Goal: Task Accomplishment & Management: Manage account settings

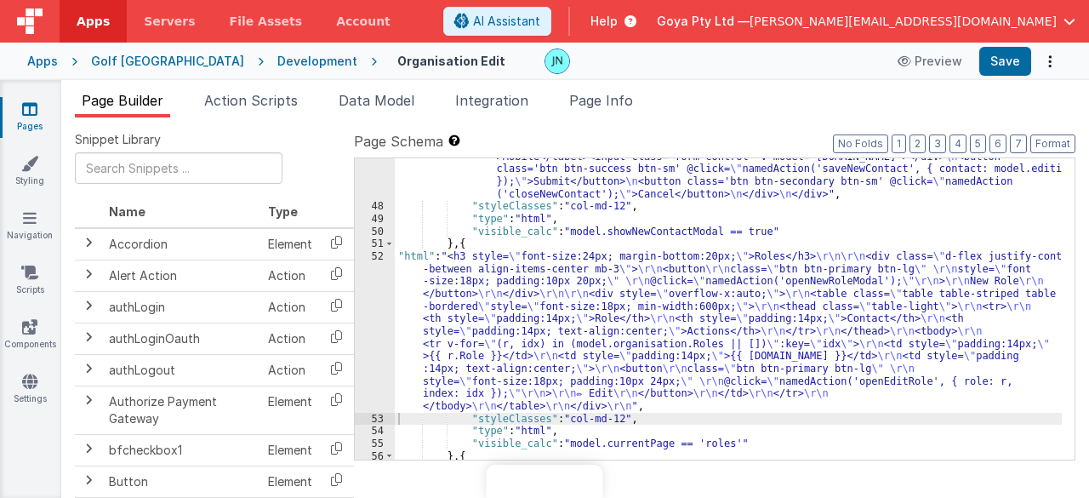
drag, startPoint x: 0, startPoint y: 0, endPoint x: 753, endPoint y: 344, distance: 827.8
click at [753, 344] on div ""html" : "<div class='modal-backdrop' style='display:block; background:rgba(0,0…" at bounding box center [729, 332] width 668 height 539
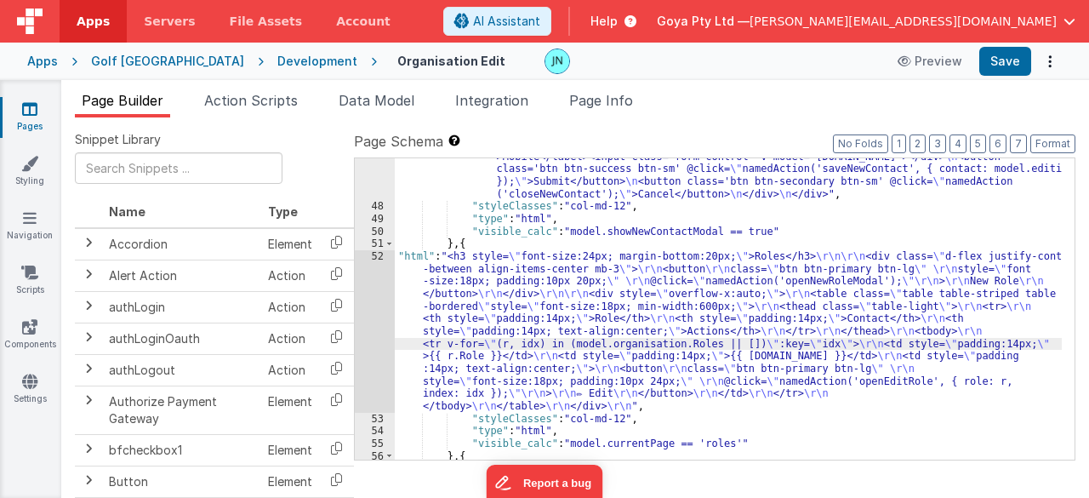
click at [269, 86] on div "Page Builder Action Scripts Data Model Integration Page Info Snippet Library Na…" at bounding box center [575, 289] width 1028 height 418
click at [260, 103] on span "Action Scripts" at bounding box center [251, 100] width 94 height 17
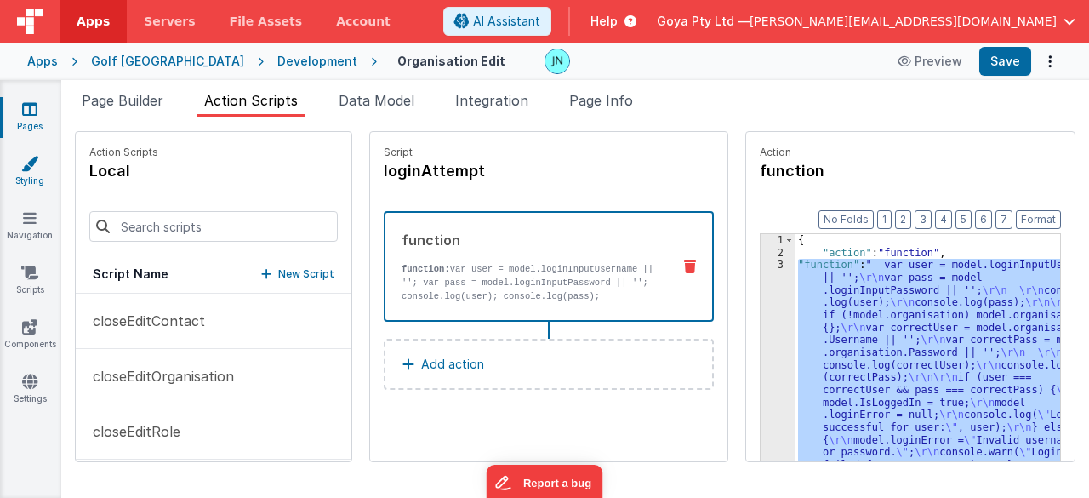
click at [36, 166] on icon at bounding box center [29, 163] width 17 height 17
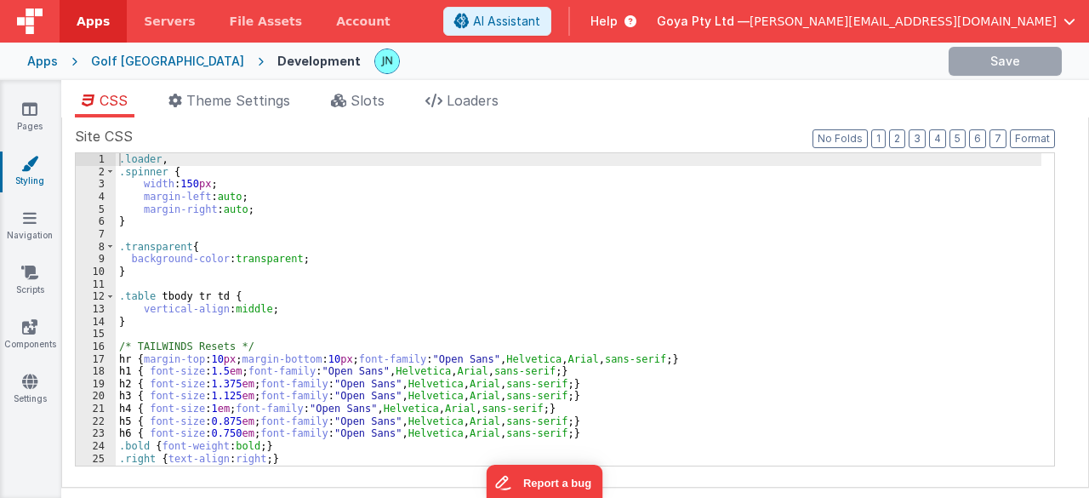
click at [29, 207] on div "Pages Styling Navigation Scripts Components Settings" at bounding box center [30, 289] width 61 height 418
click at [391, 105] on li "Slots" at bounding box center [357, 103] width 67 height 27
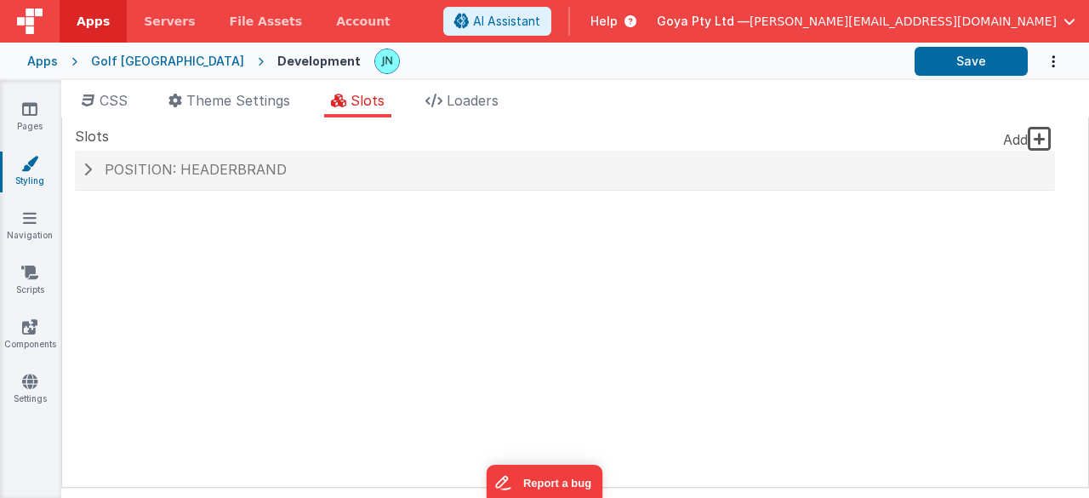
click at [109, 190] on div "Add Position: headerBrand Slot Position headerBrand inactive header headerBrand…" at bounding box center [565, 179] width 980 height 56
drag, startPoint x: 124, startPoint y: 179, endPoint x: 137, endPoint y: 182, distance: 13.0
click at [125, 180] on div "Position: headerBrand" at bounding box center [565, 170] width 980 height 39
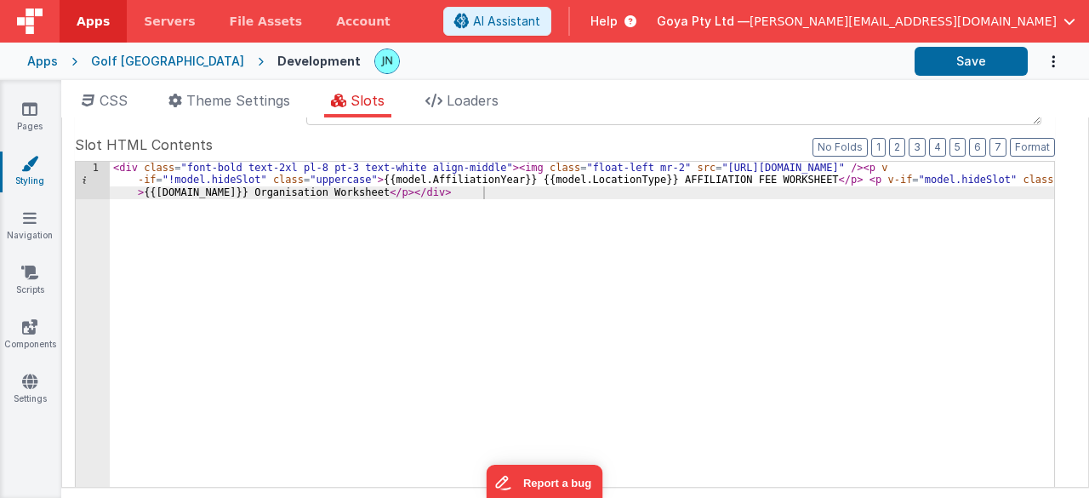
scroll to position [170, 0]
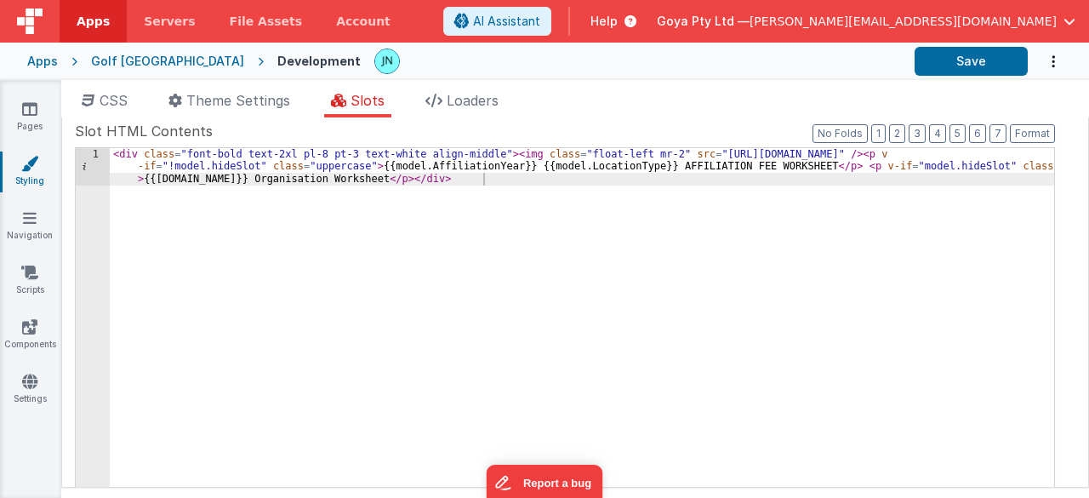
click at [1023, 156] on div "< div class = "font-bold text-2xl pl-8 pt-3 text-white align-middle" > < img cl…" at bounding box center [582, 461] width 945 height 627
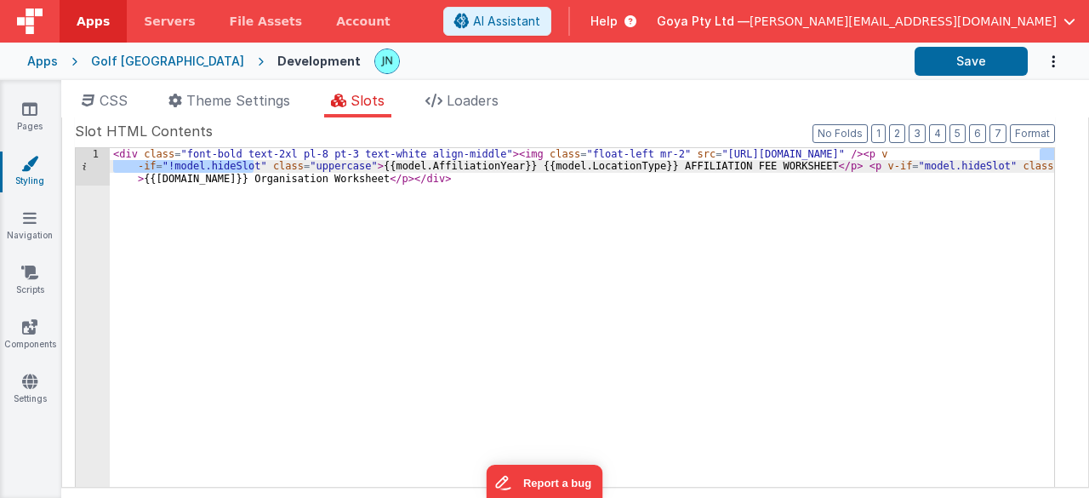
drag, startPoint x: 1036, startPoint y: 157, endPoint x: 253, endPoint y: 164, distance: 782.6
click at [253, 164] on div "< div class = "font-bold text-2xl pl-8 pt-3 text-white align-middle" > < img cl…" at bounding box center [582, 461] width 945 height 627
drag, startPoint x: 811, startPoint y: 165, endPoint x: 941, endPoint y: 165, distance: 129.3
click at [941, 165] on div "< div class = "font-bold text-2xl pl-8 pt-3 text-white align-middle" > < img cl…" at bounding box center [582, 461] width 945 height 627
click at [904, 169] on div "< div class = "font-bold text-2xl pl-8 pt-3 text-white align-middle" > < img cl…" at bounding box center [582, 423] width 944 height 551
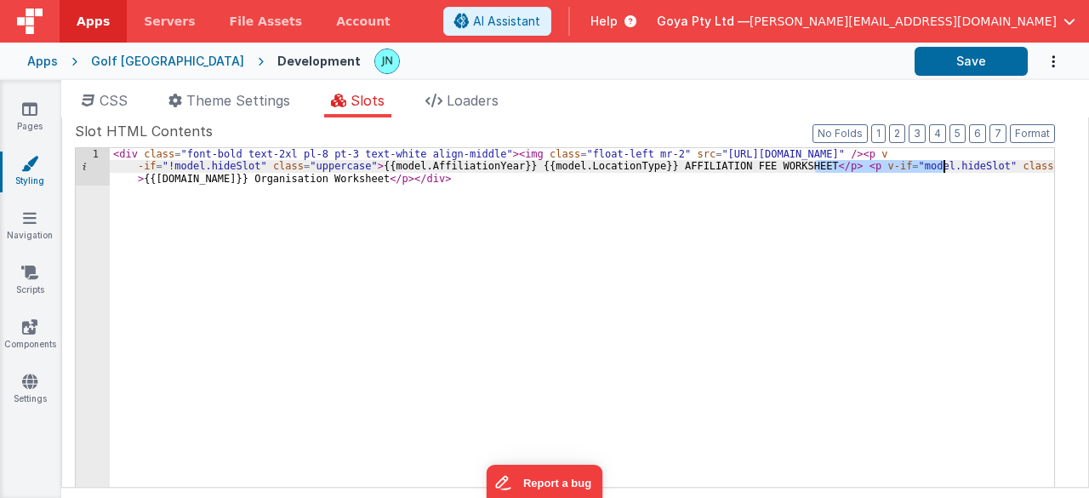
click at [904, 169] on div "< div class = "font-bold text-2xl pl-8 pt-3 text-white align-middle" > < img cl…" at bounding box center [582, 461] width 945 height 627
click at [815, 174] on div "< div class = "font-bold text-2xl pl-8 pt-3 text-white align-middle" > < img cl…" at bounding box center [582, 461] width 945 height 627
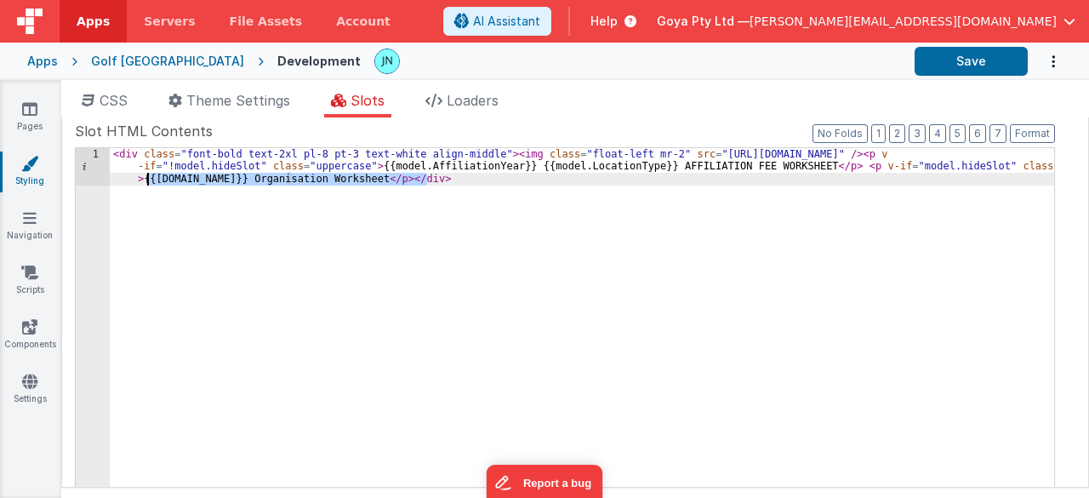
drag, startPoint x: 424, startPoint y: 177, endPoint x: 145, endPoint y: 181, distance: 279.9
click at [145, 181] on div "< div class = "font-bold text-2xl pl-8 pt-3 text-white align-middle" > < img cl…" at bounding box center [582, 461] width 945 height 627
click at [196, 179] on div "< div class = "font-bold text-2xl pl-8 pt-3 text-white align-middle" > < img cl…" at bounding box center [582, 423] width 944 height 551
click at [196, 179] on div "< div class = "font-bold text-2xl pl-8 pt-3 text-white align-middle" > < img cl…" at bounding box center [582, 461] width 945 height 627
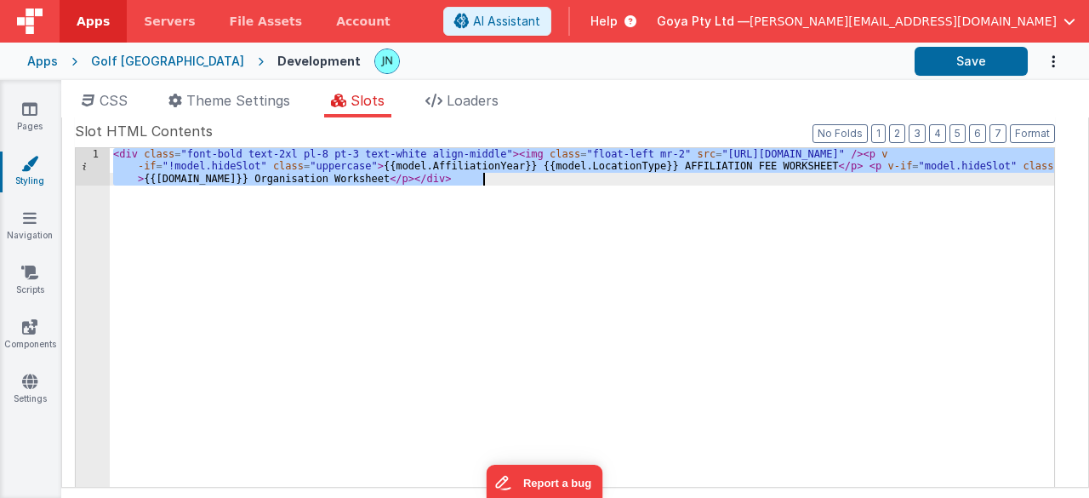
click at [339, 196] on div "< div class = "font-bold text-2xl pl-8 pt-3 text-white align-middle" > < img cl…" at bounding box center [582, 423] width 944 height 551
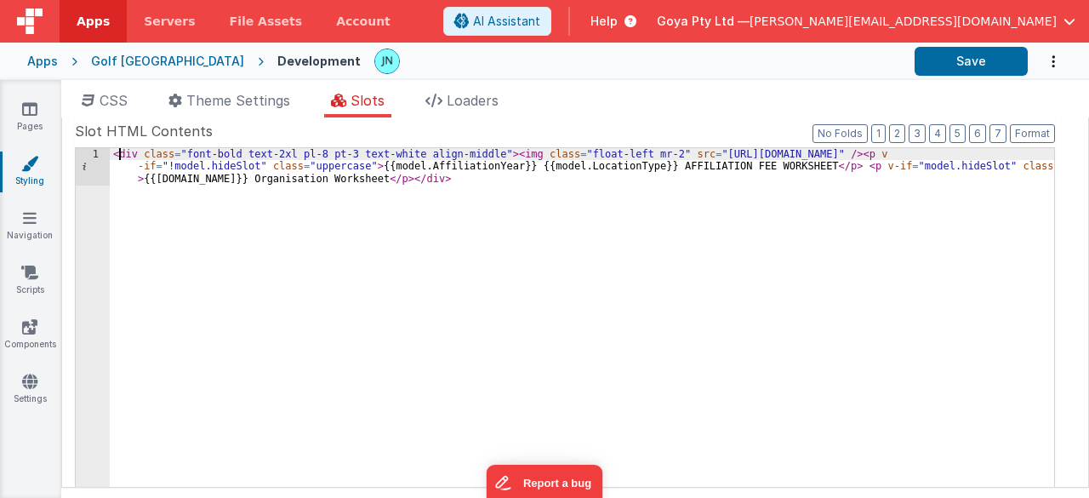
click at [116, 157] on div "< div class = "font-bold text-2xl pl-8 pt-3 text-white align-middle" > < img cl…" at bounding box center [582, 461] width 945 height 627
click at [114, 157] on div "< div class = "font-bold text-2xl pl-8 pt-3 text-white align-middle" > < img cl…" at bounding box center [582, 461] width 945 height 627
click at [146, 98] on ul "CSS Theme Settings Slots Loaders" at bounding box center [575, 103] width 1028 height 27
click at [128, 94] on span "CSS" at bounding box center [114, 100] width 28 height 17
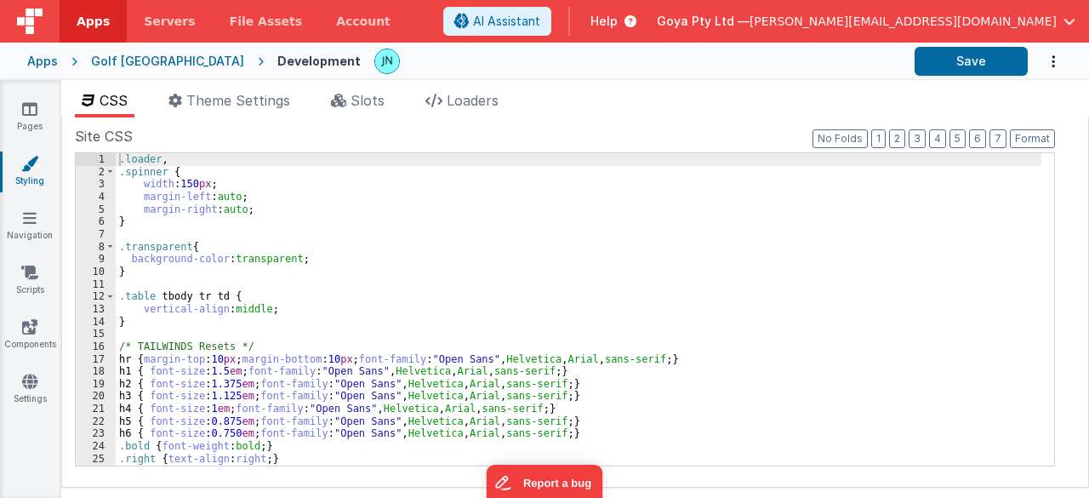
scroll to position [0, 0]
click at [346, 104] on icon at bounding box center [338, 101] width 15 height 14
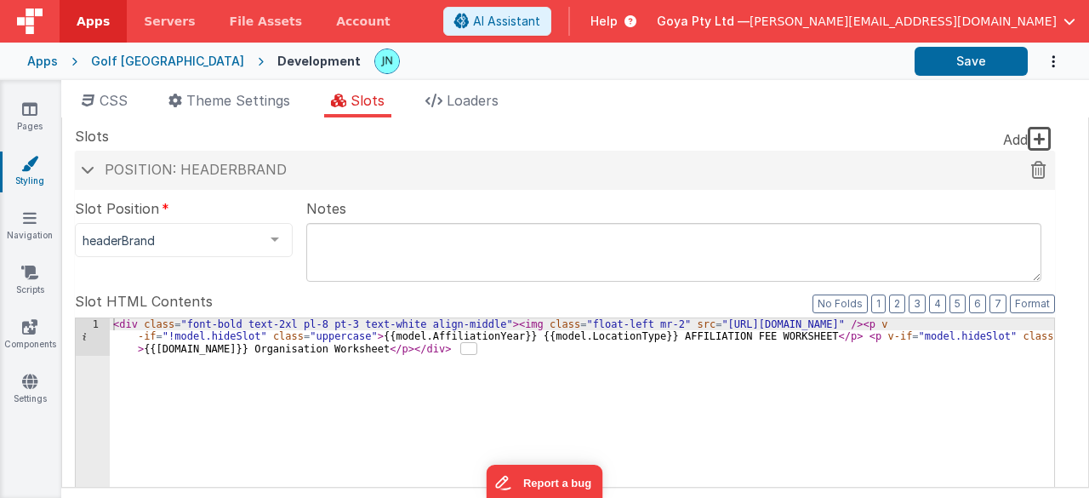
click at [177, 164] on span "Position: headerBrand" at bounding box center [196, 169] width 182 height 17
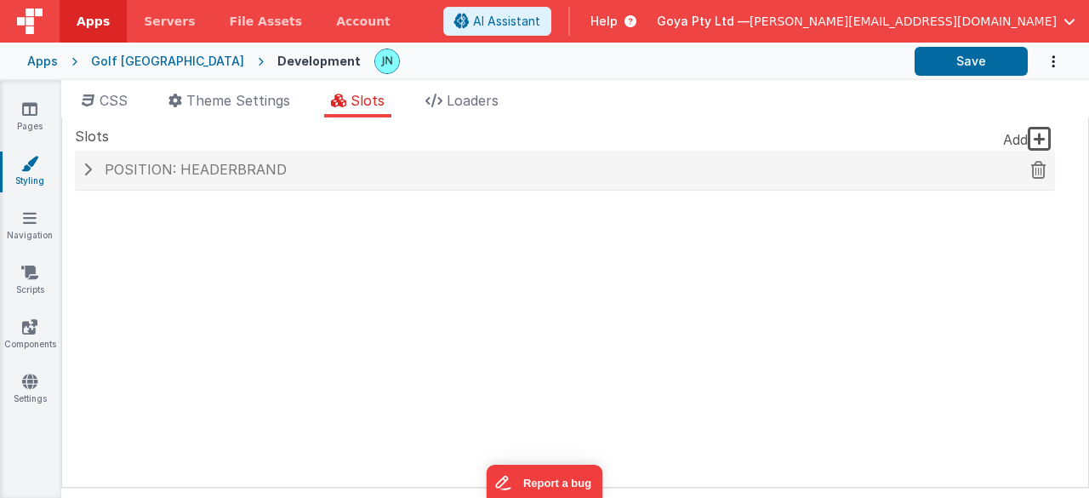
click at [184, 166] on span "Position: headerBrand" at bounding box center [196, 169] width 182 height 17
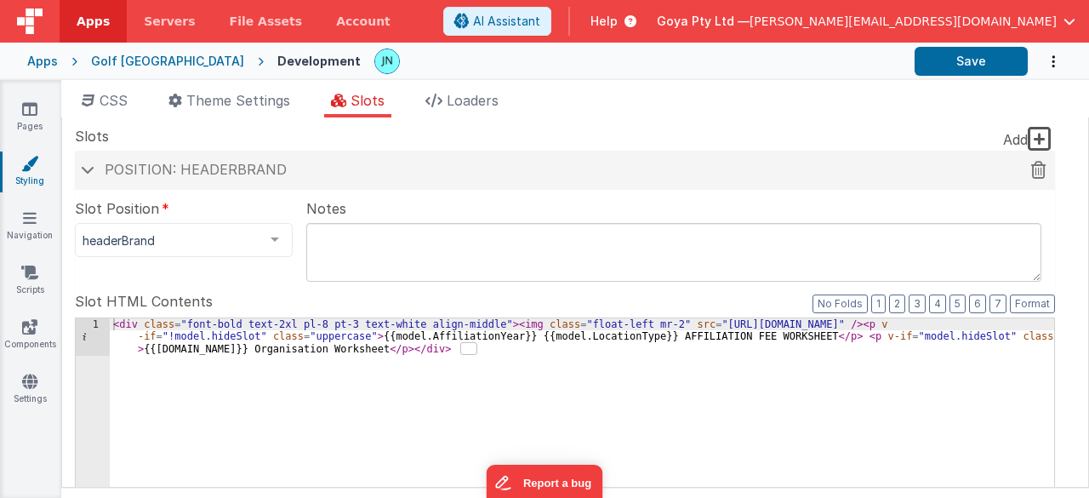
drag, startPoint x: 112, startPoint y: 168, endPoint x: 125, endPoint y: 168, distance: 12.8
click at [112, 168] on span "Position: headerBrand" at bounding box center [196, 169] width 182 height 17
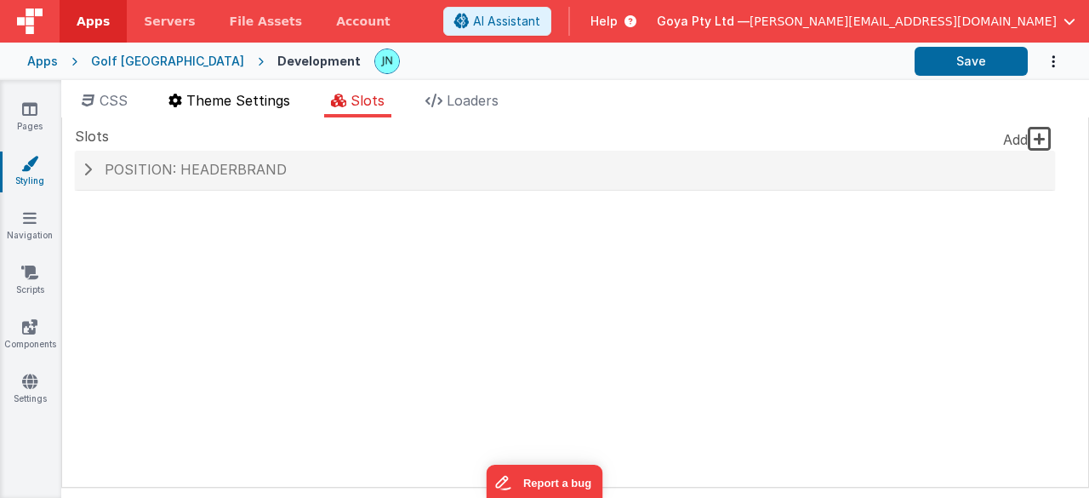
click at [225, 100] on span "Theme Settings" at bounding box center [238, 100] width 104 height 17
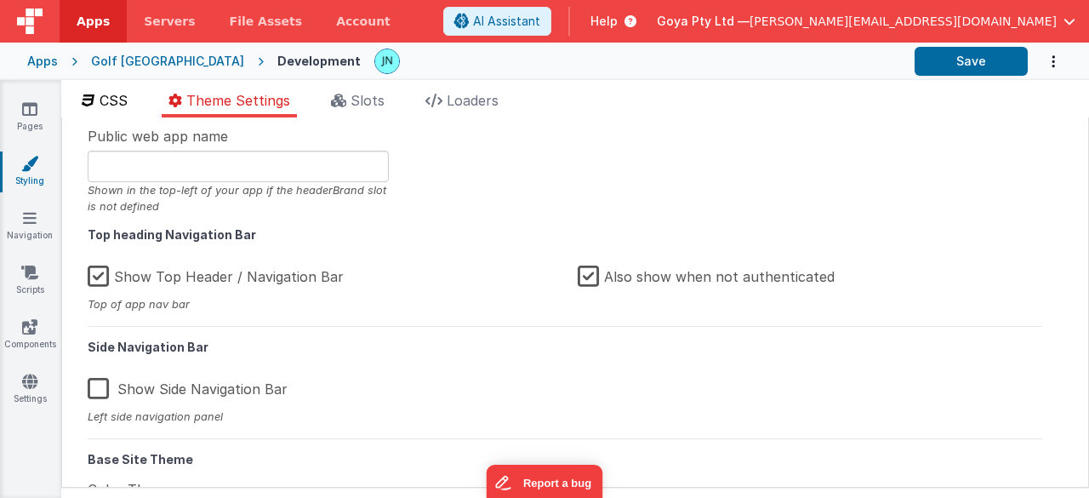
click at [131, 100] on li "CSS" at bounding box center [105, 103] width 60 height 27
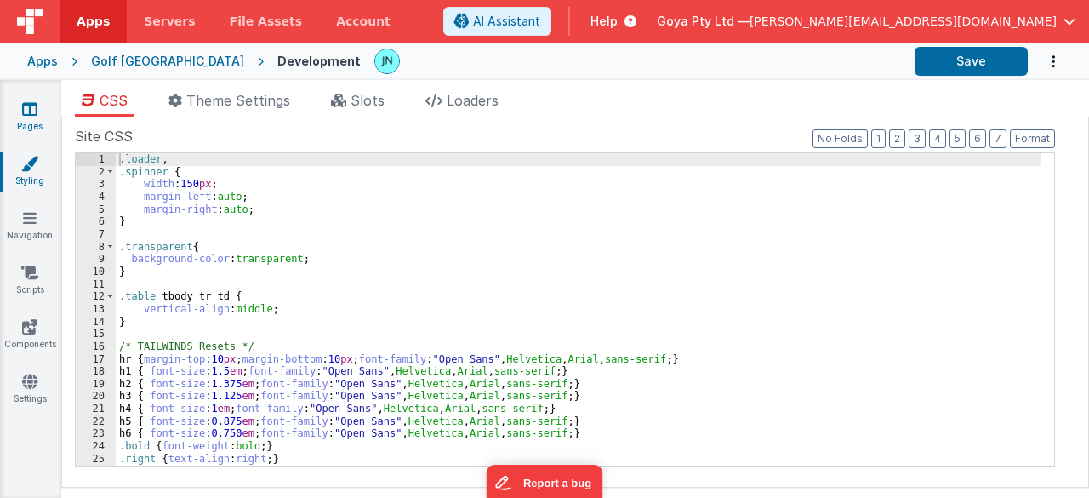
click at [37, 111] on link "Pages" at bounding box center [29, 117] width 61 height 34
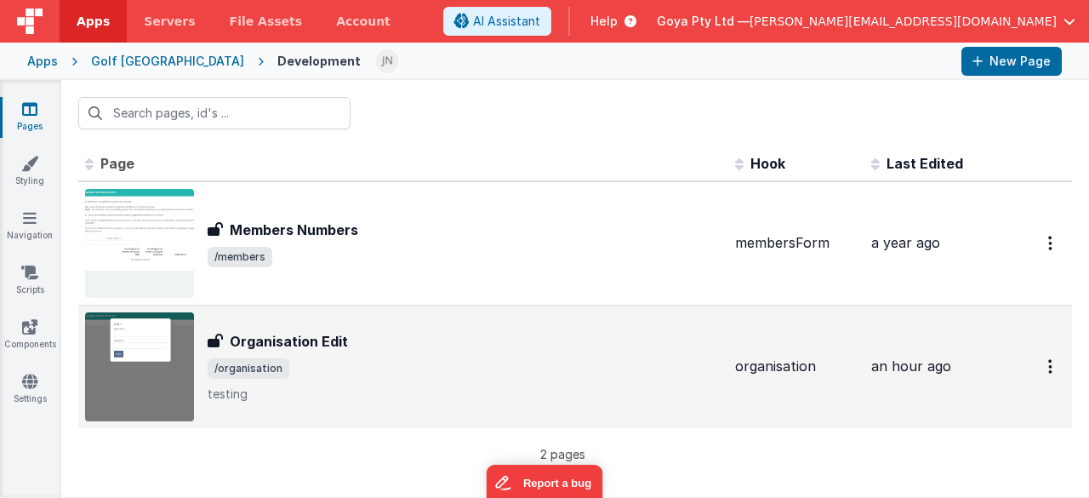
click at [368, 358] on span "/organisation" at bounding box center [465, 368] width 514 height 20
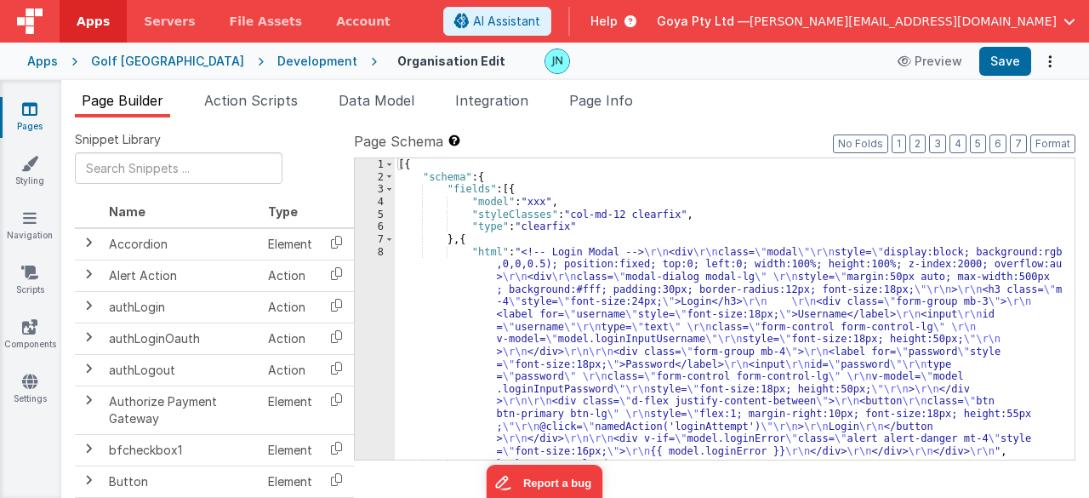
click at [611, 287] on div "[{ "schema" : { "fields" : [{ "model" : "xxx" , "styleClasses" : "col-md-12 cle…" at bounding box center [729, 321] width 668 height 327
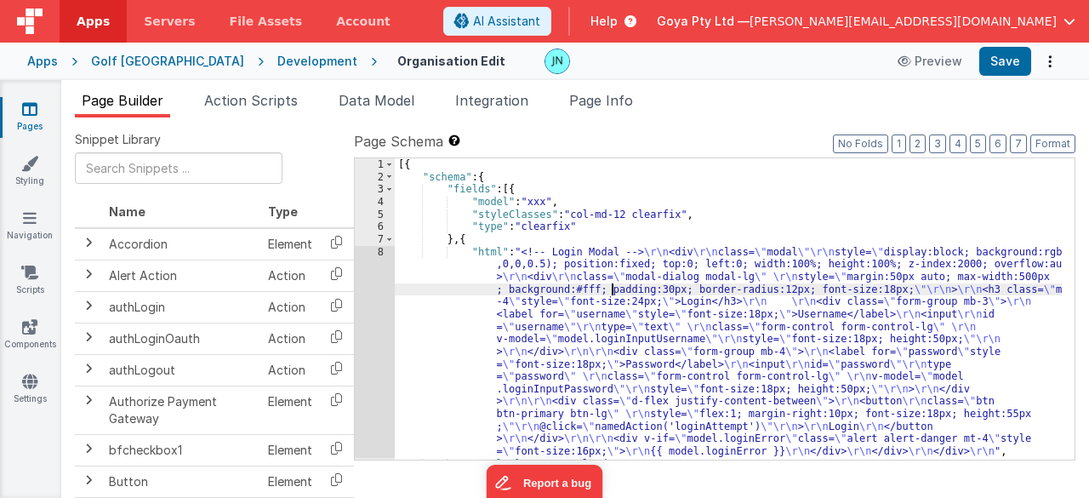
scroll to position [10, 0]
click at [378, 305] on div "8" at bounding box center [375, 352] width 40 height 212
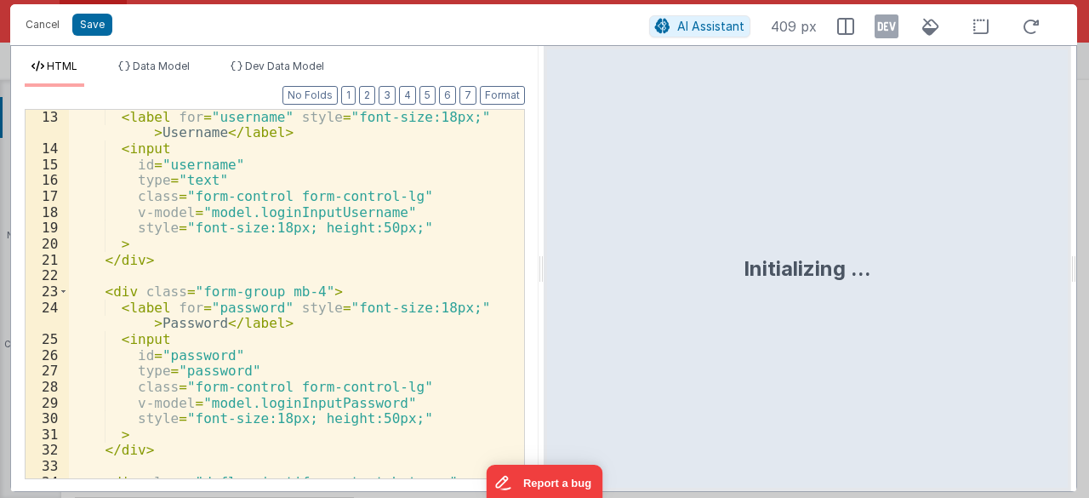
scroll to position [306, 0]
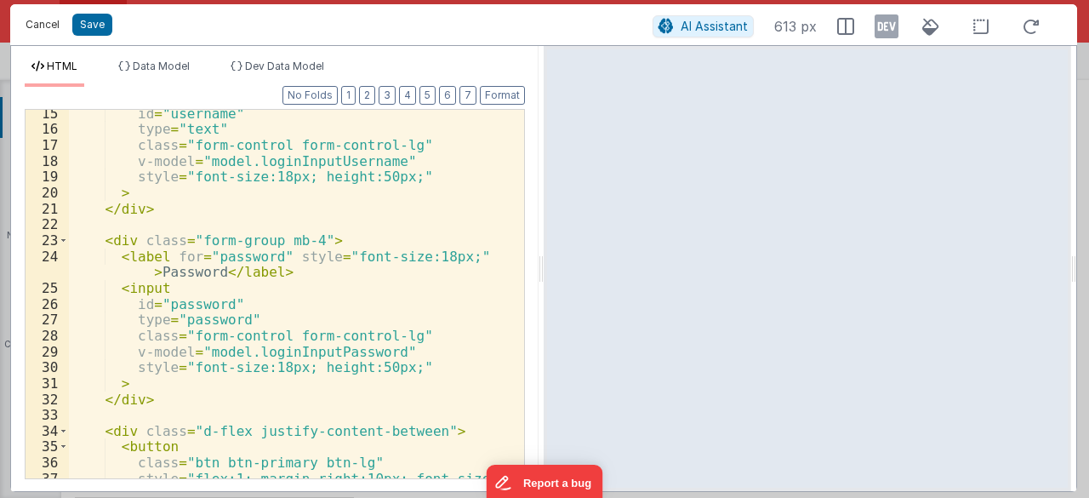
click at [53, 31] on button "Cancel" at bounding box center [42, 25] width 51 height 24
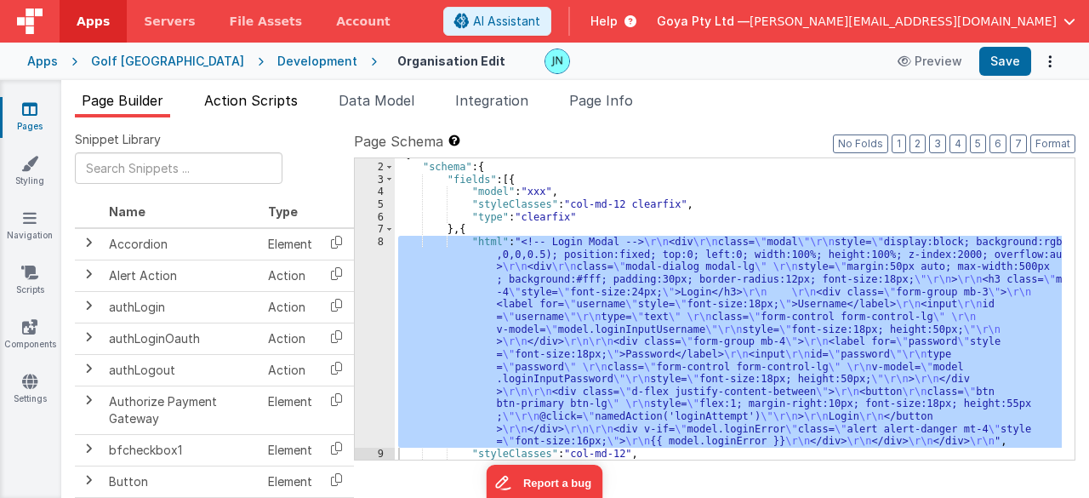
click at [267, 92] on span "Action Scripts" at bounding box center [251, 100] width 94 height 17
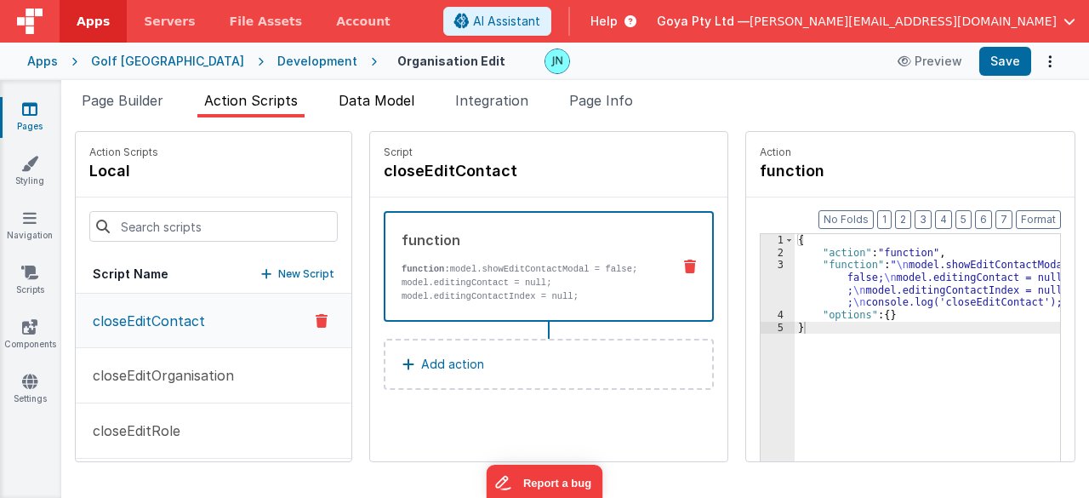
click at [360, 105] on span "Data Model" at bounding box center [377, 100] width 76 height 17
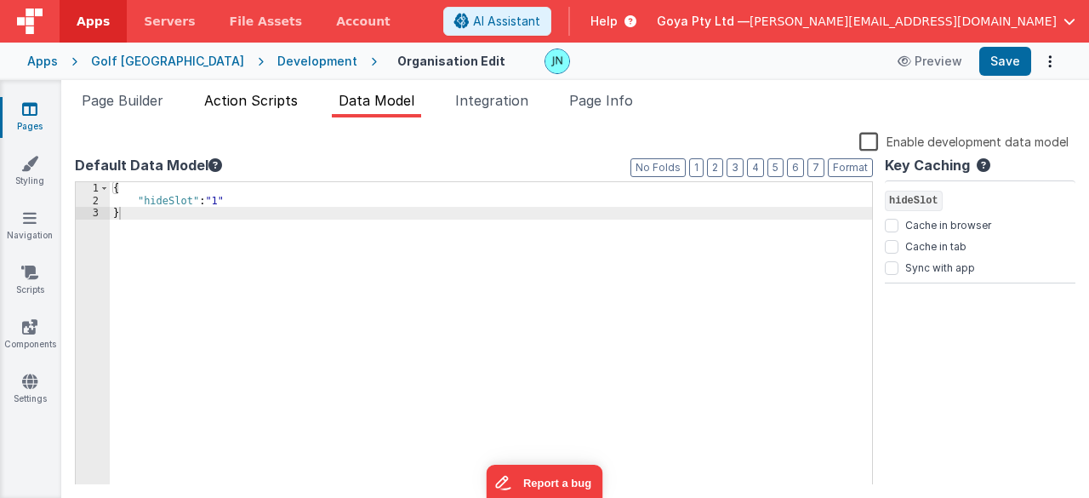
click at [269, 104] on span "Action Scripts" at bounding box center [251, 100] width 94 height 17
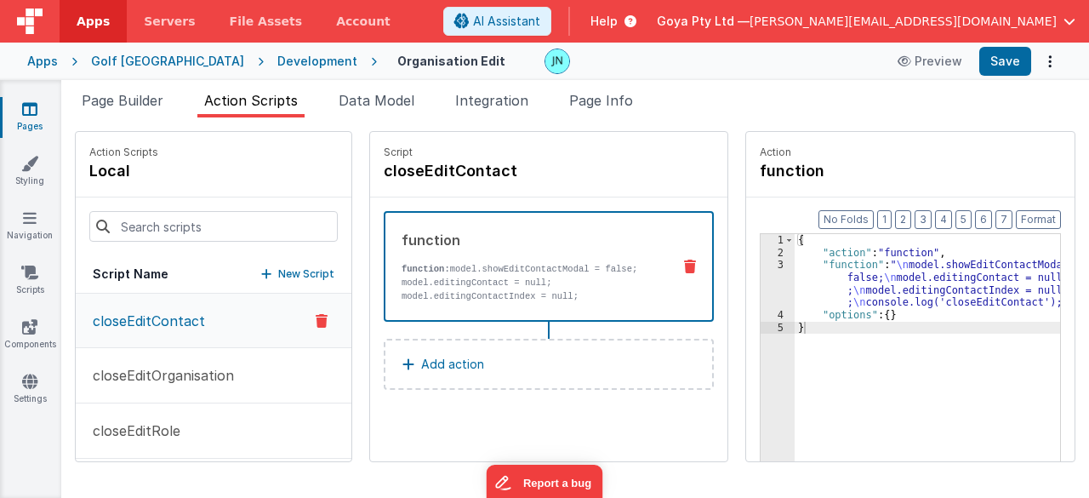
click at [285, 101] on span "Action Scripts" at bounding box center [251, 100] width 94 height 17
click at [170, 91] on li "Page Builder" at bounding box center [122, 103] width 95 height 27
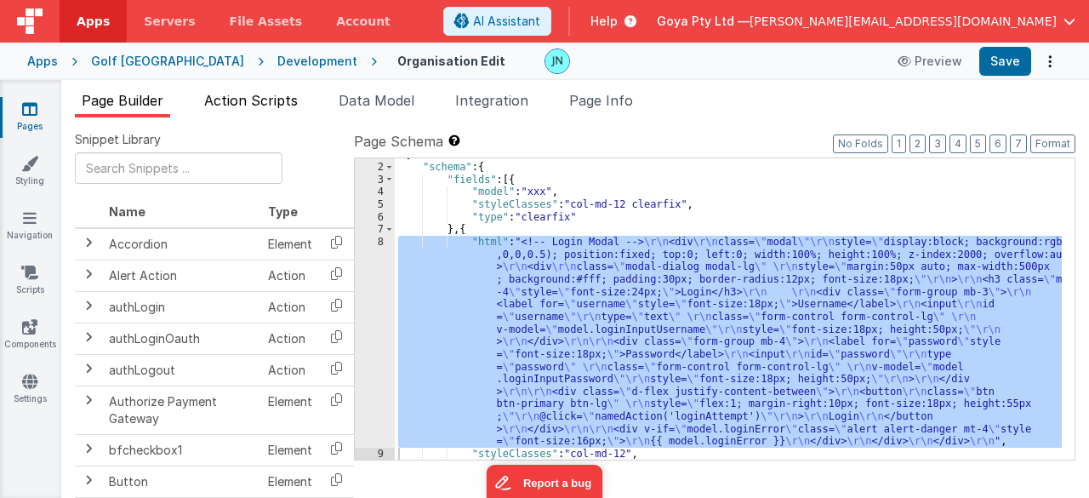
click at [225, 95] on span "Action Scripts" at bounding box center [251, 100] width 94 height 17
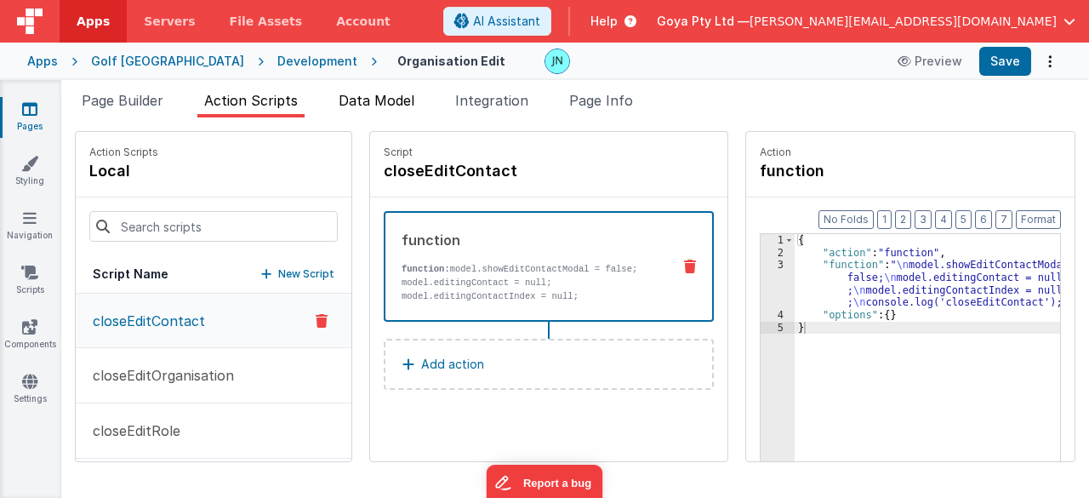
click at [358, 90] on li "Data Model" at bounding box center [376, 103] width 89 height 27
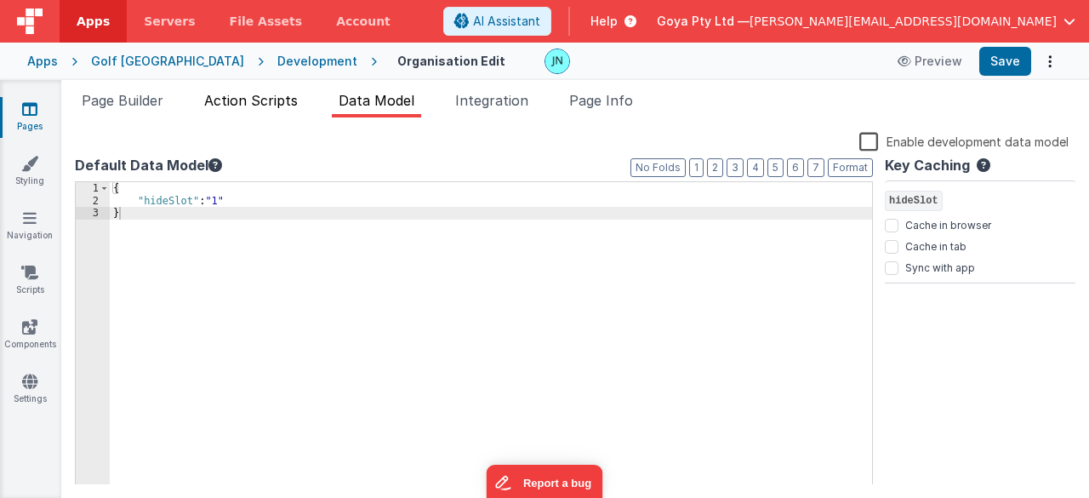
click at [252, 104] on span "Action Scripts" at bounding box center [251, 100] width 94 height 17
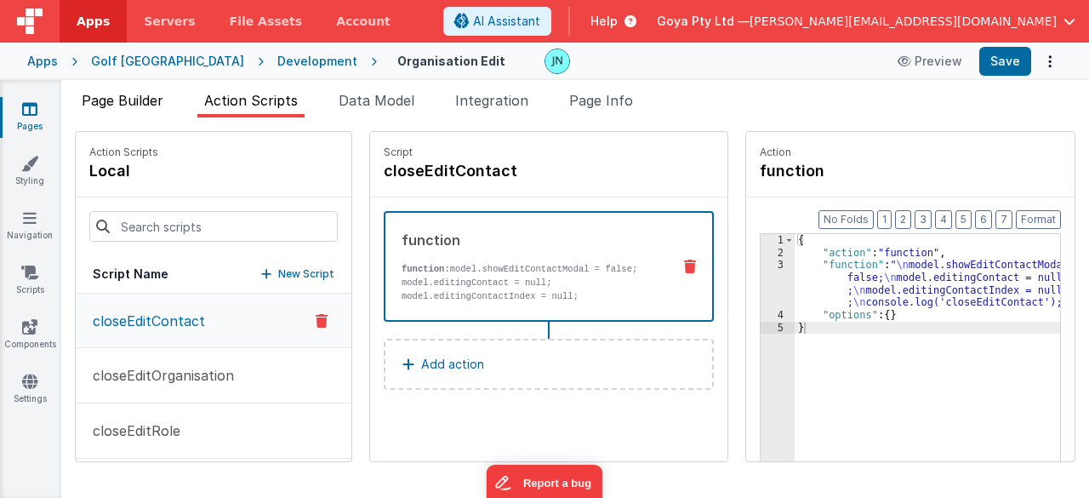
click at [138, 93] on span "Page Builder" at bounding box center [123, 100] width 82 height 17
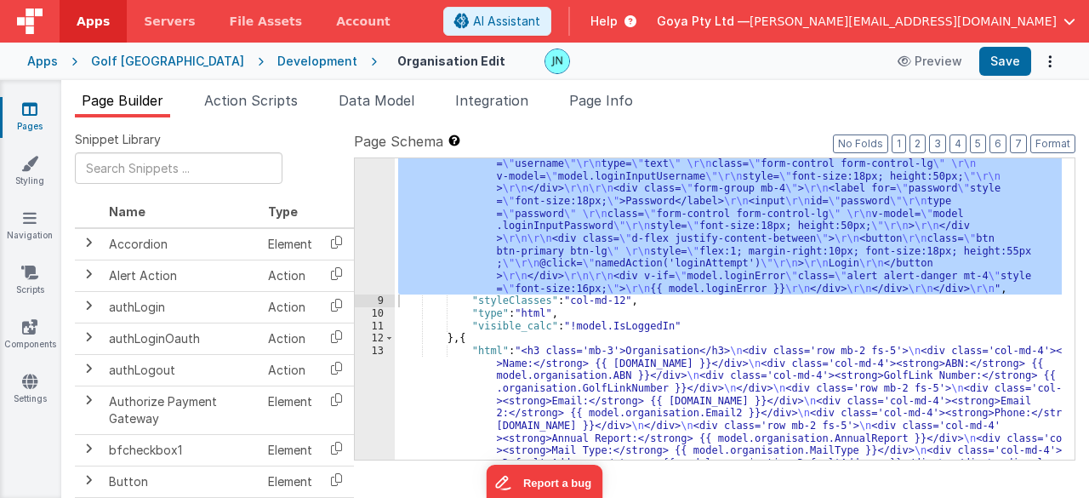
click at [731, 225] on div ""html" : "<!-- Login Modal --> \r\n <div \r\n class= \" modal \"\r\n style= \" …" at bounding box center [728, 308] width 667 height 301
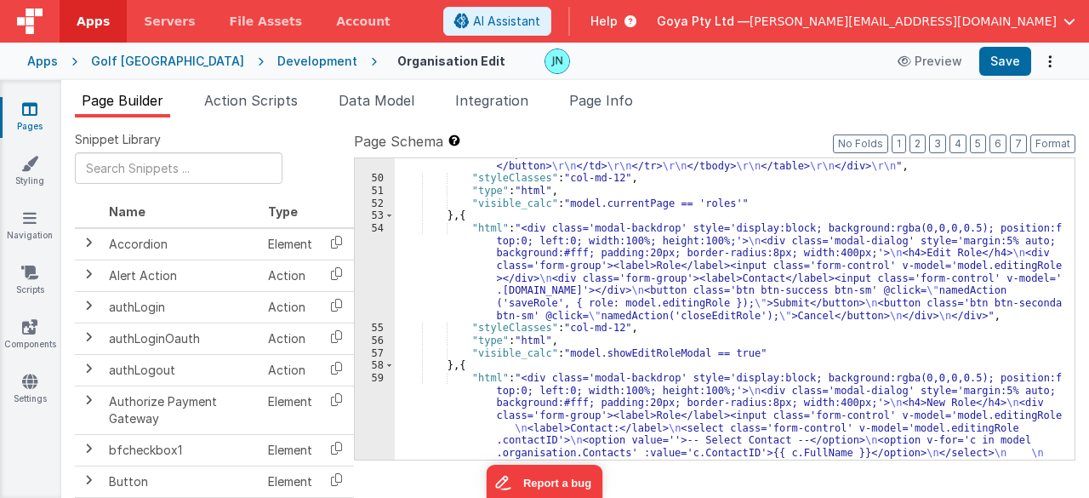
scroll to position [2307, 0]
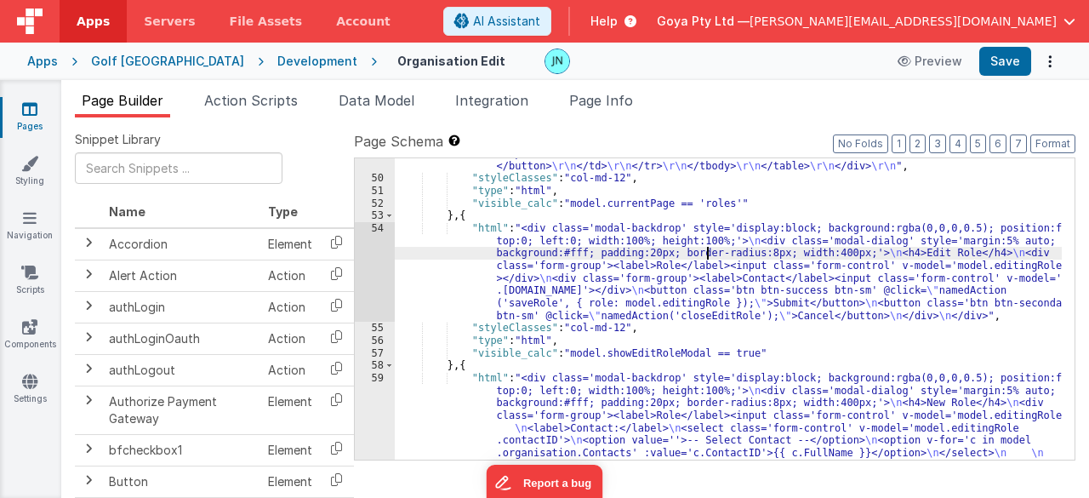
click at [709, 248] on div ""html" : "<h3 style= \" font-size:24px; margin-bottom:20px; \" >Roles</h3> \r\n…" at bounding box center [729, 297] width 668 height 601
click at [371, 256] on div "54" at bounding box center [375, 272] width 40 height 100
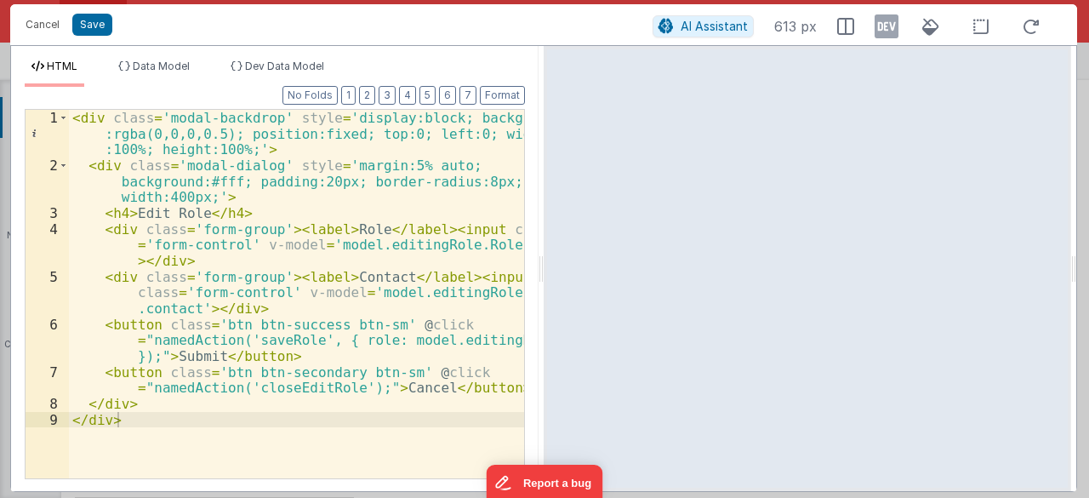
click at [414, 240] on div "< div class = 'modal-backdrop' style = 'display:block; background :rgba(0,0,0,0…" at bounding box center [297, 327] width 456 height 434
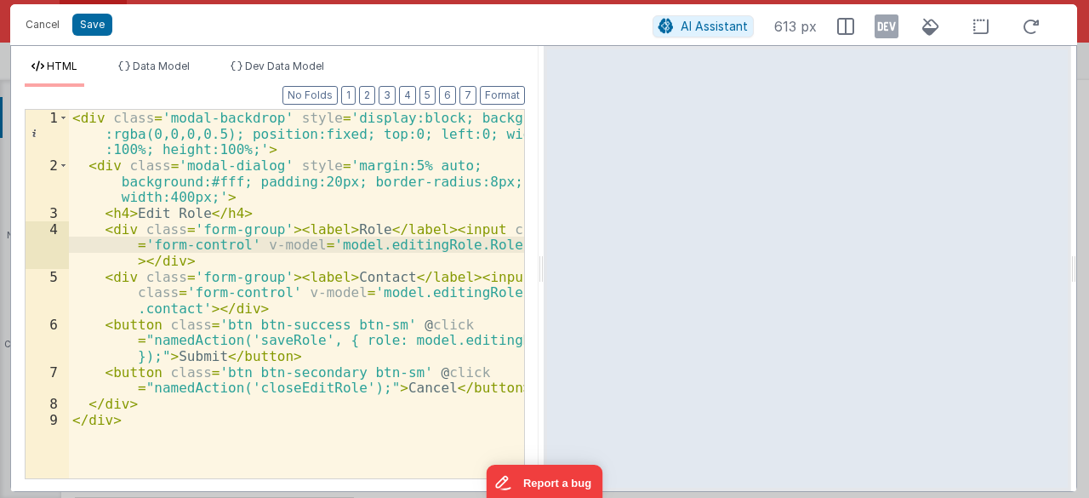
click at [414, 240] on div "< div class = 'modal-backdrop' style = 'display:block; background :rgba(0,0,0,0…" at bounding box center [297, 327] width 456 height 434
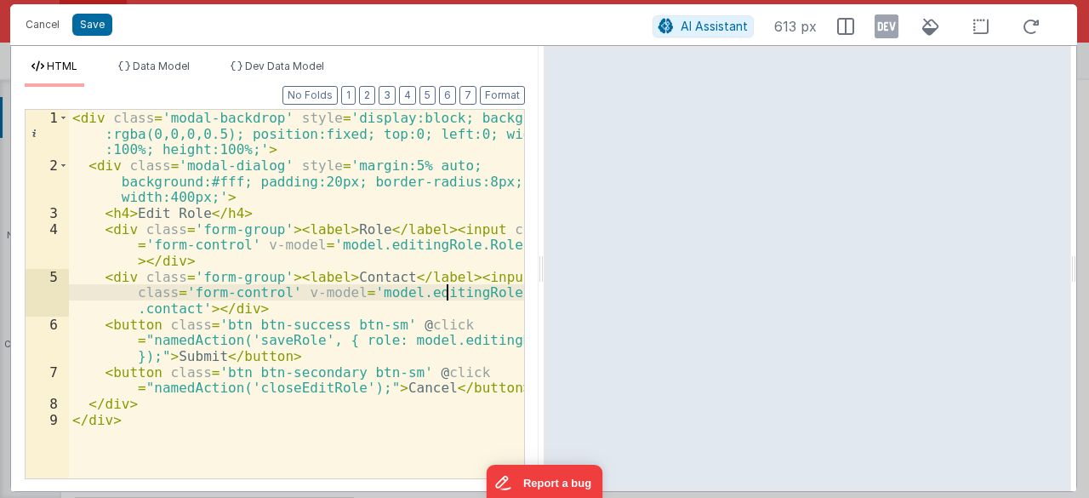
click at [445, 290] on div "< div class = 'modal-backdrop' style = 'display:block; background :rgba(0,0,0,0…" at bounding box center [297, 327] width 456 height 434
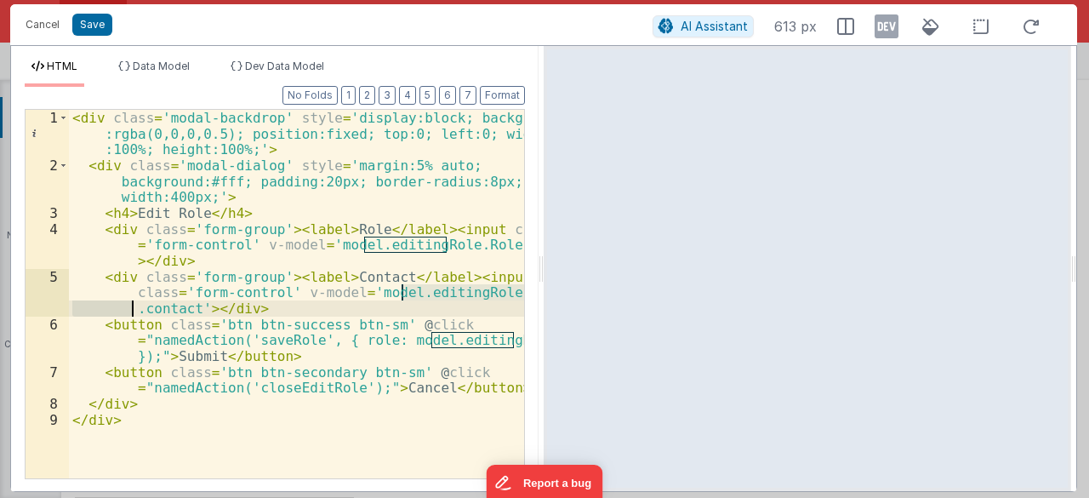
click at [306, 213] on div "< div class = 'modal-backdrop' style = 'display:block; background :rgba(0,0,0,0…" at bounding box center [297, 327] width 456 height 434
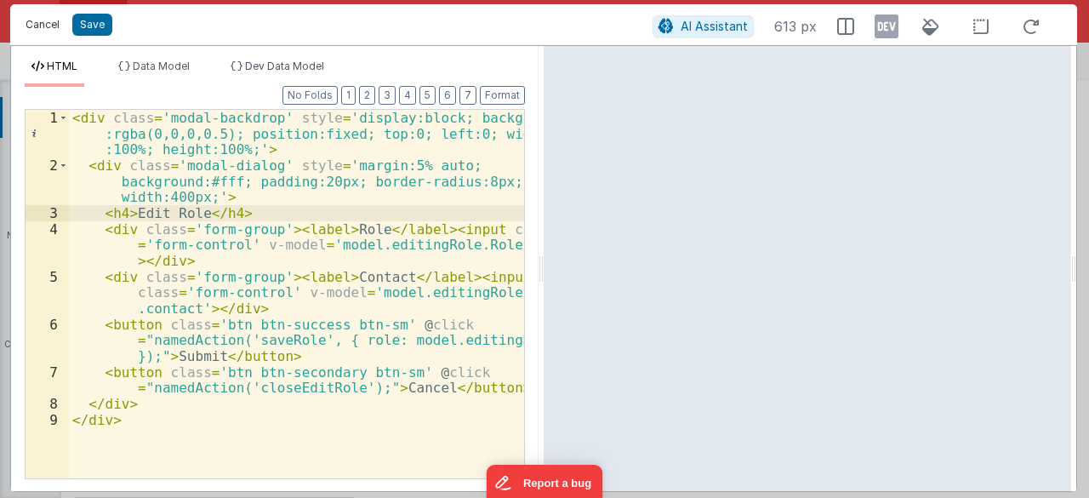
drag, startPoint x: 51, startPoint y: 14, endPoint x: 208, endPoint y: 99, distance: 178.5
click at [51, 14] on button "Cancel" at bounding box center [42, 25] width 51 height 24
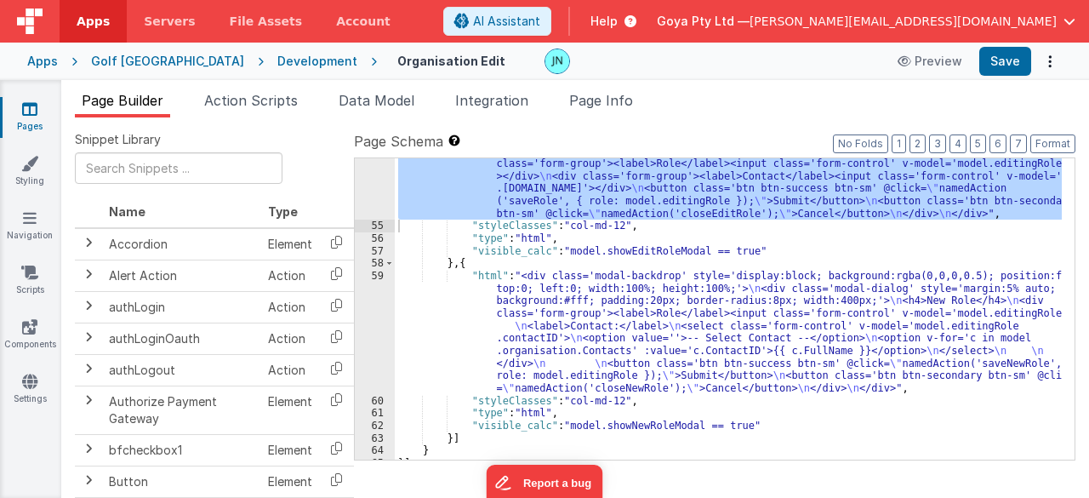
scroll to position [2409, 0]
click at [764, 323] on div ""html" : "<div class='modal-backdrop' style='display:block; background:rgba(0,0…" at bounding box center [729, 327] width 668 height 414
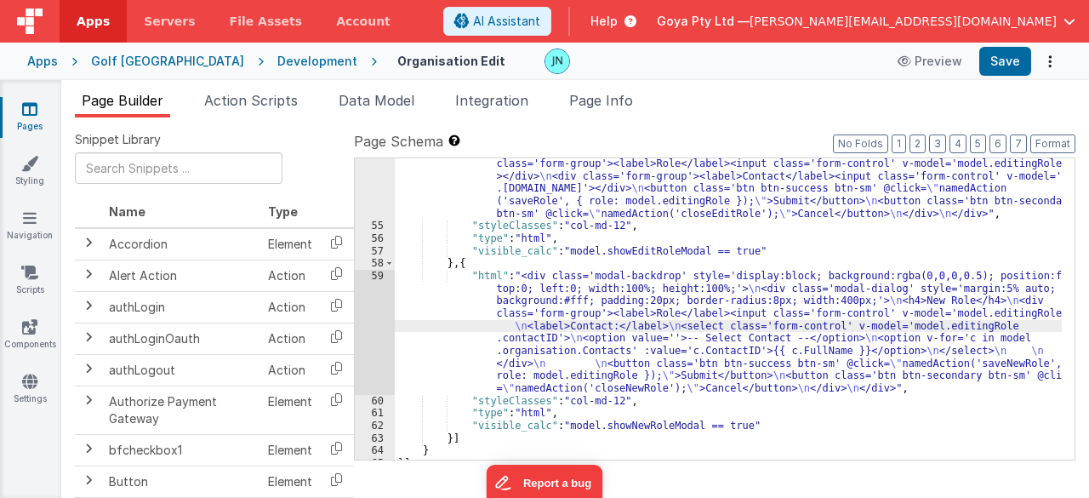
click at [361, 321] on div "59" at bounding box center [375, 332] width 40 height 125
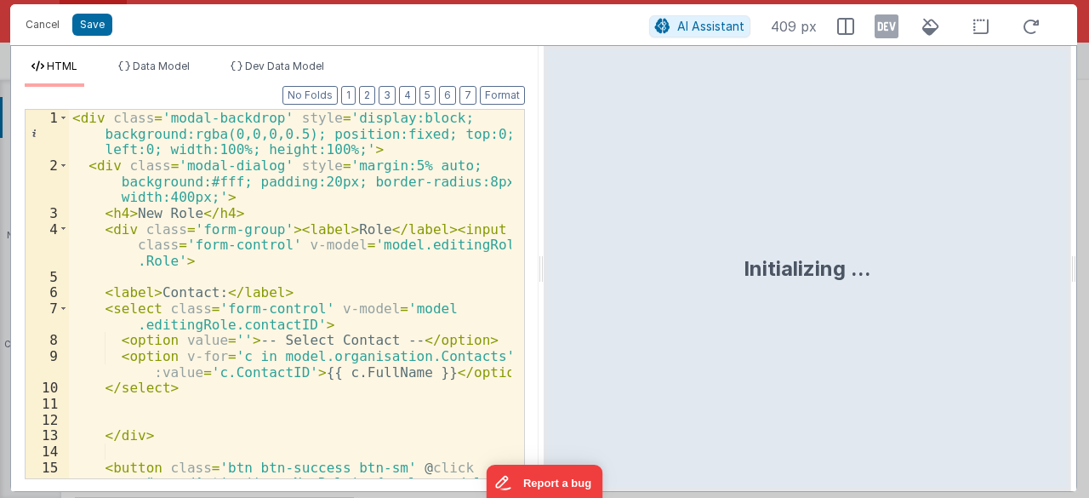
click at [373, 299] on div "< div class = 'modal-backdrop' style = 'display:block; background:rgba(0,0,0,0.…" at bounding box center [290, 342] width 443 height 465
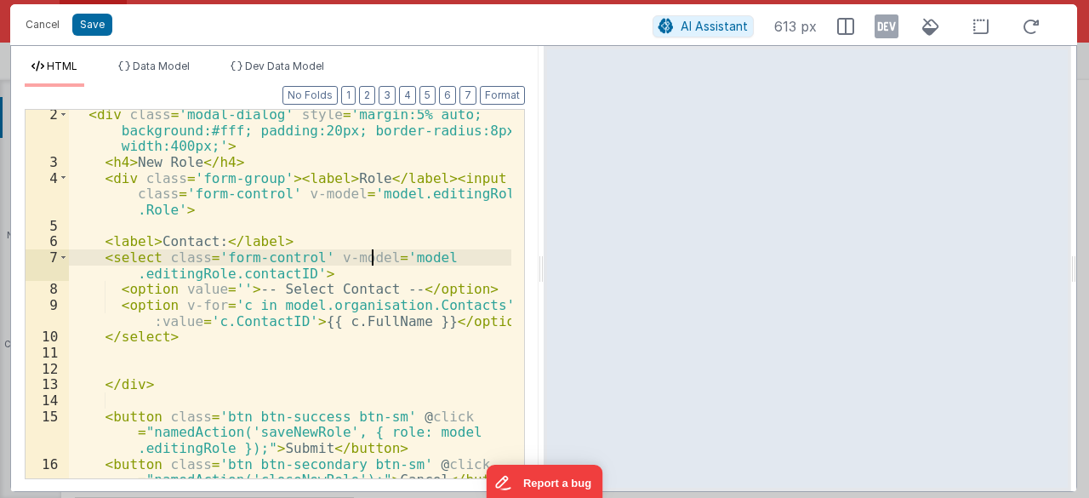
scroll to position [90, 0]
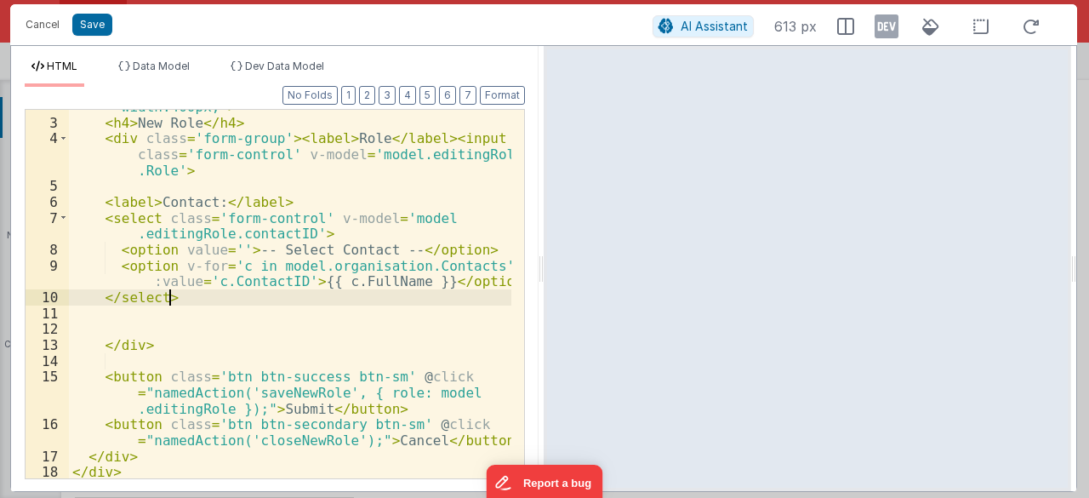
click at [466, 299] on div "< div class = 'modal-dialog' style = 'margin:5% auto; background:#fff; padding:…" at bounding box center [290, 284] width 443 height 434
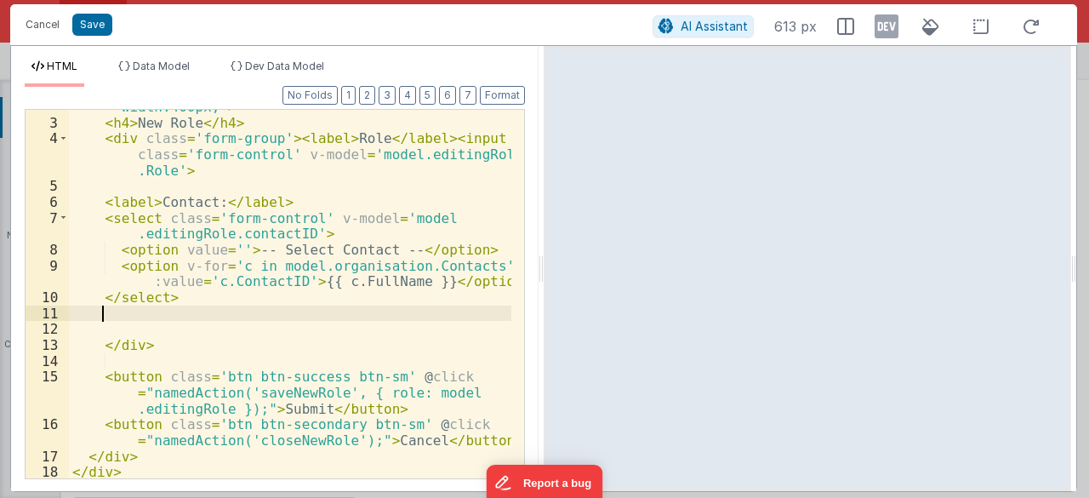
click at [412, 315] on div "< div class = 'modal-dialog' style = 'margin:5% auto; background:#fff; padding:…" at bounding box center [290, 284] width 443 height 434
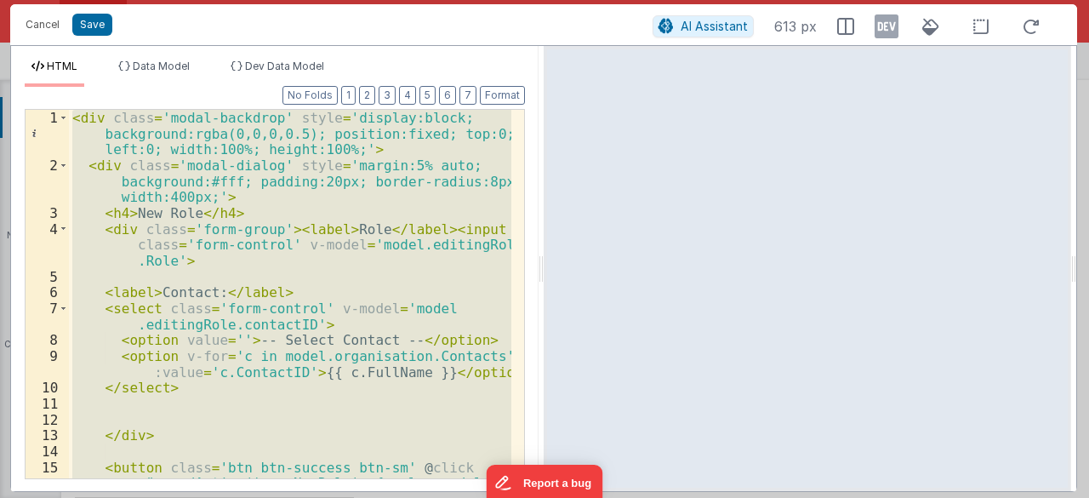
scroll to position [0, 0]
click at [383, 199] on div "< div class = 'modal-backdrop' style = 'display:block; background:rgba(0,0,0,0.…" at bounding box center [290, 294] width 442 height 368
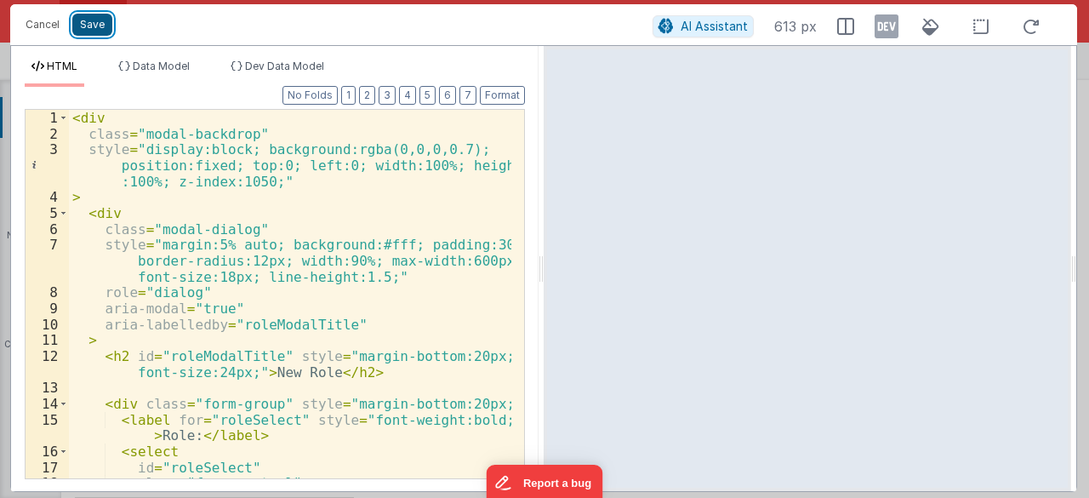
click at [98, 25] on button "Save" at bounding box center [92, 25] width 40 height 22
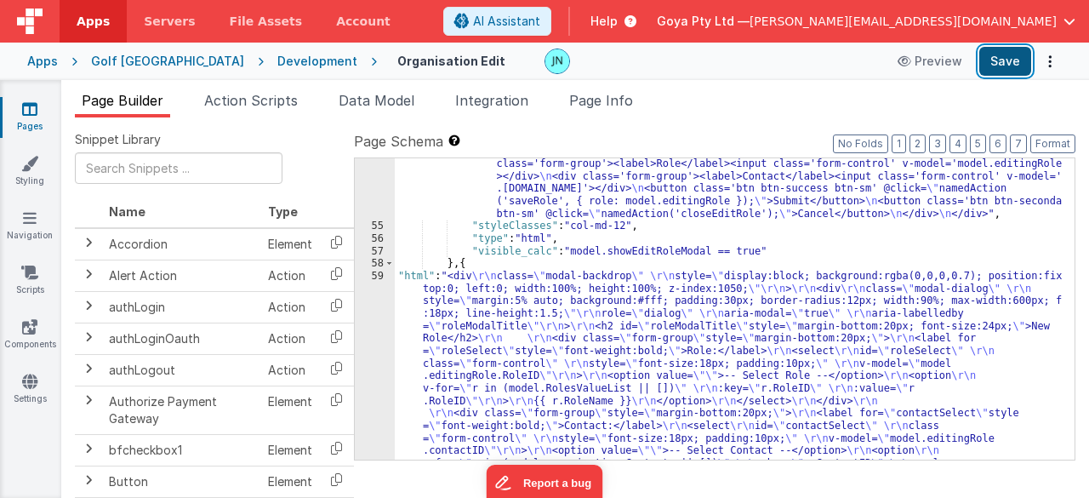
click at [999, 70] on button "Save" at bounding box center [1005, 61] width 52 height 29
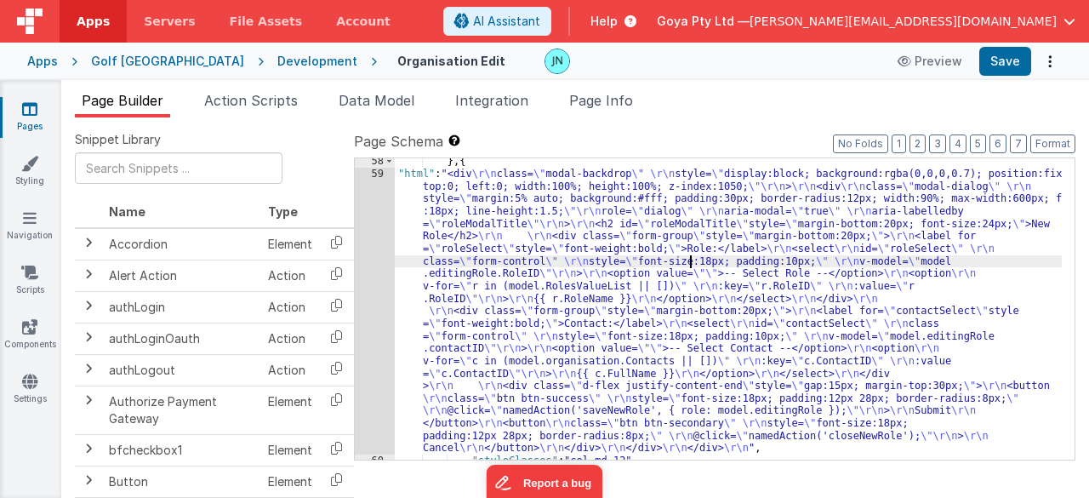
click at [692, 254] on div "} , { "html" : "<div \r\n class= \" modal-backdrop \" \r\n style= \" display:bl…" at bounding box center [729, 318] width 668 height 327
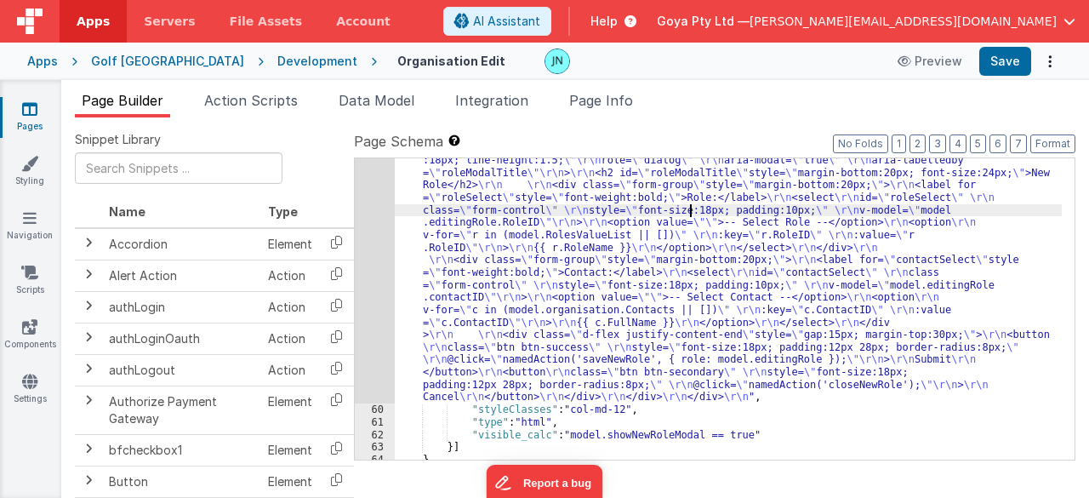
scroll to position [2579, 0]
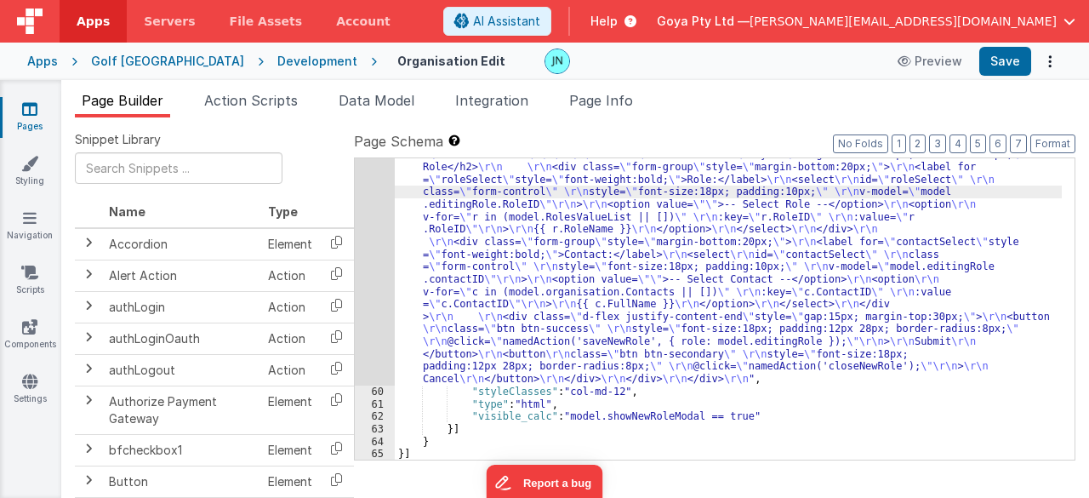
click at [386, 266] on div "59" at bounding box center [375, 242] width 40 height 287
click at [378, 270] on div "59" at bounding box center [375, 242] width 40 height 287
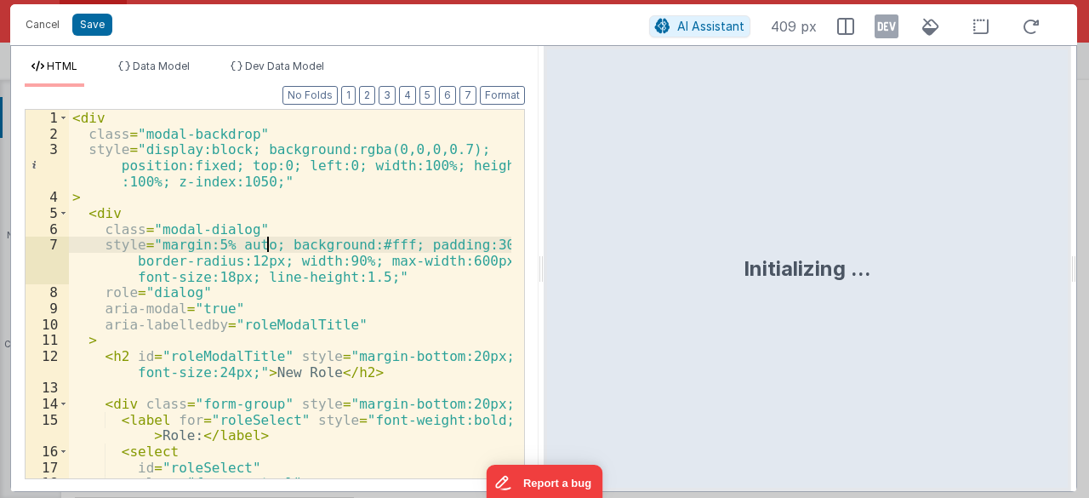
click at [378, 270] on div "< div class = "modal-backdrop" style = "display:block; background:rgba(0,0,0,0.…" at bounding box center [290, 310] width 443 height 401
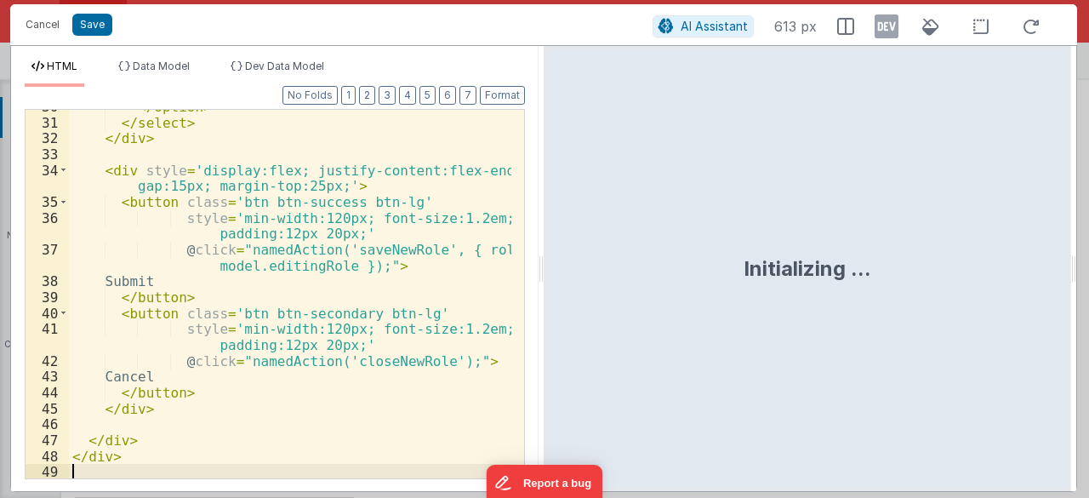
scroll to position [678, 0]
drag, startPoint x: 93, startPoint y: 23, endPoint x: 942, endPoint y: 98, distance: 853.0
click at [93, 23] on button "Save" at bounding box center [92, 25] width 40 height 22
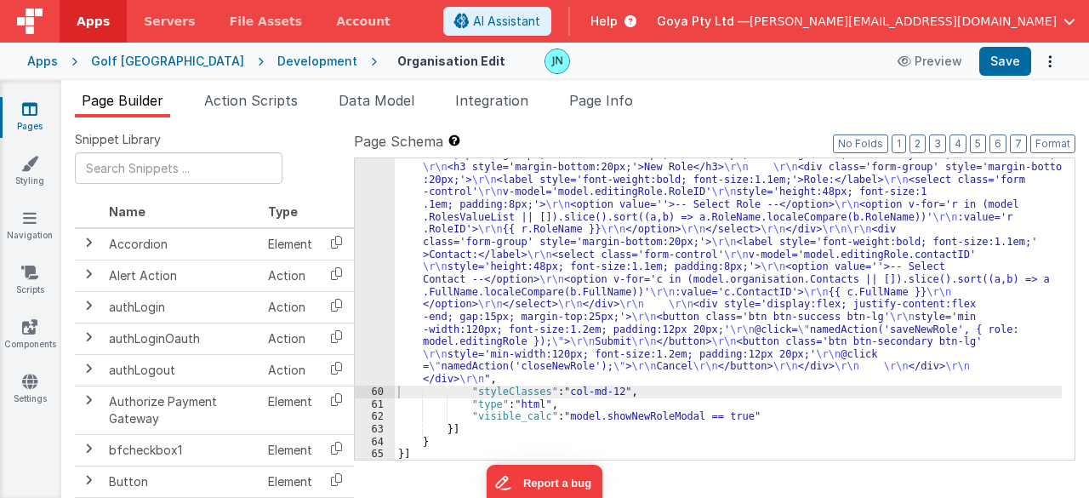
scroll to position [2554, 0]
click at [1019, 60] on button "Save" at bounding box center [1005, 61] width 52 height 29
click at [1009, 63] on button "Save" at bounding box center [1005, 61] width 52 height 29
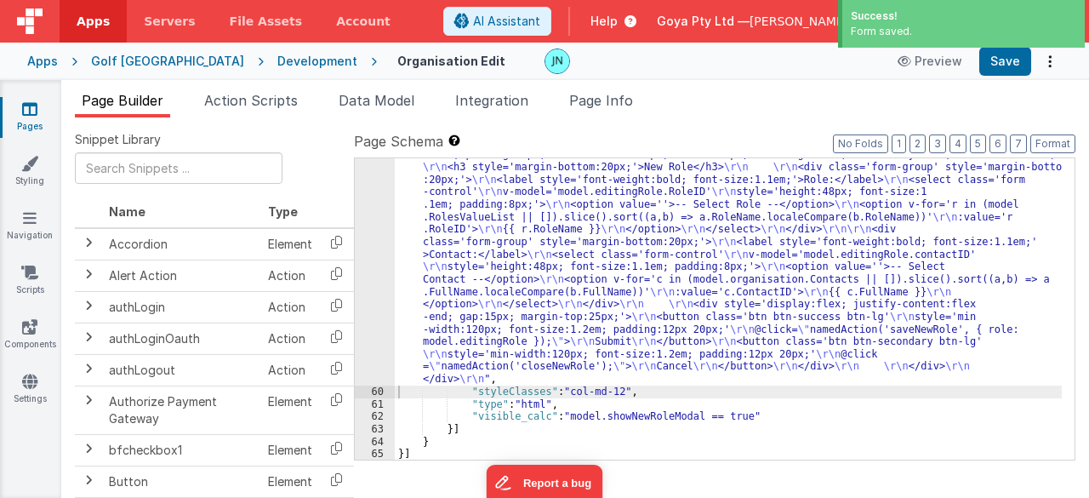
click at [635, 253] on div ""html" : "<div class='modal-backdrop' \r\n style='display:block; background:rgb…" at bounding box center [729, 411] width 668 height 577
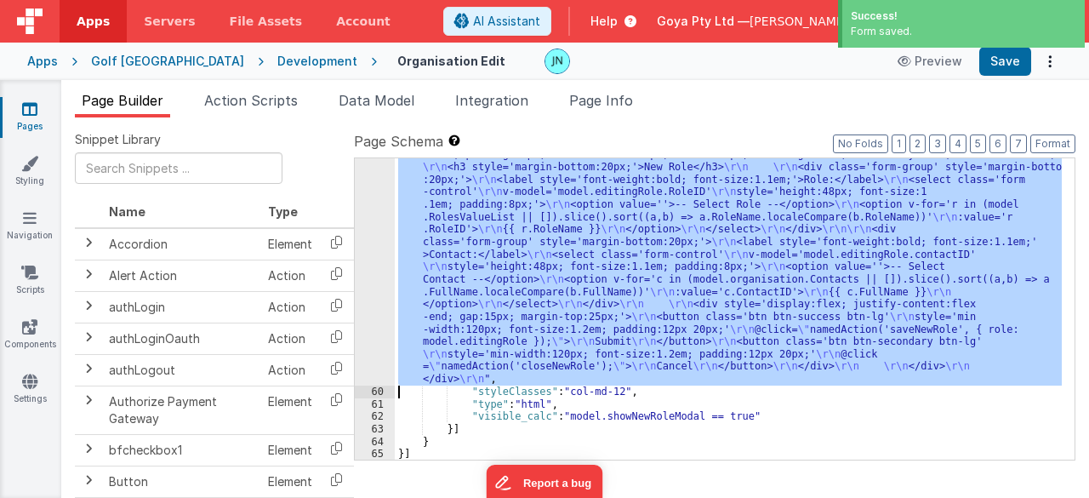
click at [376, 278] on div "59" at bounding box center [375, 254] width 40 height 262
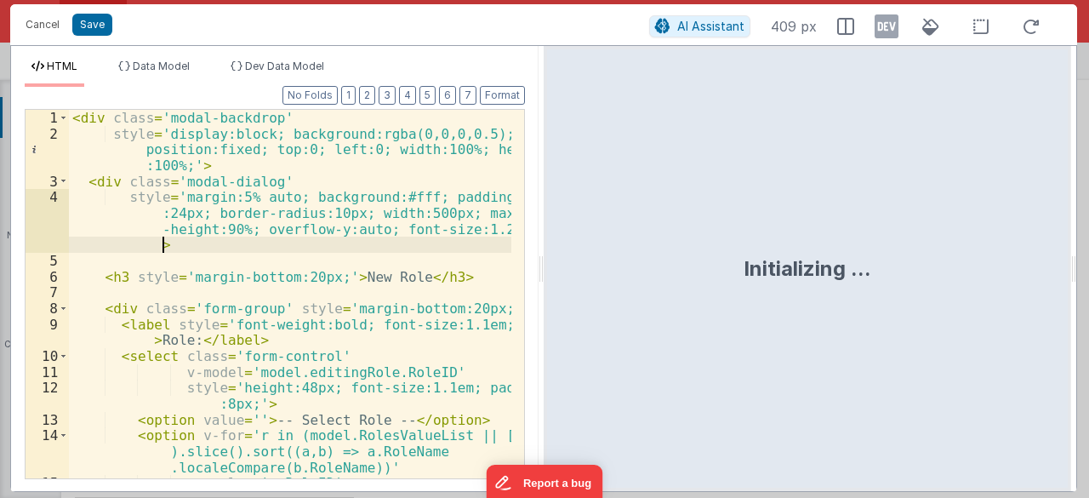
click at [401, 236] on div "< div class = 'modal-backdrop' style = 'display:block; background:rgba(0,0,0,0.…" at bounding box center [290, 310] width 443 height 401
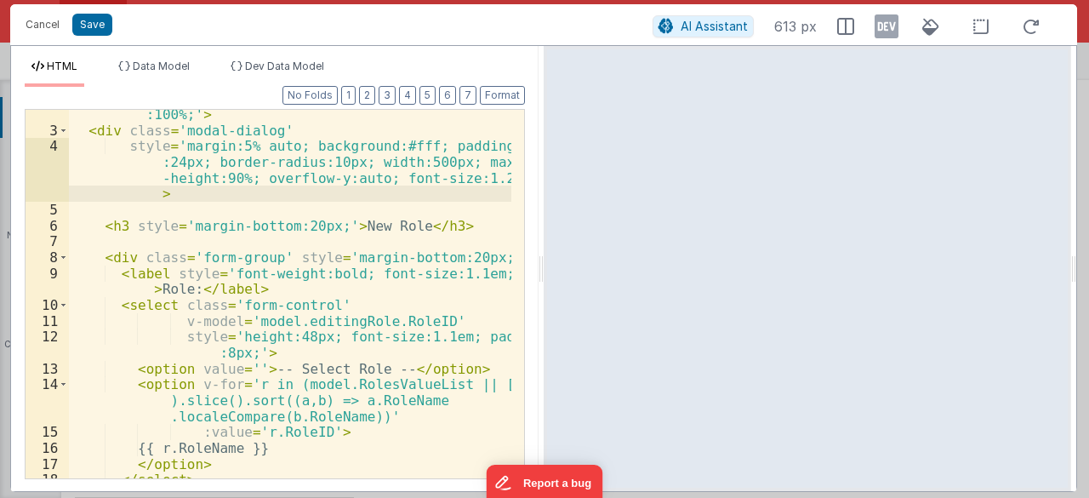
click at [395, 286] on div "style = 'display:block; background:rgba(0,0,0,0.5); position:fixed; top:0; left…" at bounding box center [290, 292] width 443 height 434
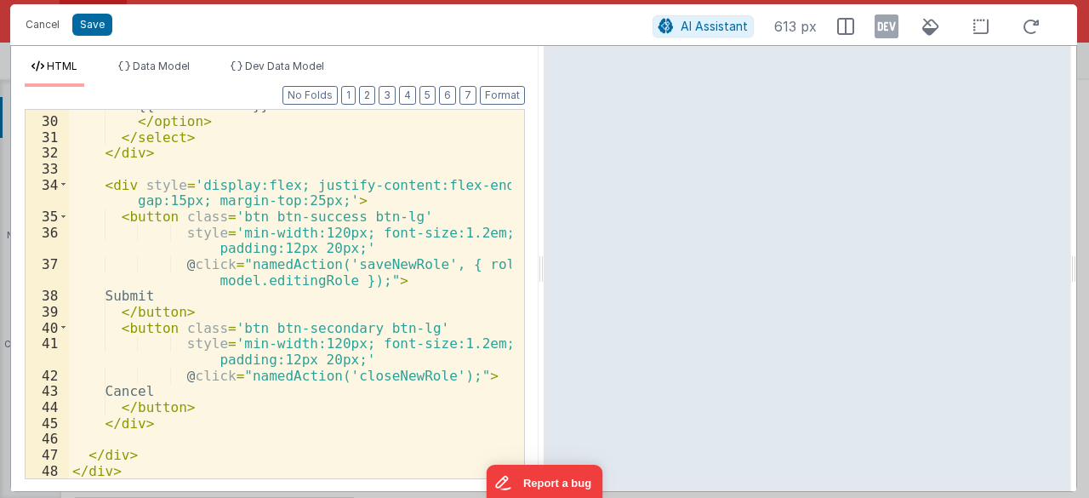
scroll to position [663, 0]
click at [369, 266] on div "{{ c.FullName }} </ option > </ select > </ div > < div style = 'display:flex; …" at bounding box center [290, 297] width 443 height 401
click at [293, 281] on div "{{ c.FullName }} </ option > </ select > </ div > < div style = 'display:flex; …" at bounding box center [290, 297] width 443 height 401
click at [303, 233] on div "{{ c.FullName }} </ option > </ select > </ div > < div style = 'display:flex; …" at bounding box center [290, 297] width 443 height 401
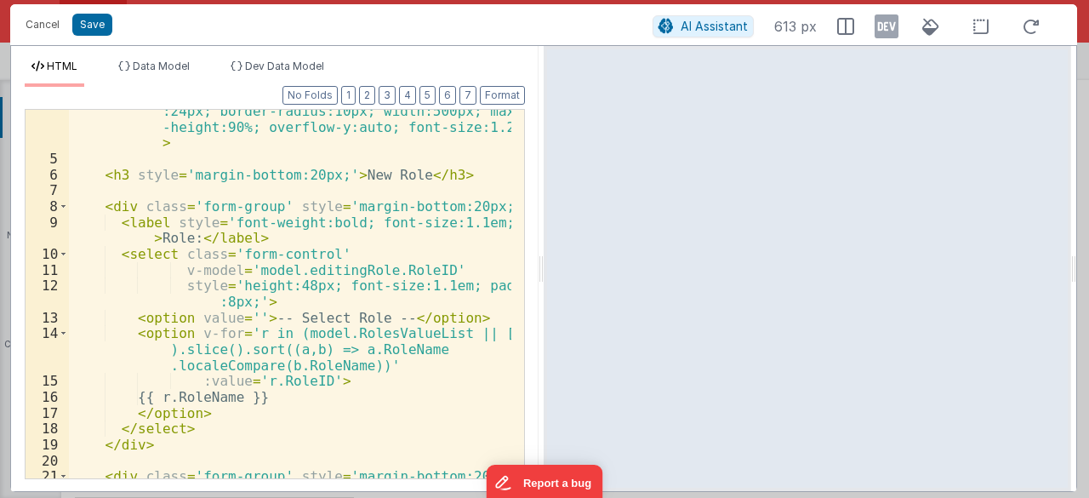
scroll to position [0, 0]
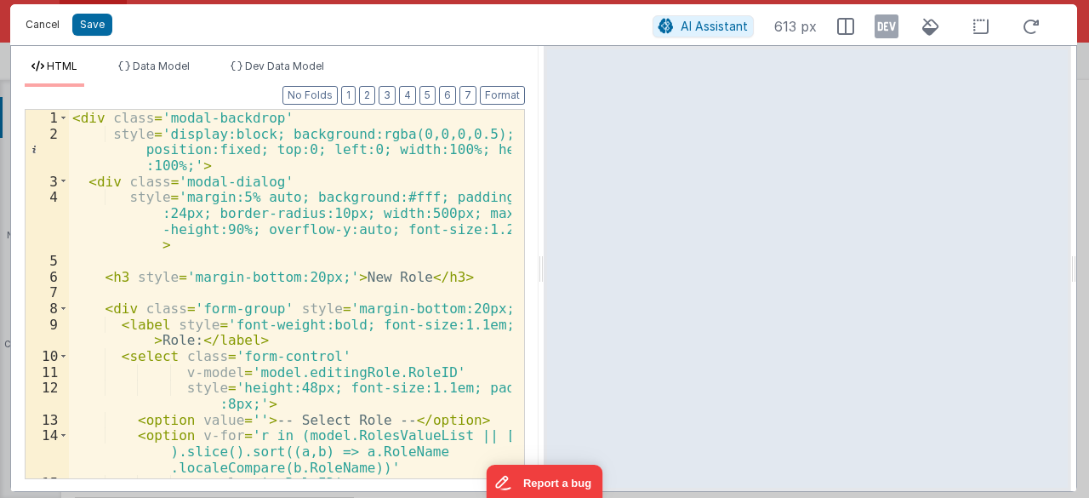
click at [45, 31] on button "Cancel" at bounding box center [42, 25] width 51 height 24
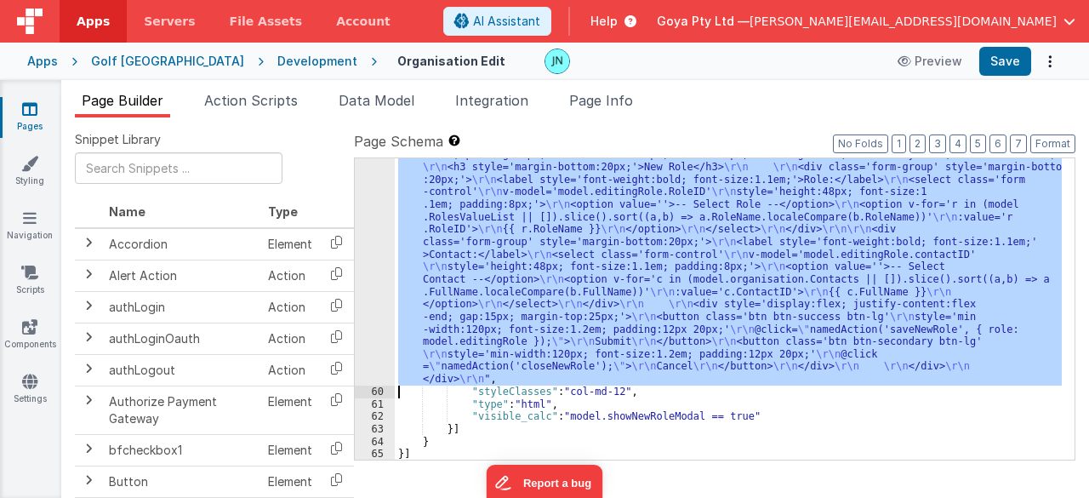
click at [514, 261] on div ""html" : "<div class='modal-backdrop' \r\n style='display:block; background:rgb…" at bounding box center [728, 308] width 667 height 301
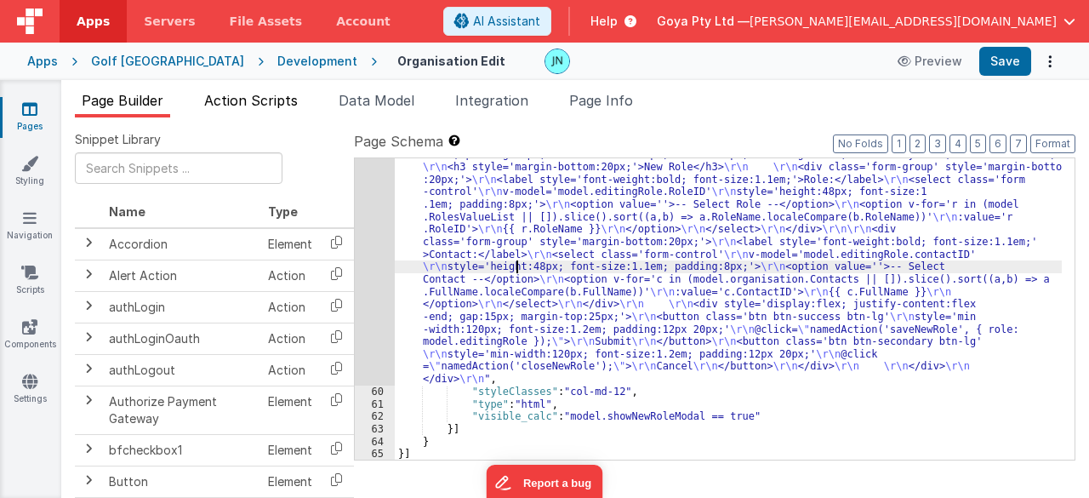
click at [264, 102] on span "Action Scripts" at bounding box center [251, 100] width 94 height 17
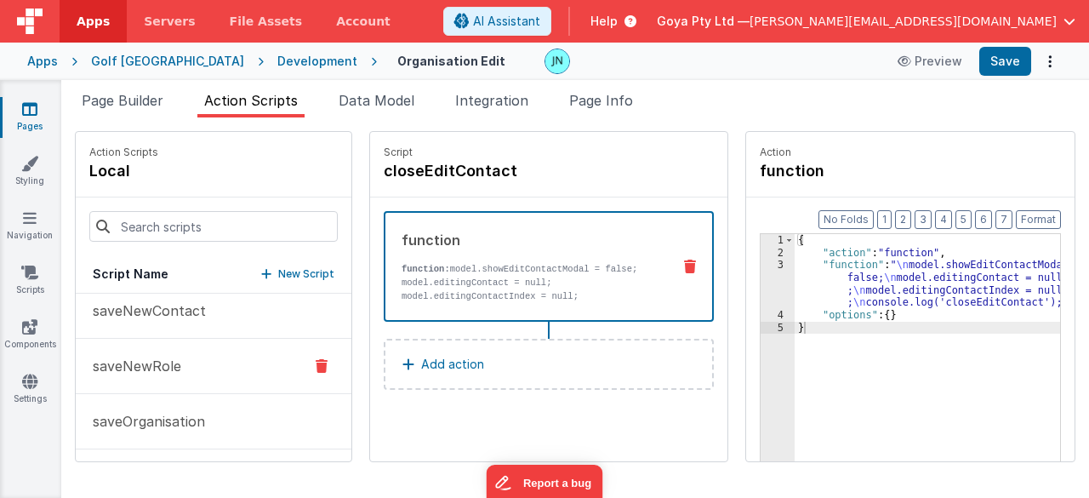
scroll to position [766, 0]
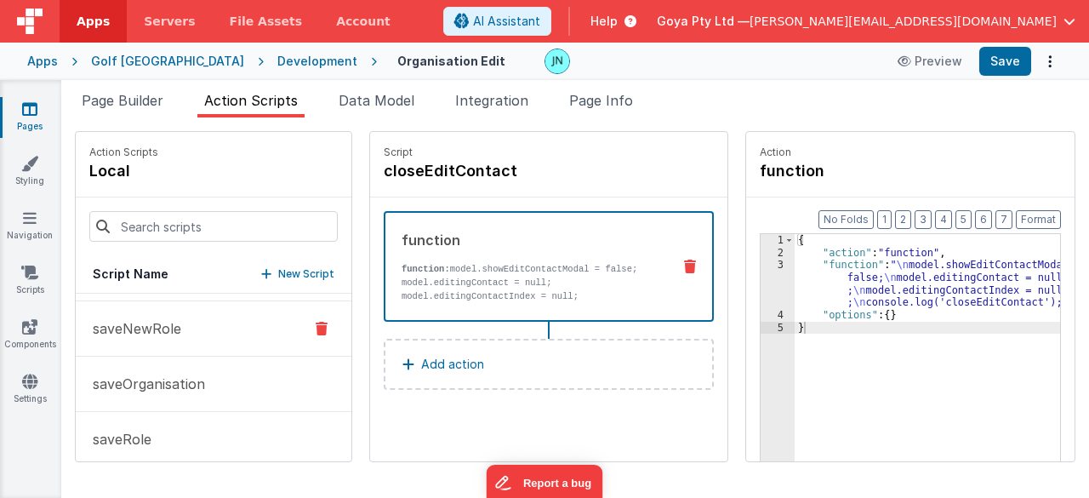
click at [174, 332] on p "saveNewRole" at bounding box center [132, 328] width 99 height 20
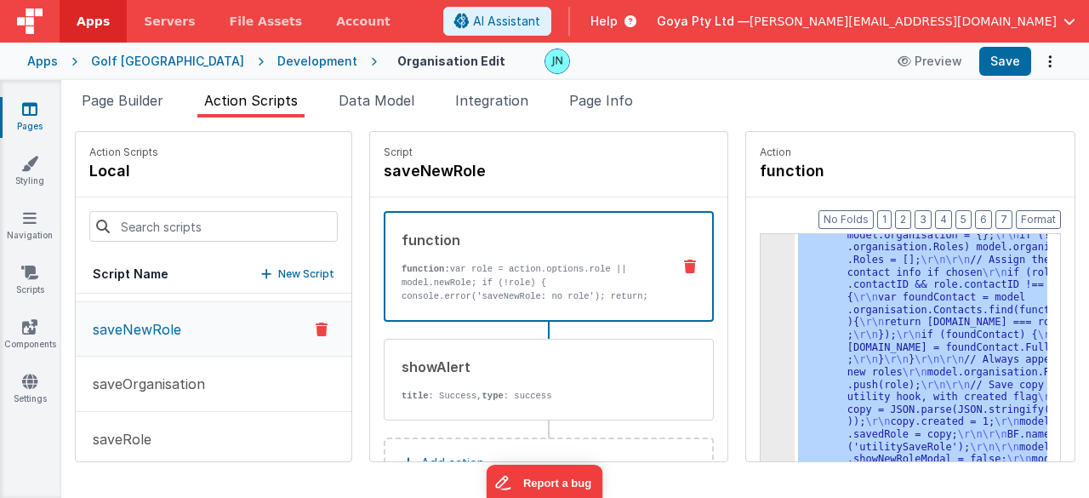
click at [760, 350] on div "3 4 5" at bounding box center [777, 488] width 34 height 618
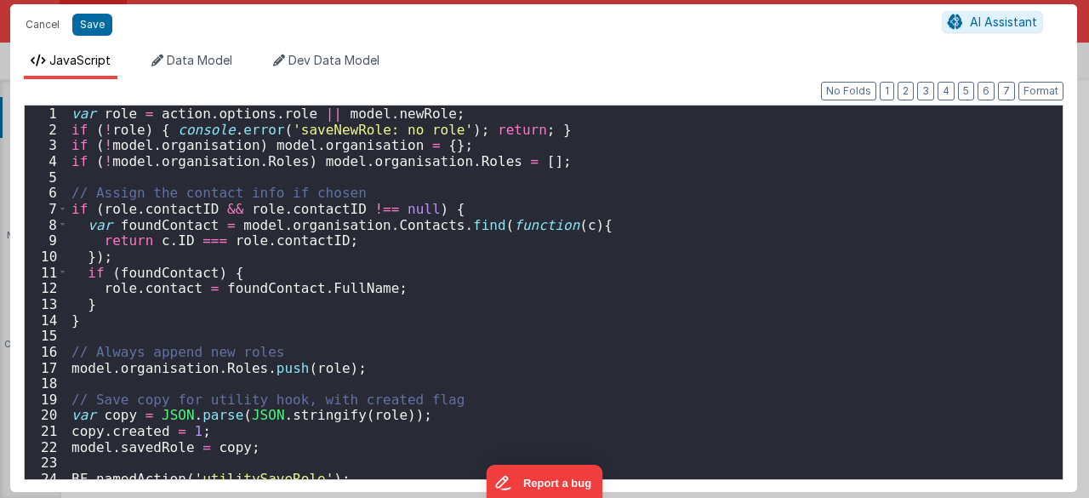
scroll to position [80, 0]
click at [584, 310] on div "var role = action . options . role || model . newRole ; if ( ! role ) { console…" at bounding box center [559, 308] width 982 height 406
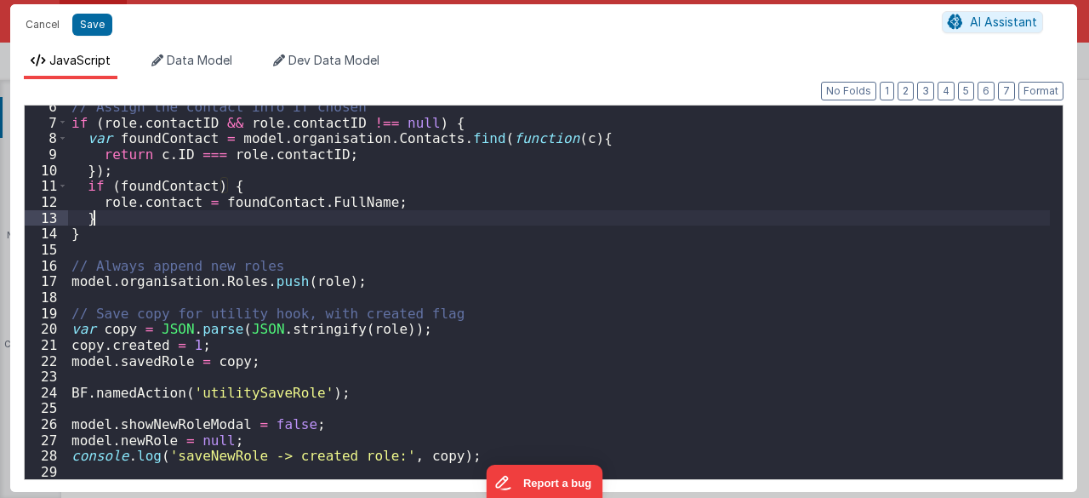
scroll to position [86, 0]
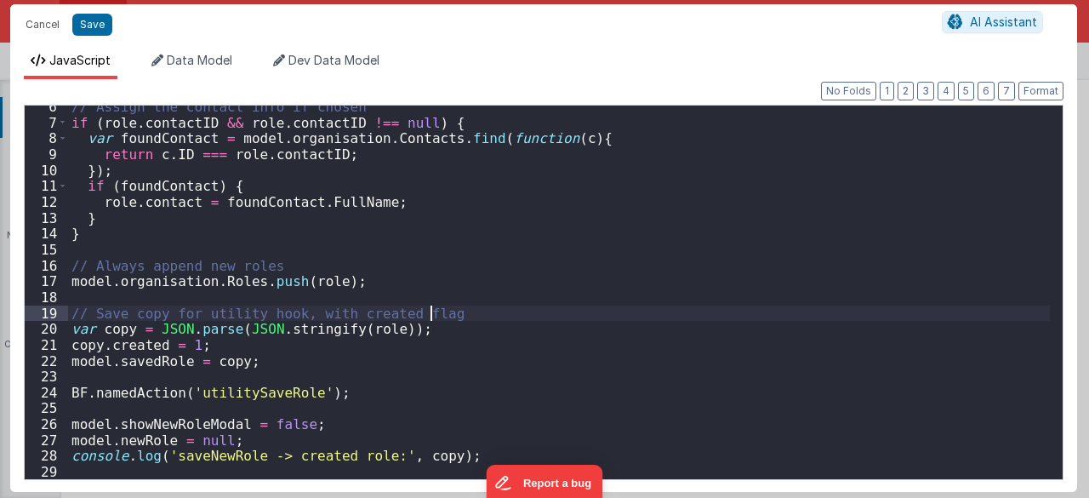
click at [584, 310] on div "// Assign the contact info if chosen if ( role . contactID && role . contactID …" at bounding box center [559, 302] width 982 height 406
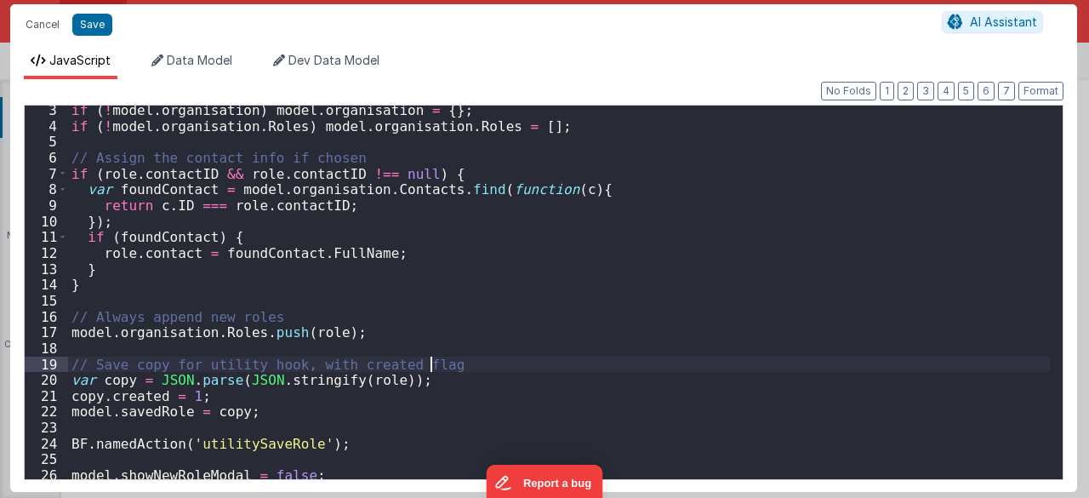
scroll to position [0, 0]
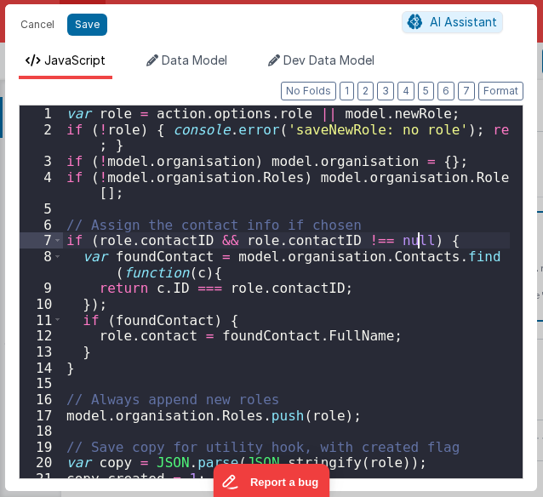
click at [418, 236] on div "var role = action . options . role || model . newRole ; if ( ! role ) { console…" at bounding box center [286, 307] width 447 height 405
click at [444, 208] on div "var role = action . options . role || model . newRole ; if ( ! role ) { console…" at bounding box center [286, 307] width 447 height 405
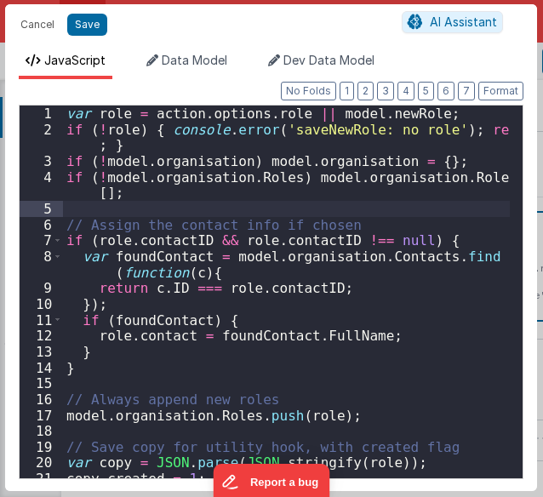
click at [442, 206] on div "var role = action . options . role || model . newRole ; if ( ! role ) { console…" at bounding box center [286, 307] width 447 height 405
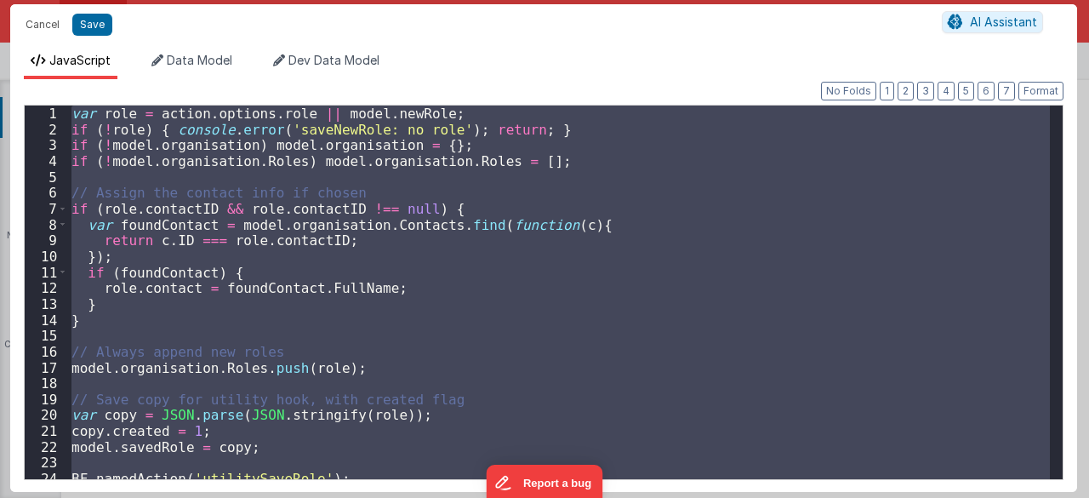
click at [446, 232] on div "var role = action . options . role || model . newRole ; if ( ! role ) { console…" at bounding box center [559, 291] width 982 height 373
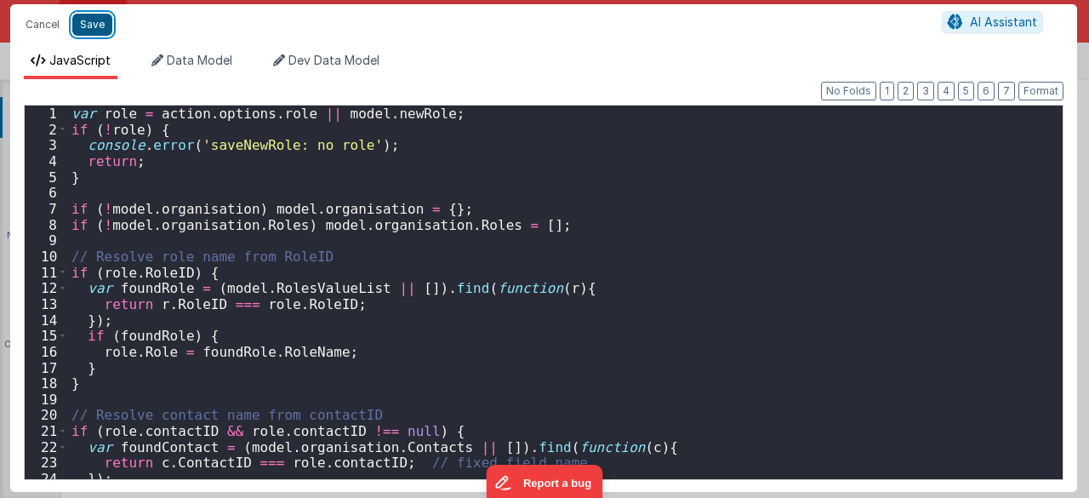
click at [93, 20] on button "Save" at bounding box center [92, 25] width 40 height 22
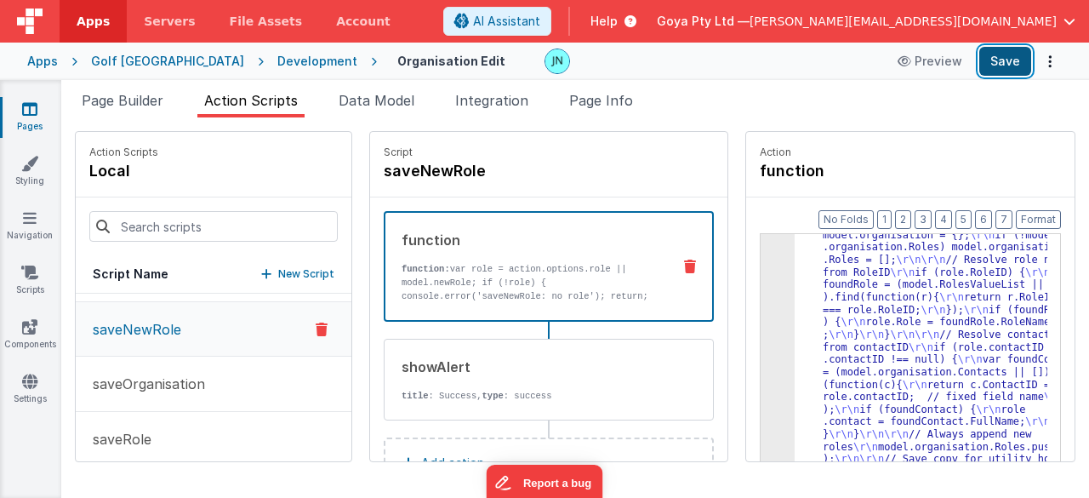
click at [1005, 65] on button "Save" at bounding box center [1005, 61] width 52 height 29
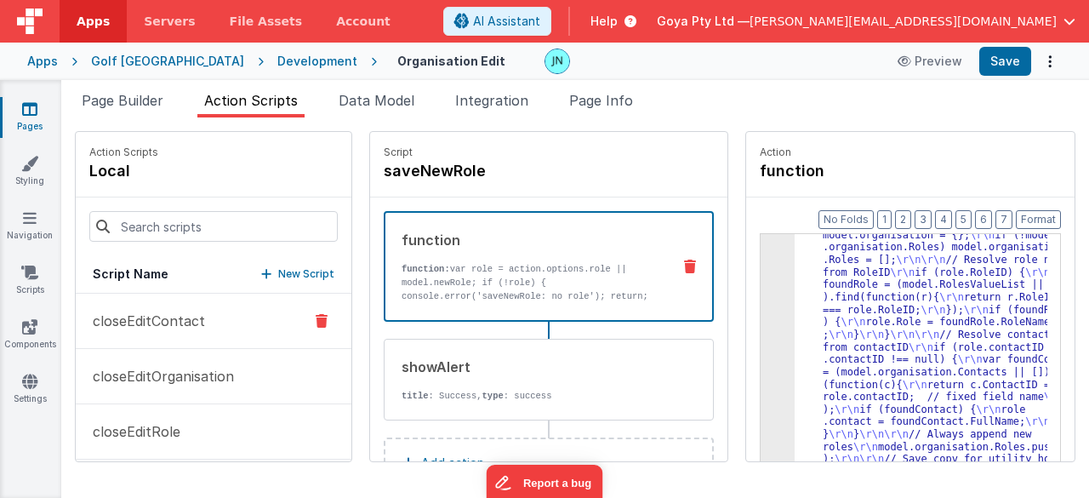
drag, startPoint x: 196, startPoint y: 331, endPoint x: 213, endPoint y: 329, distance: 17.1
click at [196, 331] on button "closeEditContact" at bounding box center [214, 320] width 276 height 55
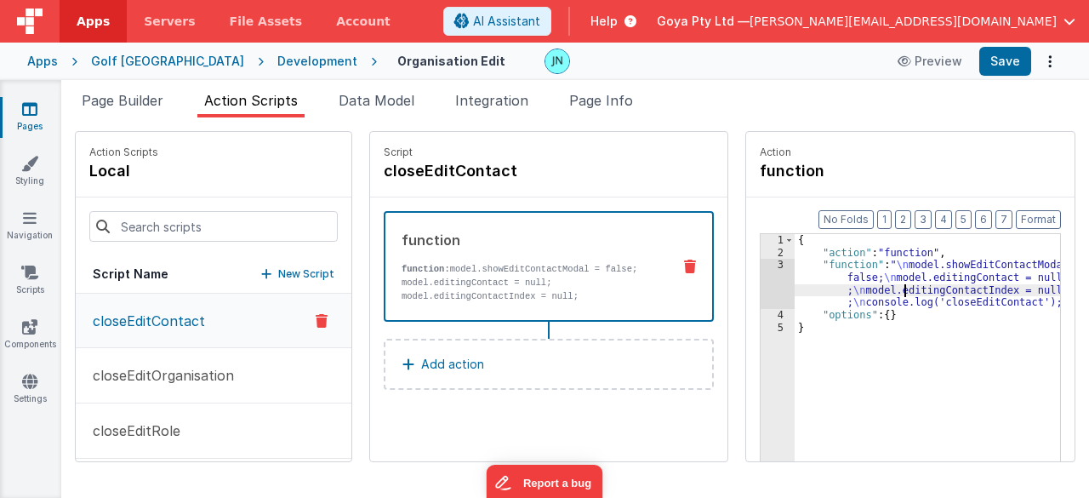
click at [883, 287] on div "{ "action" : "function" , "function" : " \n model.showEditContactModal = false;…" at bounding box center [939, 387] width 290 height 306
click at [261, 276] on button "New Script" at bounding box center [297, 273] width 73 height 17
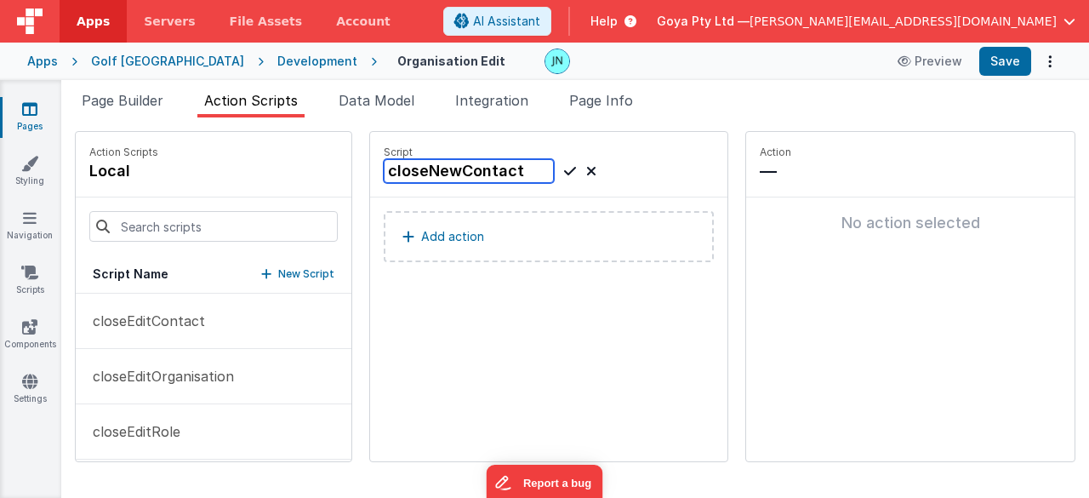
type input "closeNewContact"
click at [564, 172] on icon at bounding box center [570, 171] width 12 height 20
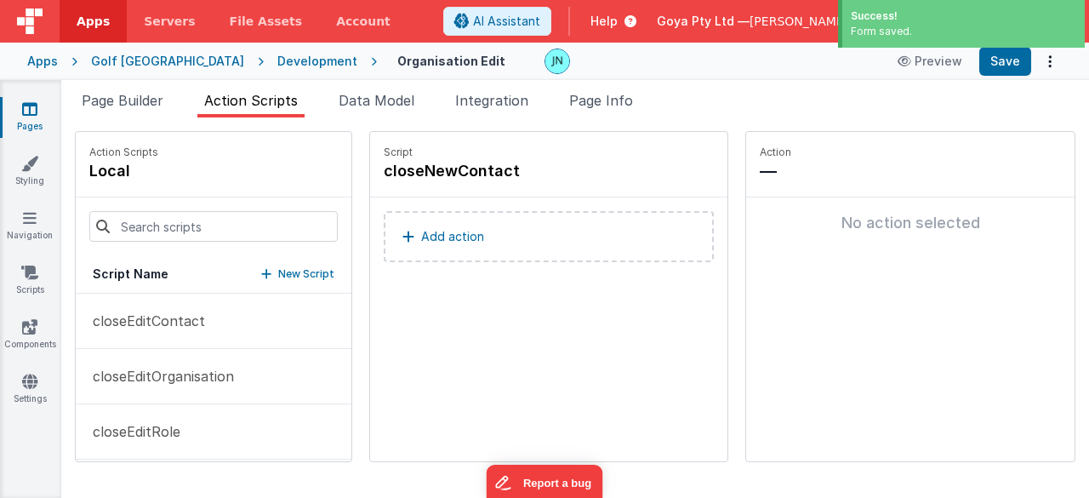
click at [410, 246] on button "Add action" at bounding box center [549, 236] width 330 height 51
click at [466, 229] on button "Add action" at bounding box center [549, 236] width 330 height 51
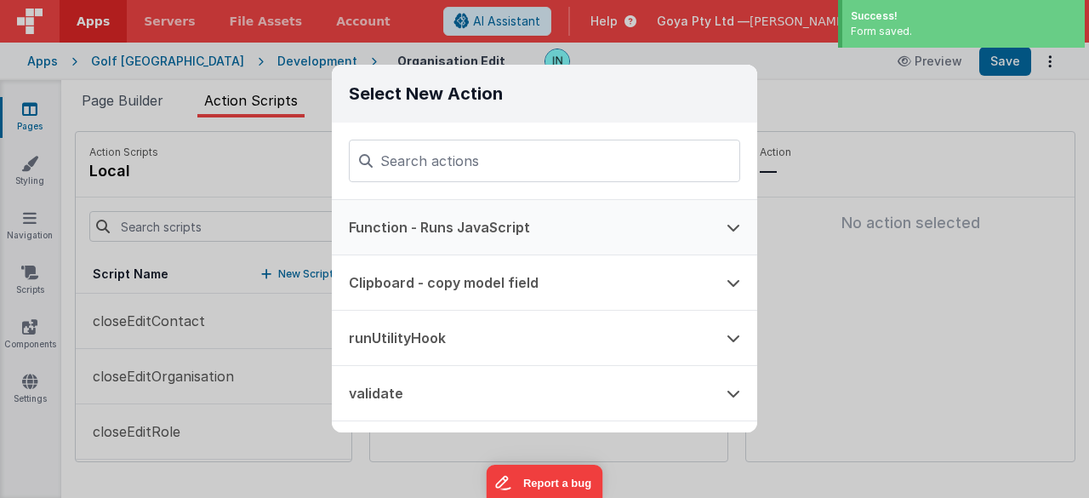
click at [481, 234] on button "Function - Runs JavaScript" at bounding box center [521, 227] width 378 height 54
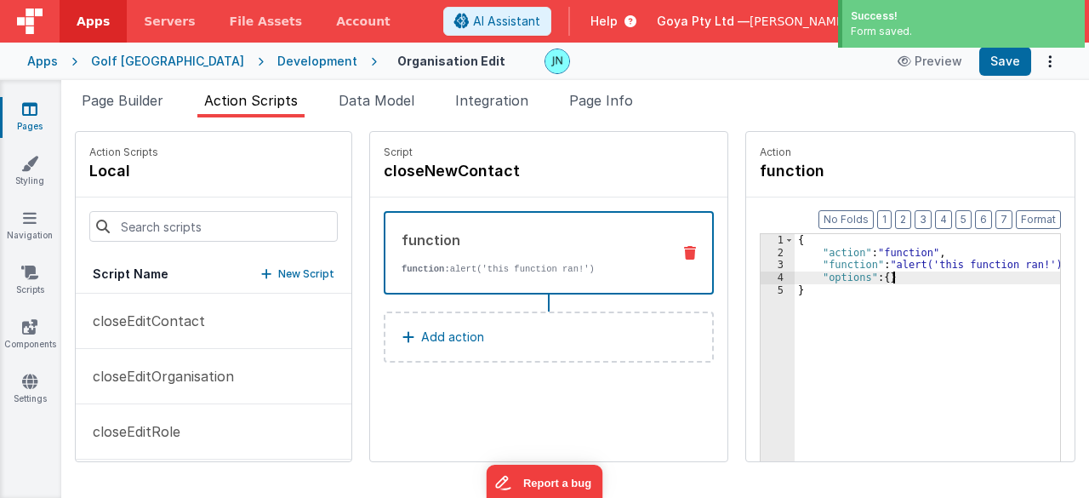
click at [882, 273] on div "{ "action" : "function" , "function" : "alert('this function ran!')" , "options…" at bounding box center [939, 387] width 290 height 306
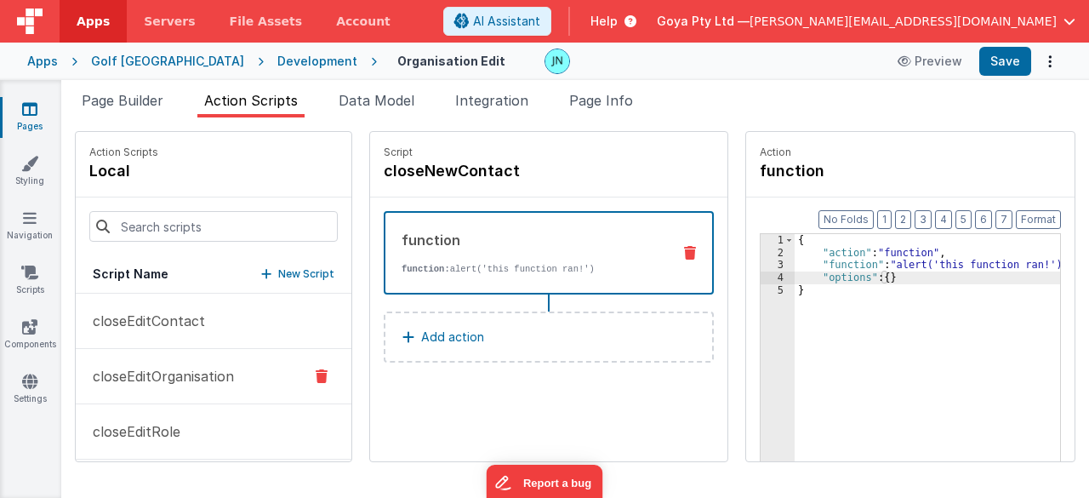
scroll to position [85, 0]
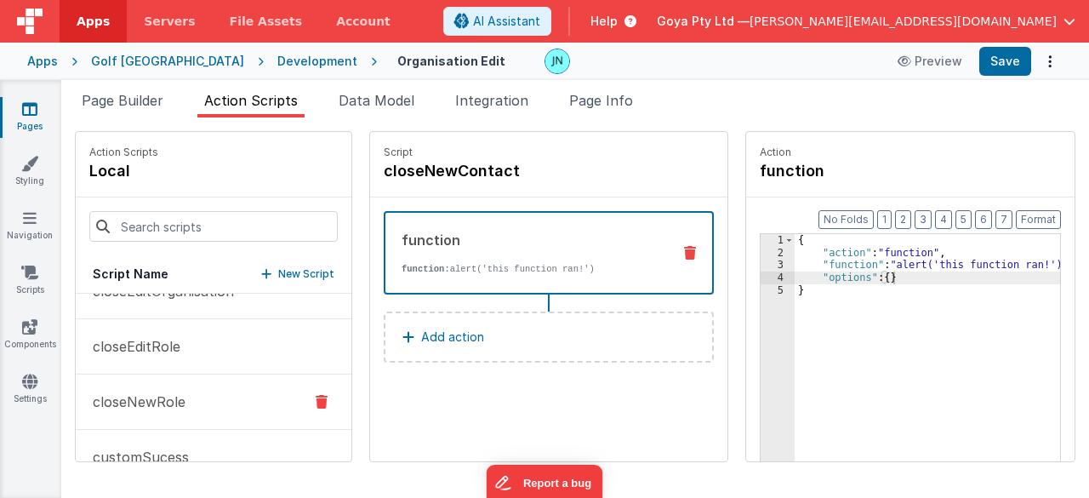
click at [162, 397] on p "closeNewRole" at bounding box center [134, 401] width 103 height 20
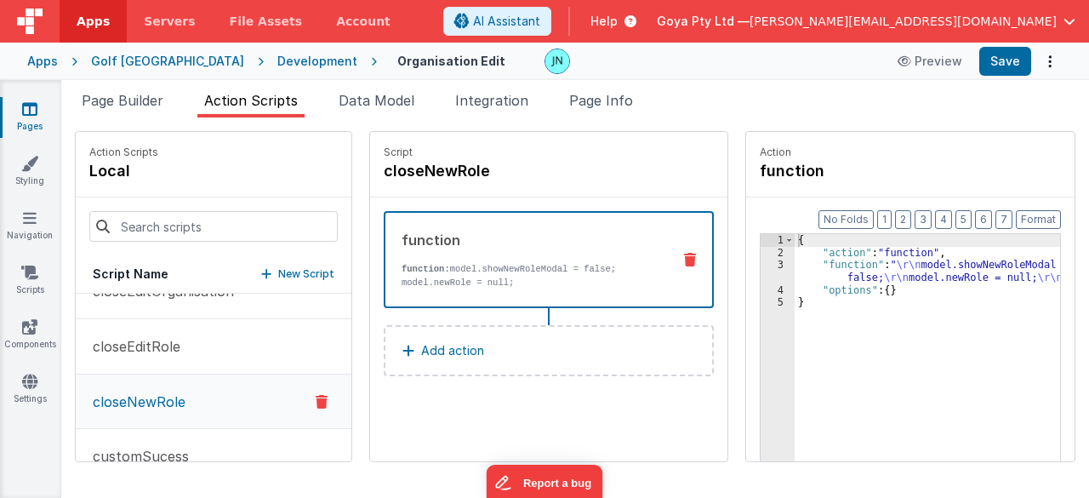
click at [900, 280] on div "{ "action" : "function" , "function" : " \r\n model.showNewRoleModal = false; \…" at bounding box center [939, 387] width 290 height 306
click at [760, 273] on div "3" at bounding box center [777, 271] width 34 height 25
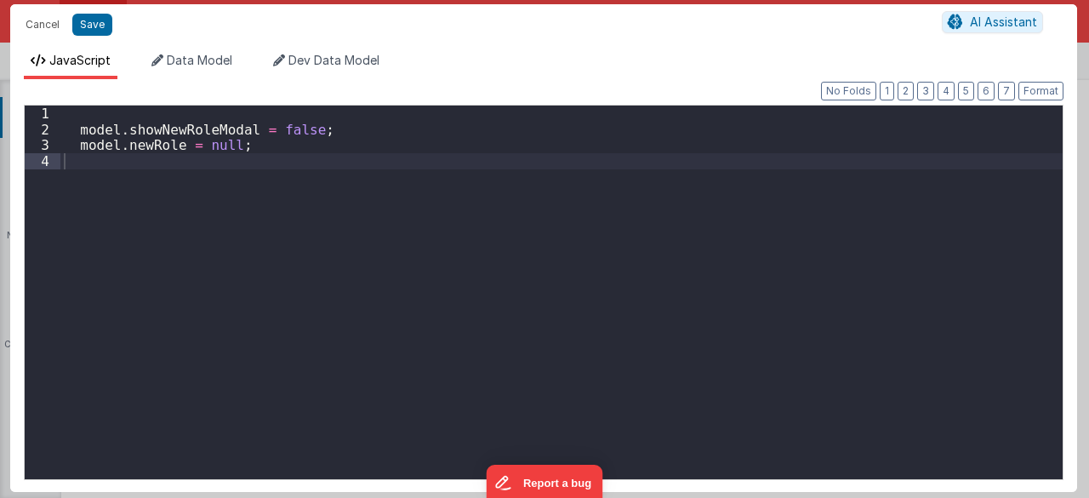
click at [618, 268] on div "model . showNewRoleModal = false ; model . newRole = null ;" at bounding box center [561, 308] width 1003 height 406
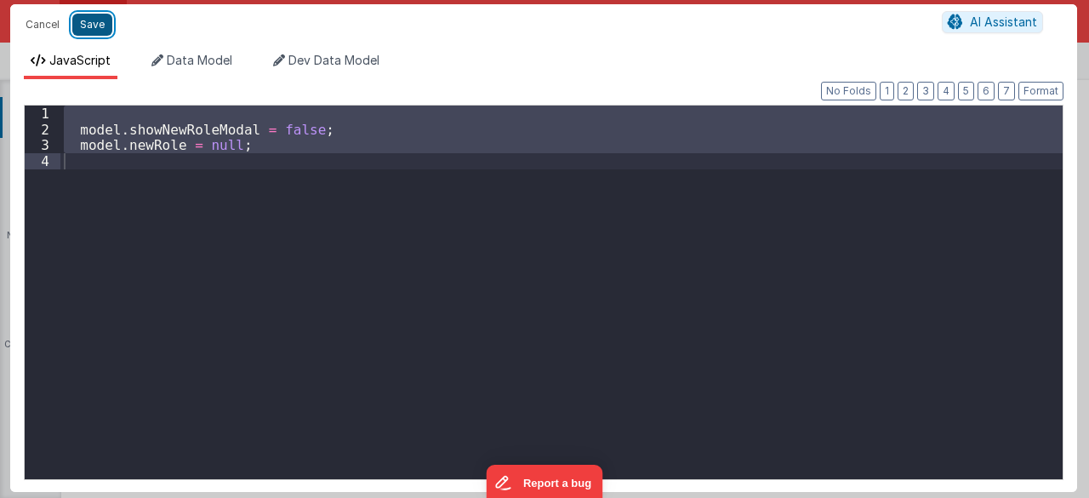
click at [90, 31] on button "Save" at bounding box center [92, 25] width 40 height 22
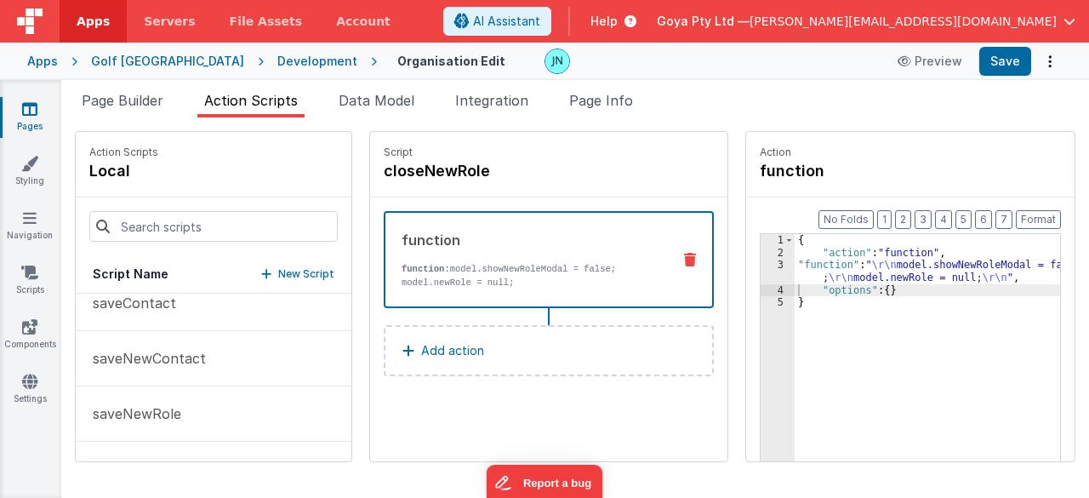
scroll to position [1054, 0]
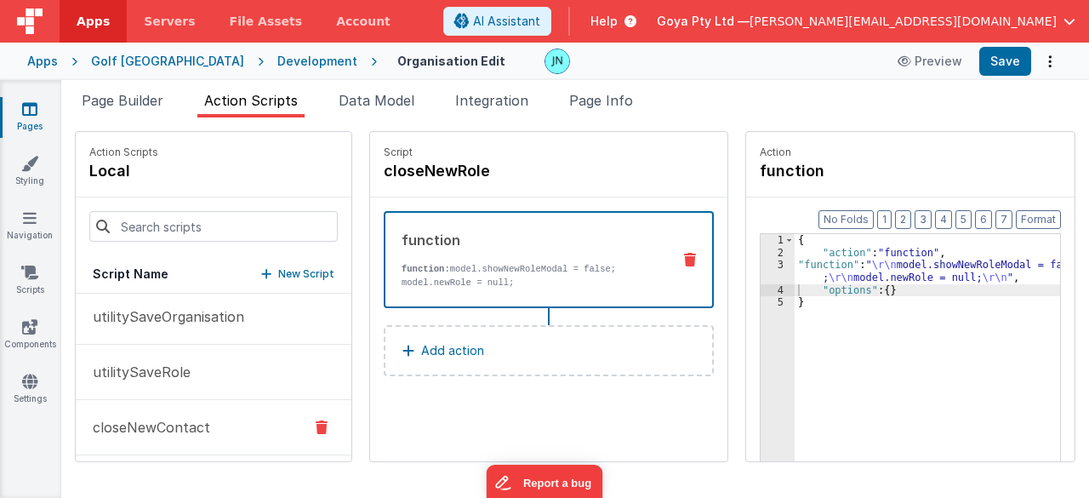
click at [186, 417] on p "closeNewContact" at bounding box center [147, 427] width 128 height 20
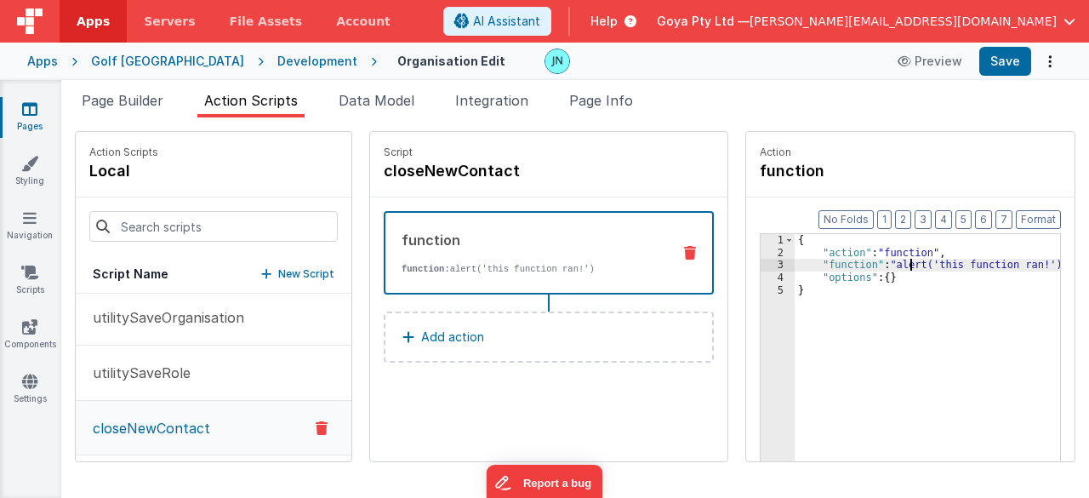
drag, startPoint x: 888, startPoint y: 263, endPoint x: 876, endPoint y: 263, distance: 11.9
click at [888, 263] on div "{ "action" : "function" , "function" : "alert('this function ran!')" , "options…" at bounding box center [939, 387] width 290 height 306
click at [760, 266] on div "3" at bounding box center [777, 265] width 34 height 13
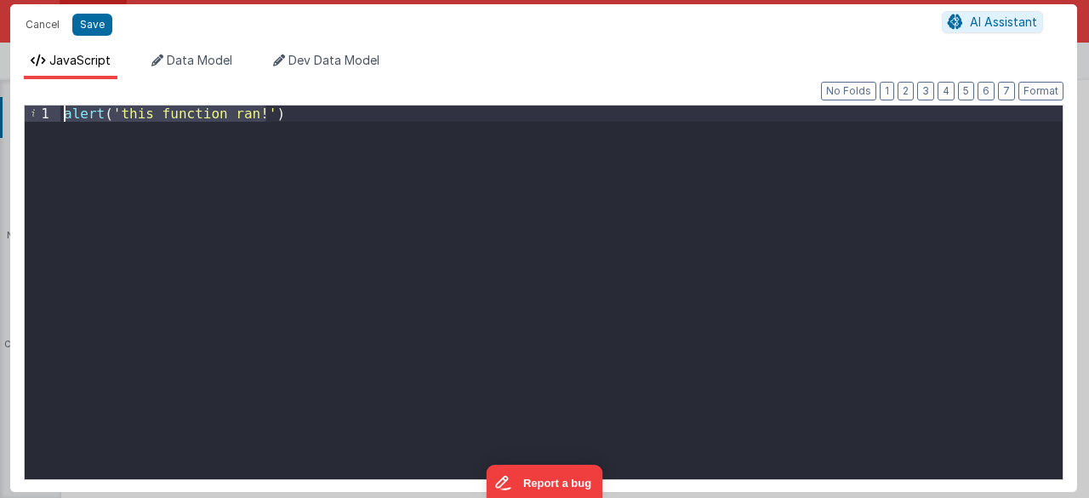
drag, startPoint x: 366, startPoint y: 138, endPoint x: 0, endPoint y: 88, distance: 369.2
click at [0, 88] on div "Cancel Save AI Assistant JavaScript Data Model Dev Data Model Format 7 6 5 4 3 …" at bounding box center [544, 249] width 1089 height 498
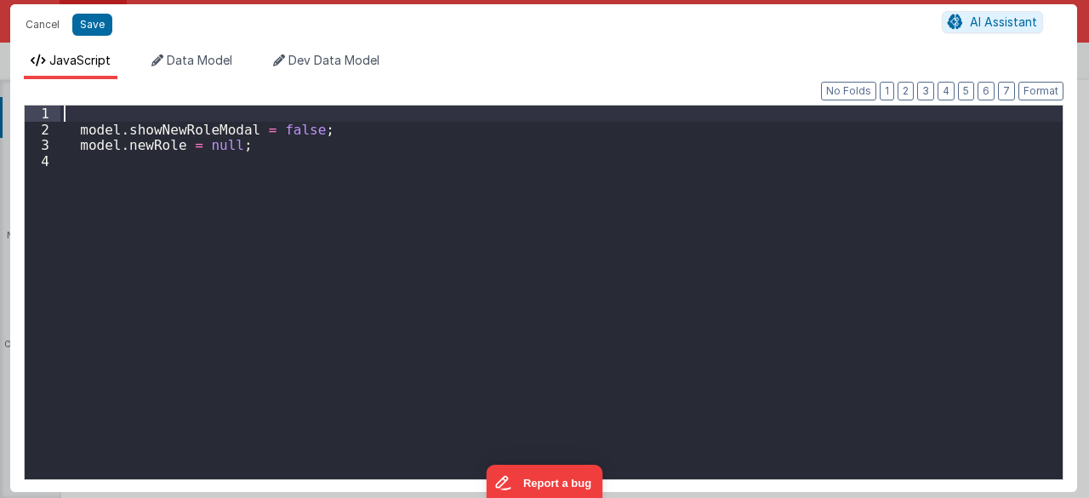
click at [186, 120] on div "model . showNewRoleModal = false ; model . newRole = null ;" at bounding box center [561, 308] width 1003 height 406
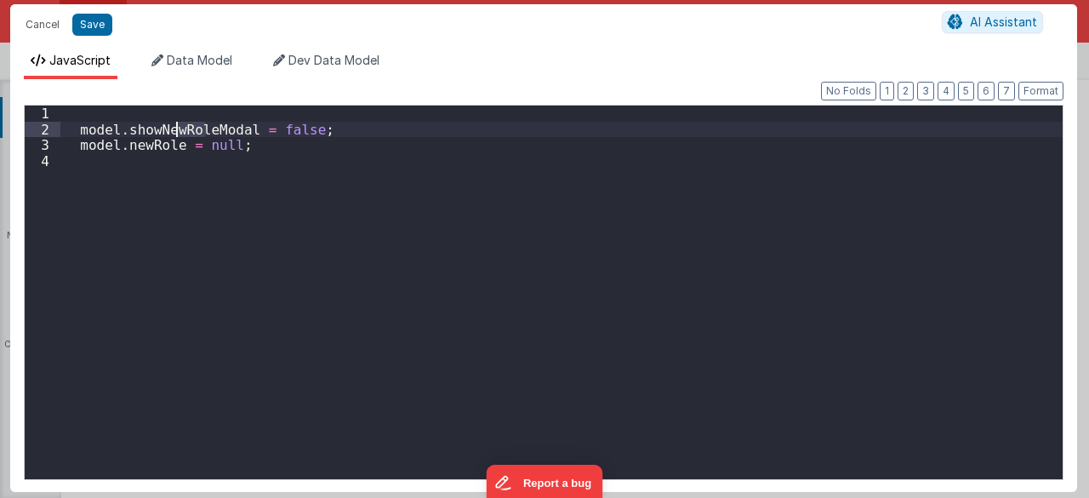
drag, startPoint x: 204, startPoint y: 125, endPoint x: 179, endPoint y: 126, distance: 25.5
click at [179, 126] on div "model . showNewRoleModal = false ; model . newRole = null ;" at bounding box center [561, 308] width 1003 height 406
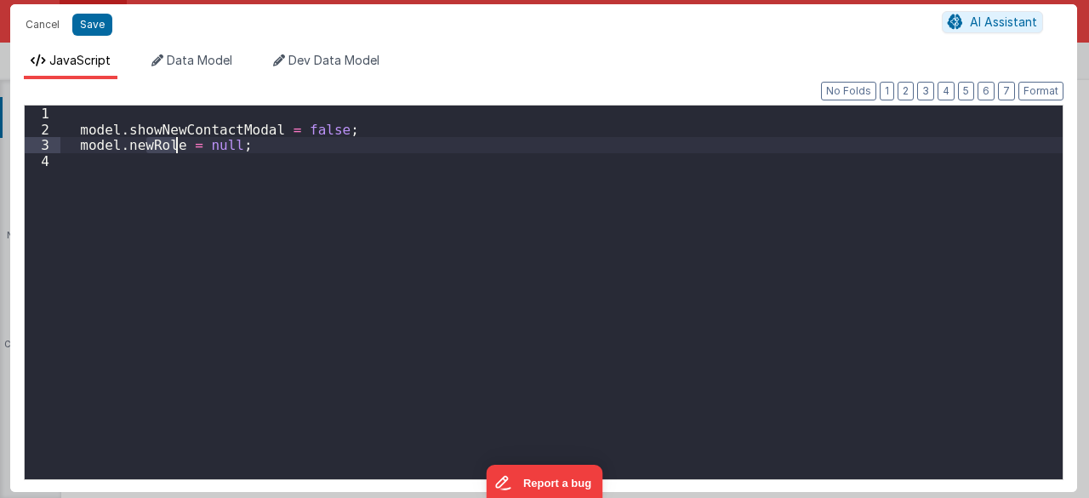
drag, startPoint x: 147, startPoint y: 147, endPoint x: 175, endPoint y: 142, distance: 28.5
click at [175, 142] on div "model . showNewContactModal = false ; model . newRole = null ;" at bounding box center [561, 308] width 1003 height 406
drag, startPoint x: 102, startPoint y: 21, endPoint x: 990, endPoint y: 61, distance: 888.9
click at [102, 21] on button "Save" at bounding box center [92, 25] width 40 height 22
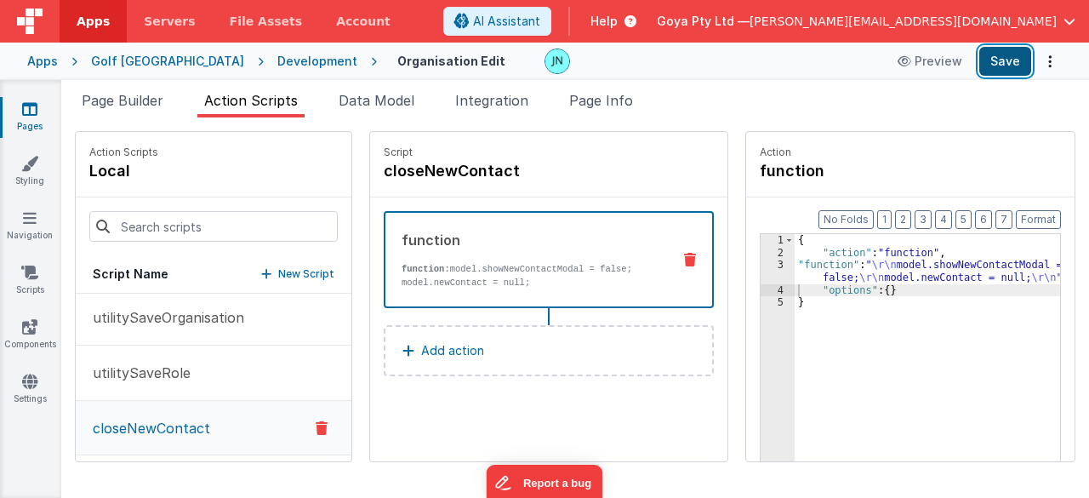
click at [1016, 56] on button "Save" at bounding box center [1005, 61] width 52 height 29
click at [122, 108] on span "Page Builder" at bounding box center [123, 100] width 82 height 17
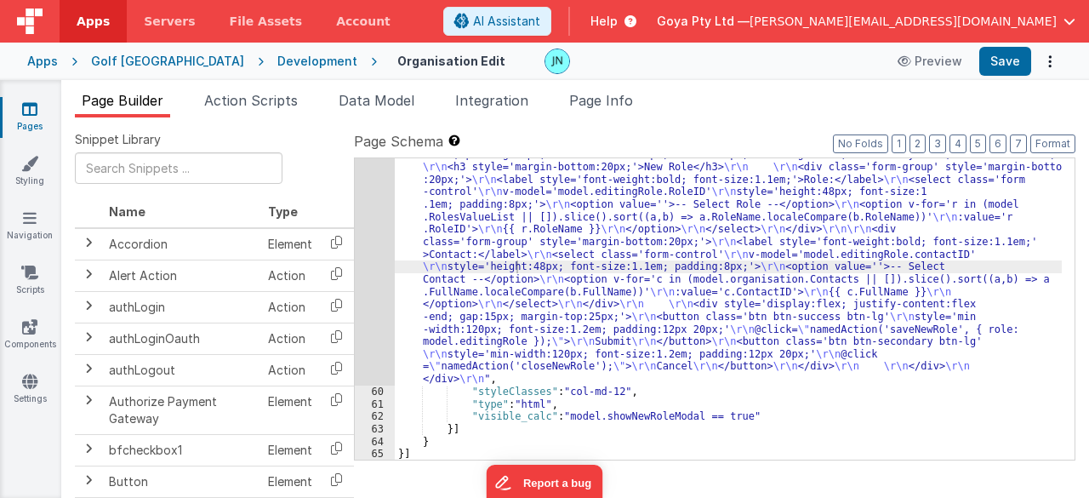
click at [586, 334] on div ""html" : "<div class='modal-backdrop' \r\n style='display:block; background:rgb…" at bounding box center [729, 411] width 668 height 577
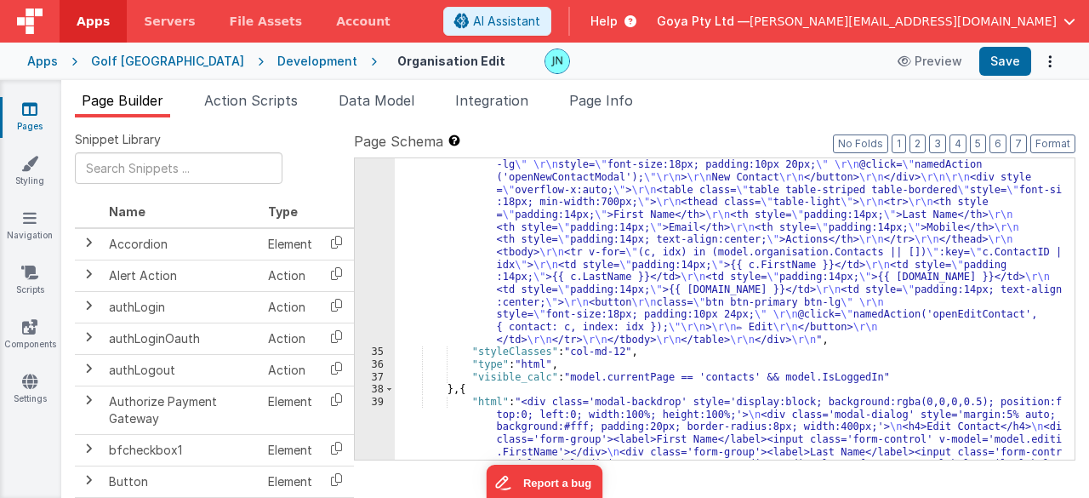
scroll to position [1534, 0]
click at [600, 287] on div ""html" : "<h3 style= \" font-size:24px; margin-bottom:20px; \" >Contacts</h3> \…" at bounding box center [729, 460] width 668 height 652
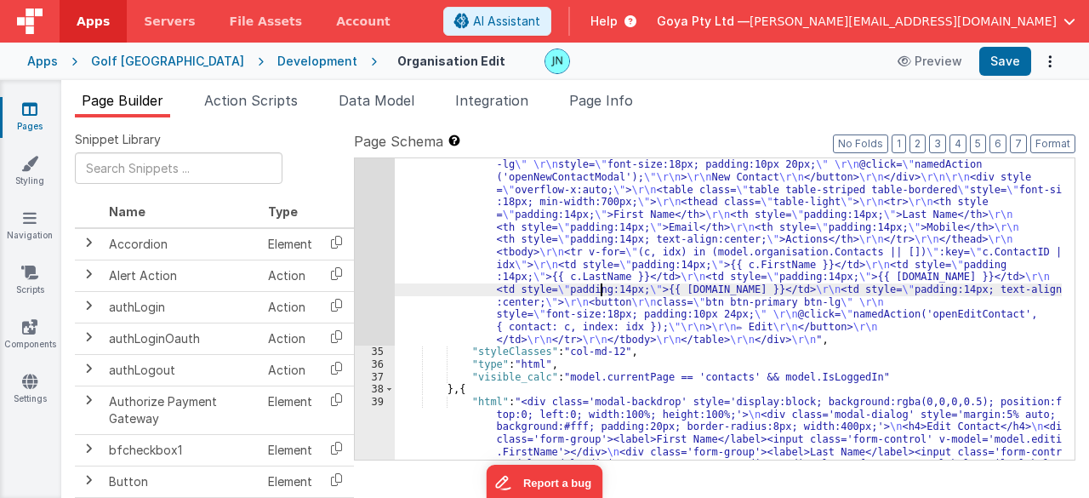
click at [386, 275] on div "34" at bounding box center [375, 240] width 40 height 212
click at [377, 265] on div "34" at bounding box center [375, 240] width 40 height 212
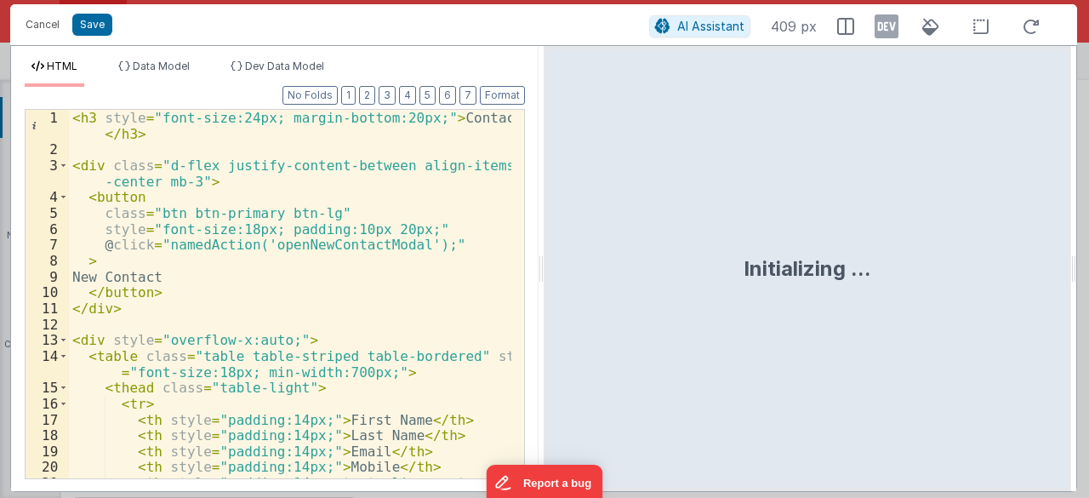
click at [377, 265] on div "< h3 style = "font-size:24px; margin-bottom:20px;" > Contacts </ h3 > < div cla…" at bounding box center [290, 327] width 443 height 434
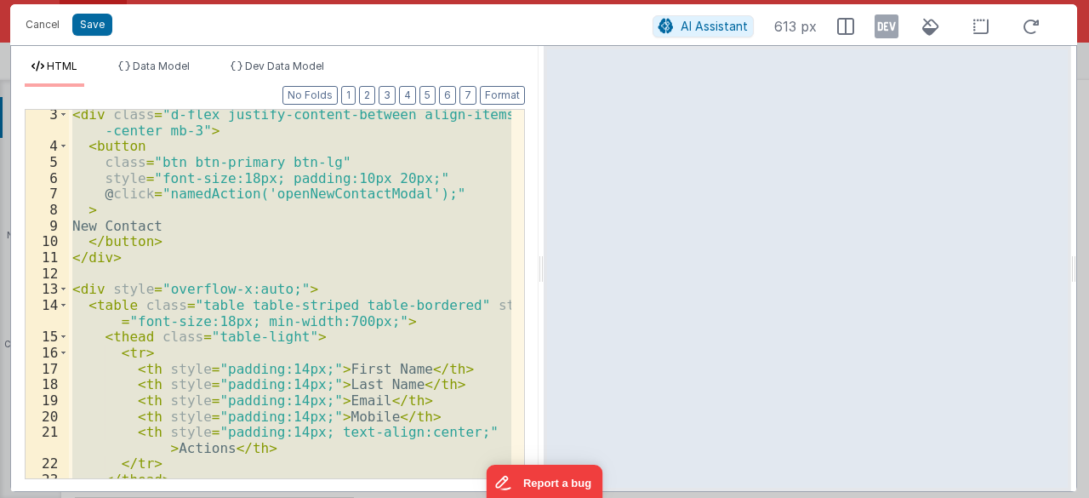
scroll to position [0, 0]
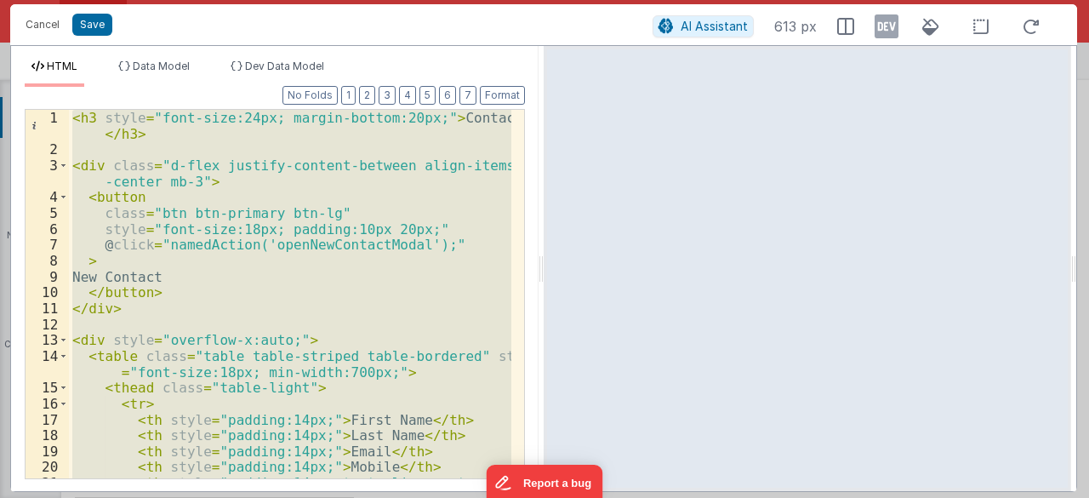
click at [365, 220] on div "< h3 style = "font-size:24px; margin-bottom:20px;" > Contacts </ h3 > < div cla…" at bounding box center [290, 294] width 442 height 368
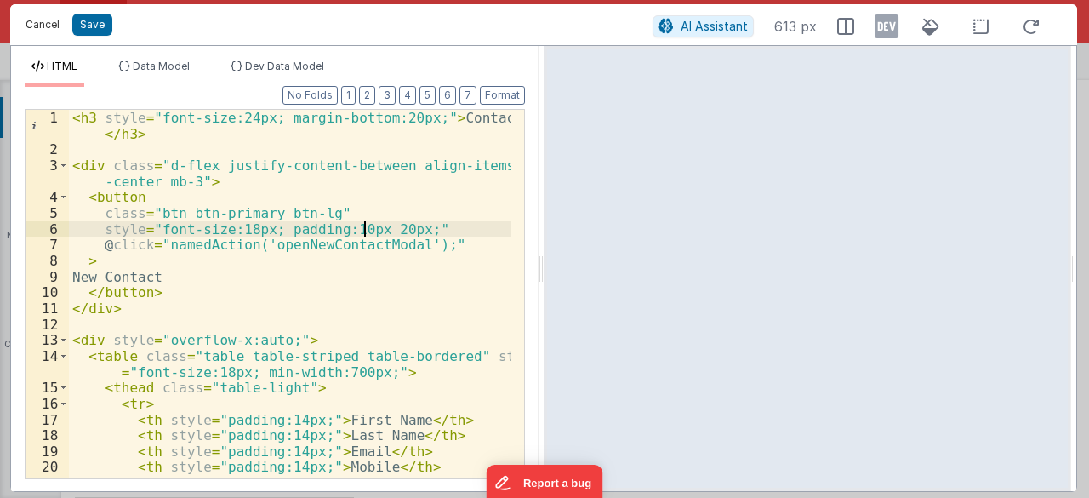
click at [32, 26] on button "Cancel" at bounding box center [42, 25] width 51 height 24
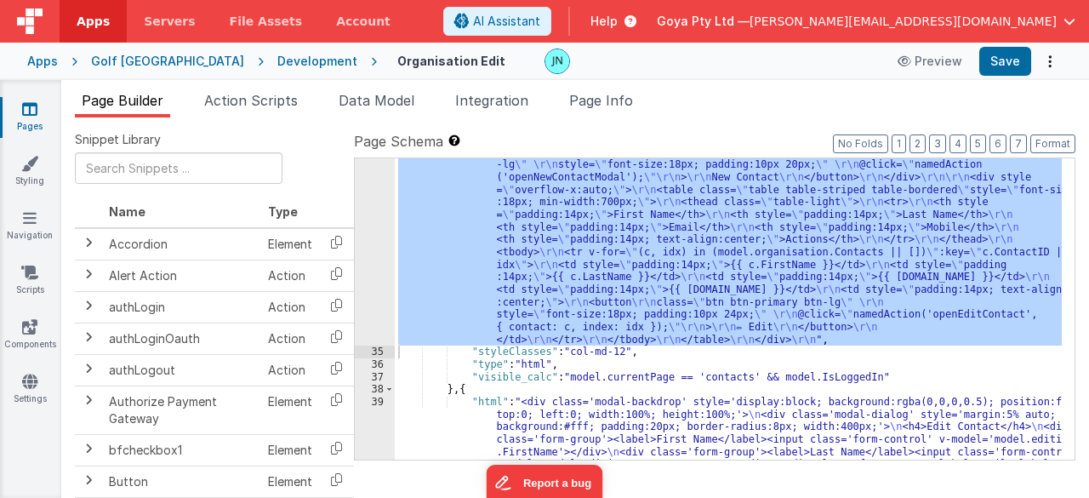
click at [767, 324] on div ""html" : "<h3 style= \" font-size:24px; margin-bottom:20px; \" >Contacts</h3> \…" at bounding box center [728, 308] width 667 height 301
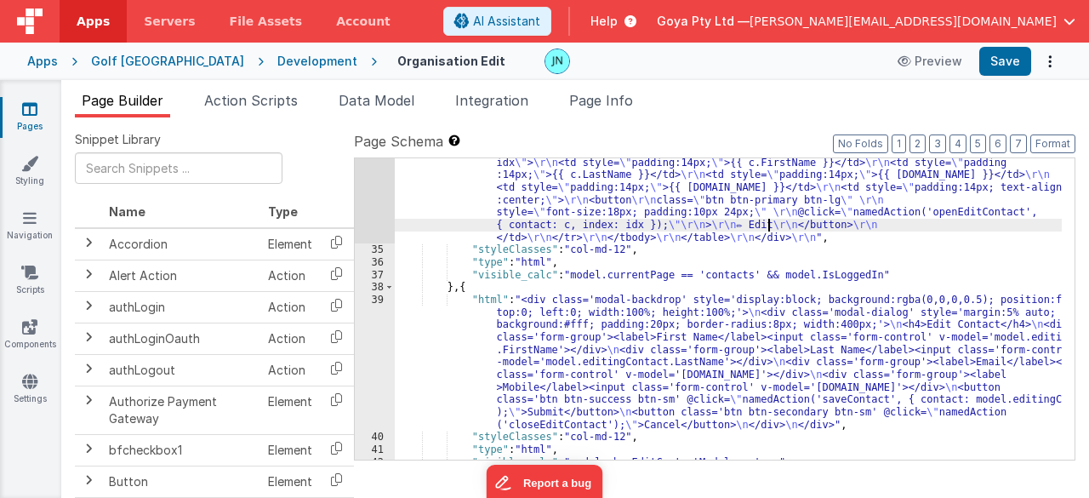
scroll to position [1534, 0]
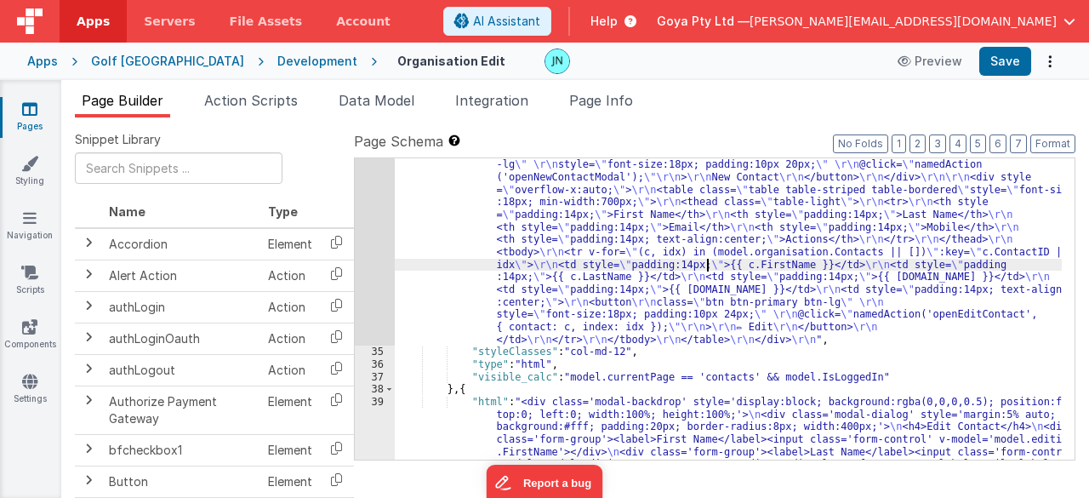
click at [704, 259] on div ""html" : "<h3 style= \" font-size:24px; margin-bottom:20px; \" >Contacts</h3> \…" at bounding box center [729, 460] width 668 height 652
click at [373, 264] on div "34" at bounding box center [375, 240] width 40 height 212
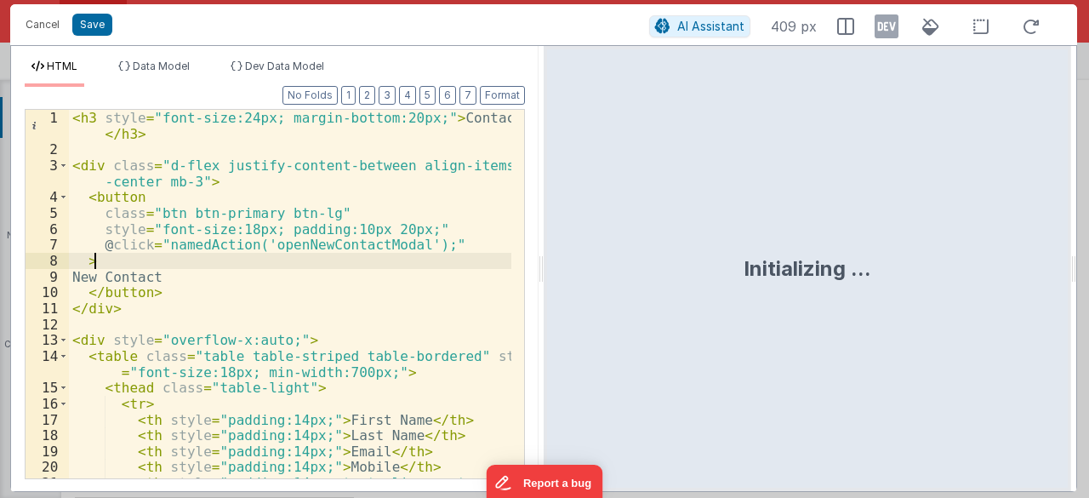
click at [373, 264] on div "< h3 style = "font-size:24px; margin-bottom:20px;" > Contacts </ h3 > < div cla…" at bounding box center [290, 327] width 443 height 434
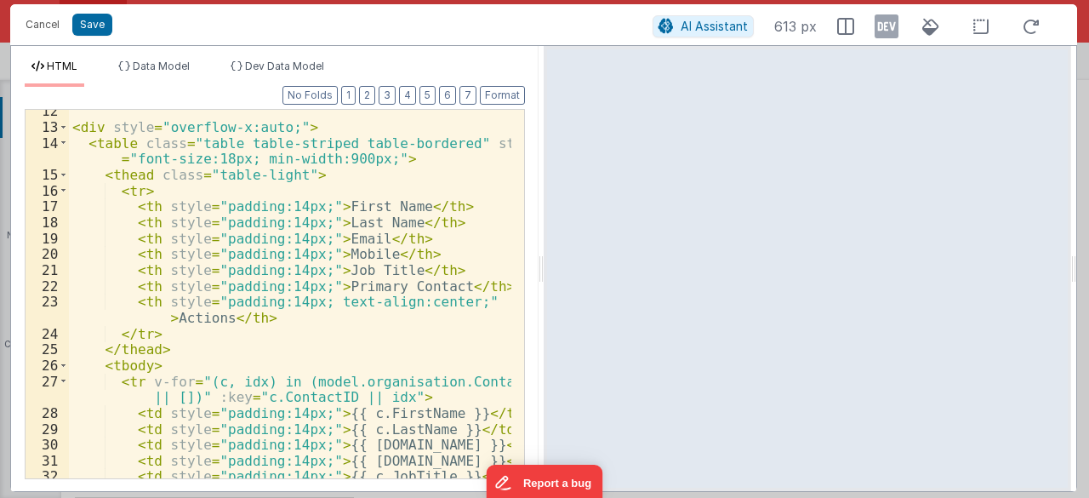
scroll to position [213, 0]
drag, startPoint x: 82, startPoint y: 15, endPoint x: 544, endPoint y: 47, distance: 463.8
click at [82, 15] on button "Save" at bounding box center [92, 25] width 40 height 22
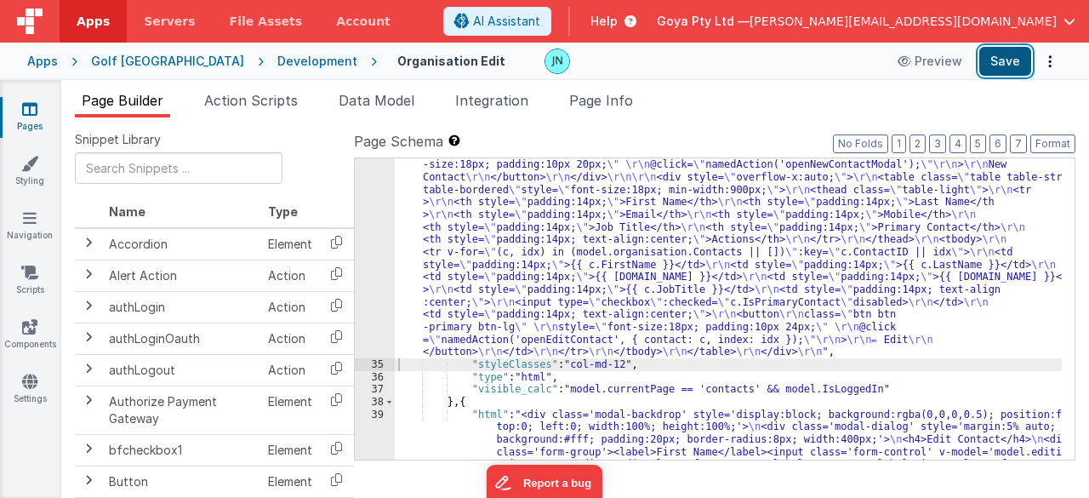
click at [1027, 68] on button "Save" at bounding box center [1005, 61] width 52 height 29
click at [657, 298] on div ""html" : "<h3 style= \" font-size:24px; margin-bottom:20px; \" >Contacts</h3> \…" at bounding box center [729, 465] width 668 height 663
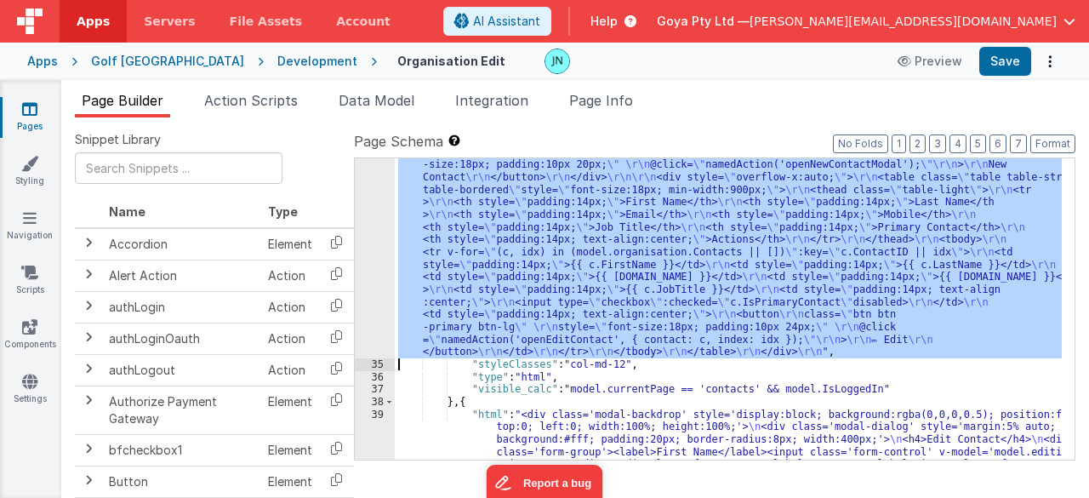
click at [383, 258] on div "34" at bounding box center [375, 246] width 40 height 225
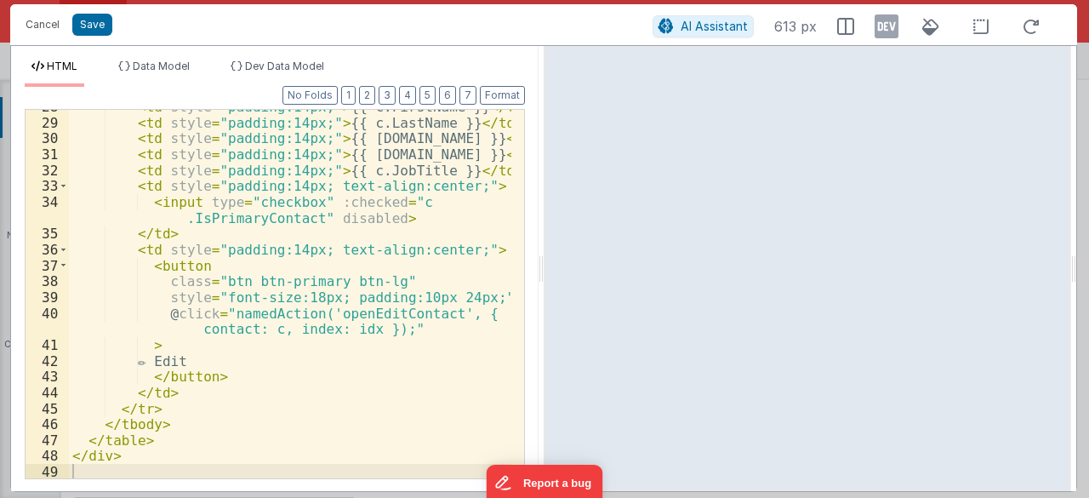
scroll to position [519, 0]
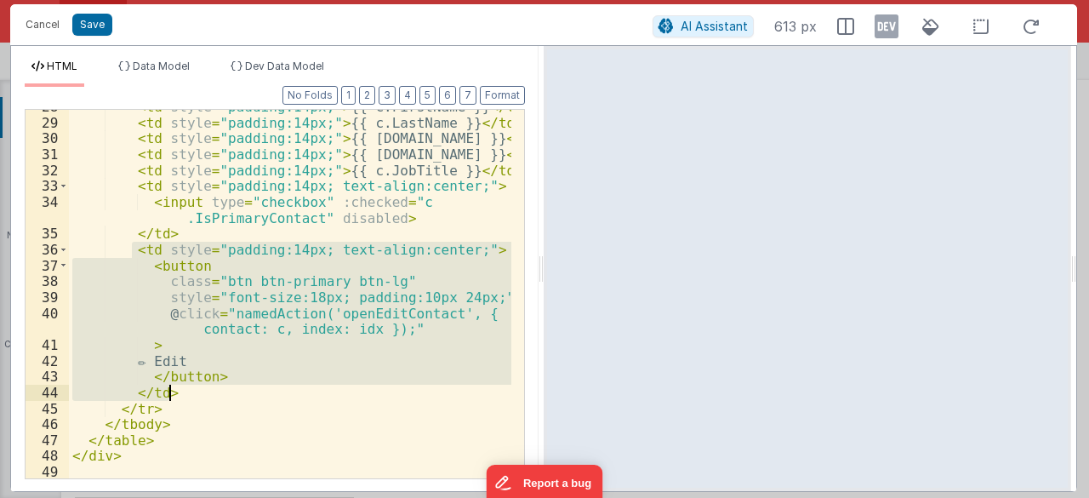
drag, startPoint x: 130, startPoint y: 251, endPoint x: 200, endPoint y: 390, distance: 156.0
click at [200, 390] on div "< td style = "padding:14px;" > {{ c.FirstName }} </ td > < td style = "padding:…" at bounding box center [290, 299] width 443 height 401
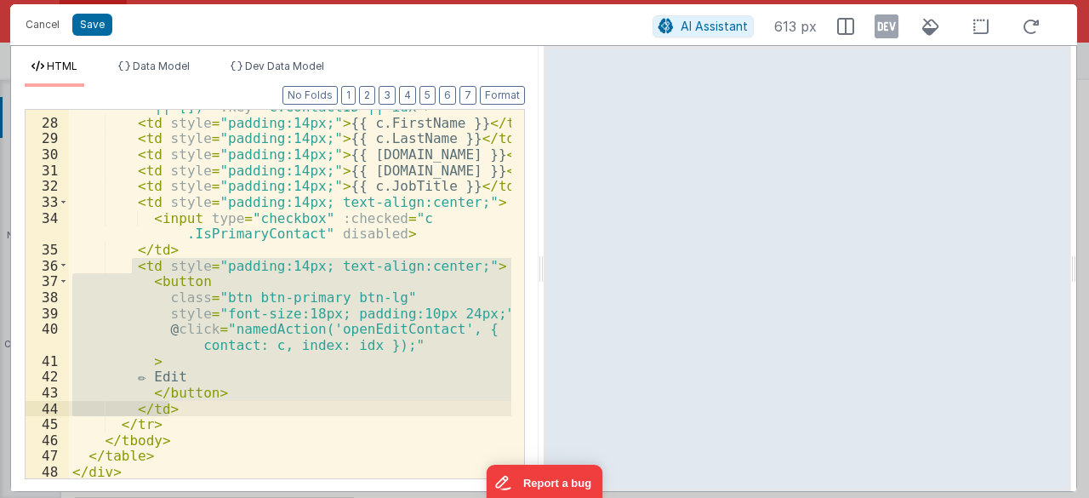
scroll to position [453, 0]
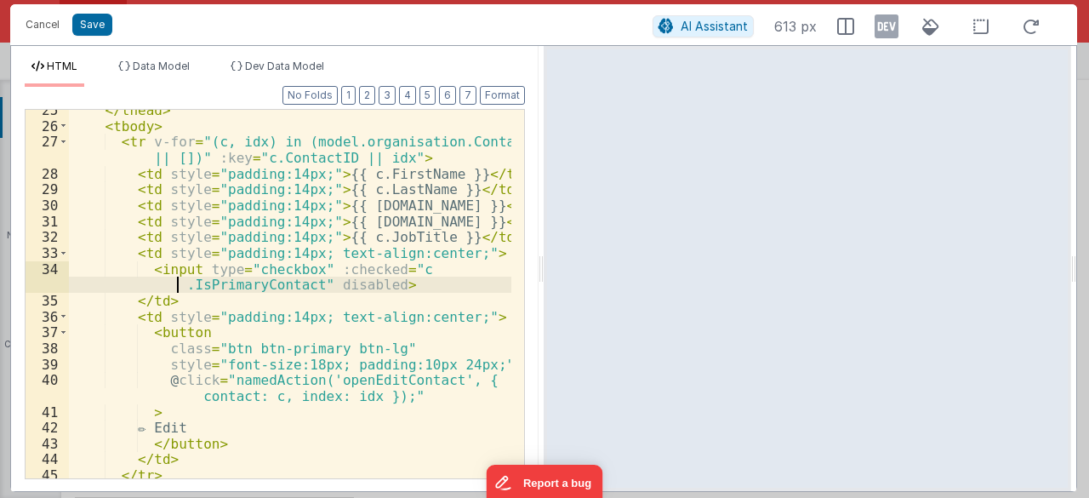
click at [179, 279] on div "</ thead > < tbody > < tr v-for = "(c, idx) in (model.organisation.Contacts || …" at bounding box center [290, 302] width 443 height 401
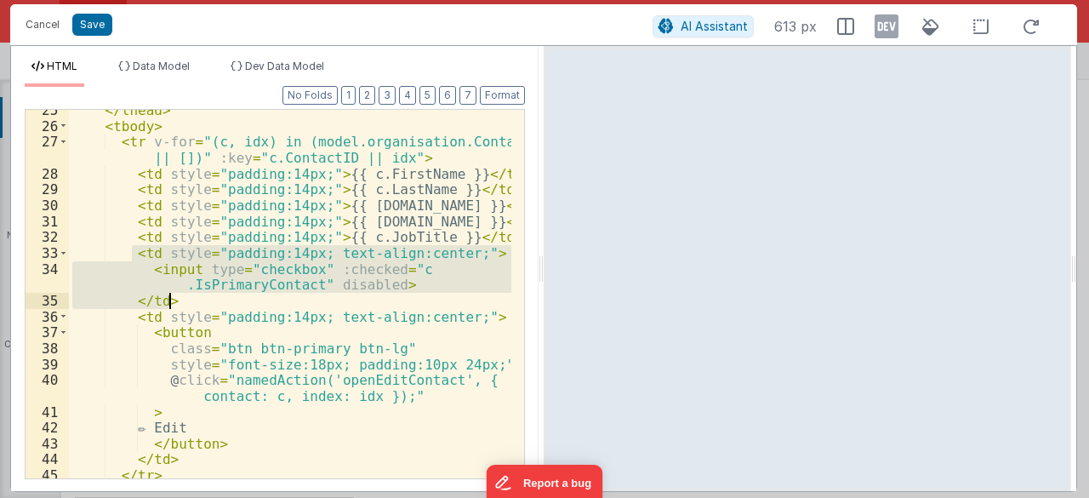
drag, startPoint x: 129, startPoint y: 250, endPoint x: 179, endPoint y: 295, distance: 66.8
click at [179, 295] on div "</ thead > < tbody > < tr v-for = "(c, idx) in (model.organisation.Contacts || …" at bounding box center [290, 302] width 443 height 401
click at [219, 287] on div "</ thead > < tbody > < tr v-for = "(c, idx) in (model.organisation.Contacts || …" at bounding box center [290, 294] width 442 height 368
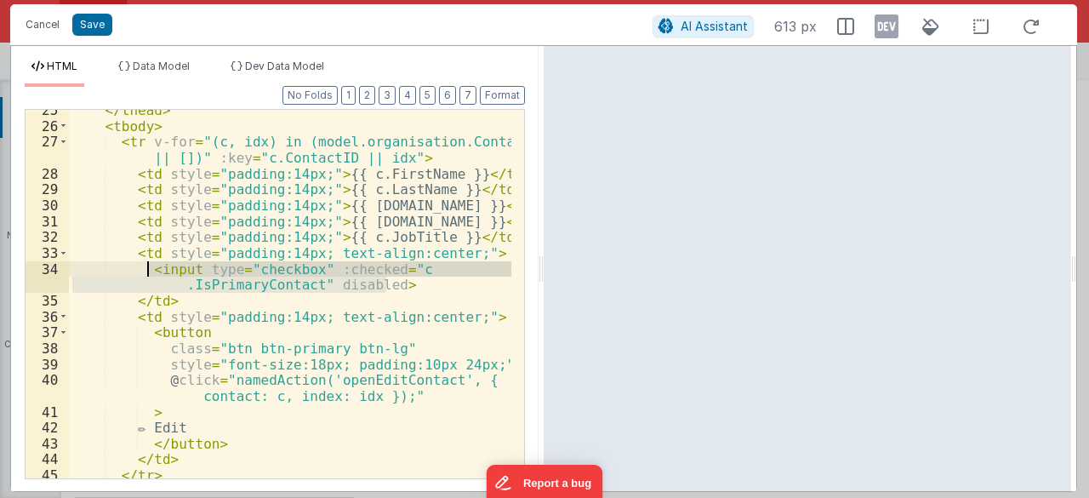
drag, startPoint x: 390, startPoint y: 284, endPoint x: 148, endPoint y: 268, distance: 242.1
click at [148, 268] on div "</ thead > < tbody > < tr v-for = "(c, idx) in (model.organisation.Contacts || …" at bounding box center [290, 302] width 443 height 401
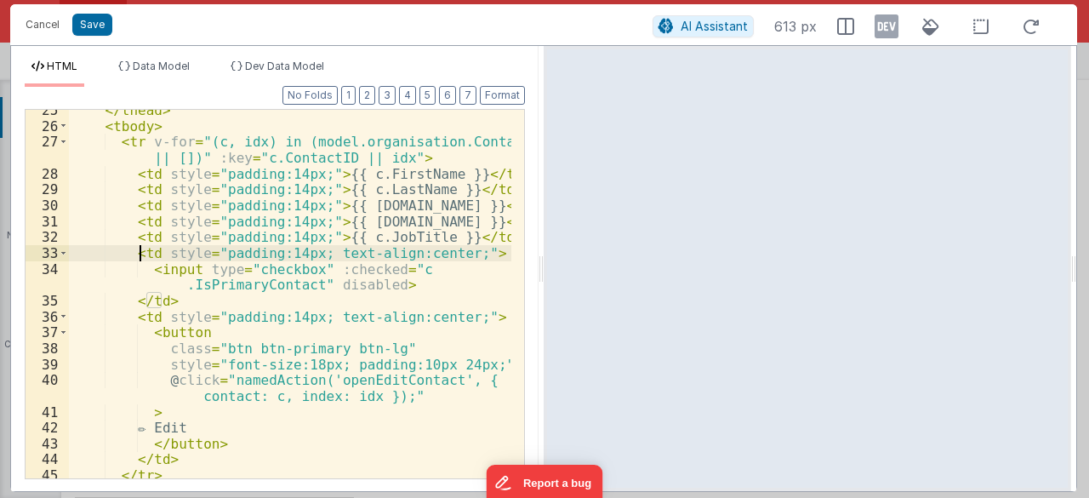
click at [139, 249] on div "</ thead > < tbody > < tr v-for = "(c, idx) in (model.organisation.Contacts || …" at bounding box center [290, 302] width 443 height 401
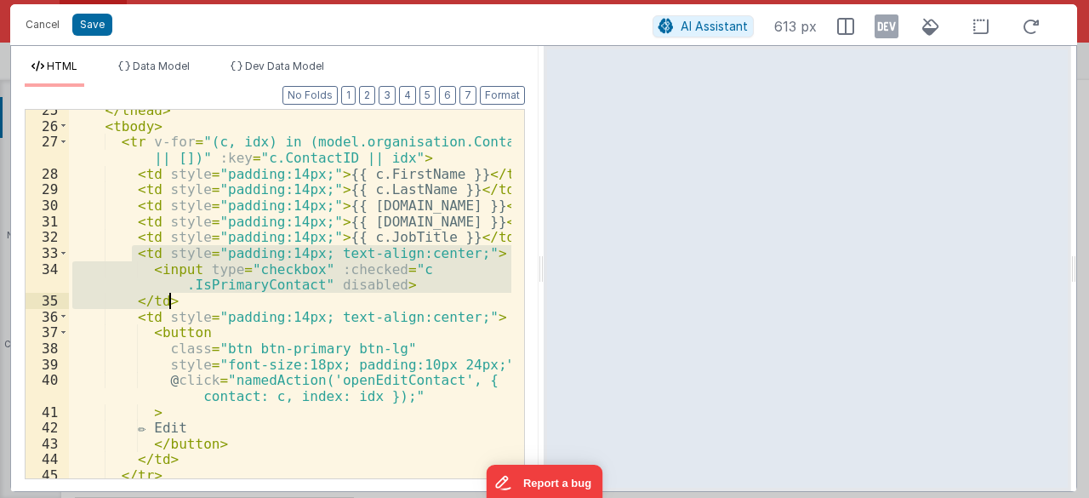
drag, startPoint x: 134, startPoint y: 248, endPoint x: 185, endPoint y: 300, distance: 72.8
click at [185, 300] on div "</ thead > < tbody > < tr v-for = "(c, idx) in (model.organisation.Contacts || …" at bounding box center [290, 302] width 443 height 401
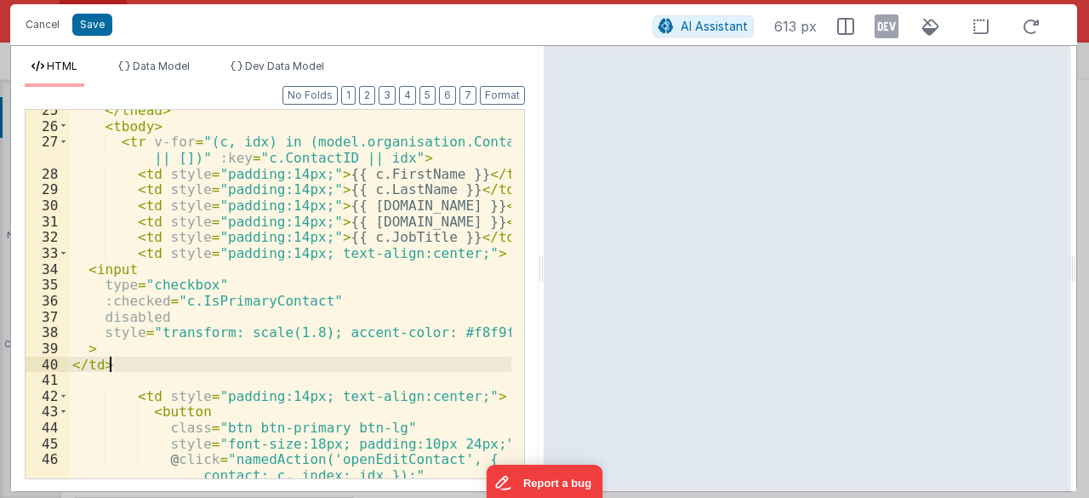
click at [323, 357] on div "</ thead > < tbody > < tr v-for = "(c, idx) in (model.organisation.Contacts || …" at bounding box center [290, 302] width 443 height 401
click at [102, 28] on button "Save" at bounding box center [92, 25] width 40 height 22
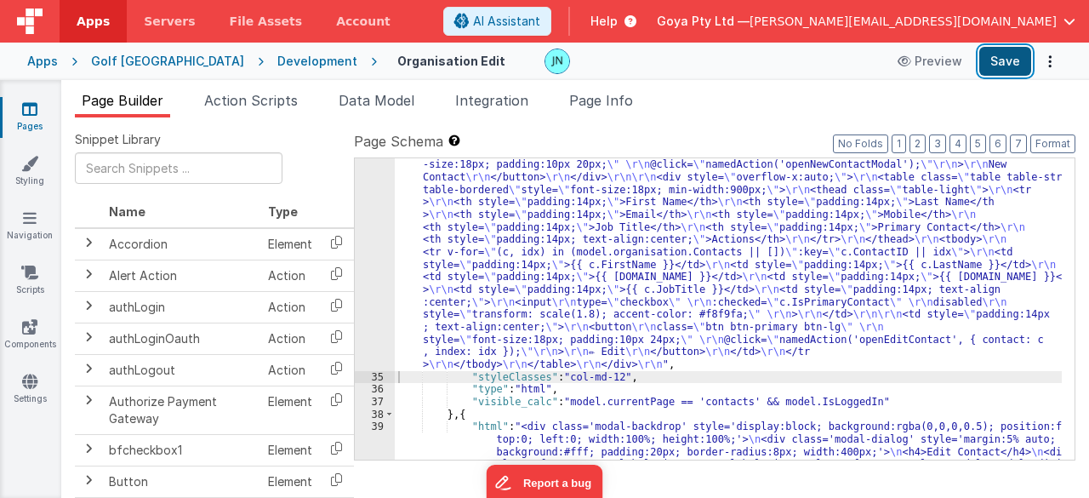
click at [1004, 65] on button "Save" at bounding box center [1005, 61] width 52 height 29
drag, startPoint x: 614, startPoint y: 283, endPoint x: 601, endPoint y: 282, distance: 13.7
click at [614, 283] on div ""html" : "<h3 style= \" font-size:24px; margin-bottom:20px; \" >Contacts</h3> \…" at bounding box center [729, 472] width 668 height 676
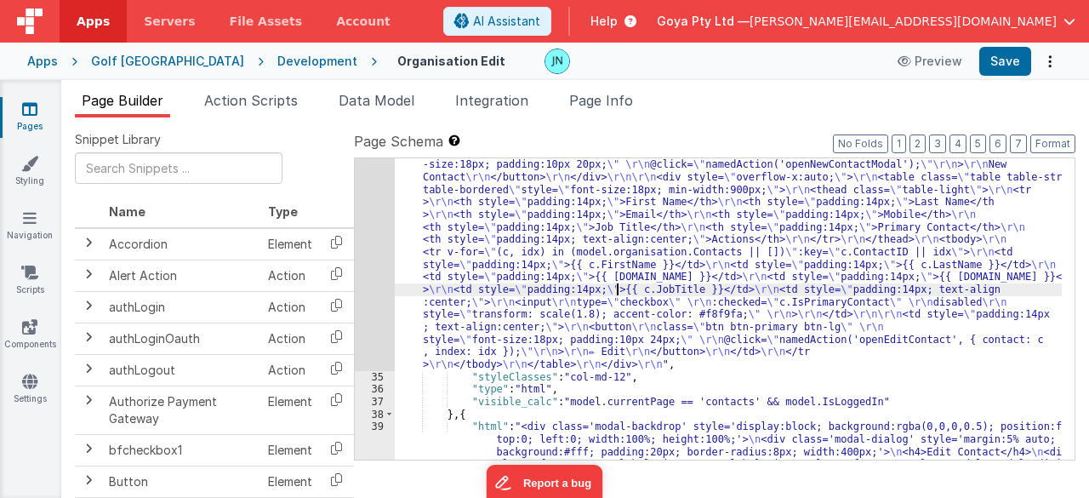
click at [378, 270] on div "34" at bounding box center [375, 252] width 40 height 237
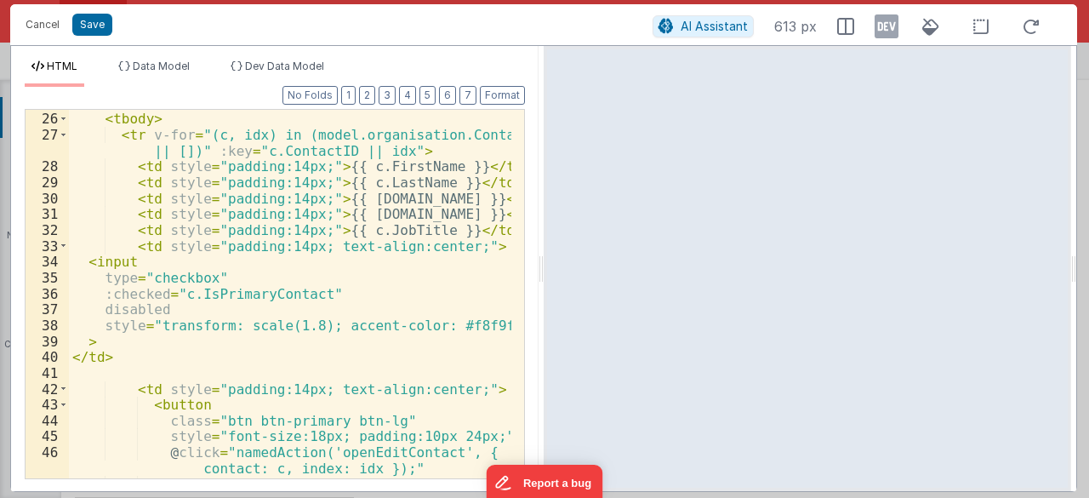
scroll to position [459, 0]
click at [446, 322] on div "</ thead > < tbody > < tr v-for = "(c, idx) in (model.organisation.Contacts || …" at bounding box center [290, 295] width 443 height 401
click at [444, 322] on div "</ thead > < tbody > < tr v-for = "(c, idx) in (model.organisation.Contacts || …" at bounding box center [290, 295] width 443 height 401
drag, startPoint x: 199, startPoint y: 309, endPoint x: 40, endPoint y: 305, distance: 159.1
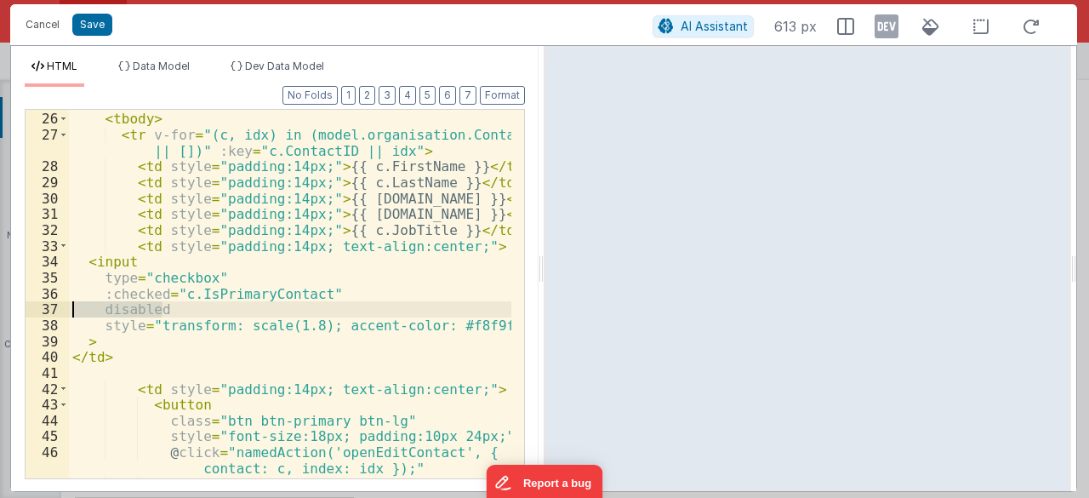
click at [40, 305] on div "25 26 27 28 29 30 31 32 33 34 35 36 37 38 39 40 41 42 43 44 45 46 47 48 </ thea…" at bounding box center [275, 294] width 500 height 370
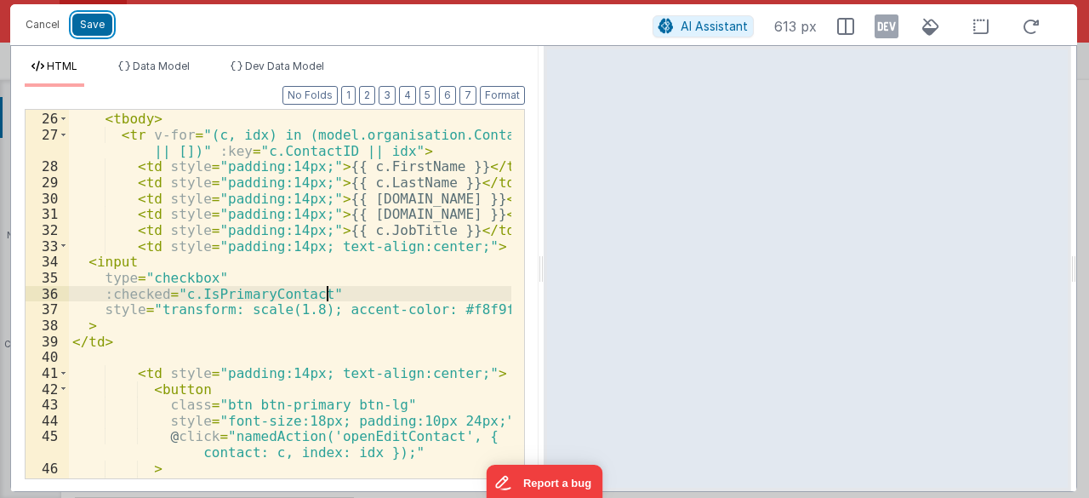
drag, startPoint x: 91, startPoint y: 25, endPoint x: 111, endPoint y: 25, distance: 19.6
click at [91, 25] on button "Save" at bounding box center [92, 25] width 40 height 22
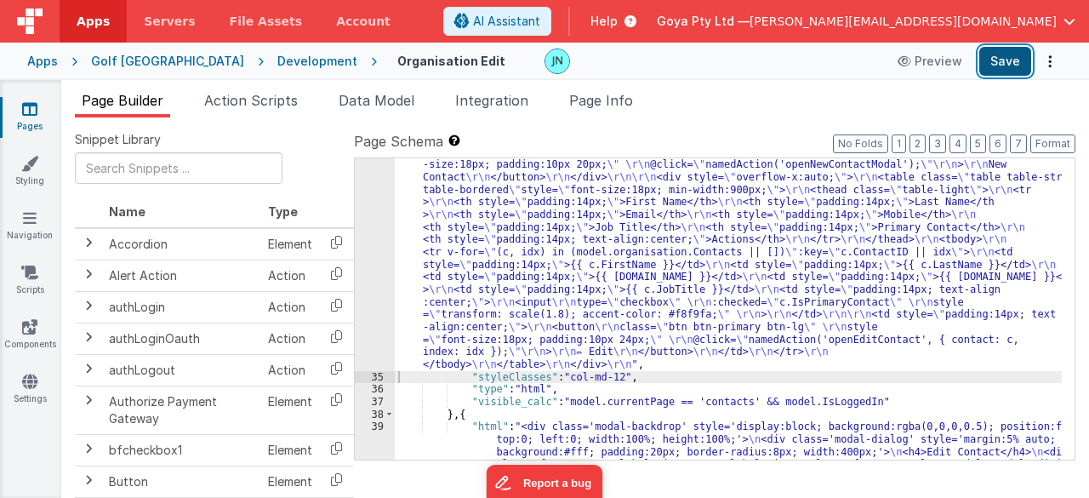
click at [999, 71] on button "Save" at bounding box center [1005, 61] width 52 height 29
click at [504, 271] on div ""html" : "<h3 style= \" font-size:24px; margin-bottom:20px; \" >Contacts</h3> \…" at bounding box center [729, 472] width 668 height 676
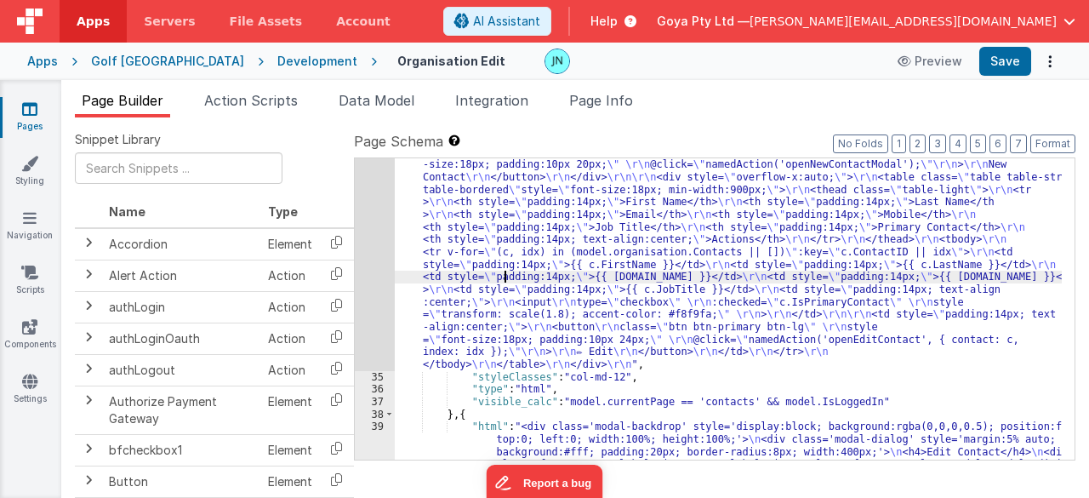
click at [378, 258] on div "34" at bounding box center [375, 252] width 40 height 237
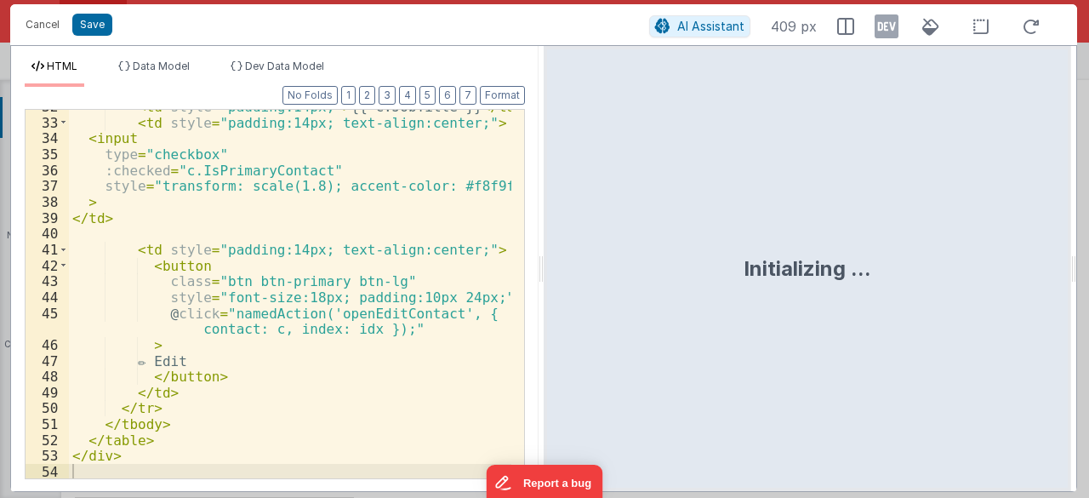
scroll to position [583, 0]
click at [238, 310] on div "< td style = "padding:14px;" > {{ c.JobTitle }} </ td > < td style = "padding:1…" at bounding box center [290, 299] width 443 height 401
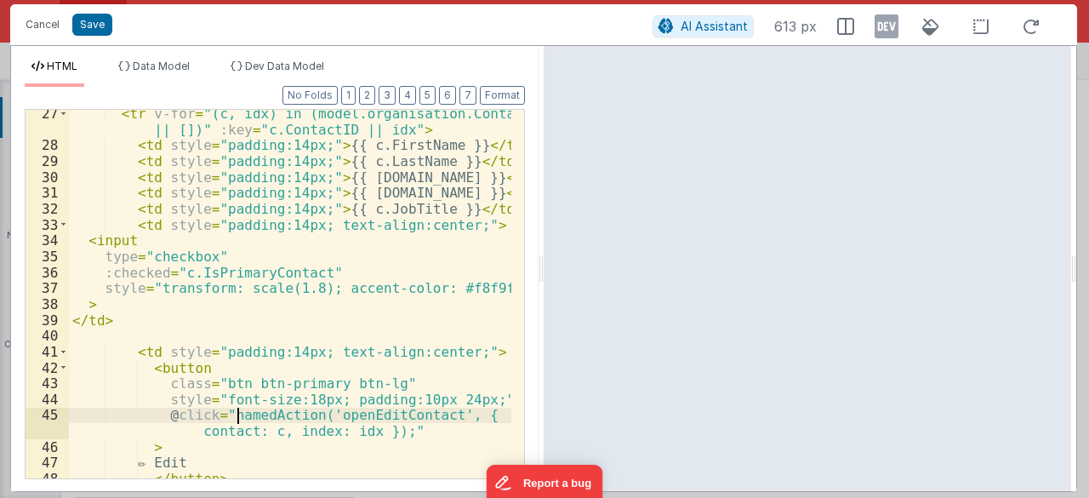
scroll to position [481, 0]
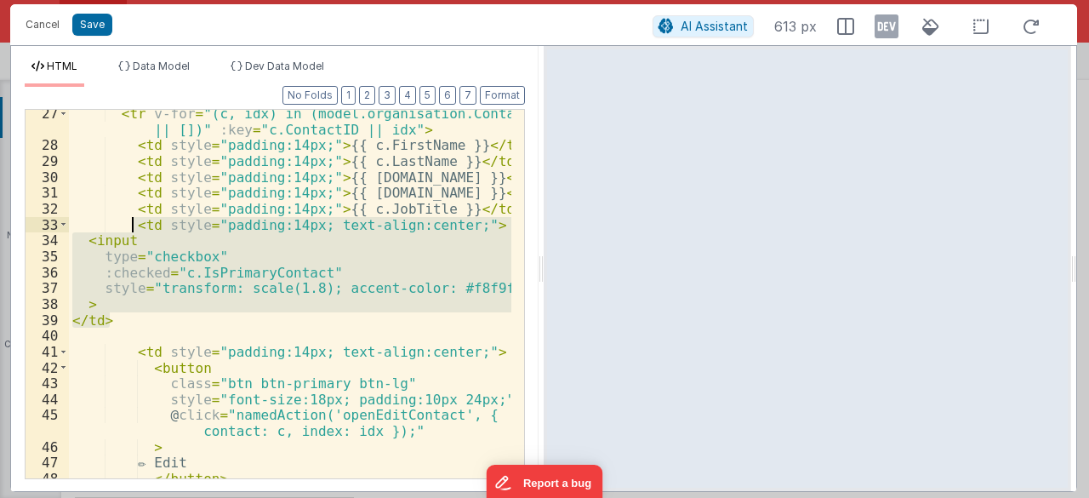
drag, startPoint x: 126, startPoint y: 318, endPoint x: 134, endPoint y: 227, distance: 91.3
click at [134, 227] on div "< tr v-for = "(c, idx) in (model.organisation.Contacts || [])" :key = "c.Contac…" at bounding box center [290, 314] width 443 height 418
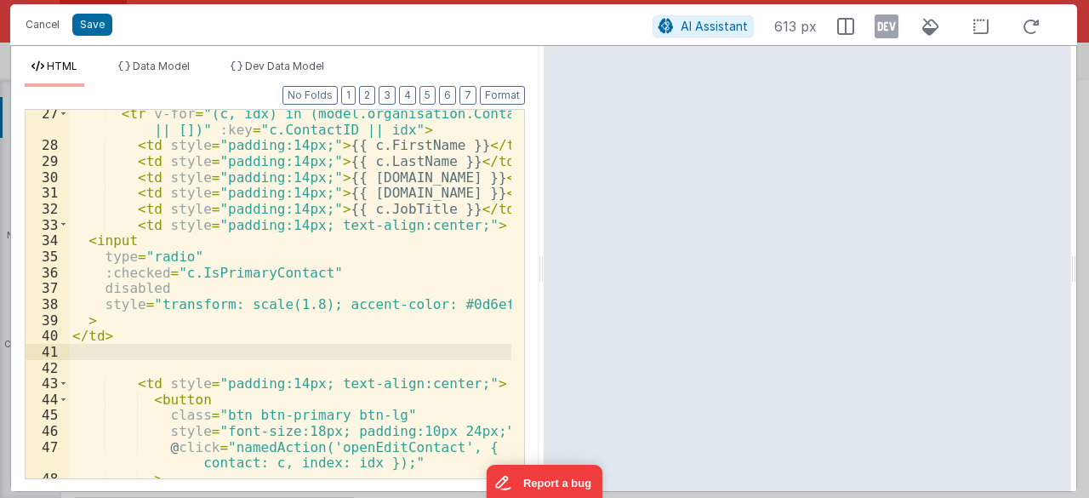
scroll to position [430, 0]
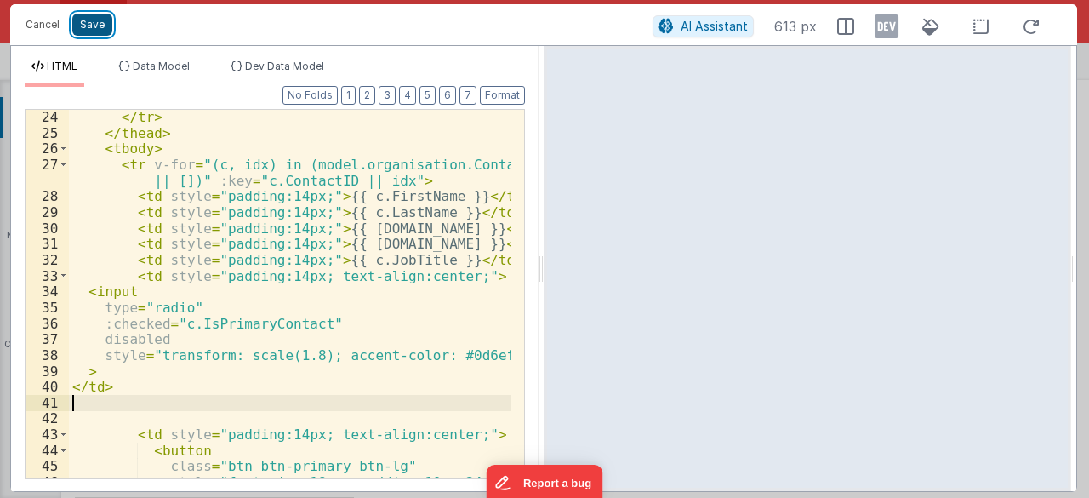
click at [100, 24] on button "Save" at bounding box center [92, 25] width 40 height 22
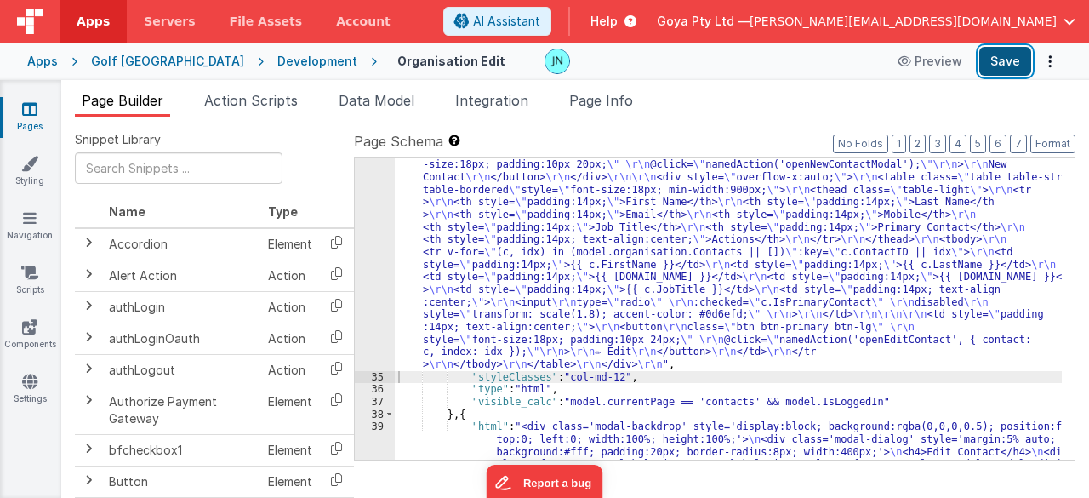
click at [1005, 71] on button "Save" at bounding box center [1005, 61] width 52 height 29
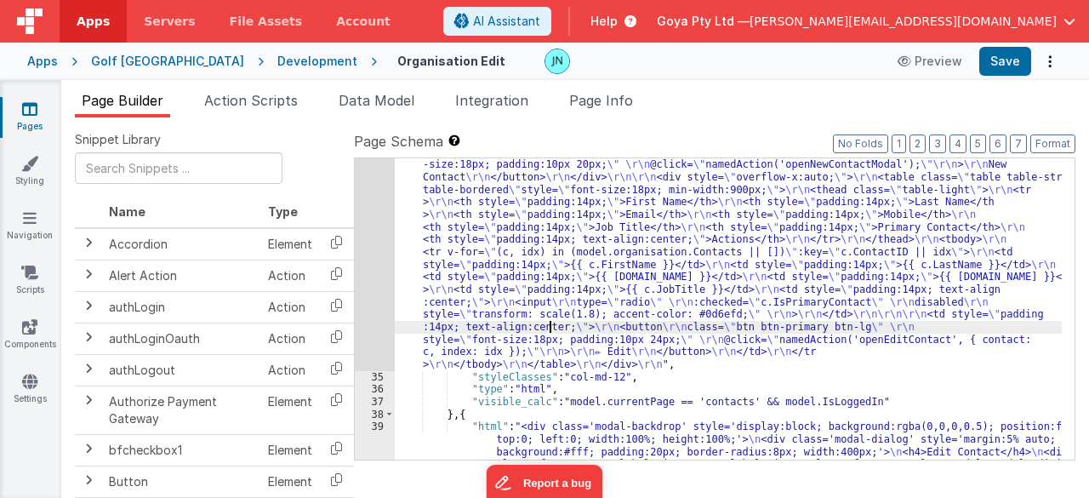
click at [549, 321] on div ""html" : "<h3 style= \" font-size:24px; margin-bottom:20px; \" >Contacts</h3> \…" at bounding box center [729, 472] width 668 height 676
click at [374, 268] on div "34" at bounding box center [375, 252] width 40 height 237
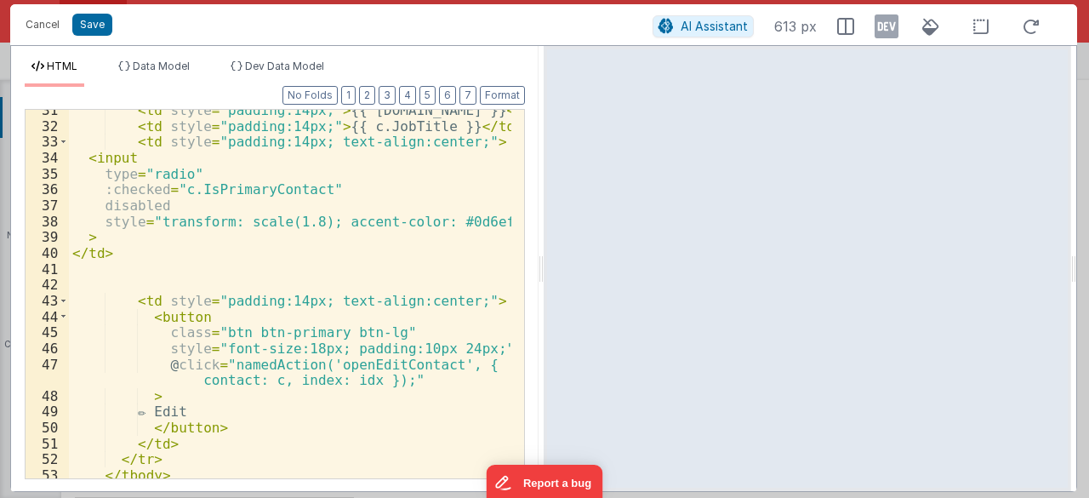
scroll to position [512, 0]
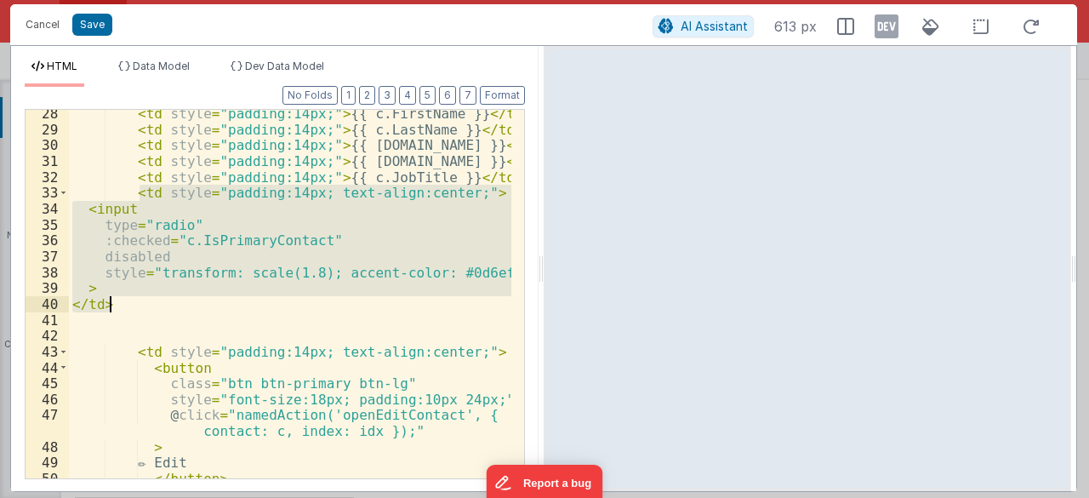
drag, startPoint x: 136, startPoint y: 189, endPoint x: 152, endPoint y: 303, distance: 115.1
click at [152, 303] on div "< td style = "padding:14px;" > {{ c.FirstName }} </ td > < td style = "padding:…" at bounding box center [290, 305] width 443 height 401
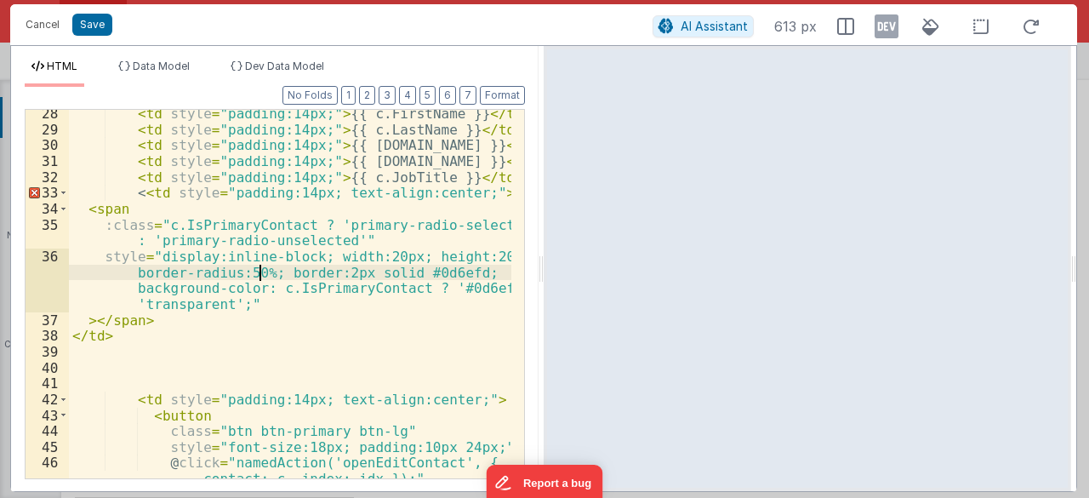
click at [262, 268] on div "< td style = "padding:14px;" > {{ c.FirstName }} </ td > < td style = "padding:…" at bounding box center [290, 305] width 443 height 401
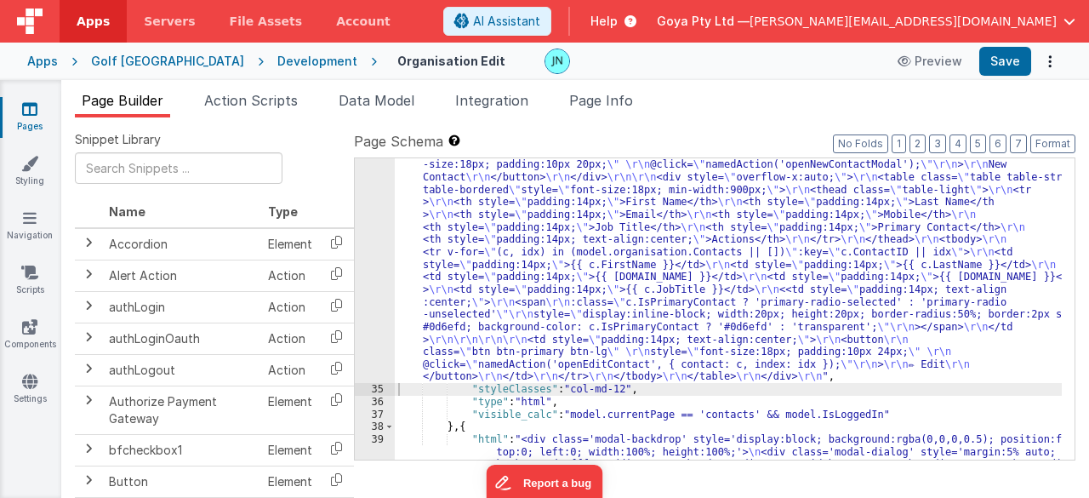
click at [585, 329] on div ""html" : "<h3 style= \" font-size:24px; margin-bottom:20px; \" >Contacts</h3> \…" at bounding box center [729, 478] width 668 height 689
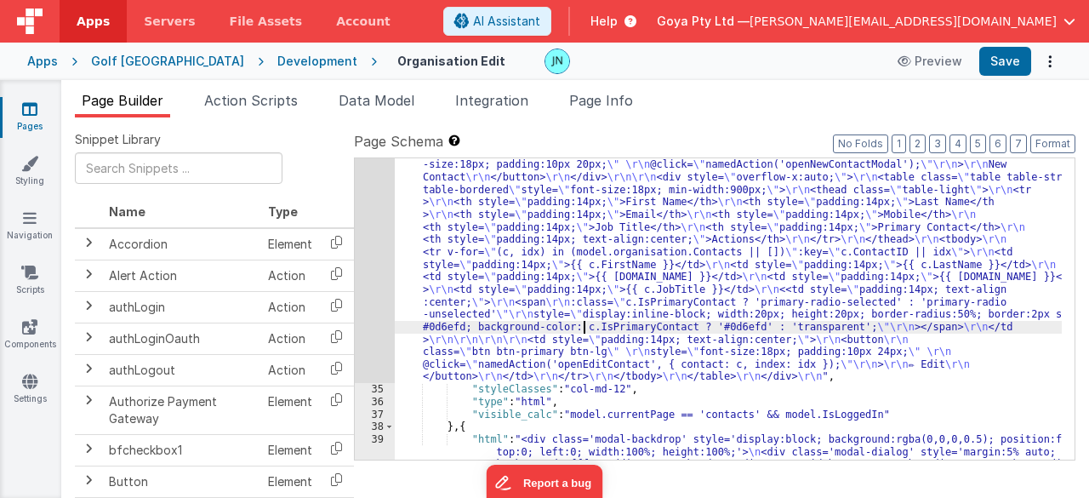
click at [385, 271] on div "34" at bounding box center [375, 258] width 40 height 249
click at [378, 268] on div "34" at bounding box center [375, 258] width 40 height 249
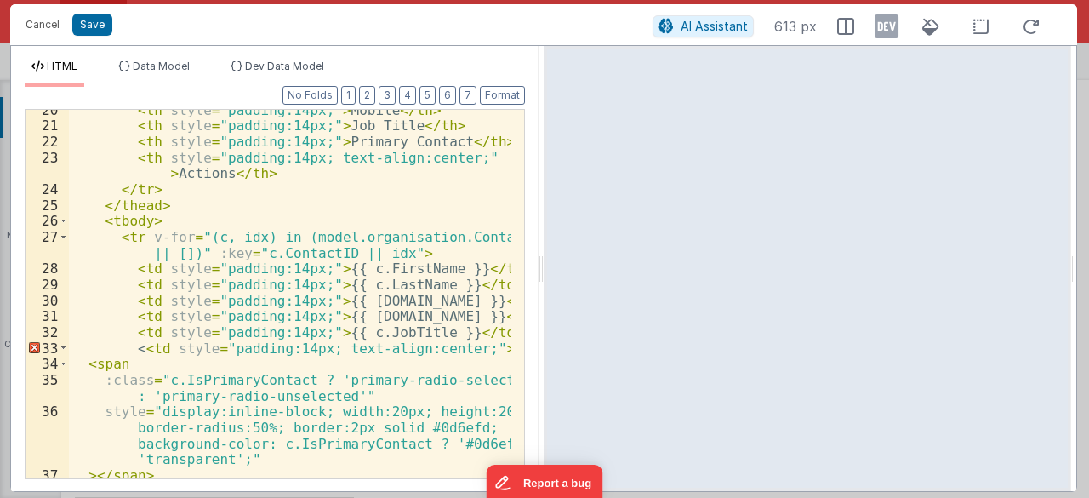
scroll to position [408, 0]
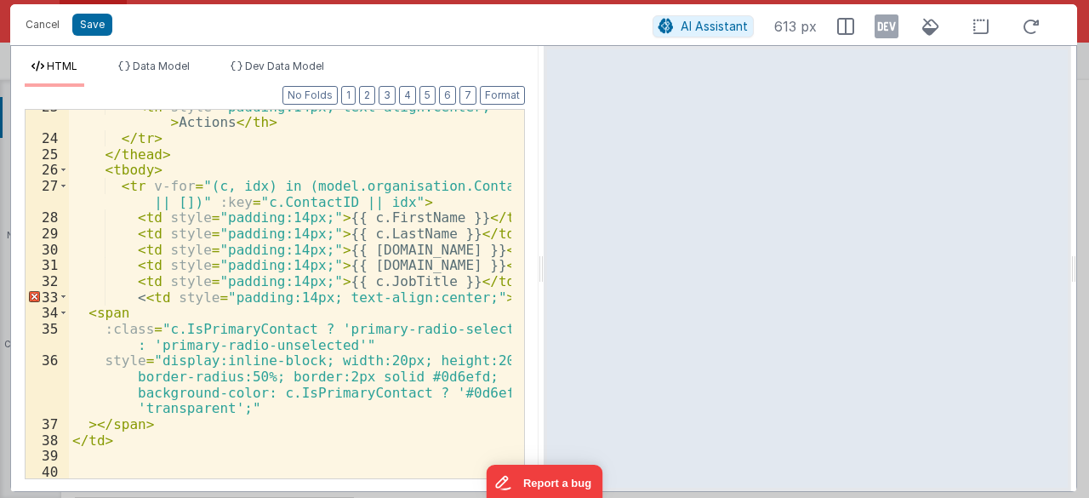
click at [134, 295] on div "< th style = "padding:14px; text-align:center;" > Actions </ th > </ tr > </ th…" at bounding box center [290, 308] width 443 height 418
click at [138, 299] on div "< th style = "padding:14px; text-align:center;" > Actions </ th > </ tr > </ th…" at bounding box center [290, 308] width 443 height 418
click at [77, 20] on button "Save" at bounding box center [92, 25] width 40 height 22
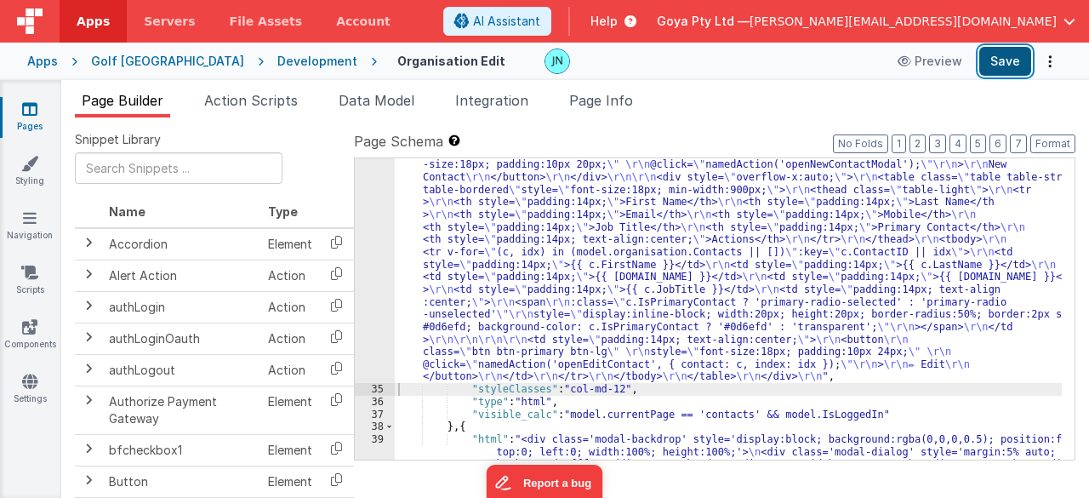
click at [1021, 69] on button "Save" at bounding box center [1005, 61] width 52 height 29
click at [1019, 65] on button "Save" at bounding box center [1005, 61] width 52 height 29
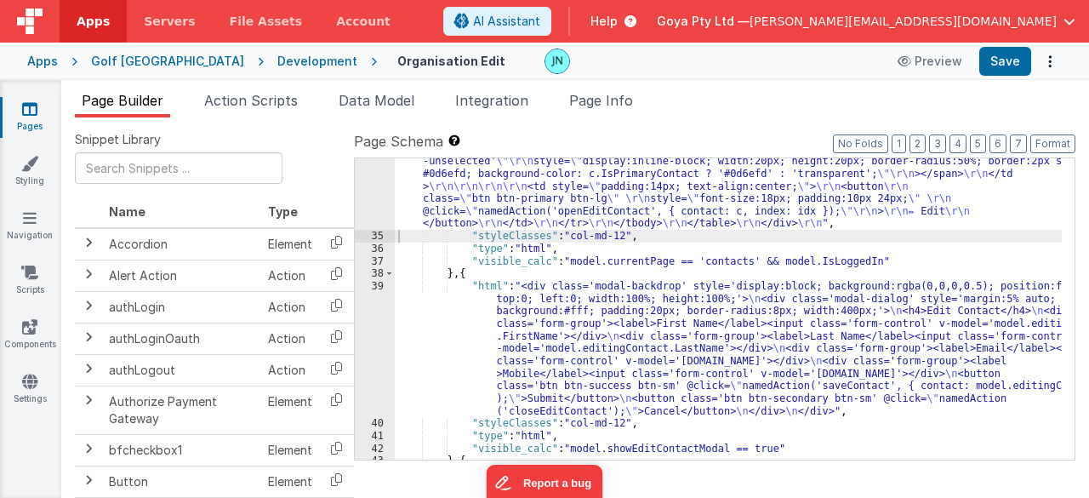
scroll to position [1688, 0]
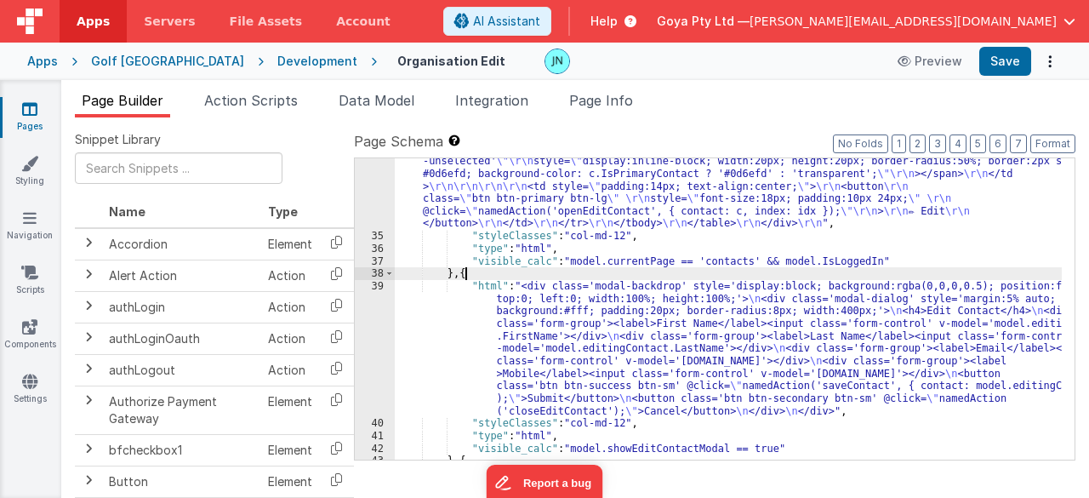
click at [573, 276] on div ""html" : "<h3 style= \" font-size:24px; margin-bottom:20px; \" >Contacts</h3> \…" at bounding box center [729, 324] width 668 height 689
click at [460, 232] on div ""html" : "<h3 style= \" font-size:24px; margin-bottom:20px; \" >Contacts</h3> \…" at bounding box center [729, 324] width 668 height 689
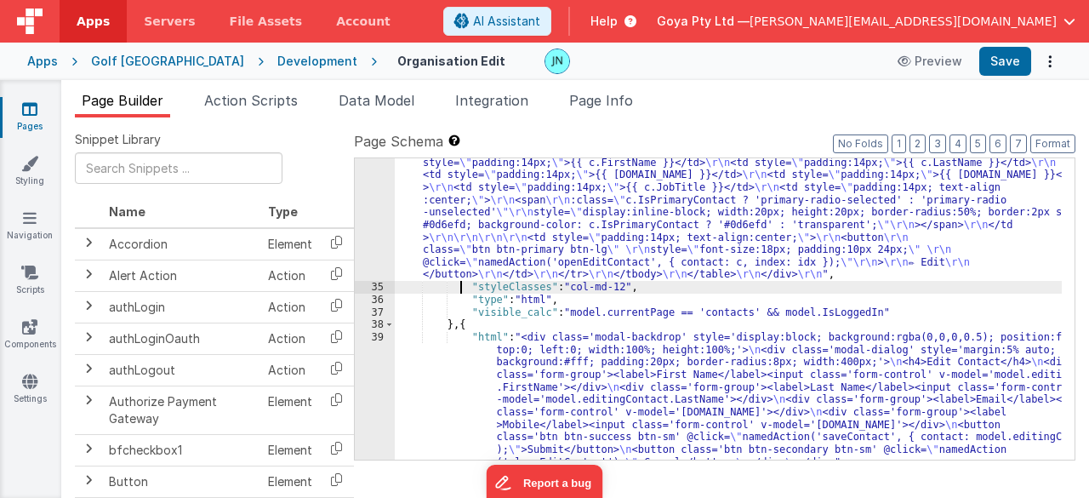
scroll to position [1585, 0]
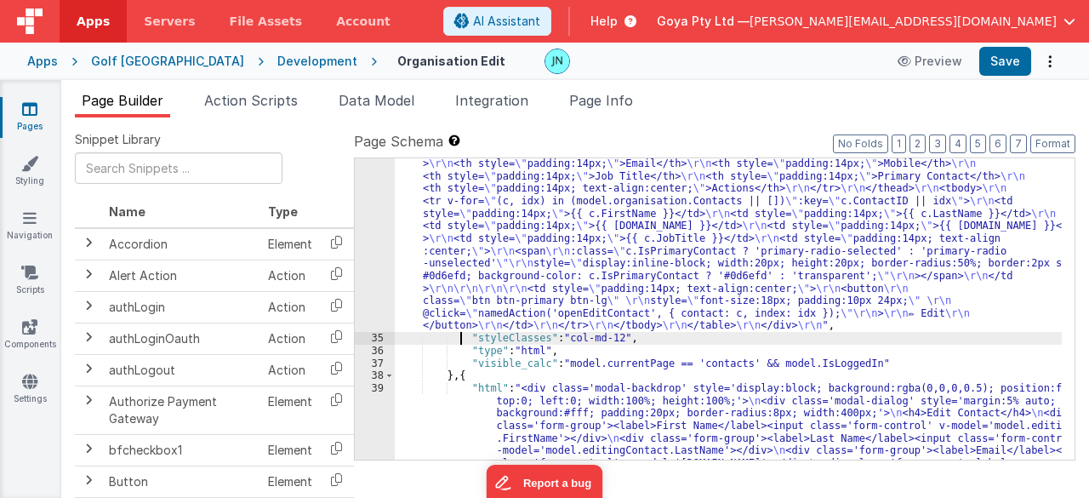
click at [523, 263] on div ""html" : "<h3 style= \" font-size:24px; margin-bottom:20px; \" >Contacts</h3> \…" at bounding box center [729, 427] width 668 height 689
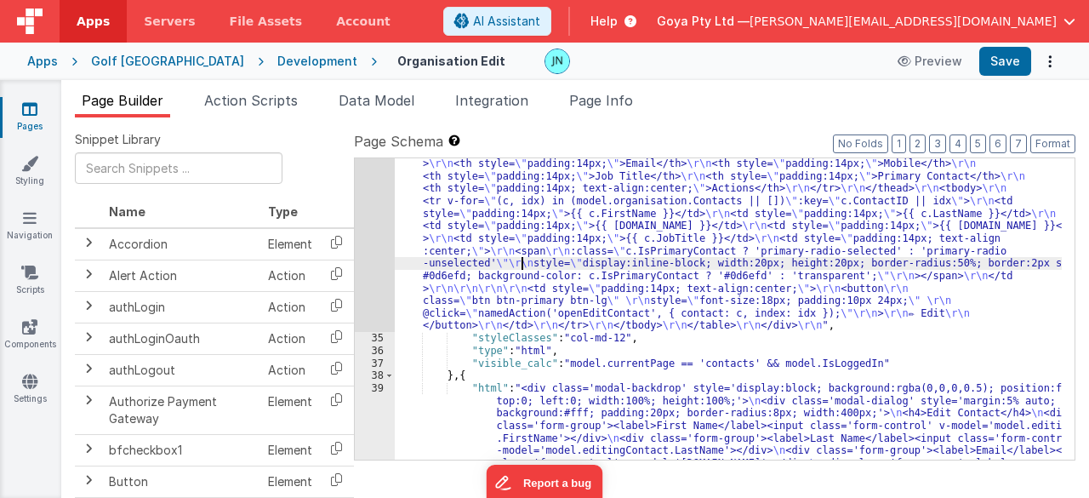
click at [364, 253] on div "34" at bounding box center [375, 207] width 40 height 249
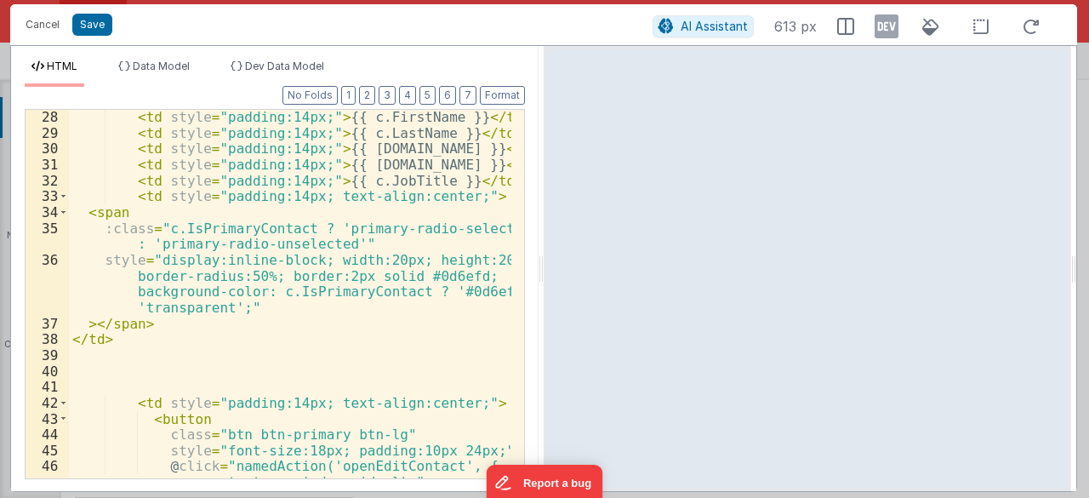
scroll to position [458, 0]
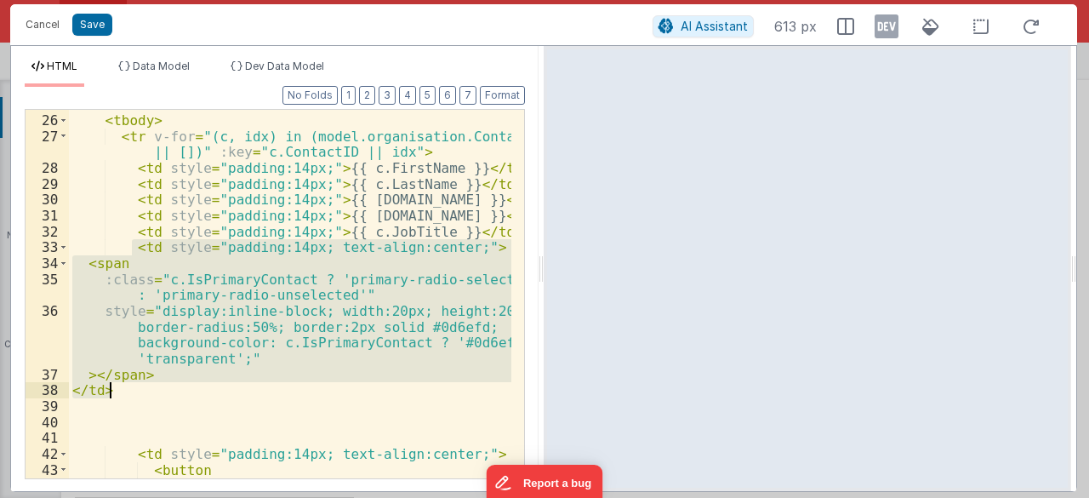
drag, startPoint x: 134, startPoint y: 248, endPoint x: 117, endPoint y: 389, distance: 142.3
click at [117, 389] on div "</ thead > < tbody > < tr v-for = "(c, idx) in (model.organisation.Contacts || …" at bounding box center [290, 296] width 443 height 401
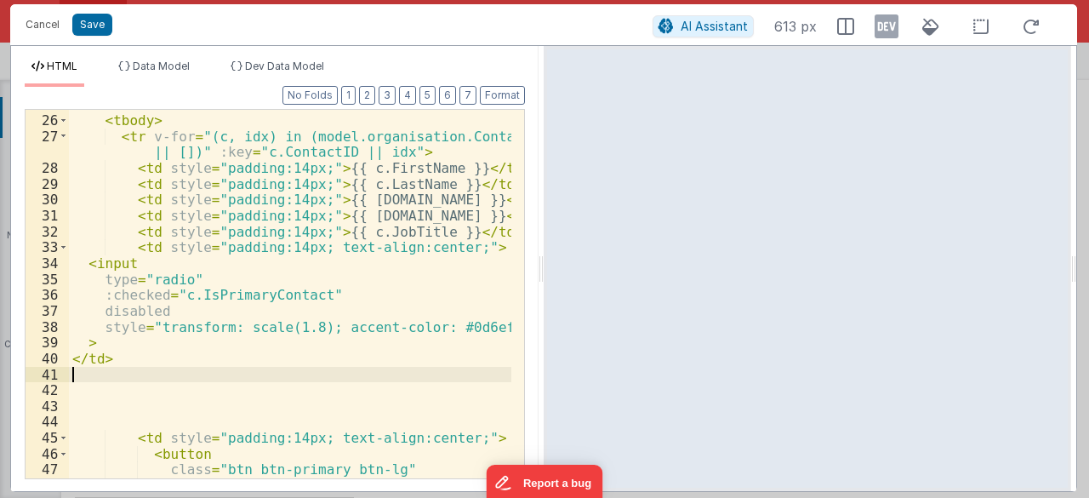
click at [100, 38] on div "Cancel Save AI Assistant 613 px" at bounding box center [543, 24] width 1067 height 41
click at [95, 30] on button "Save" at bounding box center [92, 25] width 40 height 22
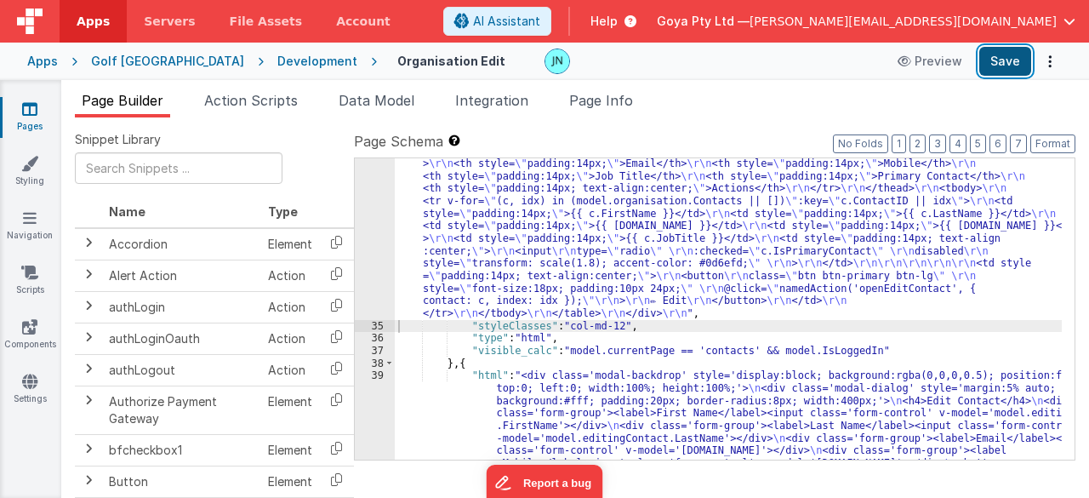
click at [1023, 54] on button "Save" at bounding box center [1005, 61] width 52 height 29
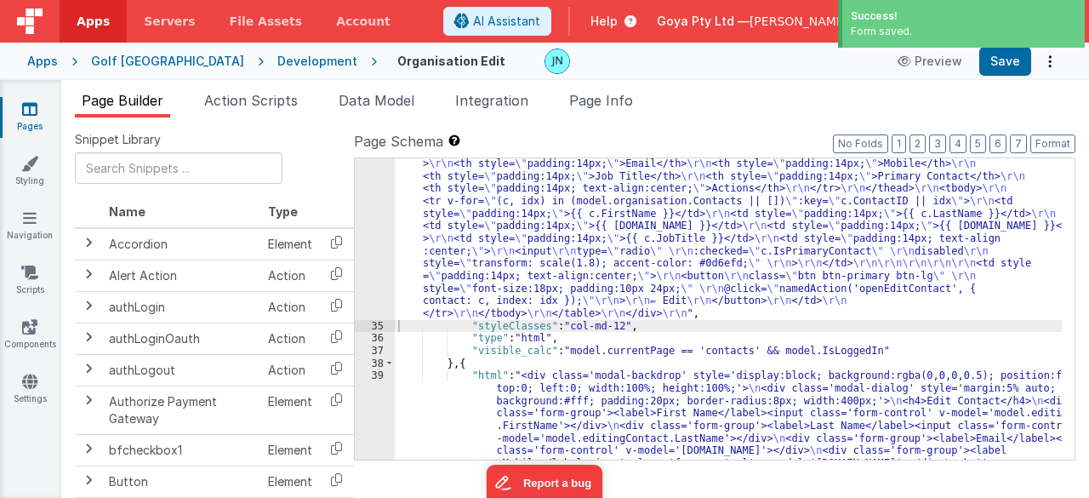
click at [492, 259] on div ""html" : "<h3 style= \" font-size:24px; margin-bottom:20px; \" >Contacts</h3> \…" at bounding box center [729, 421] width 668 height 676
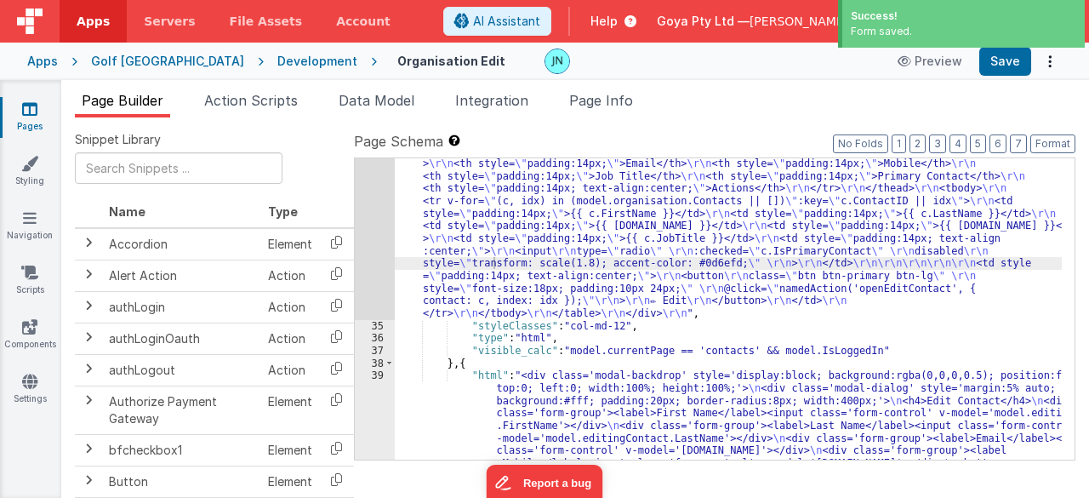
click at [373, 236] on div "34" at bounding box center [375, 201] width 40 height 237
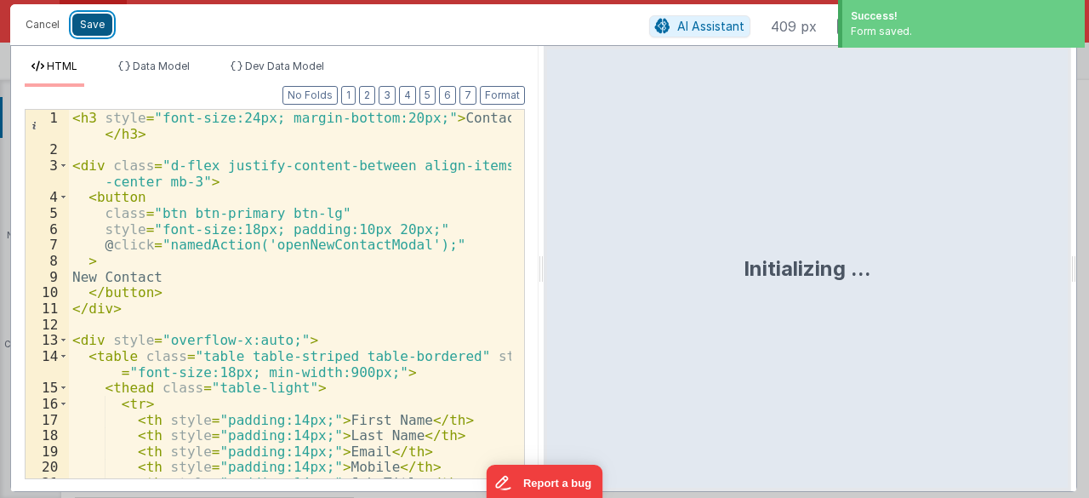
click at [87, 31] on button "Save" at bounding box center [92, 25] width 40 height 22
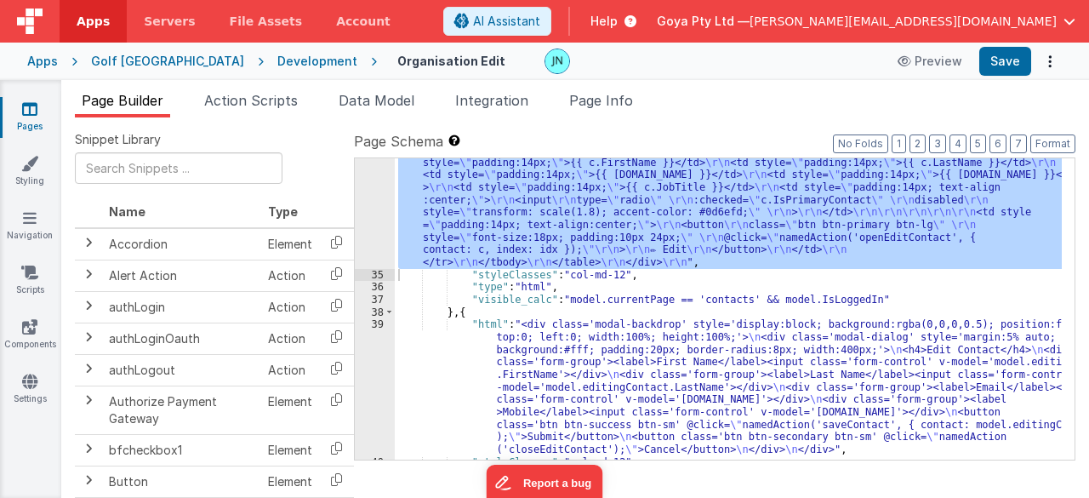
scroll to position [1585, 0]
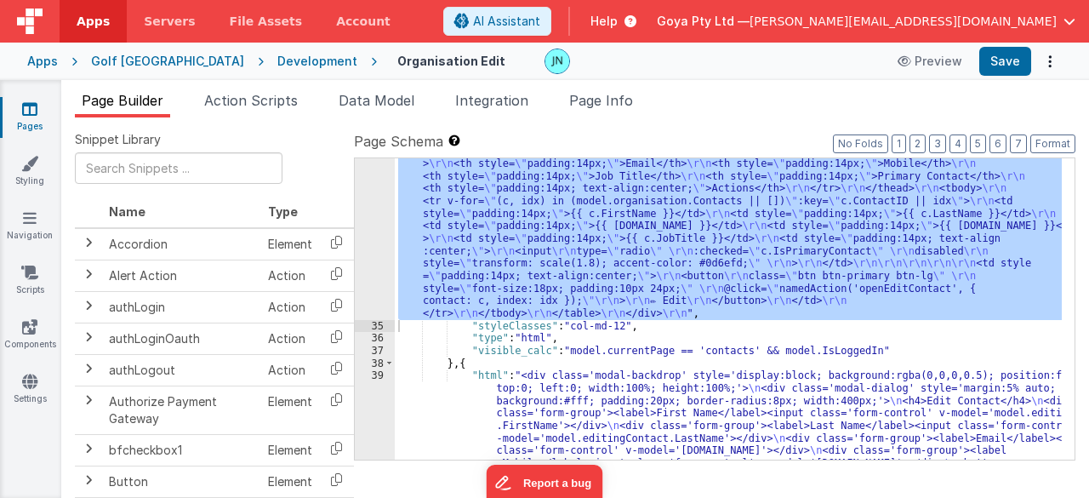
click at [613, 232] on div ""html" : "<h3 style= \" font-size:24px; margin-bottom:20px; \" >Contacts</h3> \…" at bounding box center [728, 308] width 667 height 301
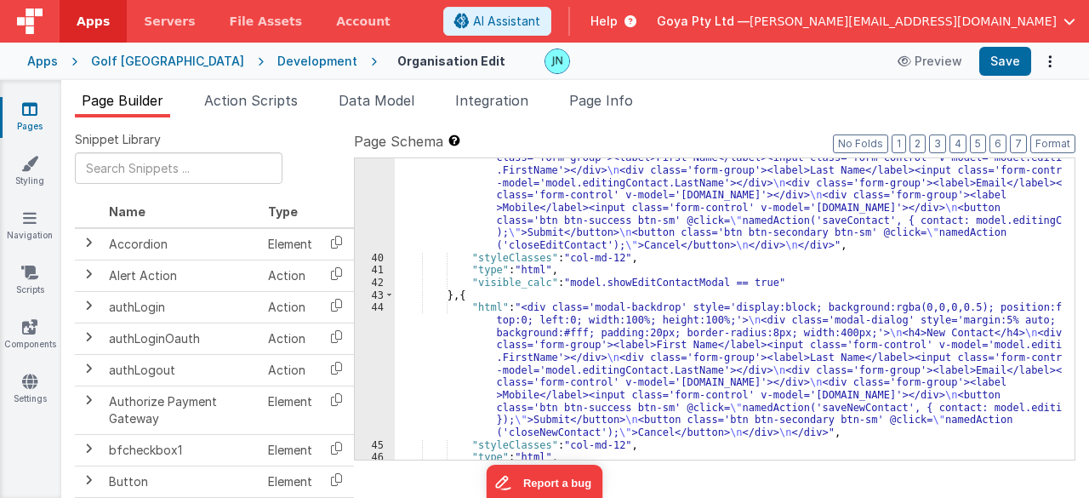
scroll to position [1841, 0]
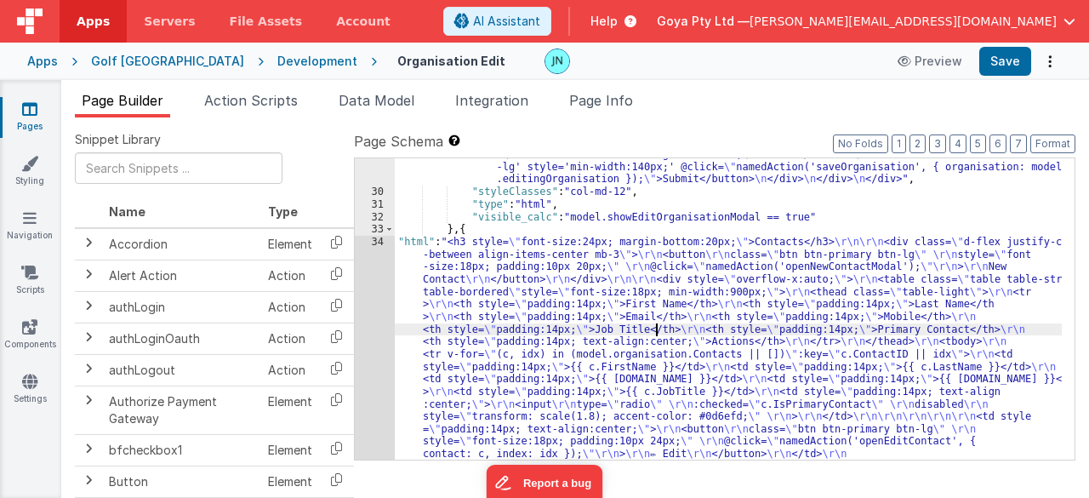
click at [653, 323] on div ""html" : "<div class='modal-backdrop' style='display:block; background:rgba(0,0…" at bounding box center [729, 174] width 668 height 1101
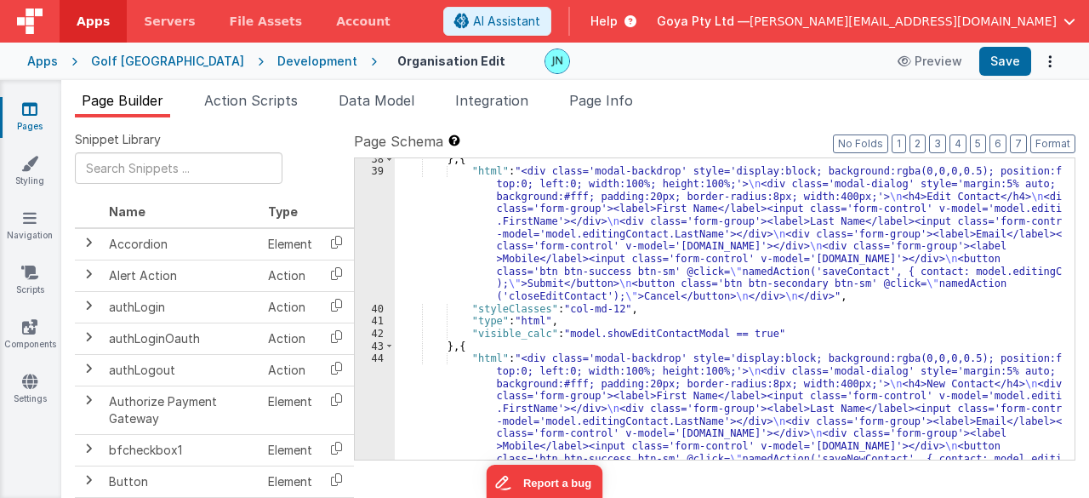
scroll to position [1943, 0]
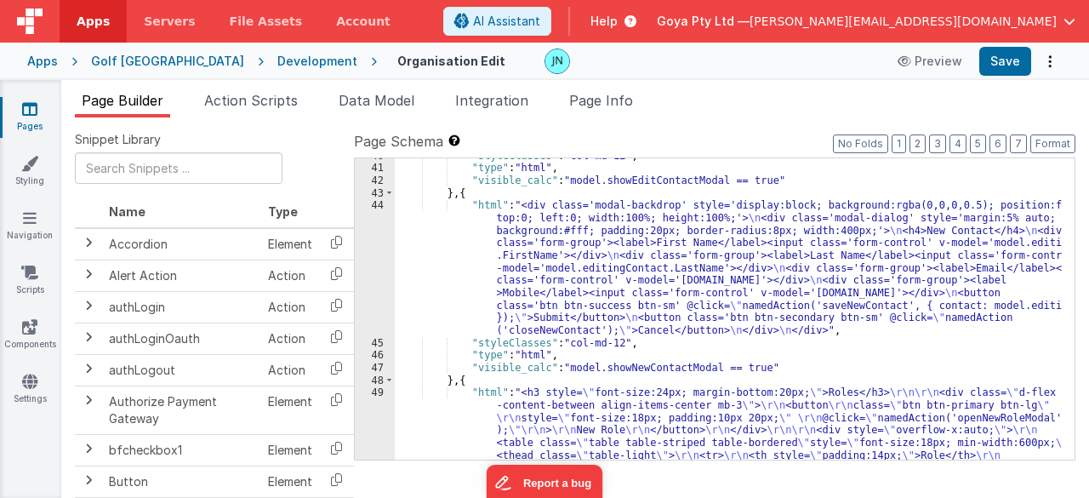
click at [575, 286] on div ""styleClasses" : "col-md-12" , "type" : "html" , "visible_calc" : "model.showEd…" at bounding box center [729, 394] width 668 height 489
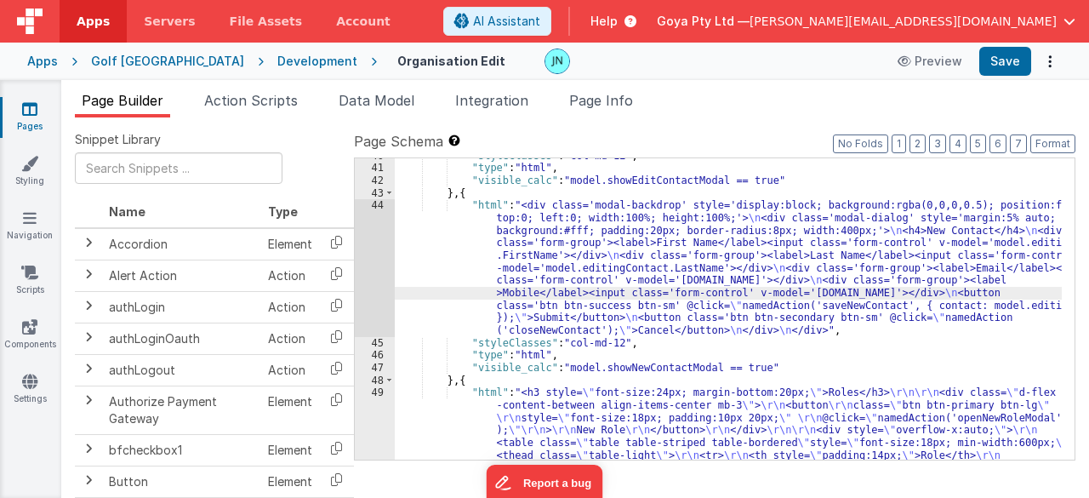
click at [378, 259] on div "44" at bounding box center [375, 267] width 40 height 137
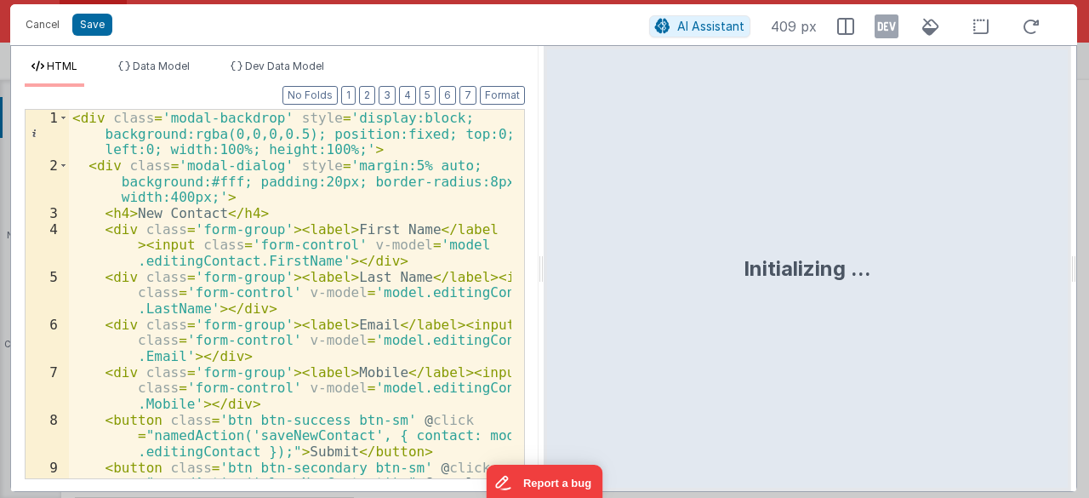
click at [406, 278] on div "< div class = 'modal-backdrop' style = 'display:block; background:rgba(0,0,0,0.…" at bounding box center [290, 327] width 443 height 434
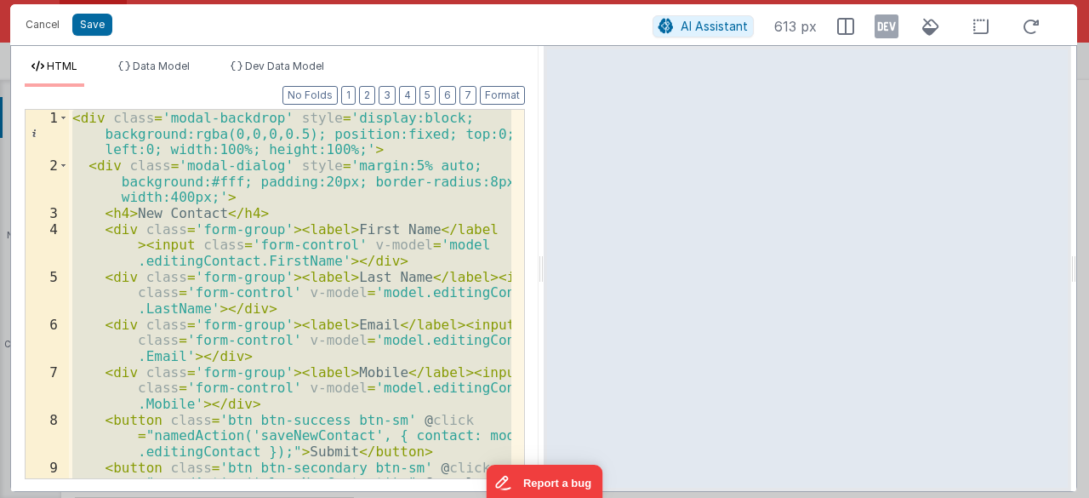
click at [435, 314] on div "< div class = 'modal-backdrop' style = 'display:block; background:rgba(0,0,0,0.…" at bounding box center [290, 294] width 442 height 368
click at [333, 256] on div "< div class = 'modal-backdrop' style = 'display:block; background:rgba(0,0,0,0.…" at bounding box center [290, 294] width 442 height 368
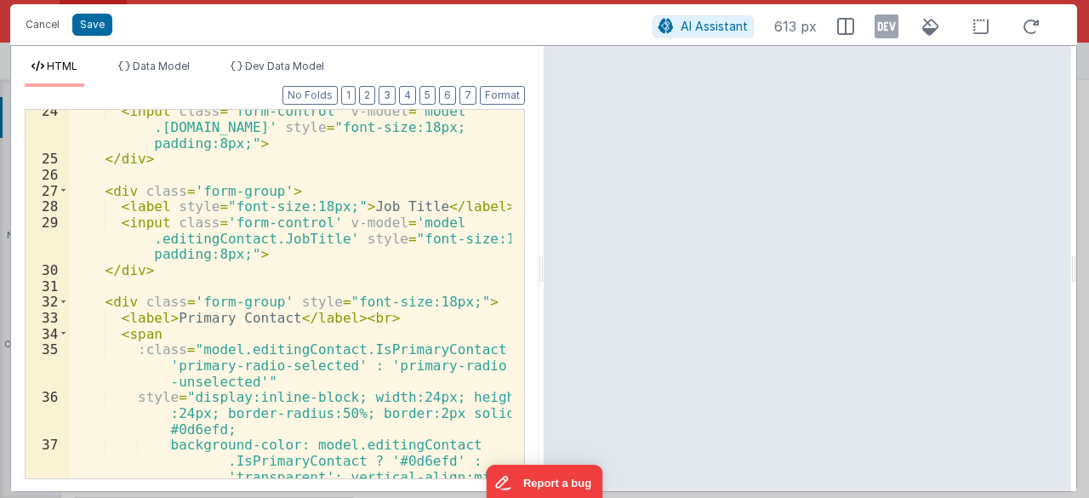
scroll to position [291, 0]
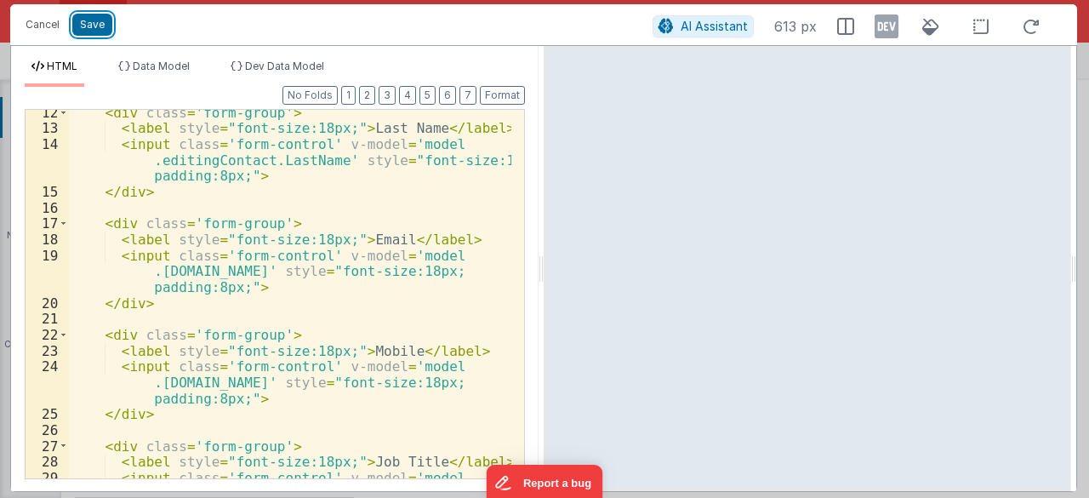
drag, startPoint x: 99, startPoint y: 30, endPoint x: 548, endPoint y: 55, distance: 449.8
click at [99, 30] on button "Save" at bounding box center [92, 25] width 40 height 22
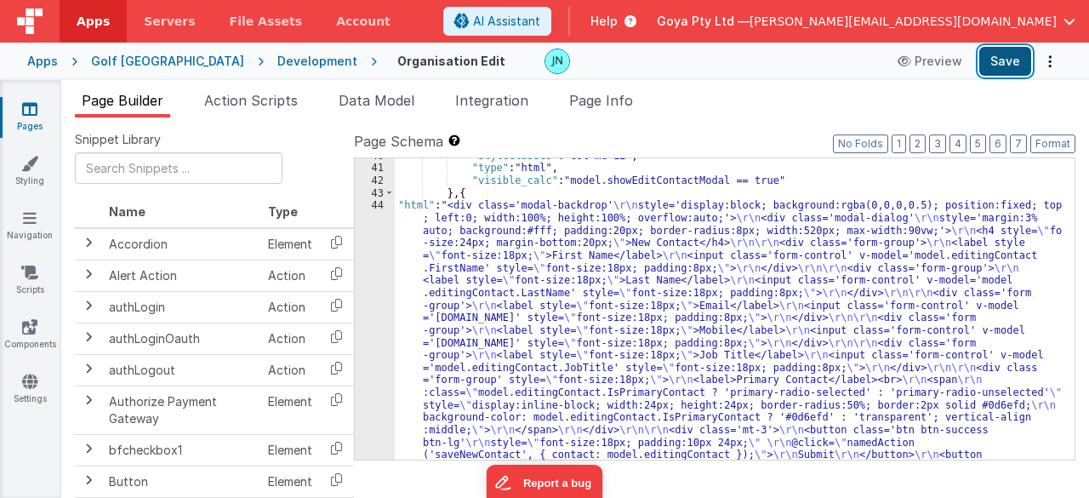
click at [1009, 67] on button "Save" at bounding box center [1005, 61] width 52 height 29
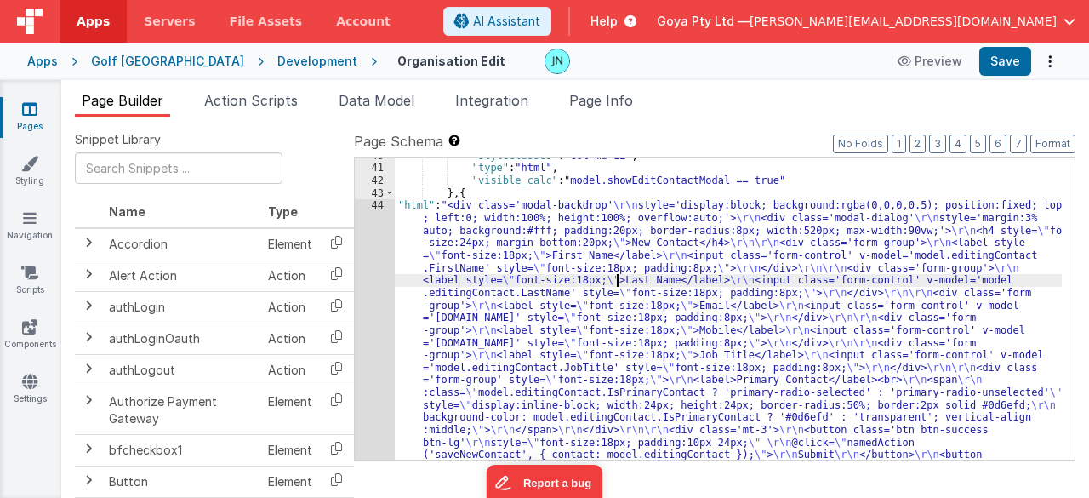
click at [616, 275] on div ""styleClasses" : "col-md-12" , "type" : "html" , "visible_calc" : "model.showEd…" at bounding box center [729, 457] width 668 height 614
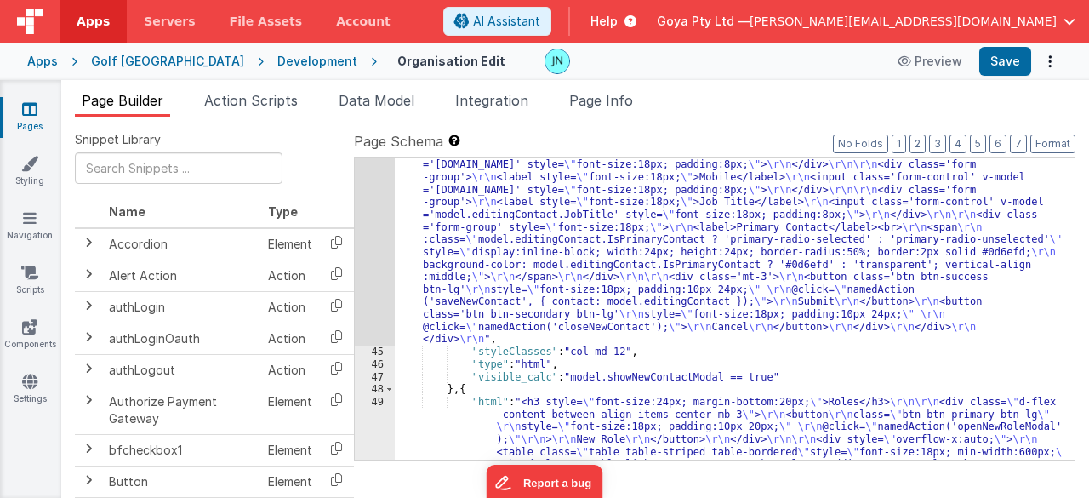
scroll to position [2096, 0]
click at [403, 231] on div ""html" : "<div class='modal-backdrop' \r\n style='display:block; background:rgb…" at bounding box center [729, 434] width 668 height 776
click at [382, 236] on div "44" at bounding box center [375, 195] width 40 height 299
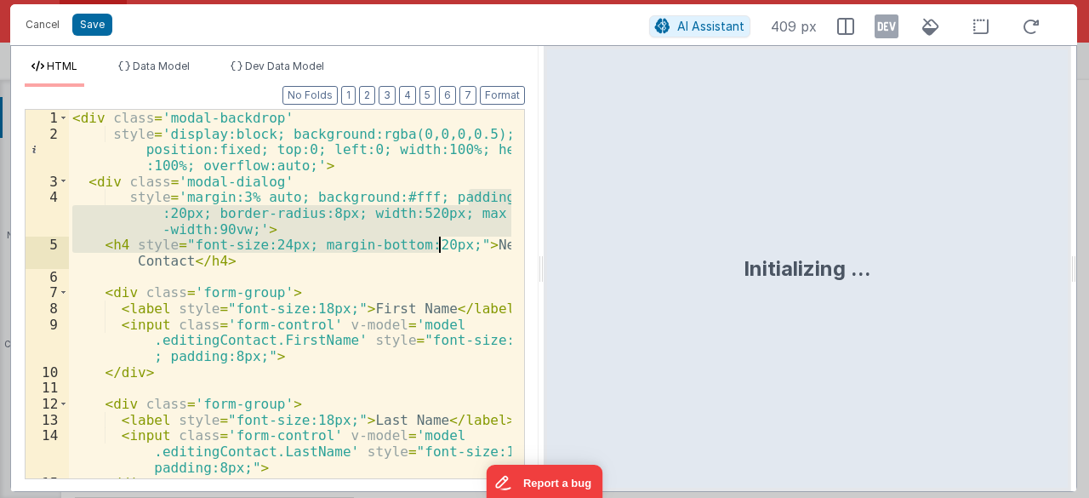
click at [437, 241] on div "< div class = 'modal-backdrop' style = 'display:block; background:rgba(0,0,0,0.…" at bounding box center [290, 310] width 443 height 401
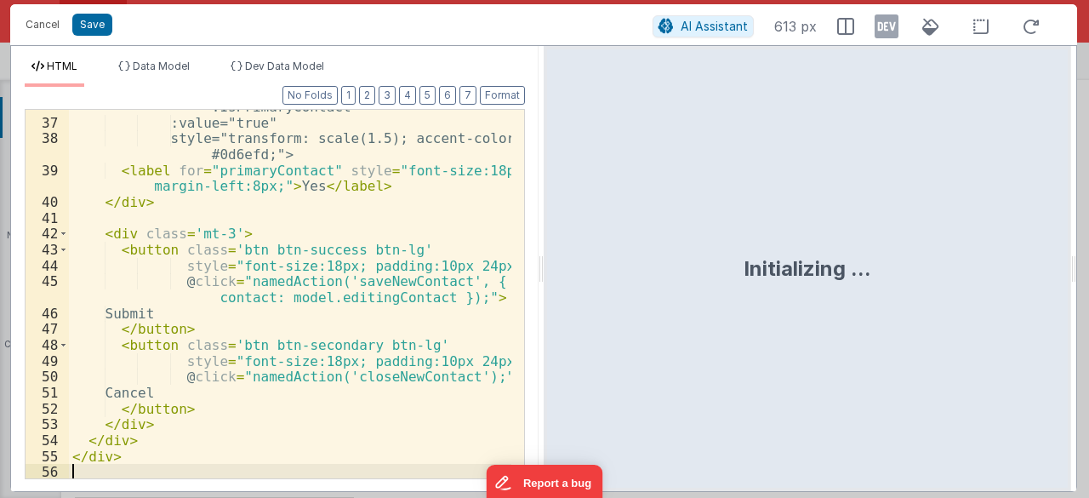
scroll to position [821, 0]
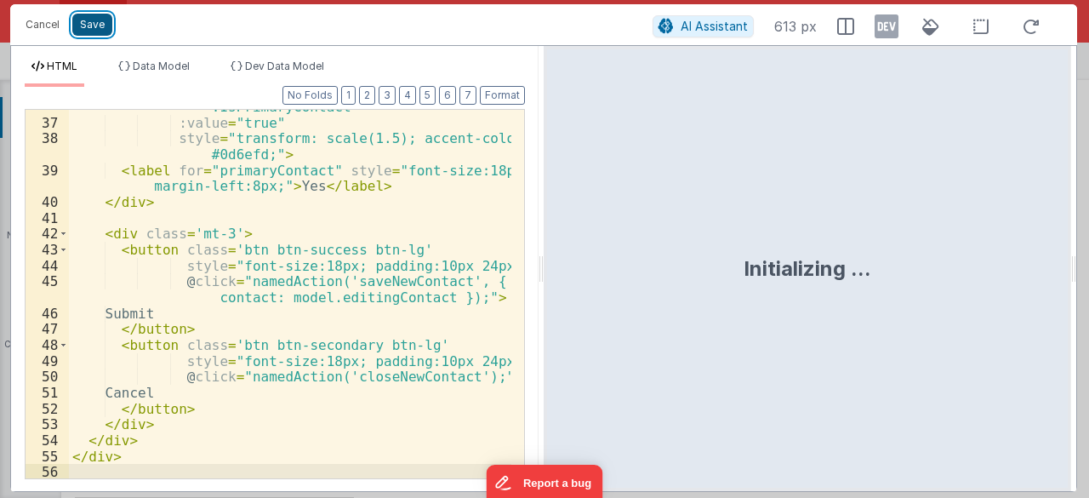
click at [100, 31] on button "Save" at bounding box center [92, 25] width 40 height 22
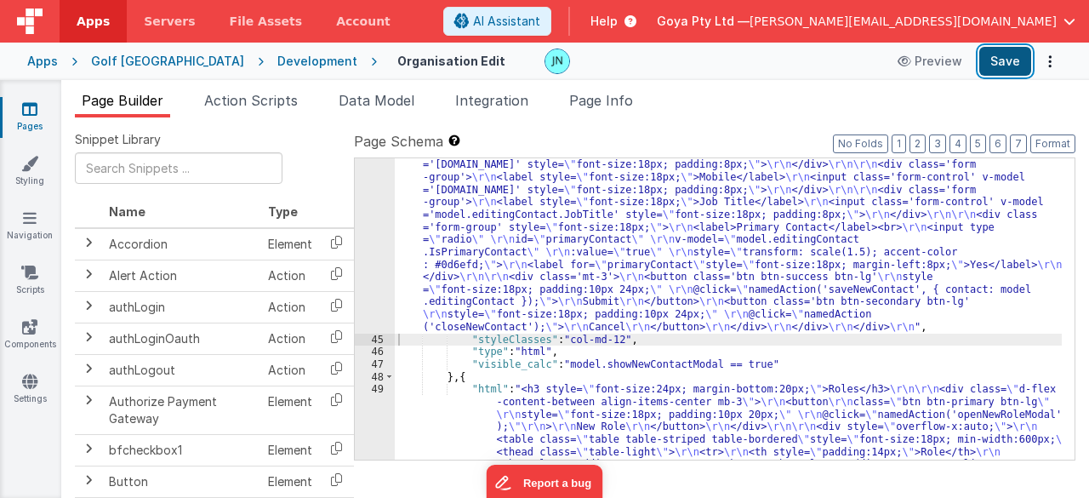
click at [1002, 59] on button "Save" at bounding box center [1005, 61] width 52 height 29
click at [411, 207] on div ""html" : "<div class='modal-backdrop' \r\n style='display:block; background:rgb…" at bounding box center [729, 428] width 668 height 764
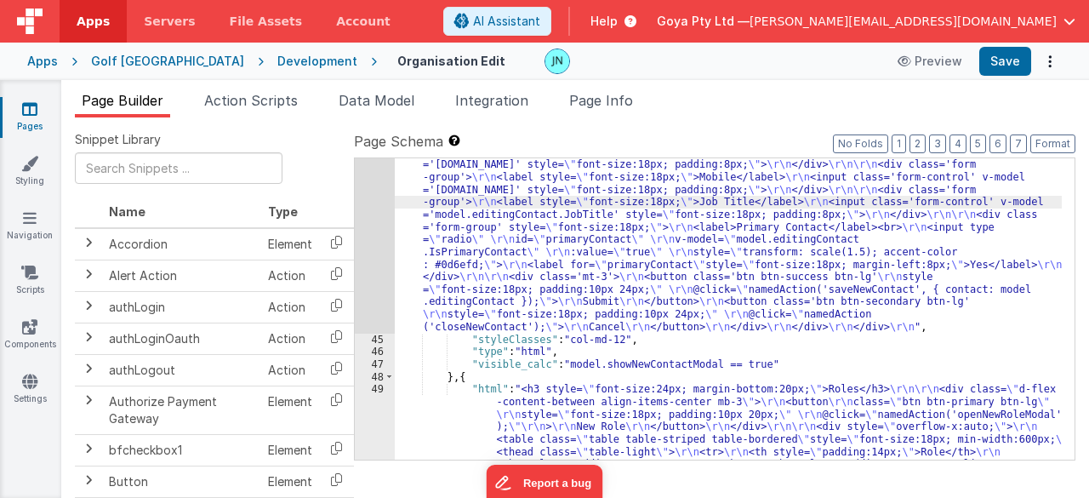
click at [357, 246] on div "44" at bounding box center [375, 189] width 40 height 287
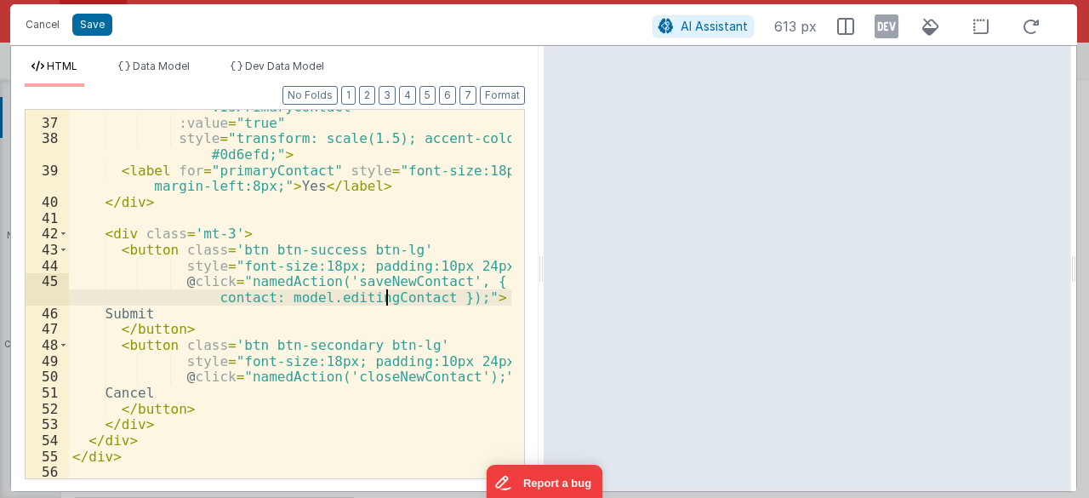
click at [384, 302] on div "v-model = "model.editingContact .IsPrimaryContact" :value = "true" style = "tra…" at bounding box center [290, 292] width 443 height 418
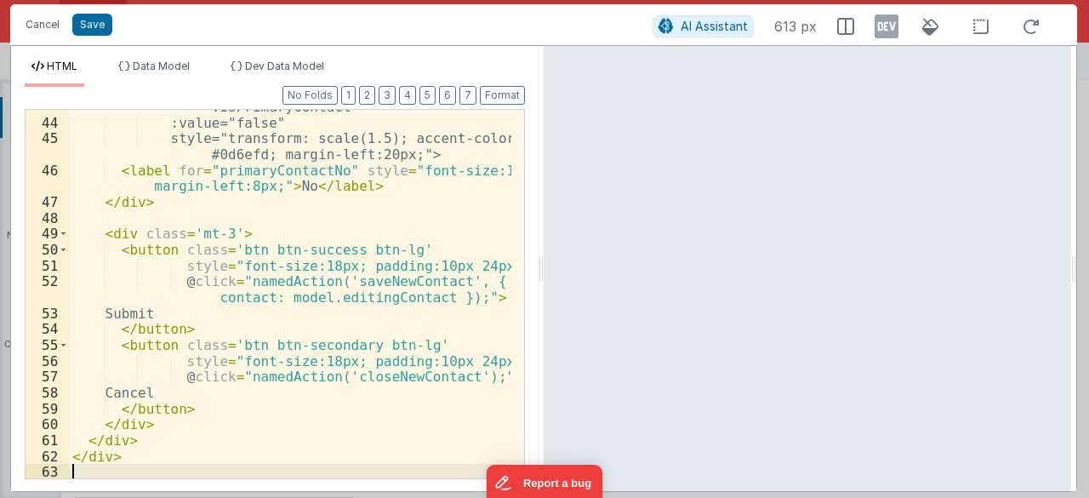
scroll to position [980, 0]
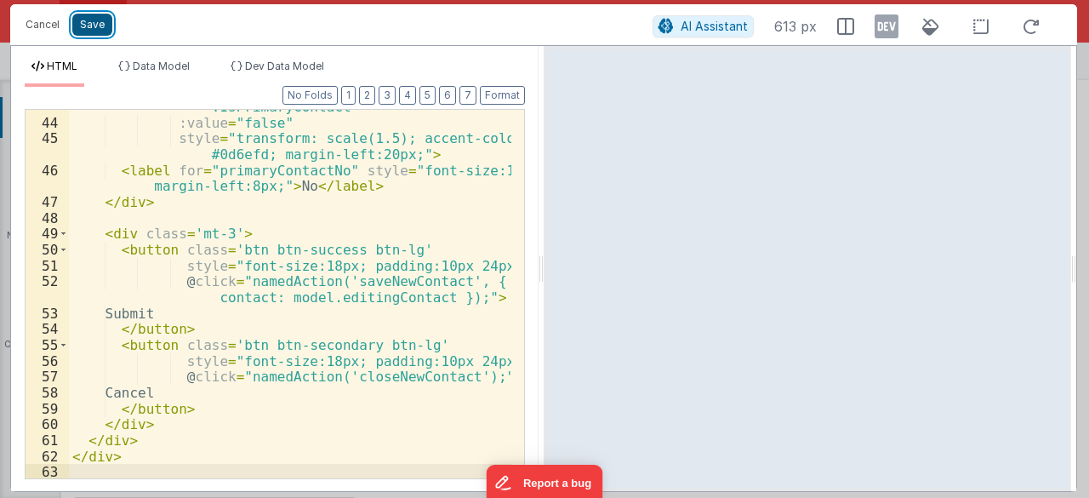
click at [99, 21] on button "Save" at bounding box center [92, 25] width 40 height 22
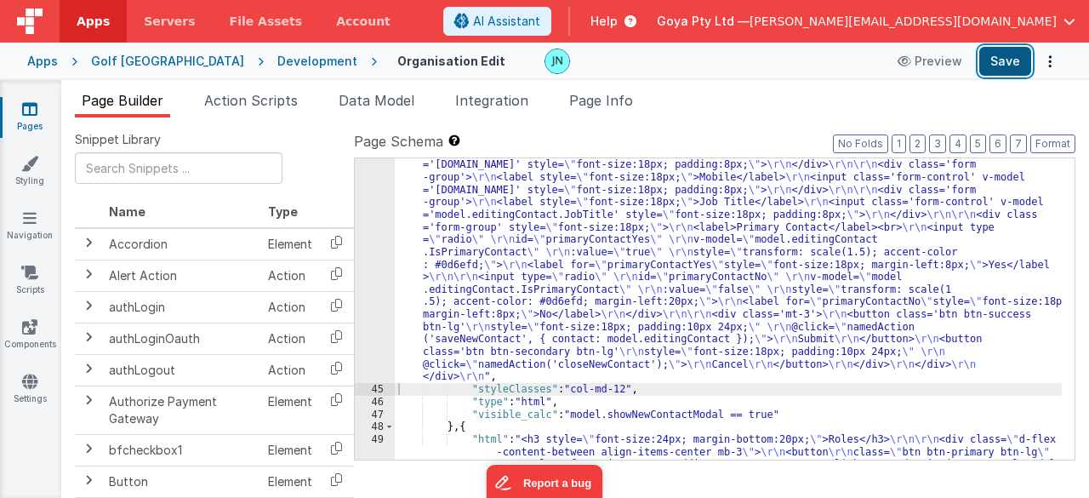
click at [1007, 66] on button "Save" at bounding box center [1005, 61] width 52 height 29
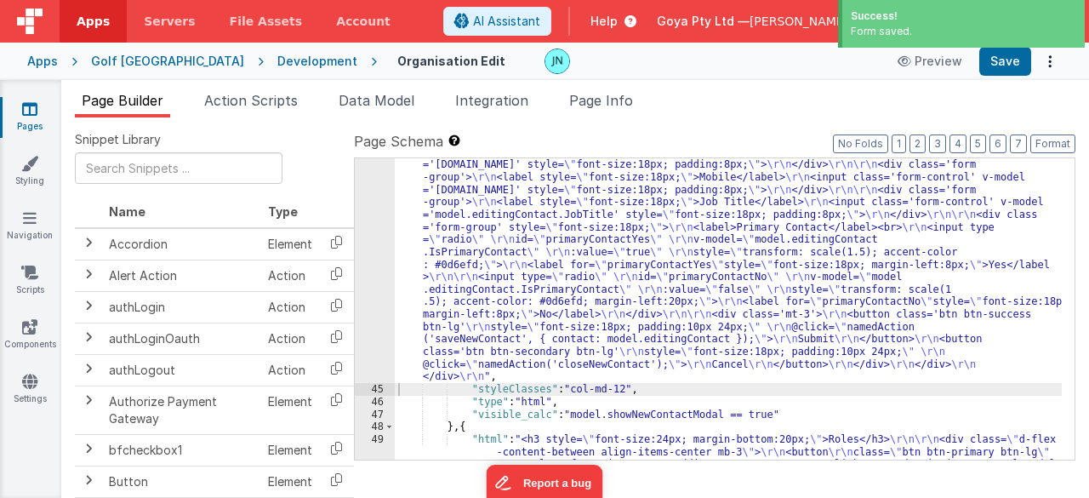
click at [763, 283] on div ""html" : "<div class='modal-backdrop' \r\n style='display:block; background:rgb…" at bounding box center [729, 452] width 668 height 813
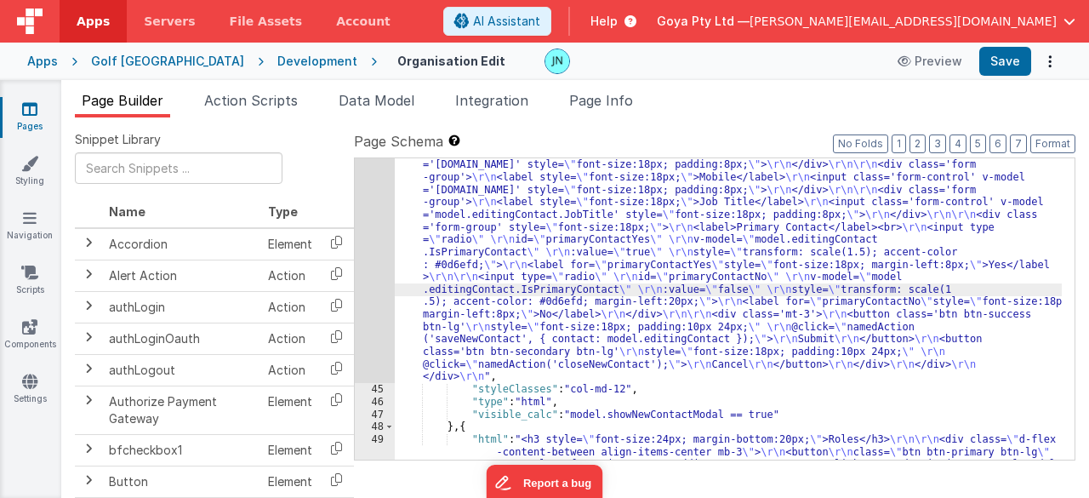
click at [631, 295] on div ""html" : "<div class='modal-backdrop' \r\n style='display:block; background:rgb…" at bounding box center [729, 452] width 668 height 813
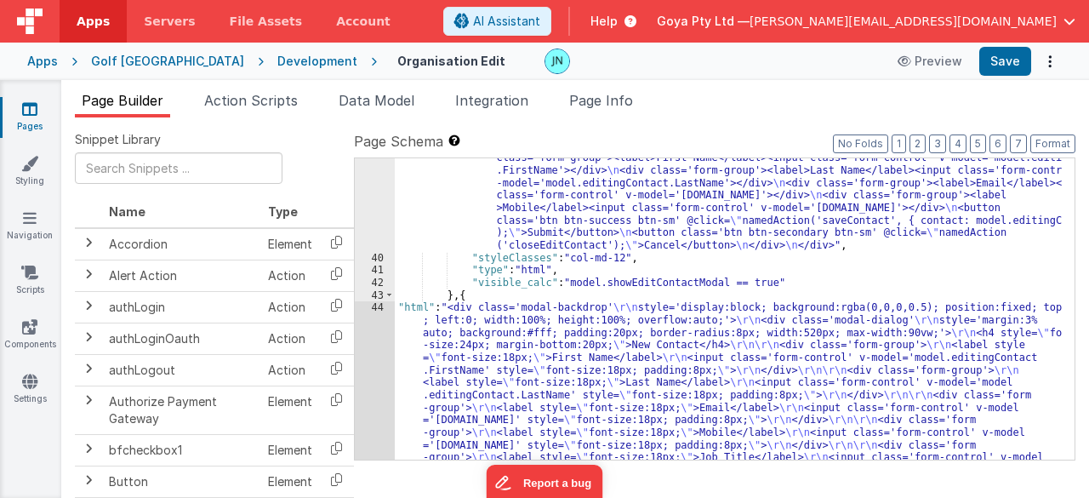
scroll to position [1790, 0]
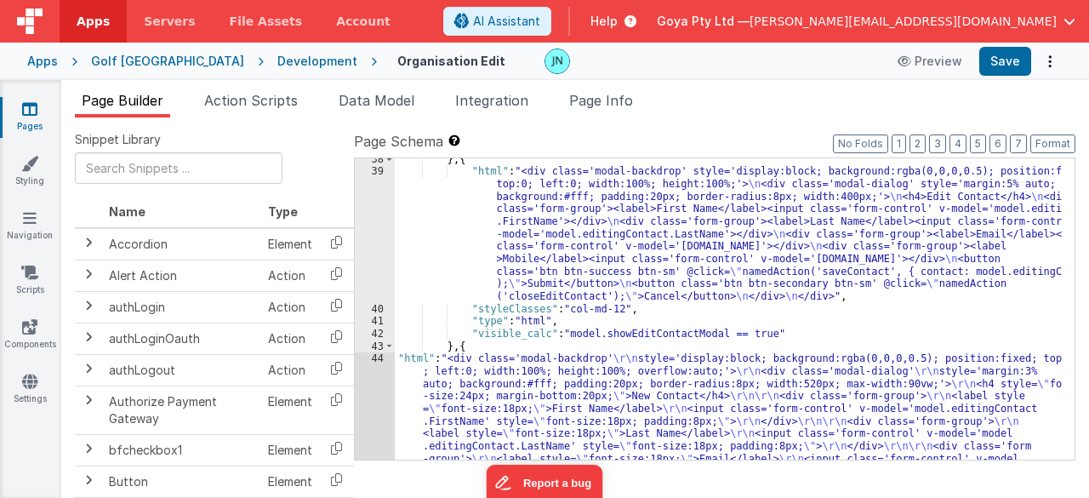
click at [650, 258] on div "} , { "html" : "<div class='modal-backdrop' style='display:block; background:rg…" at bounding box center [729, 479] width 668 height 652
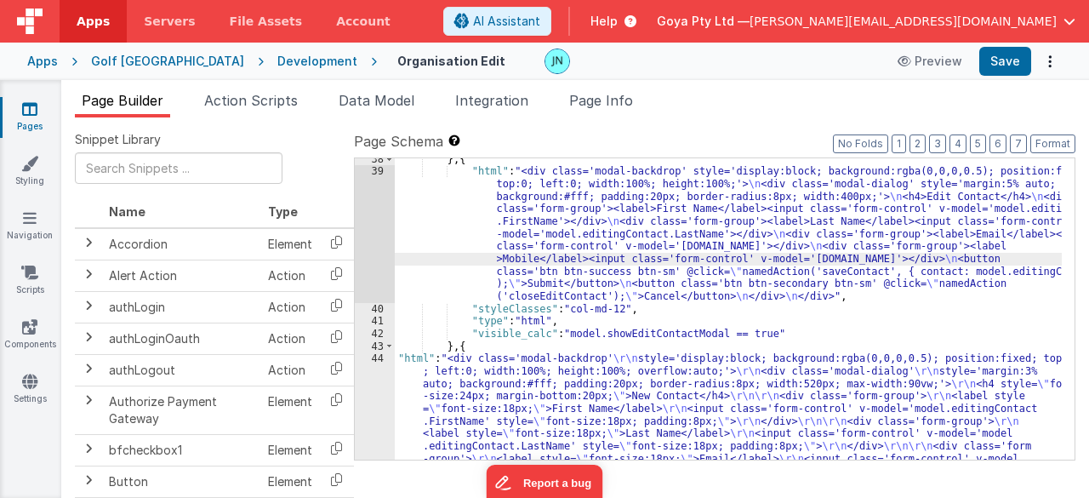
click at [379, 232] on div "39" at bounding box center [375, 233] width 40 height 137
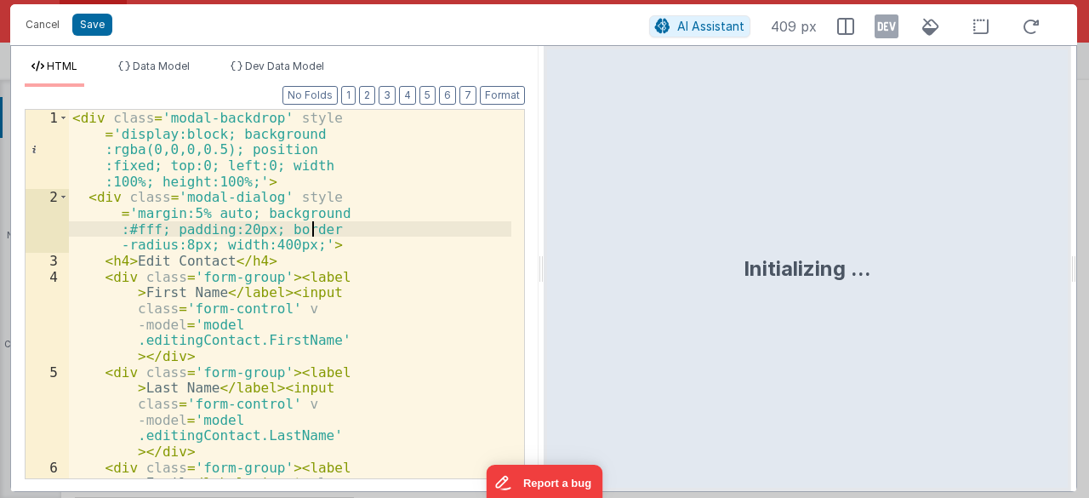
click at [320, 227] on div "< div class = 'modal-backdrop' style = 'display:block; background :rgba(0,0,0,0…" at bounding box center [290, 374] width 442 height 529
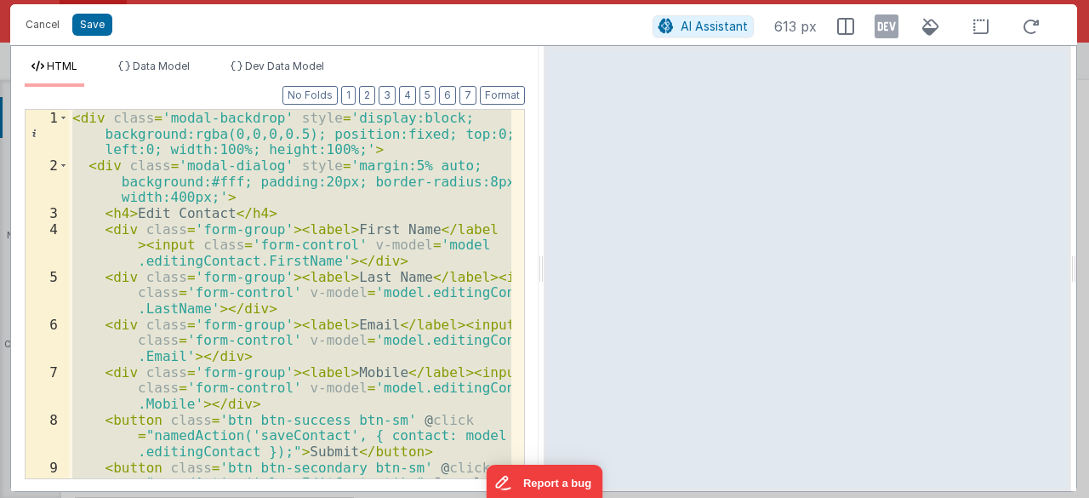
click at [413, 219] on div "< div class = 'modal-backdrop' style = 'display:block; background:rgba(0,0,0,0.…" at bounding box center [290, 294] width 442 height 368
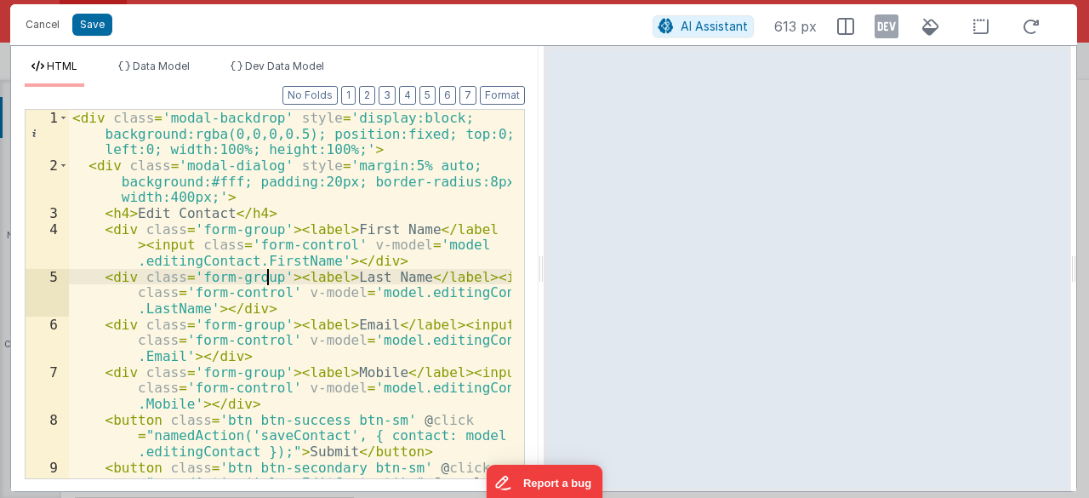
click at [264, 273] on div "< div class = 'modal-backdrop' style = 'display:block; background:rgba(0,0,0,0.…" at bounding box center [290, 342] width 443 height 465
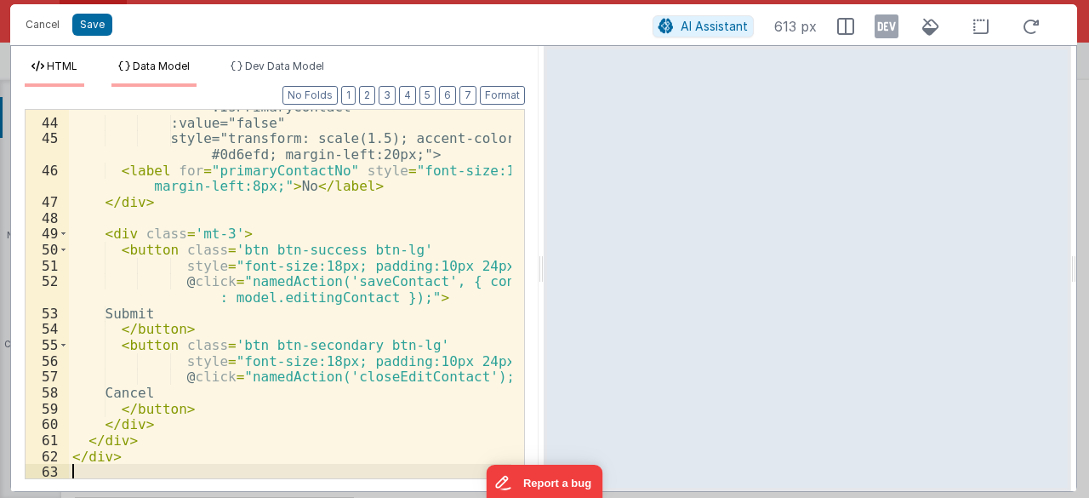
scroll to position [980, 0]
click at [91, 23] on button "Save" at bounding box center [92, 25] width 40 height 22
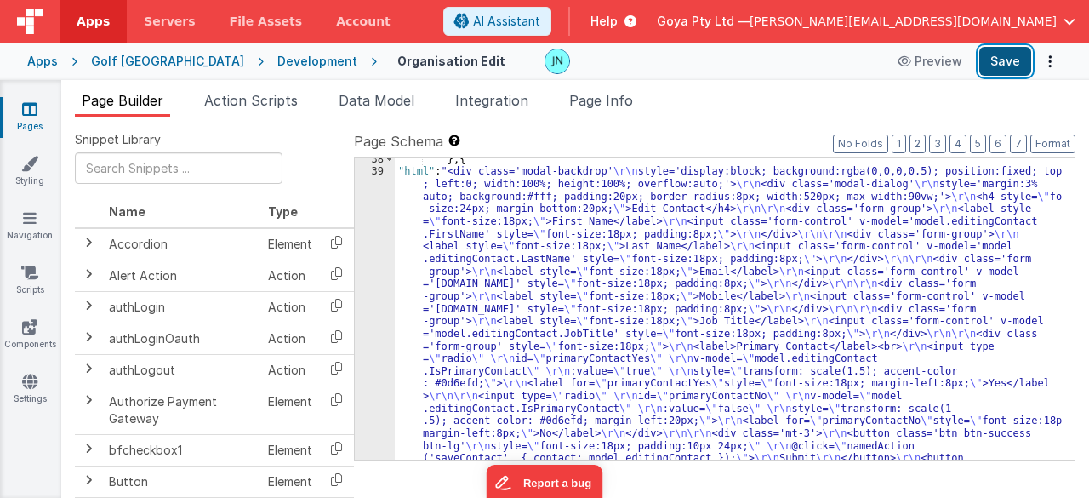
click at [1005, 55] on button "Save" at bounding box center [1005, 61] width 52 height 29
click at [524, 280] on div "} , { "html" : "<div class='modal-backdrop' \r\n style='display:block; backgrou…" at bounding box center [729, 479] width 668 height 652
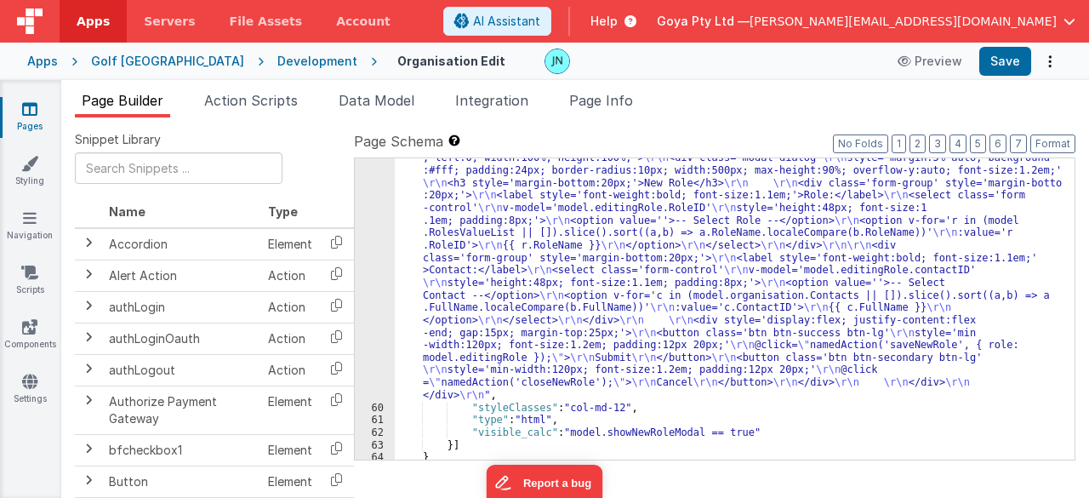
scroll to position [2963, 0]
click at [601, 287] on div ""html" : "<div class='modal-backdrop' \r\n style='display:block; background:rgb…" at bounding box center [729, 427] width 668 height 577
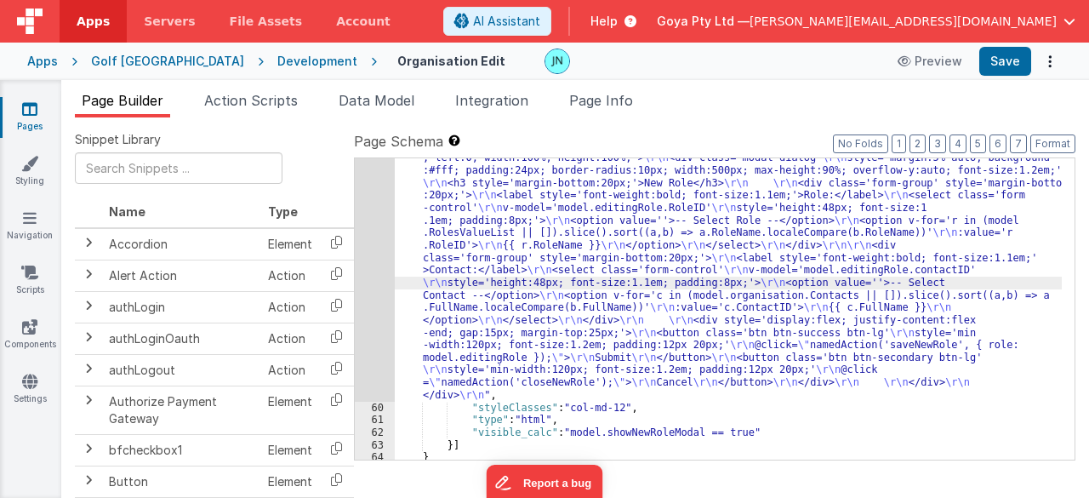
click at [367, 287] on div "59" at bounding box center [375, 270] width 40 height 262
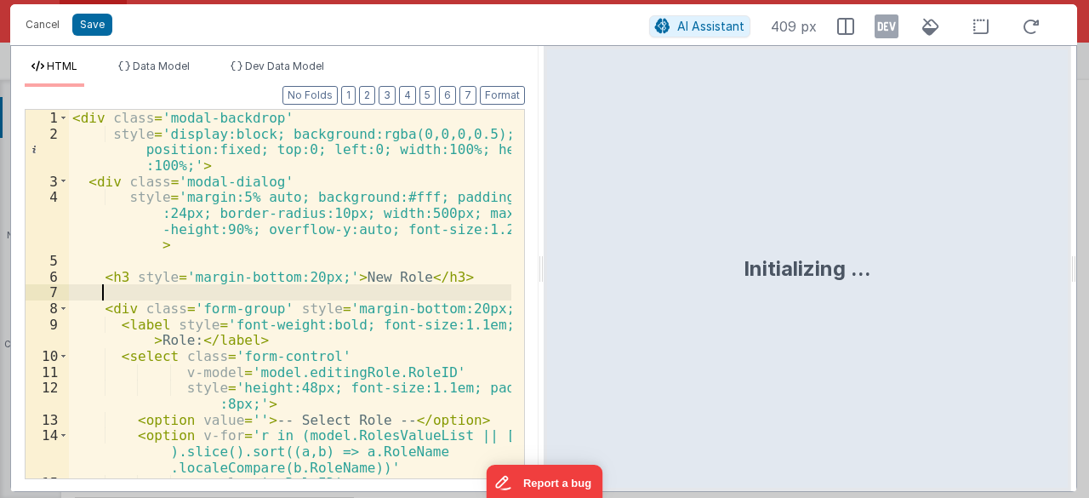
click at [367, 287] on div "< div class = 'modal-backdrop' style = 'display:block; background:rgba(0,0,0,0.…" at bounding box center [290, 310] width 443 height 401
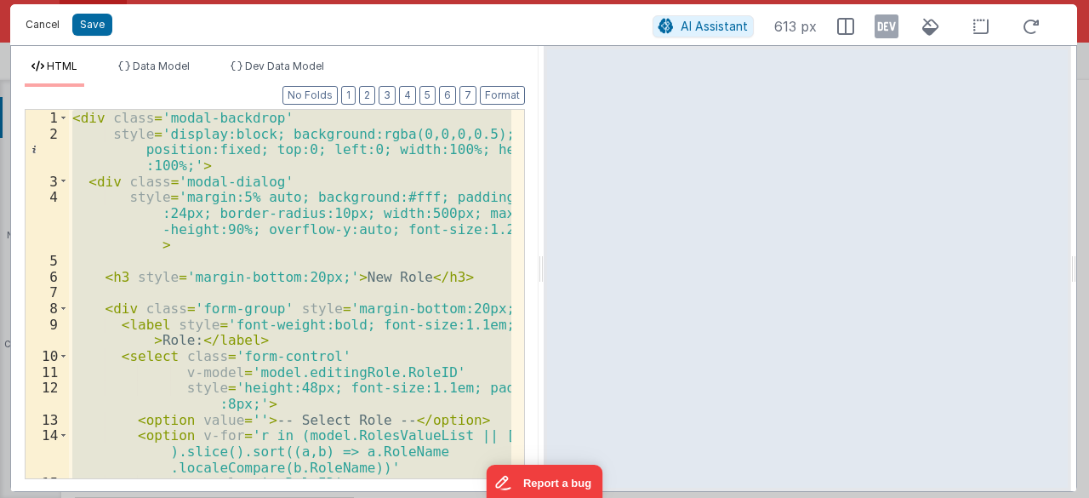
click at [26, 16] on button "Cancel" at bounding box center [42, 25] width 51 height 24
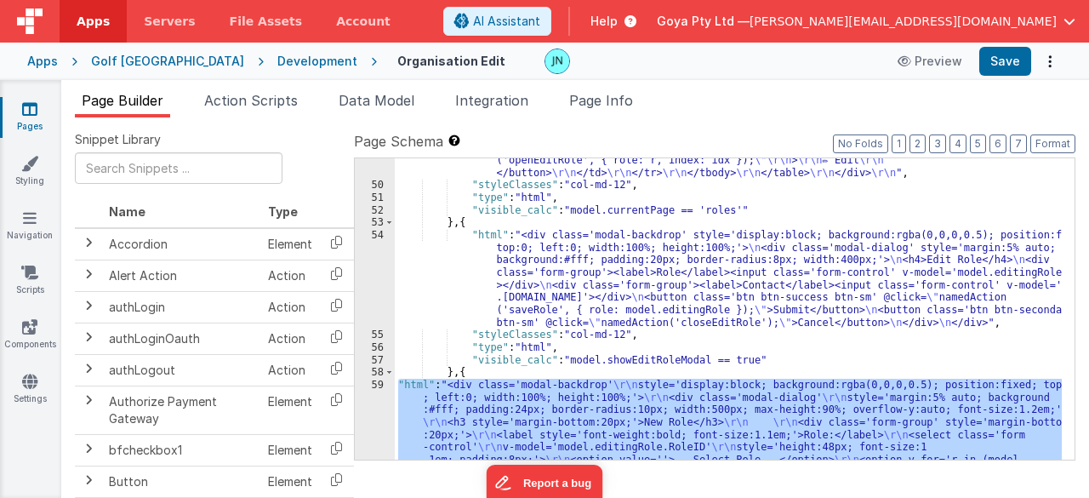
scroll to position [2724, 0]
click at [617, 258] on div ""html" : "<h3 style= \" font-size:24px; margin-bottom:20px; \" >Roles</h3> \r\n…" at bounding box center [729, 373] width 668 height 738
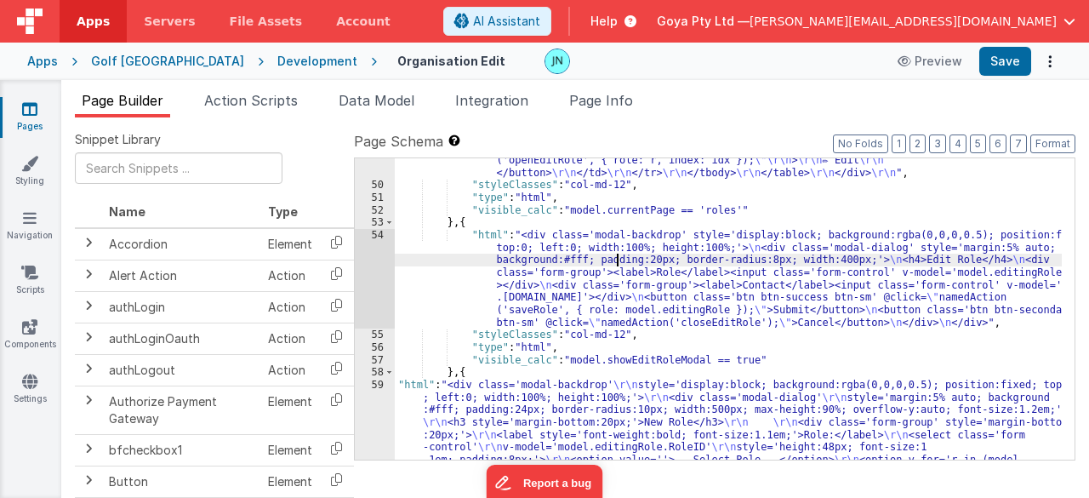
click at [384, 265] on div "54" at bounding box center [375, 279] width 40 height 100
click at [373, 264] on div "54" at bounding box center [375, 279] width 40 height 100
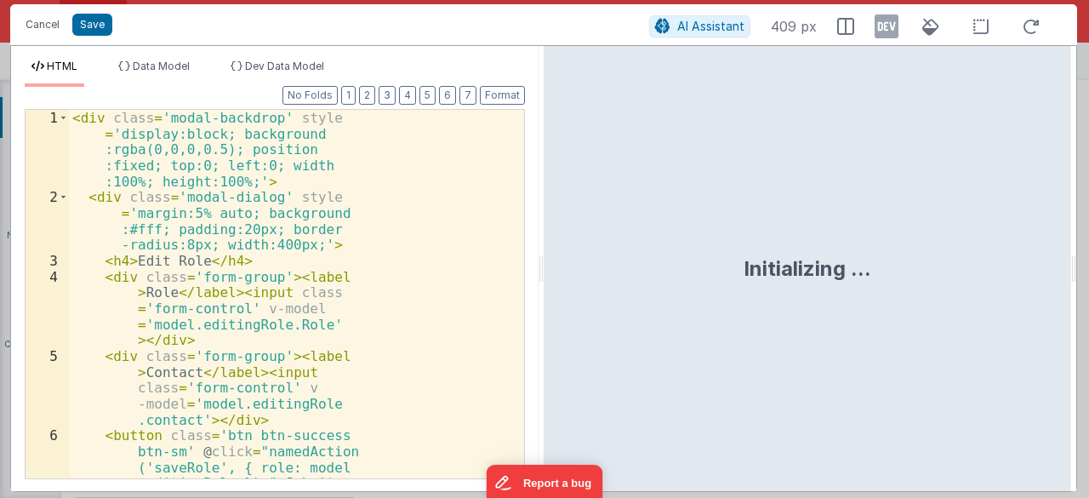
click at [419, 276] on div "< div class = 'modal-backdrop' style = 'display:block; background :rgba(0,0,0,0…" at bounding box center [290, 374] width 442 height 529
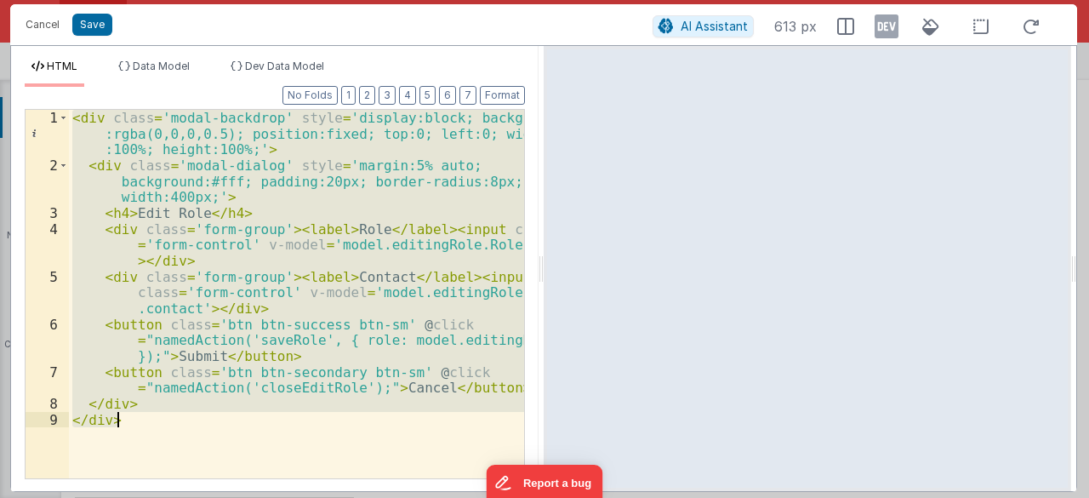
click at [412, 277] on div "< div class = 'modal-backdrop' style = 'display:block; background :rgba(0,0,0,0…" at bounding box center [296, 294] width 455 height 368
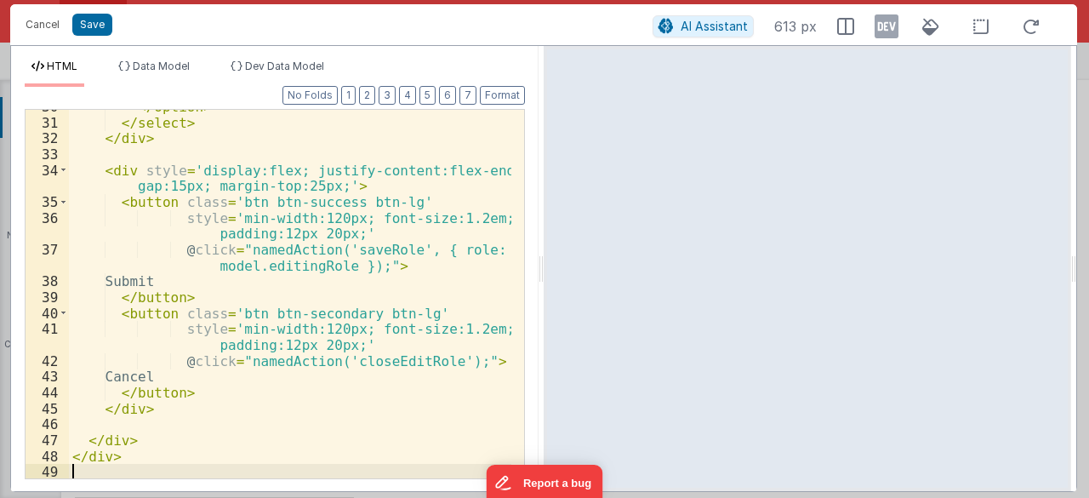
scroll to position [678, 0]
click at [88, 14] on button "Save" at bounding box center [92, 25] width 40 height 22
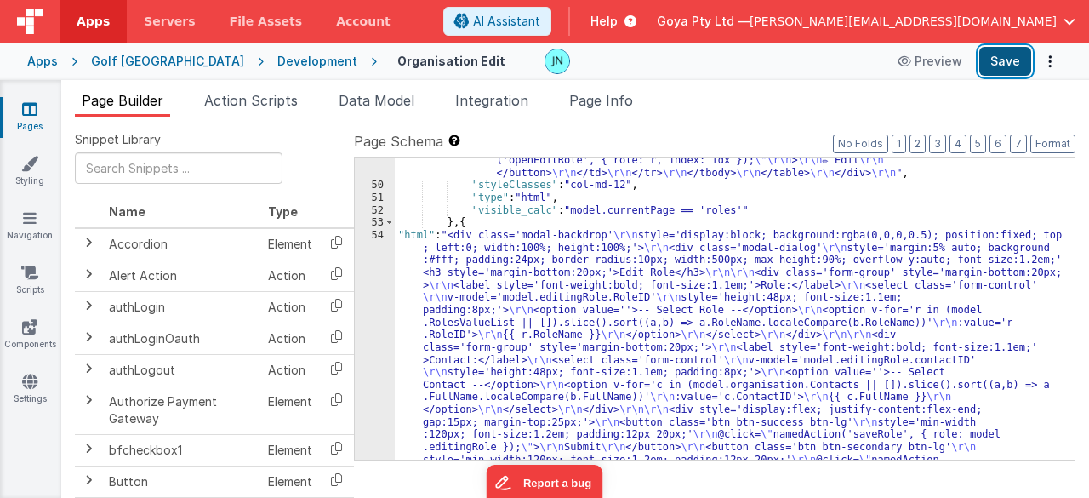
click at [1004, 57] on button "Save" at bounding box center [1005, 61] width 52 height 29
click at [260, 103] on span "Action Scripts" at bounding box center [251, 100] width 94 height 17
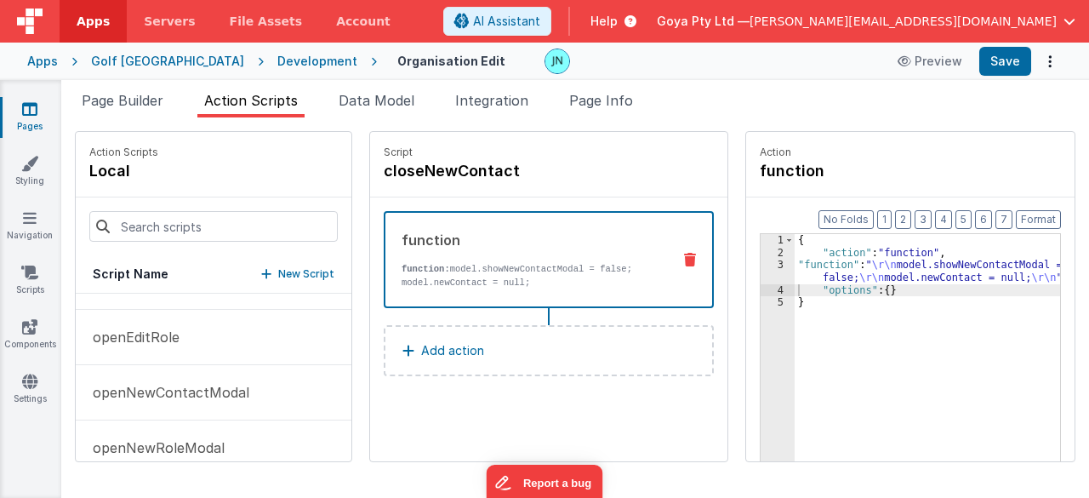
scroll to position [458, 0]
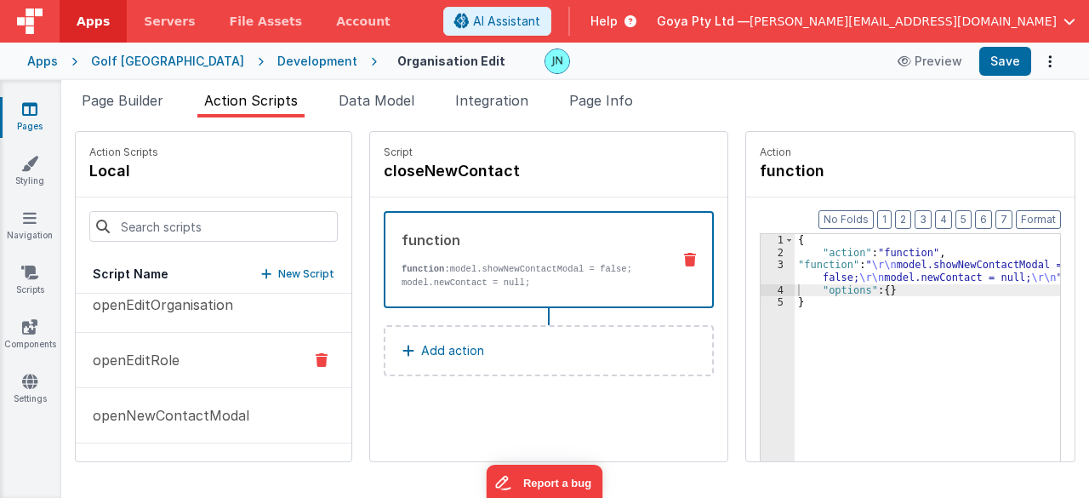
click at [189, 346] on button "openEditRole" at bounding box center [214, 360] width 276 height 55
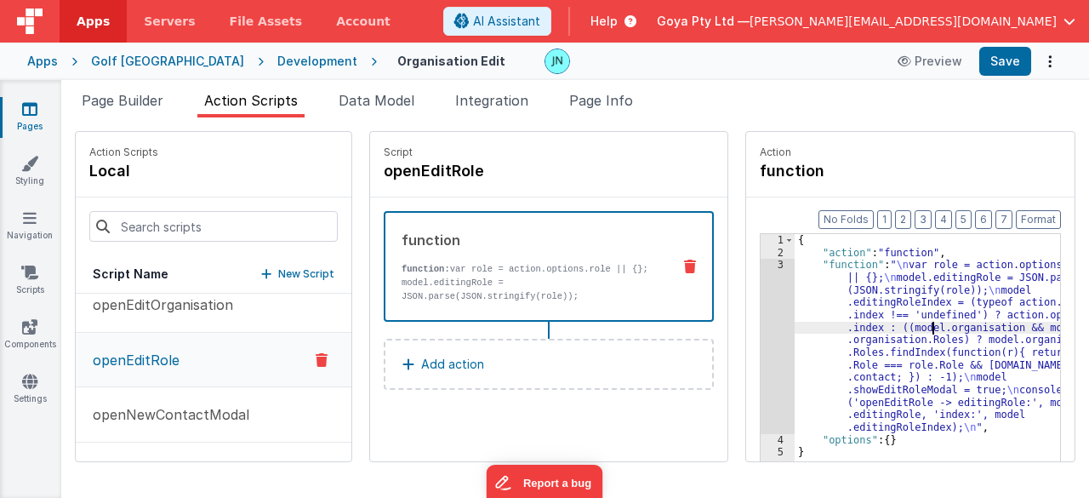
click at [910, 332] on div "{ "action" : "function" , "function" : " \n var role = action.options.role || {…" at bounding box center [939, 387] width 290 height 306
click at [760, 341] on div "3" at bounding box center [777, 346] width 34 height 174
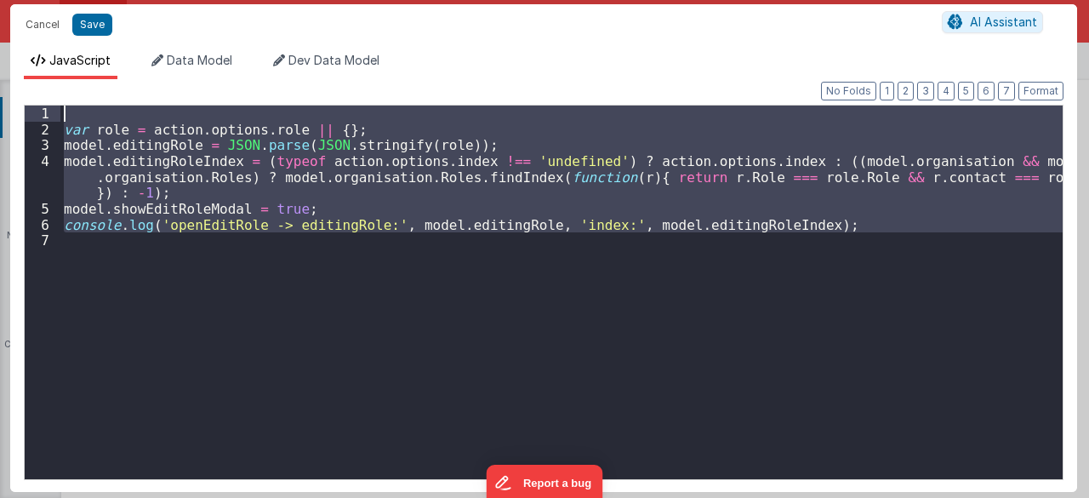
drag, startPoint x: 760, startPoint y: 341, endPoint x: 0, endPoint y: 80, distance: 803.2
click at [0, 80] on div "Cancel Save AI Assistant JavaScript Data Model Dev Data Model Format 7 6 5 4 3 …" at bounding box center [544, 249] width 1089 height 498
drag, startPoint x: 32, startPoint y: 15, endPoint x: 287, endPoint y: 87, distance: 264.2
click at [32, 15] on button "Cancel" at bounding box center [42, 25] width 51 height 24
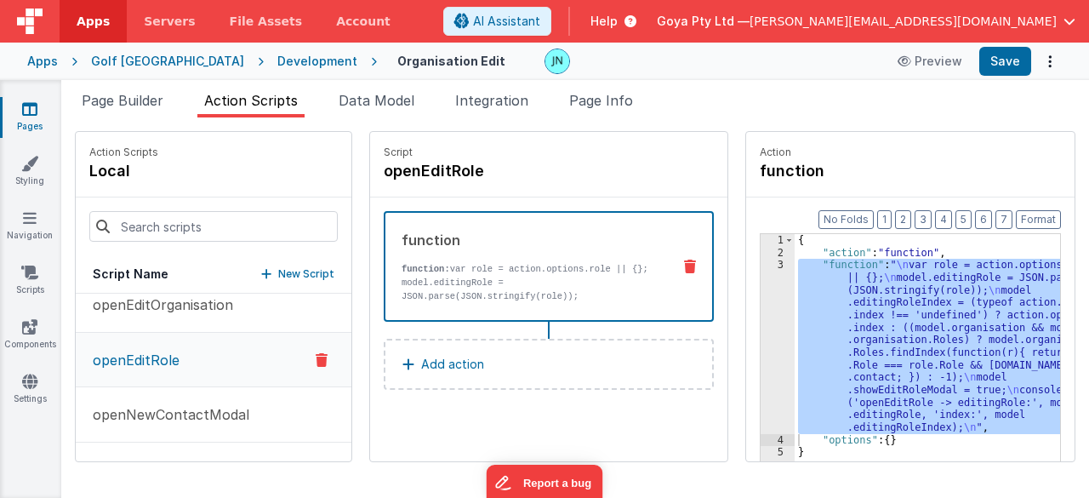
click at [899, 329] on div "{ "action" : "function" , "function" : " \n var role = action.options.role || {…" at bounding box center [926, 374] width 265 height 280
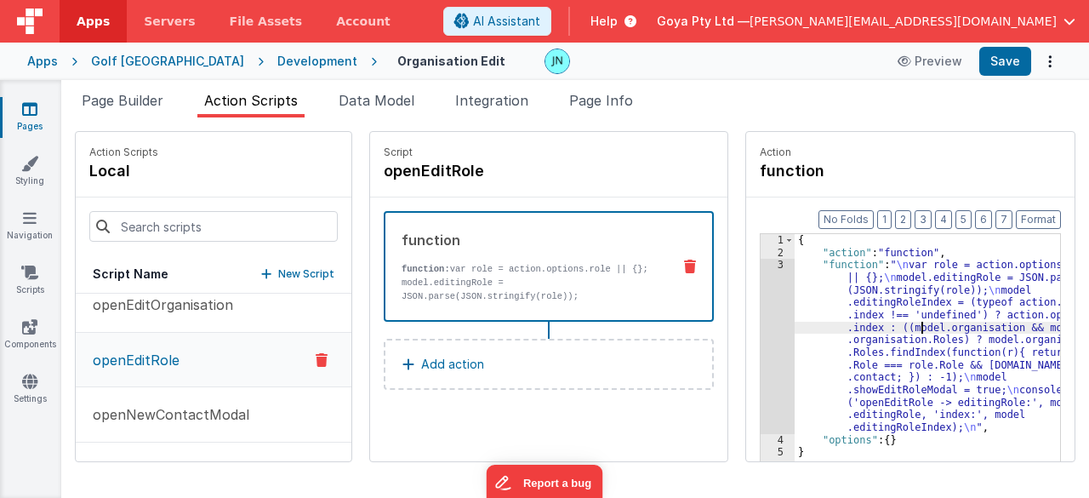
click at [760, 332] on div "3" at bounding box center [777, 346] width 34 height 174
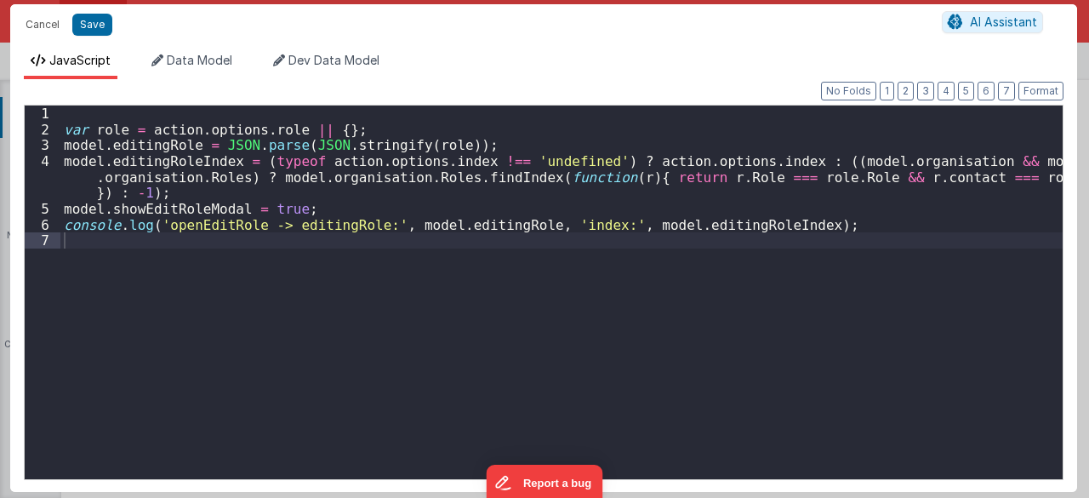
click at [595, 285] on div "var role = action . options . role || { } ; model . editingRole = JSON . parse …" at bounding box center [561, 308] width 1003 height 406
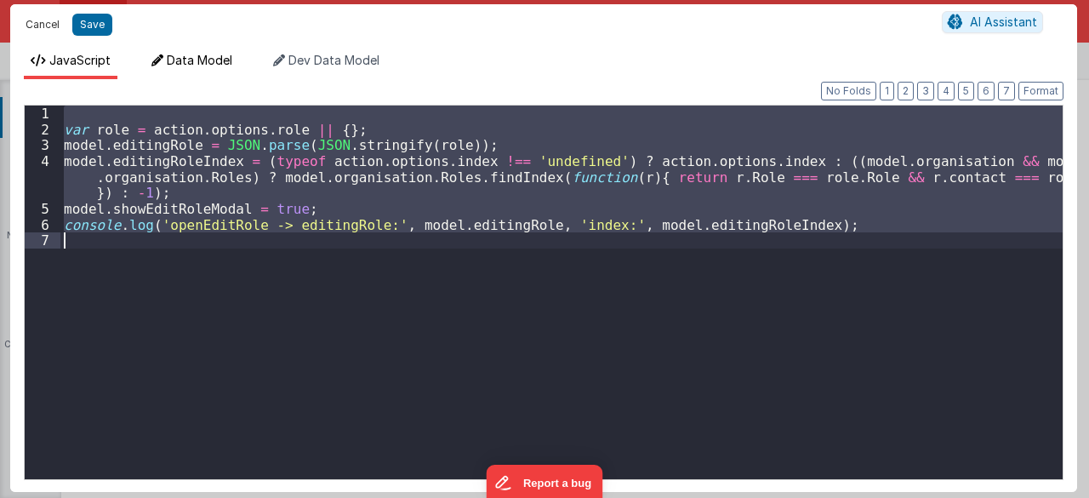
drag, startPoint x: 24, startPoint y: 25, endPoint x: 157, endPoint y: 62, distance: 137.9
click at [24, 25] on button "Cancel" at bounding box center [42, 25] width 51 height 24
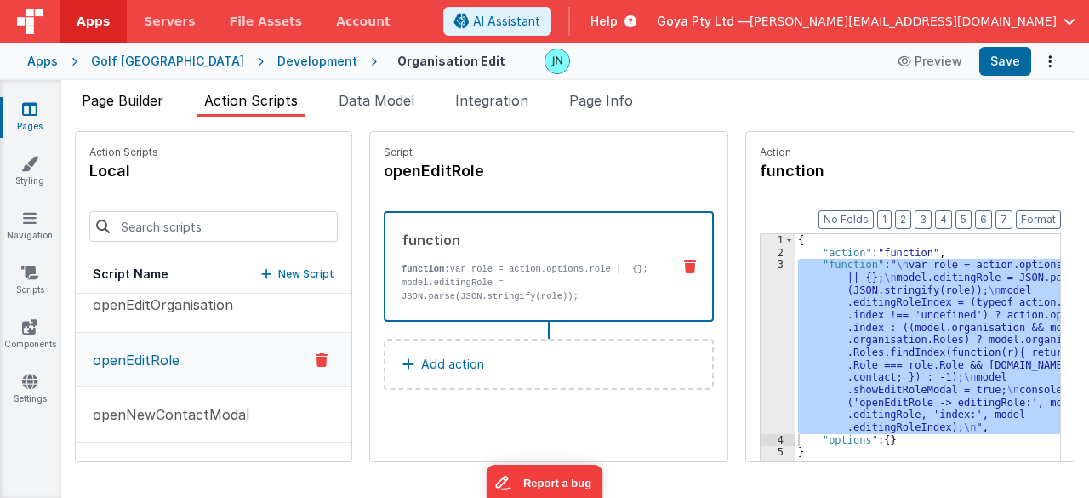
click at [132, 100] on span "Page Builder" at bounding box center [123, 100] width 82 height 17
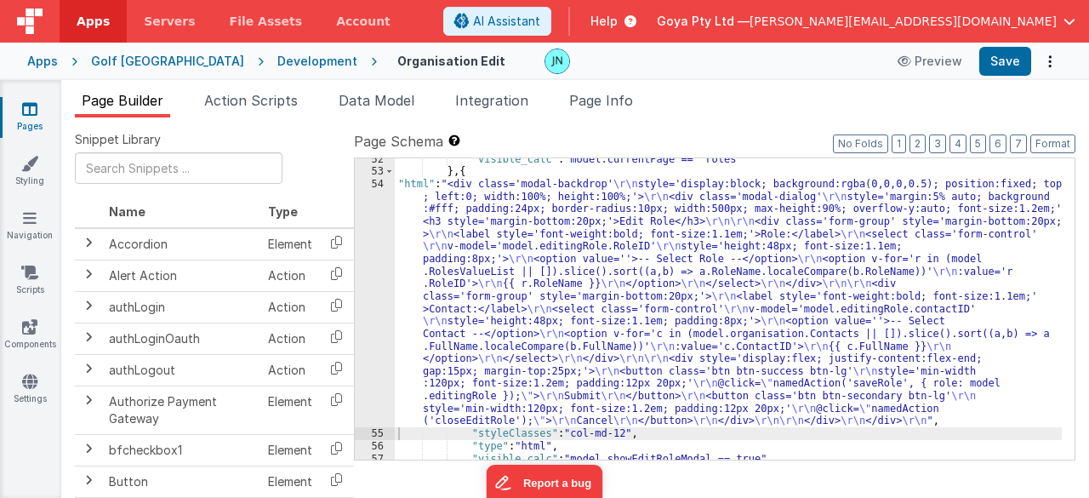
scroll to position [2826, 0]
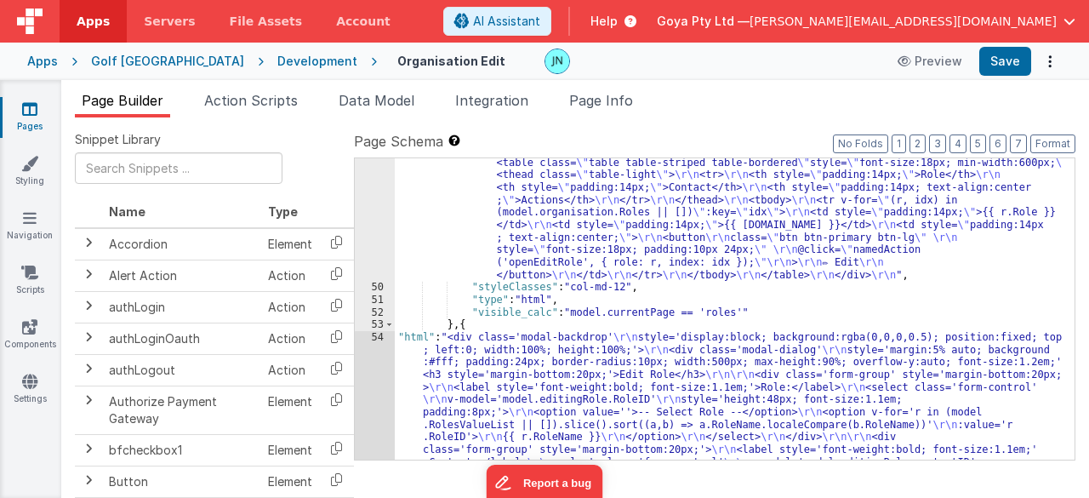
scroll to position [2570, 0]
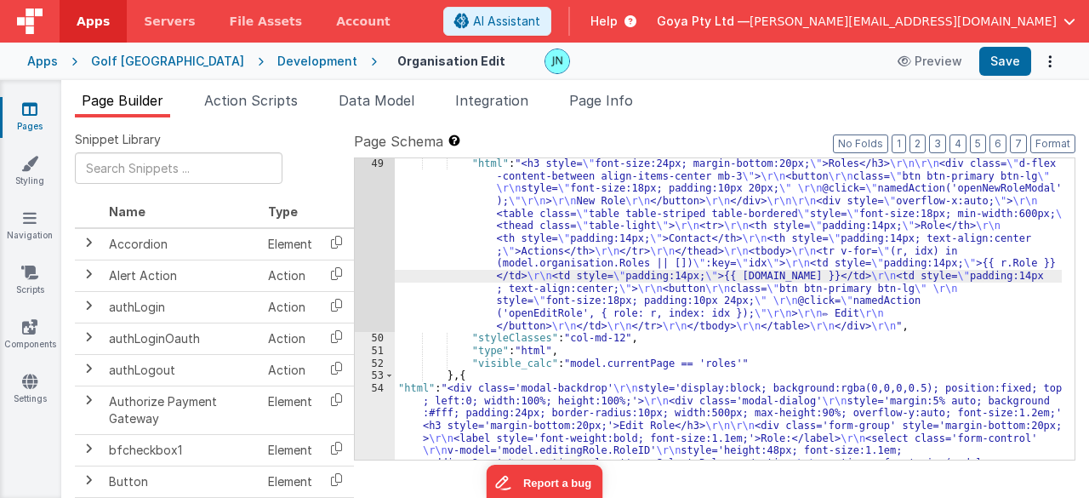
scroll to position [2468, 0]
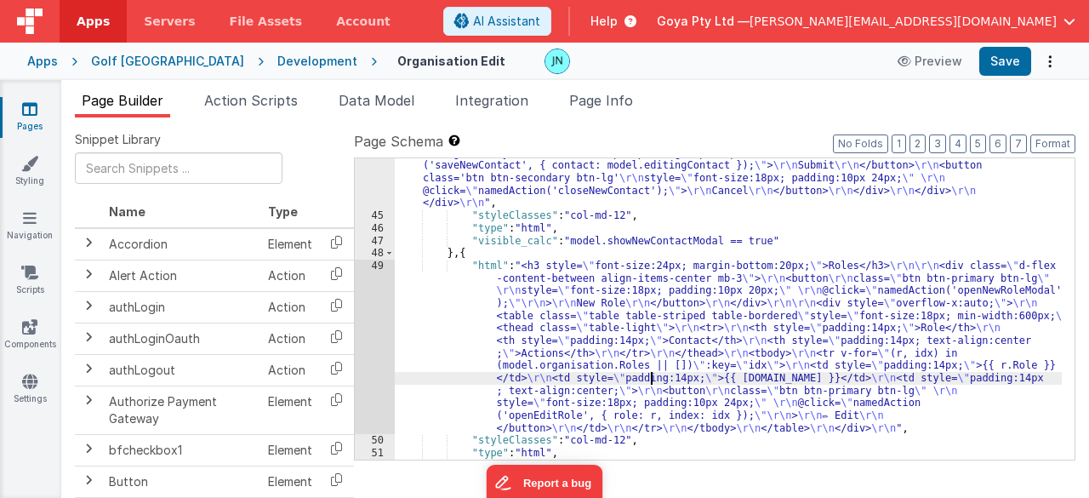
click at [636, 277] on div ""html" : "<div class='modal-backdrop' \r\n style='display:block; background:rgb…" at bounding box center [729, 198] width 668 height 652
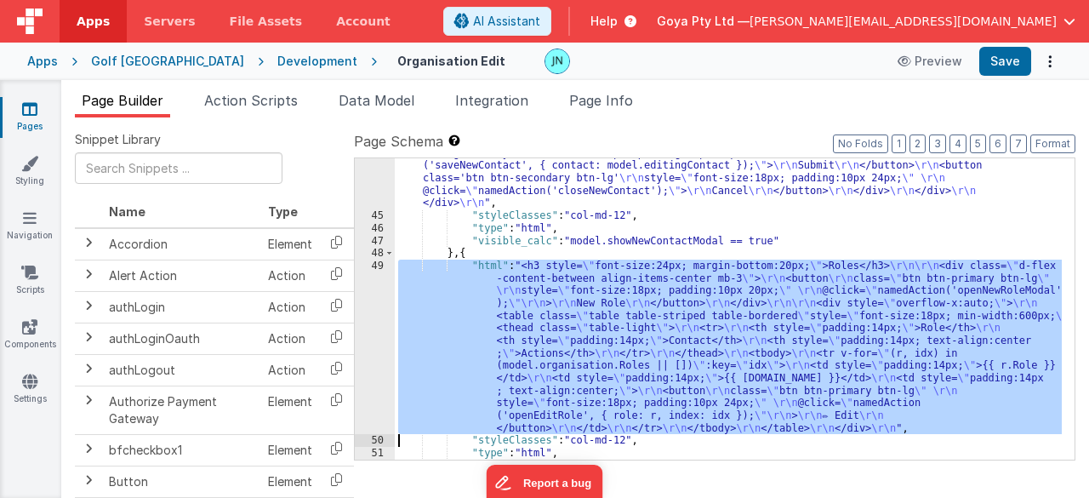
click at [367, 316] on div "49" at bounding box center [375, 346] width 40 height 174
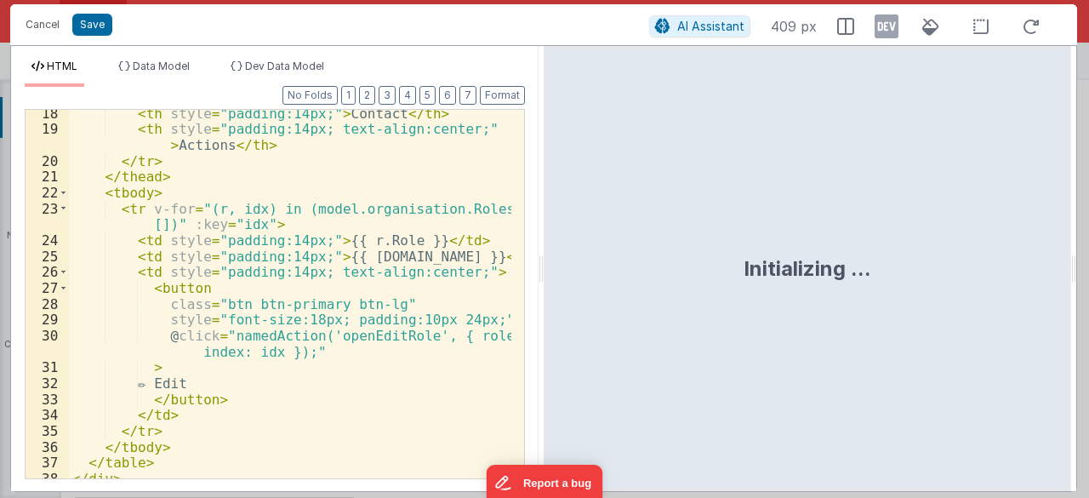
scroll to position [306, 0]
drag, startPoint x: 22, startPoint y: 28, endPoint x: 208, endPoint y: 0, distance: 187.5
click at [22, 28] on button "Cancel" at bounding box center [42, 25] width 51 height 24
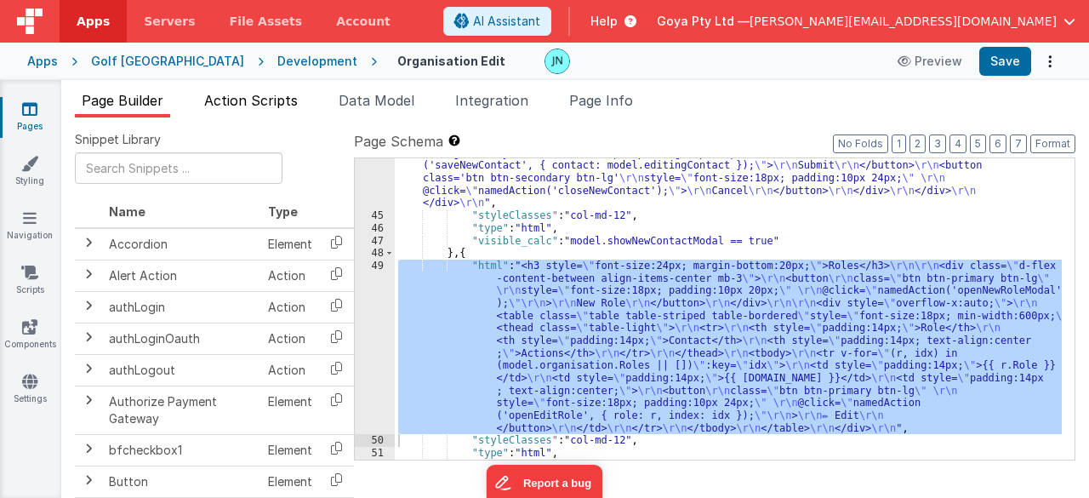
drag, startPoint x: 252, startPoint y: 94, endPoint x: 275, endPoint y: 111, distance: 28.1
click at [252, 94] on span "Action Scripts" at bounding box center [251, 100] width 94 height 17
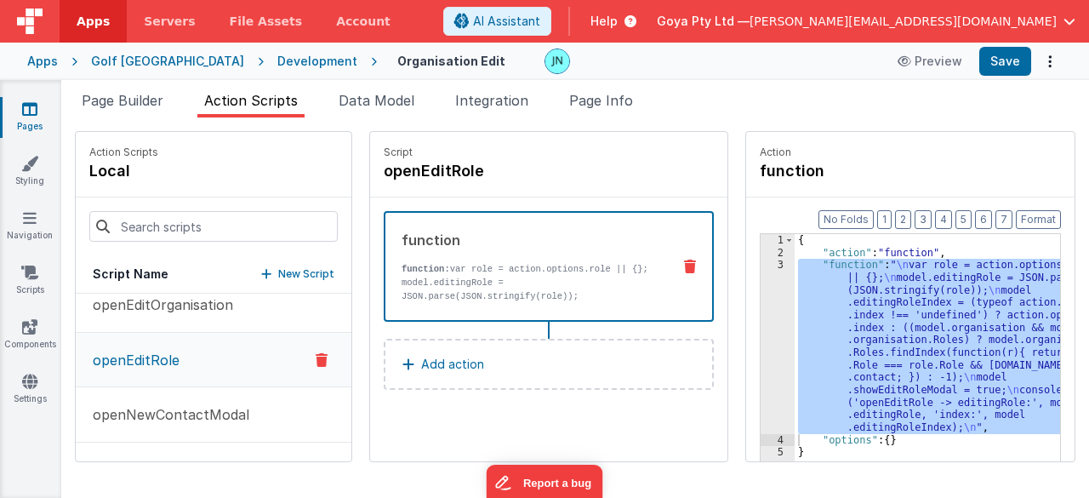
click at [864, 319] on div "{ "action" : "function" , "function" : " \n var role = action.options.role || {…" at bounding box center [926, 374] width 265 height 280
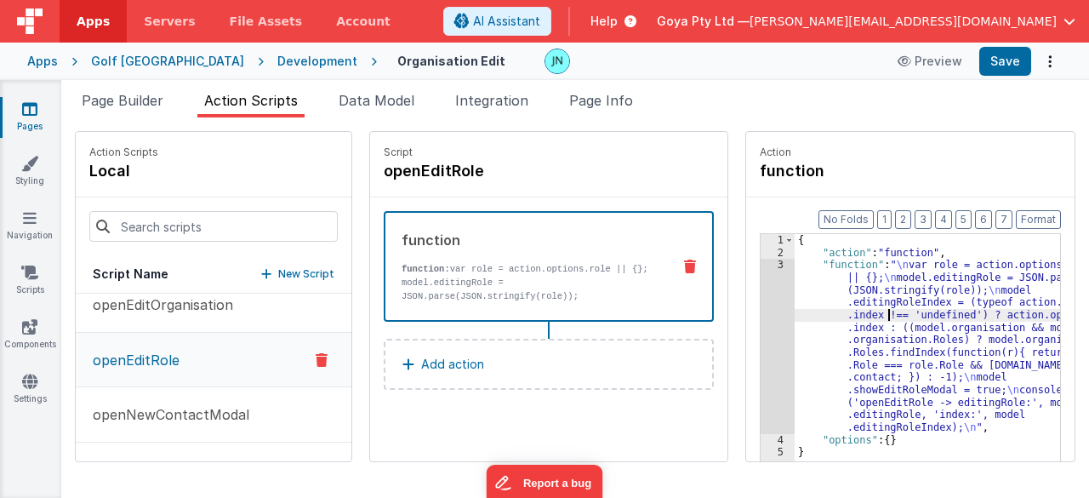
click at [760, 329] on div "3" at bounding box center [777, 346] width 34 height 174
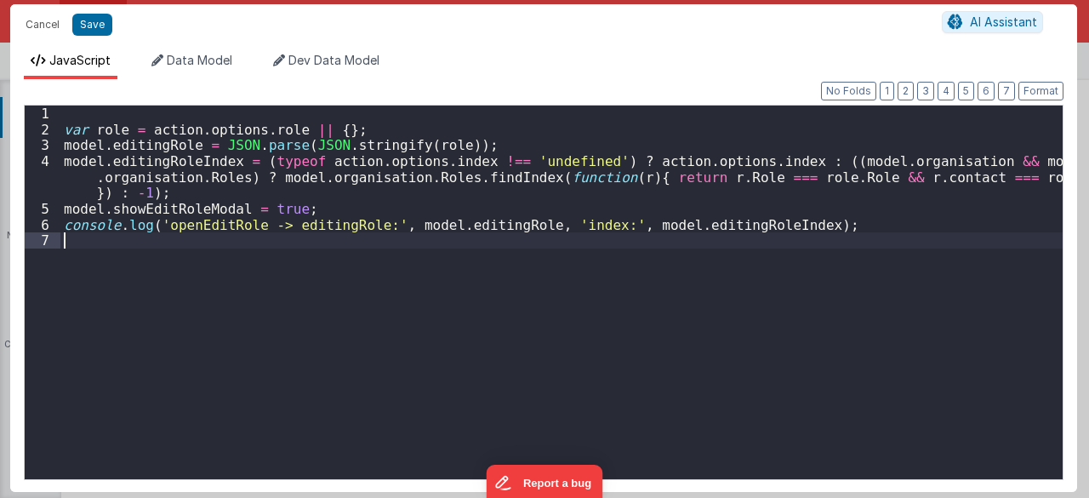
drag, startPoint x: 830, startPoint y: 298, endPoint x: 560, endPoint y: 265, distance: 272.5
click at [830, 298] on div "var role = action . options . role || { } ; model . editingRole = JSON . parse …" at bounding box center [561, 308] width 1003 height 406
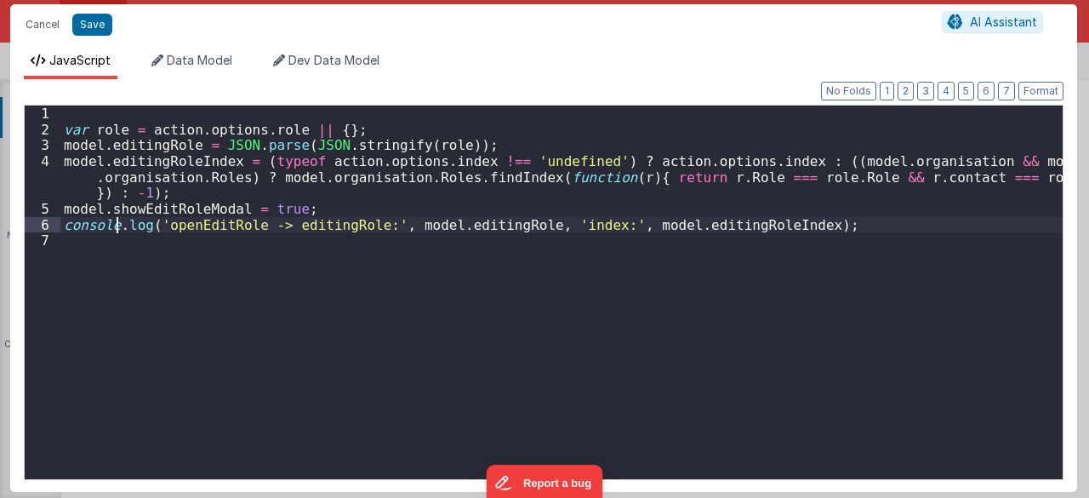
click at [116, 222] on div "var role = action . options . role || { } ; model . editingRole = JSON . parse …" at bounding box center [561, 308] width 1003 height 406
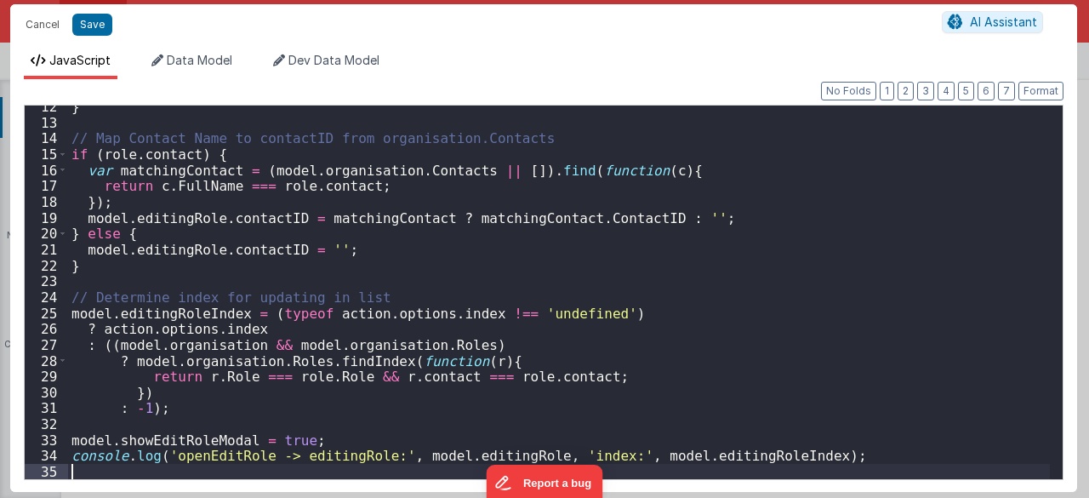
scroll to position [181, 0]
drag, startPoint x: 193, startPoint y: 154, endPoint x: 202, endPoint y: 154, distance: 9.4
click at [193, 154] on div "} // Map Contact Name to contactID from organisation.Contacts if ( role . conta…" at bounding box center [559, 302] width 982 height 406
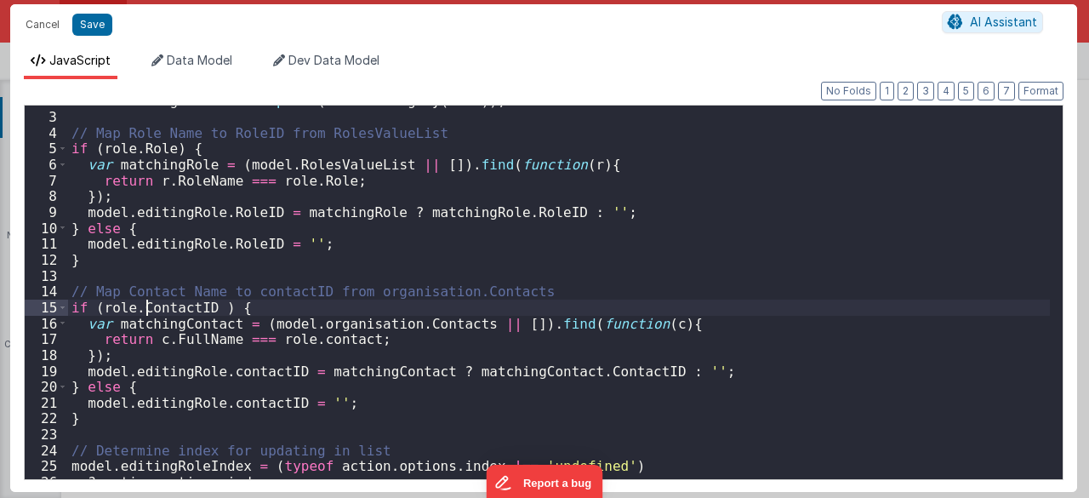
scroll to position [0, 0]
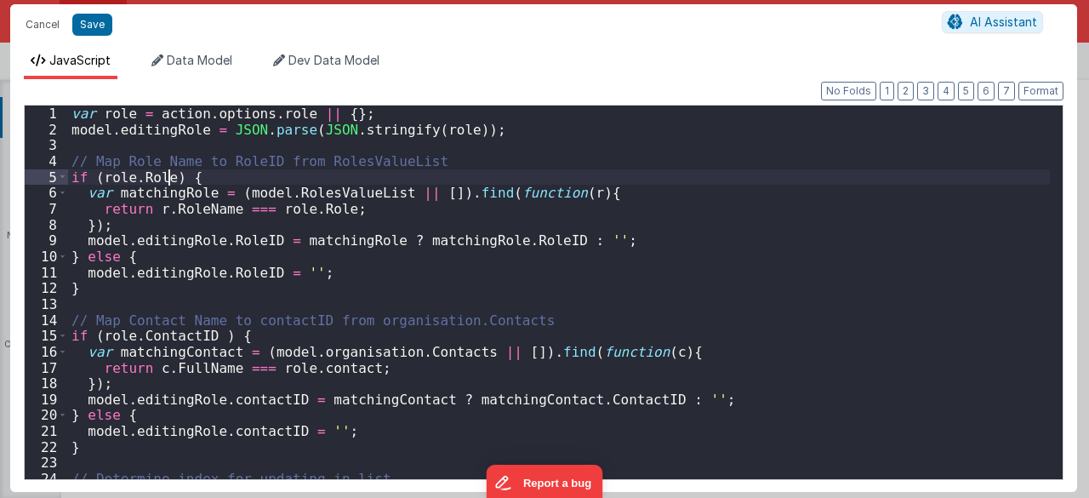
drag, startPoint x: 168, startPoint y: 175, endPoint x: 178, endPoint y: 175, distance: 9.4
click at [168, 175] on div "var role = action . options . role || { } ; model . editingRole = JSON . parse …" at bounding box center [559, 308] width 982 height 406
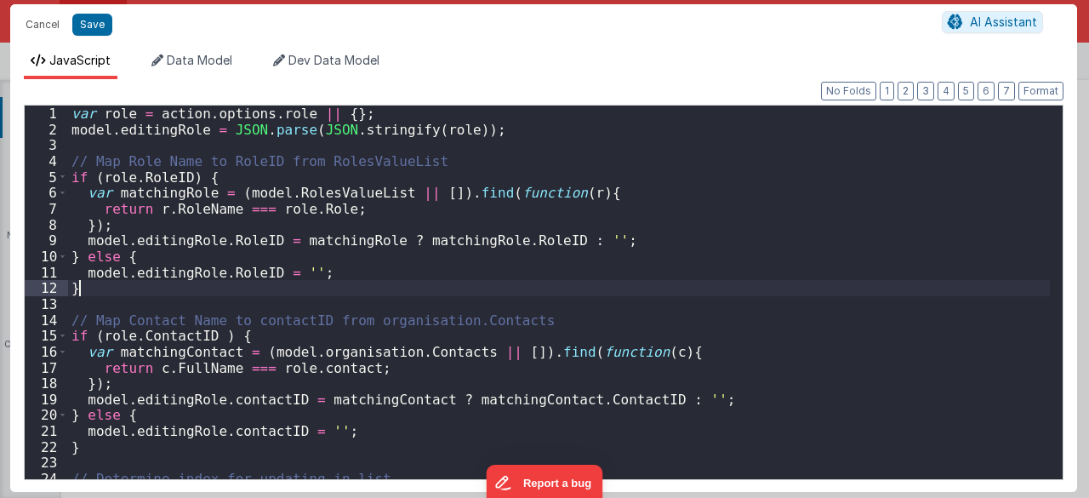
click at [241, 293] on div "var role = action . options . role || { } ; model . editingRole = JSON . parse …" at bounding box center [559, 308] width 982 height 406
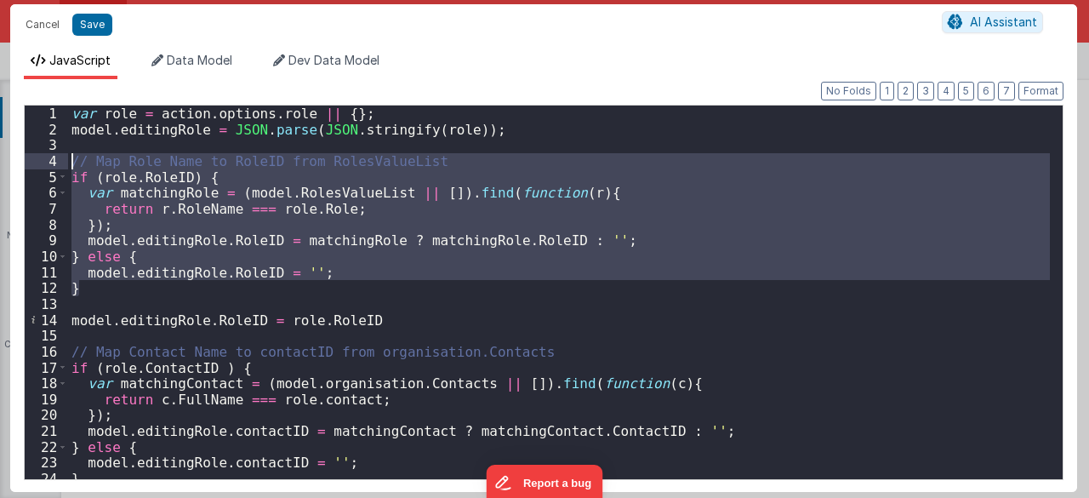
drag, startPoint x: 94, startPoint y: 282, endPoint x: 71, endPoint y: 159, distance: 124.5
click at [71, 159] on div "var role = action . options . role || { } ; model . editingRole = JSON . parse …" at bounding box center [559, 308] width 982 height 406
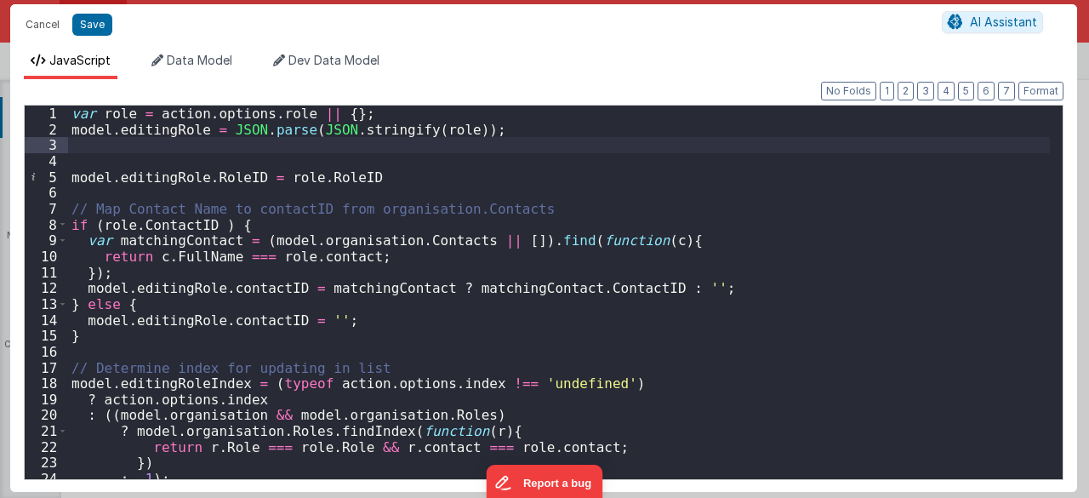
click at [109, 155] on div "var role = action . options . role || { } ; model . editingRole = JSON . parse …" at bounding box center [559, 308] width 982 height 406
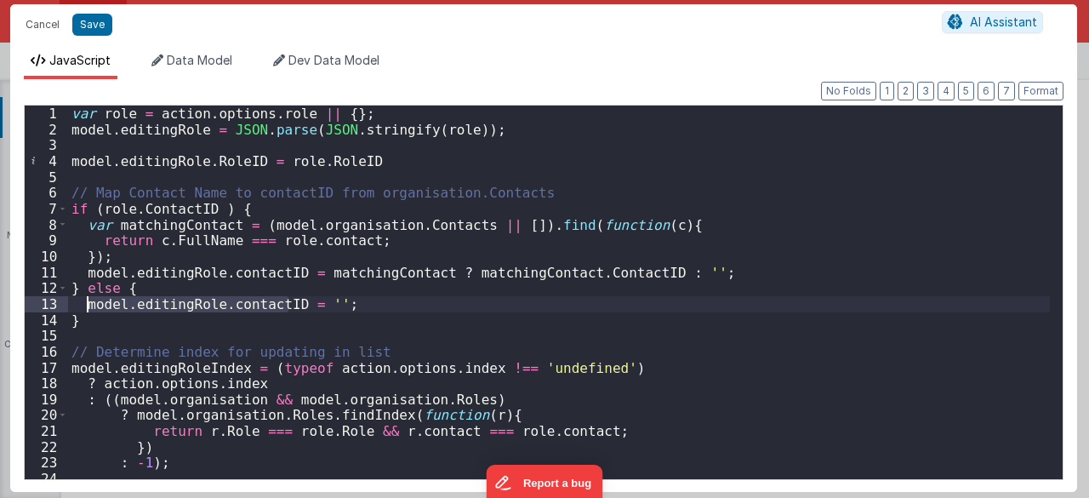
drag, startPoint x: 287, startPoint y: 305, endPoint x: 87, endPoint y: 299, distance: 200.0
click at [87, 299] on div "var role = action . options . role || { } ; model . editingRole = JSON . parse …" at bounding box center [559, 308] width 982 height 406
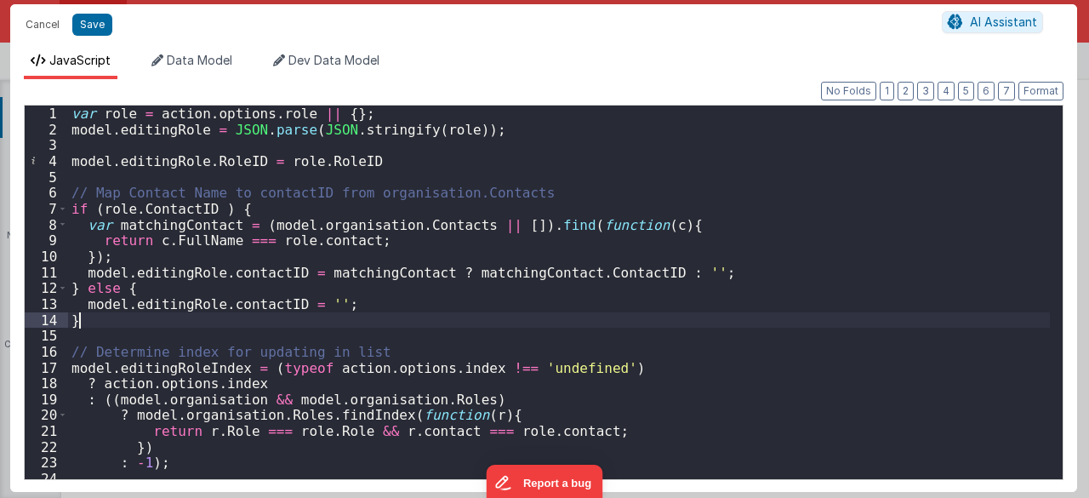
click at [119, 319] on div "var role = action . options . role || { } ; model . editingRole = JSON . parse …" at bounding box center [559, 308] width 982 height 406
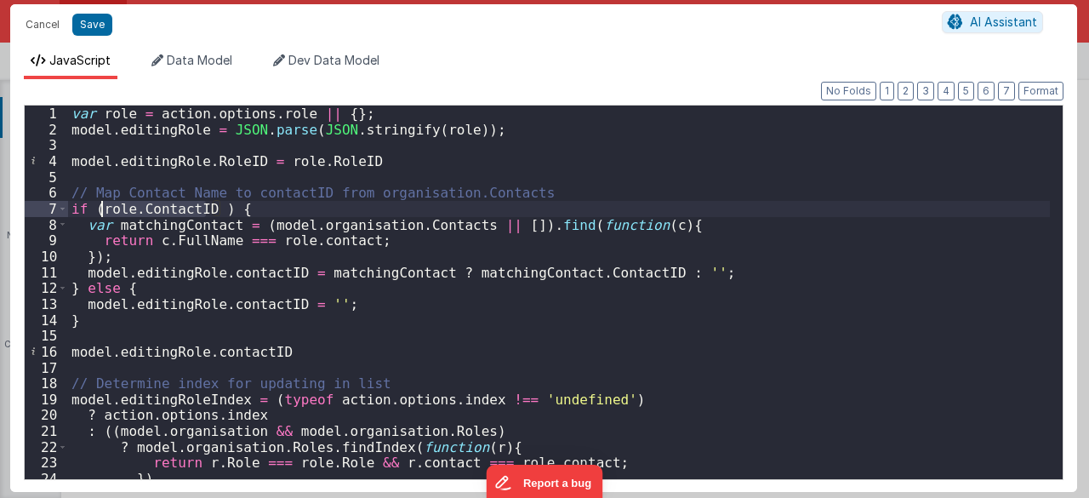
drag, startPoint x: 204, startPoint y: 208, endPoint x: 99, endPoint y: 208, distance: 105.5
click at [99, 208] on div "var role = action . options . role || { } ; model . editingRole = JSON . parse …" at bounding box center [559, 308] width 982 height 406
click at [293, 356] on div "var role = action . options . role || { } ; model . editingRole = JSON . parse …" at bounding box center [559, 308] width 982 height 406
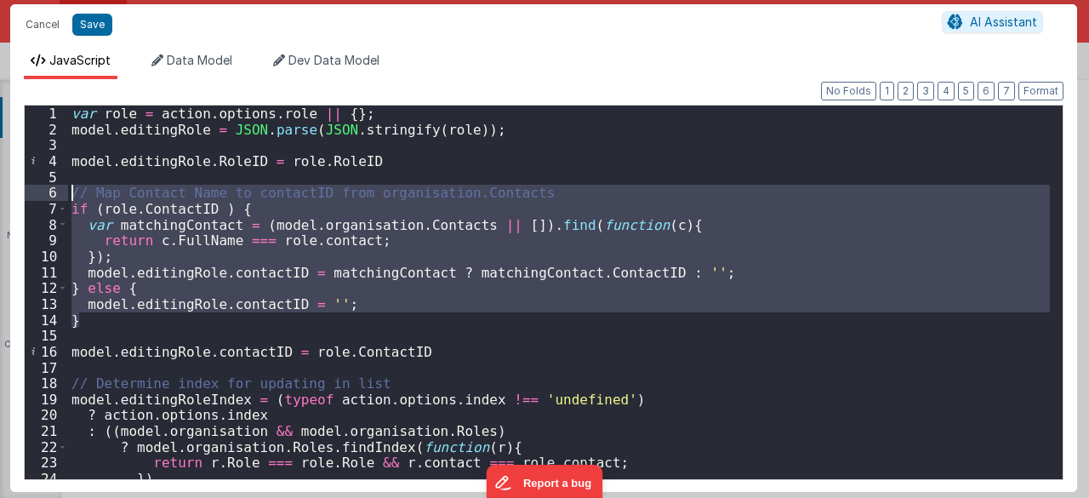
drag, startPoint x: 155, startPoint y: 317, endPoint x: 44, endPoint y: 200, distance: 161.3
click at [44, 200] on div "1 2 3 4 5 6 7 8 9 10 11 12 13 14 15 16 17 18 19 20 21 22 23 24 25 var role = ac…" at bounding box center [543, 292] width 1039 height 375
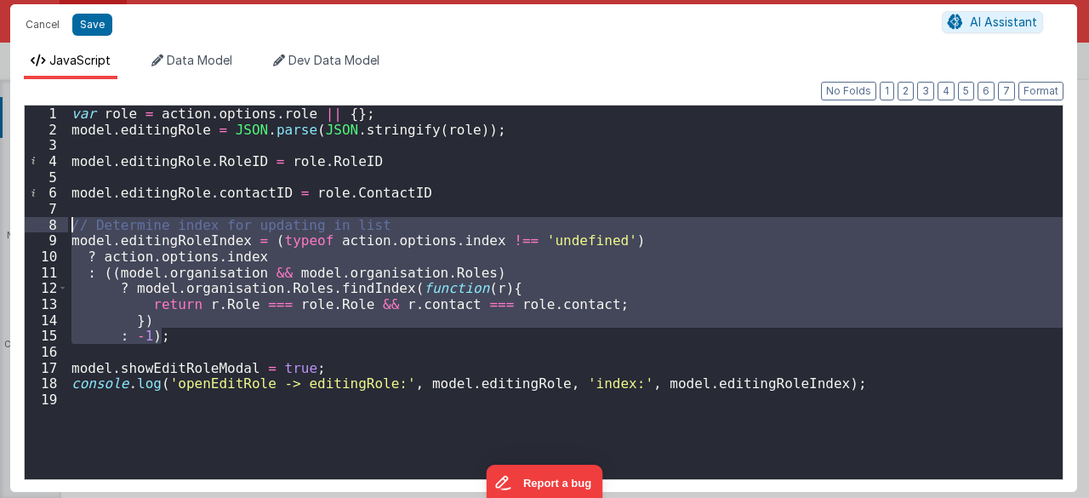
drag, startPoint x: 194, startPoint y: 337, endPoint x: 43, endPoint y: 231, distance: 184.3
click at [43, 231] on div "1 2 3 4 5 6 7 8 9 10 11 12 13 14 15 16 17 18 19 var role = action . options . r…" at bounding box center [543, 292] width 1039 height 375
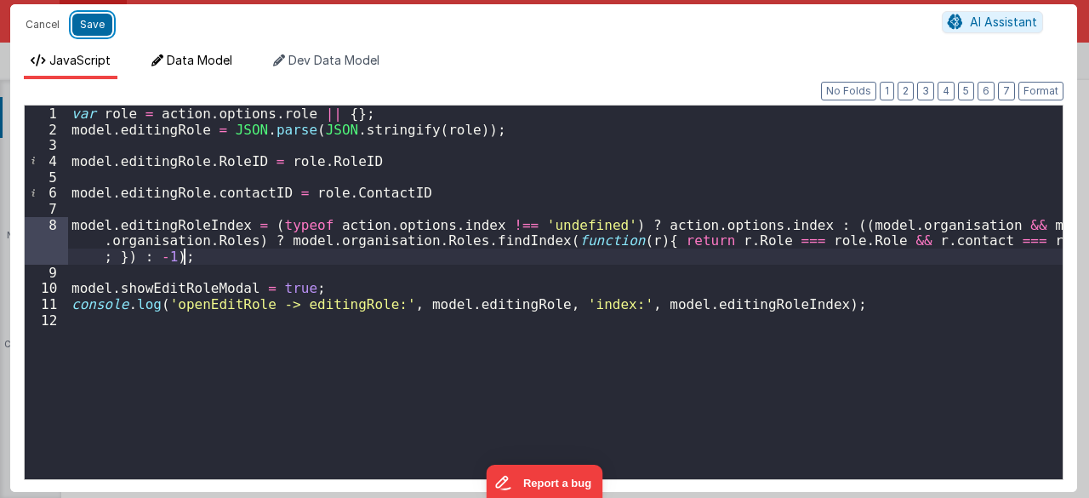
drag, startPoint x: 97, startPoint y: 28, endPoint x: 216, endPoint y: 54, distance: 121.8
click at [97, 28] on button "Save" at bounding box center [92, 25] width 40 height 22
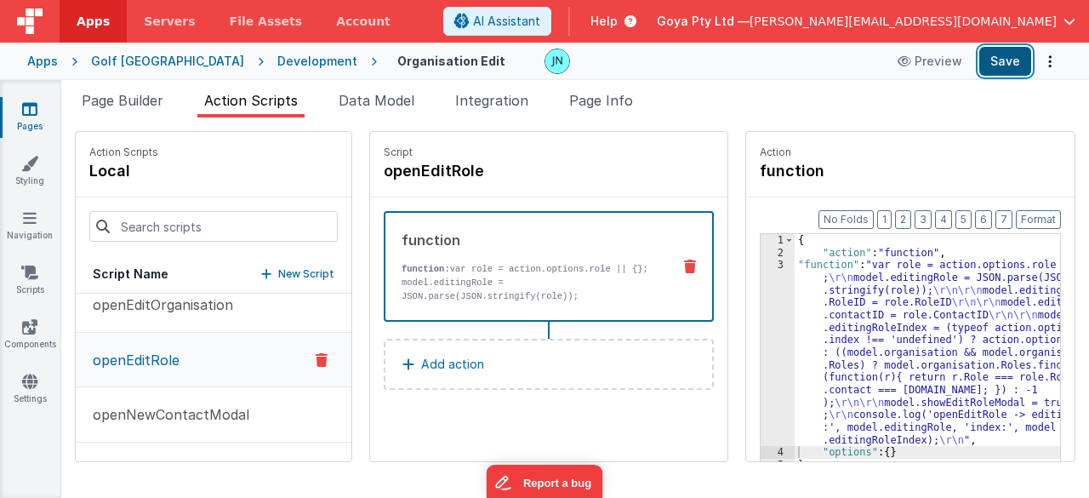
click at [1004, 62] on button "Save" at bounding box center [1005, 61] width 52 height 29
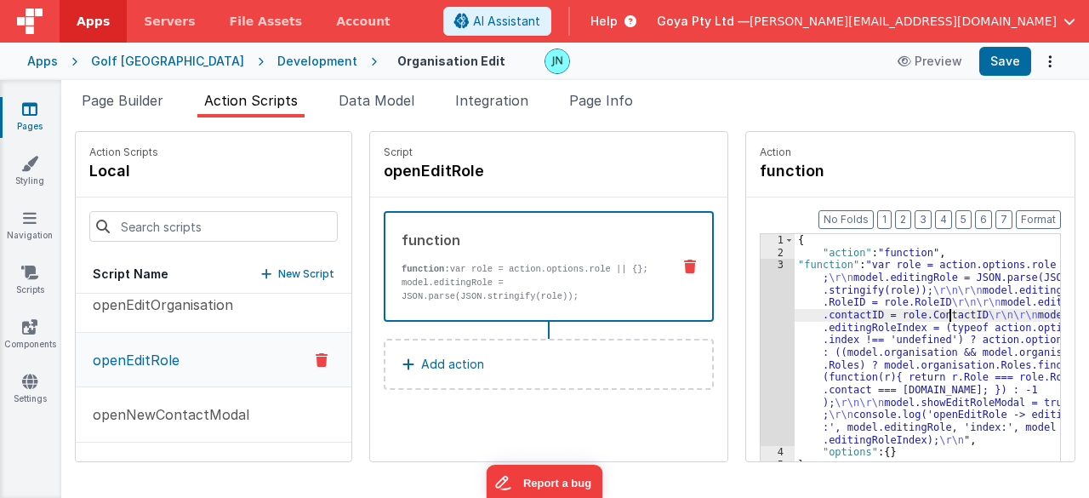
click at [927, 310] on div "{ "action" : "function" , "function" : "var role = action.options.role || {} ; …" at bounding box center [939, 387] width 290 height 306
click at [760, 321] on div "3" at bounding box center [777, 352] width 34 height 187
click at [760, 317] on div "3" at bounding box center [777, 352] width 34 height 187
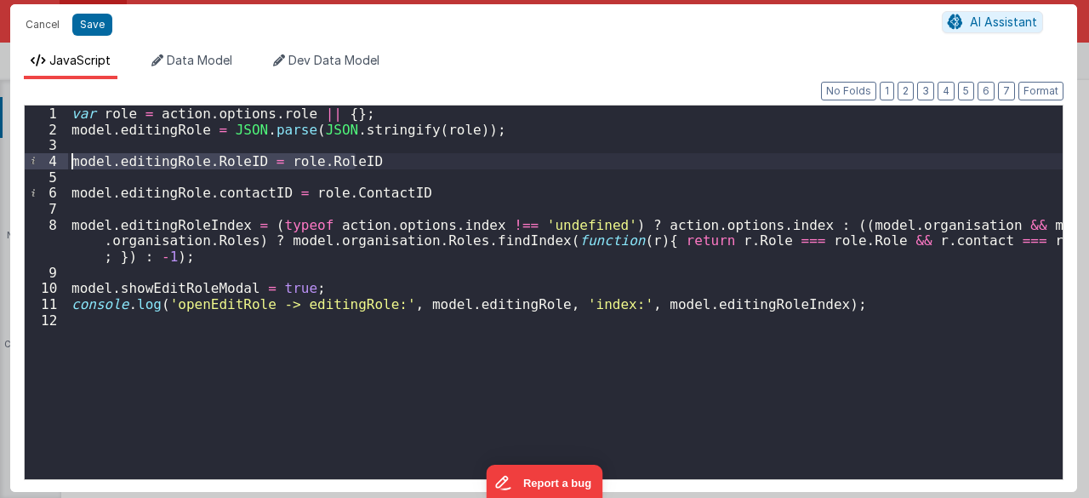
drag, startPoint x: 376, startPoint y: 163, endPoint x: 68, endPoint y: 168, distance: 307.9
click at [68, 168] on div "var role = action . options . role || { } ; model . editingRole = JSON . parse …" at bounding box center [565, 308] width 995 height 406
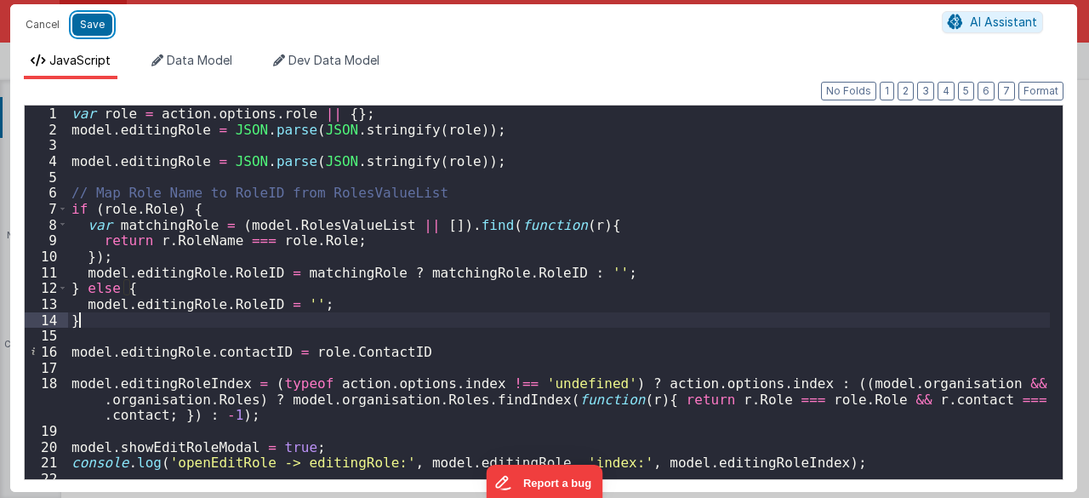
drag, startPoint x: 94, startPoint y: 28, endPoint x: 1088, endPoint y: 6, distance: 994.6
click at [94, 28] on button "Save" at bounding box center [92, 25] width 40 height 22
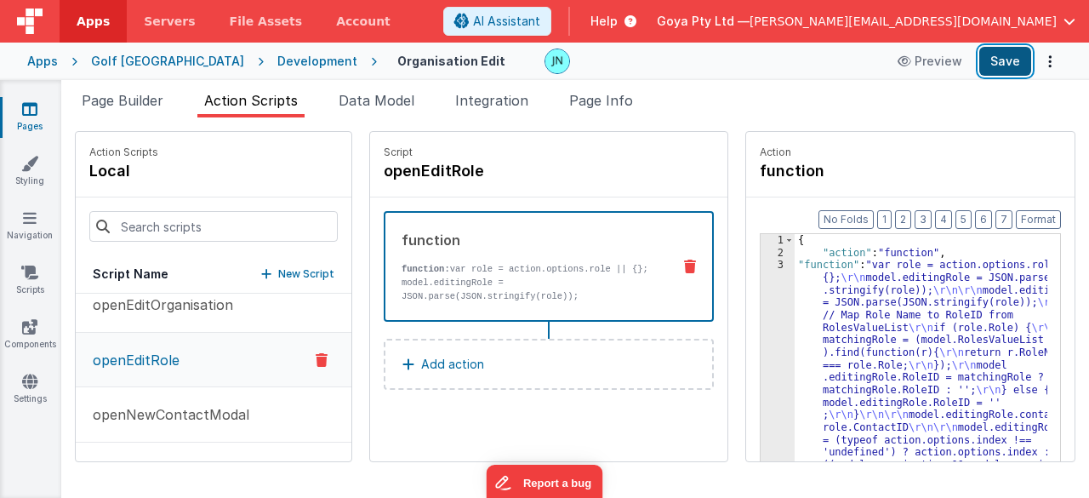
click at [1014, 48] on button "Save" at bounding box center [1005, 61] width 52 height 29
click at [356, 100] on span "Data Model" at bounding box center [377, 100] width 76 height 17
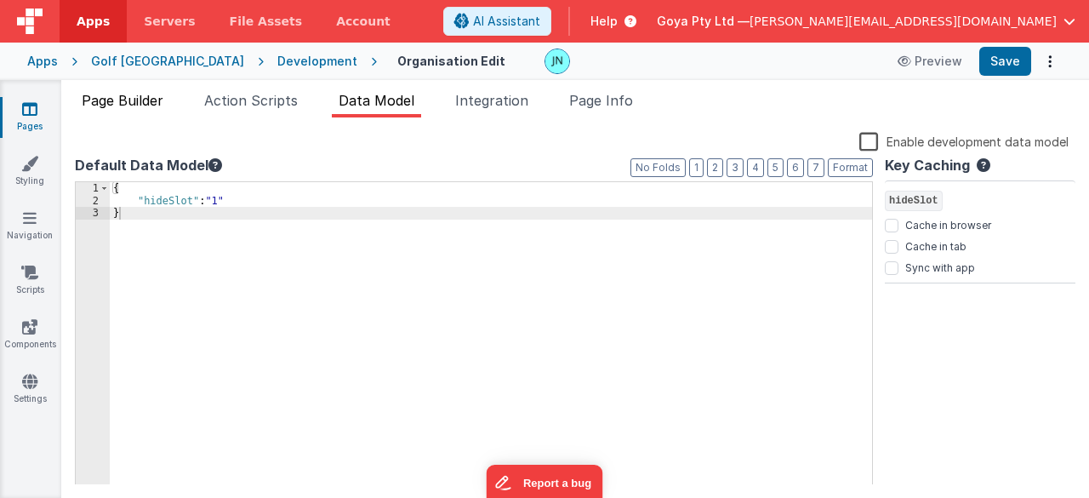
click at [131, 90] on li "Page Builder" at bounding box center [122, 103] width 95 height 27
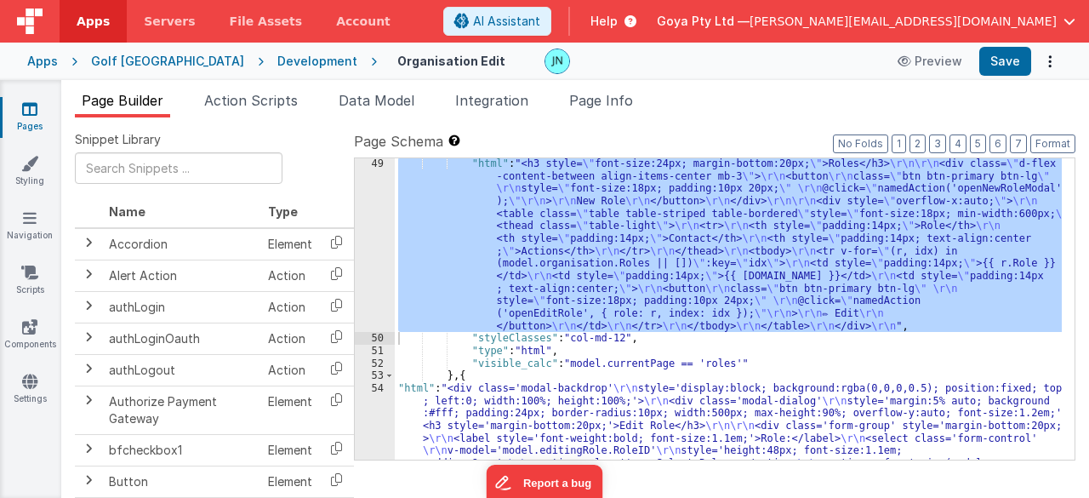
scroll to position [2570, 0]
click at [739, 216] on div ""html" : "<h3 style= \" font-size:24px; margin-bottom:20px; \" >Roles</h3> \r\n…" at bounding box center [728, 308] width 667 height 301
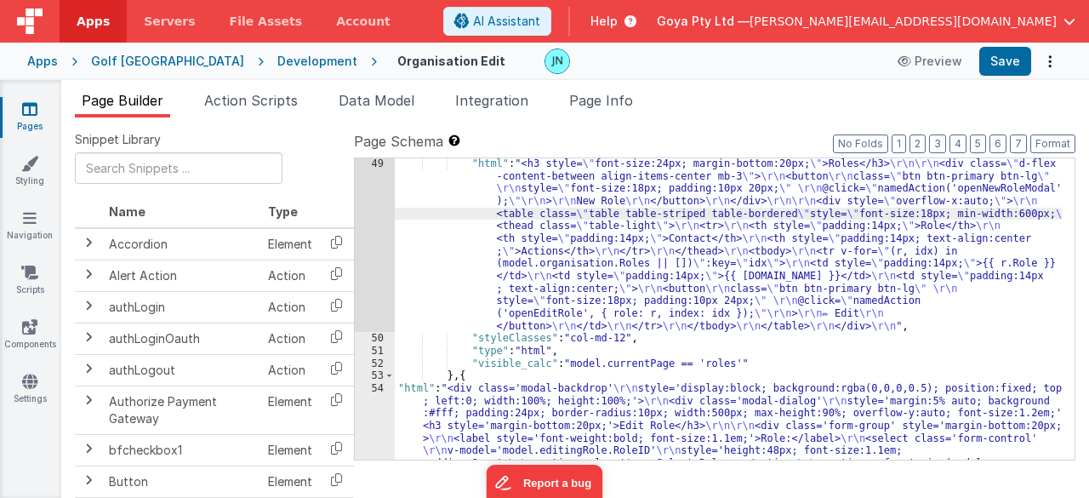
click at [366, 253] on div "49" at bounding box center [375, 244] width 40 height 174
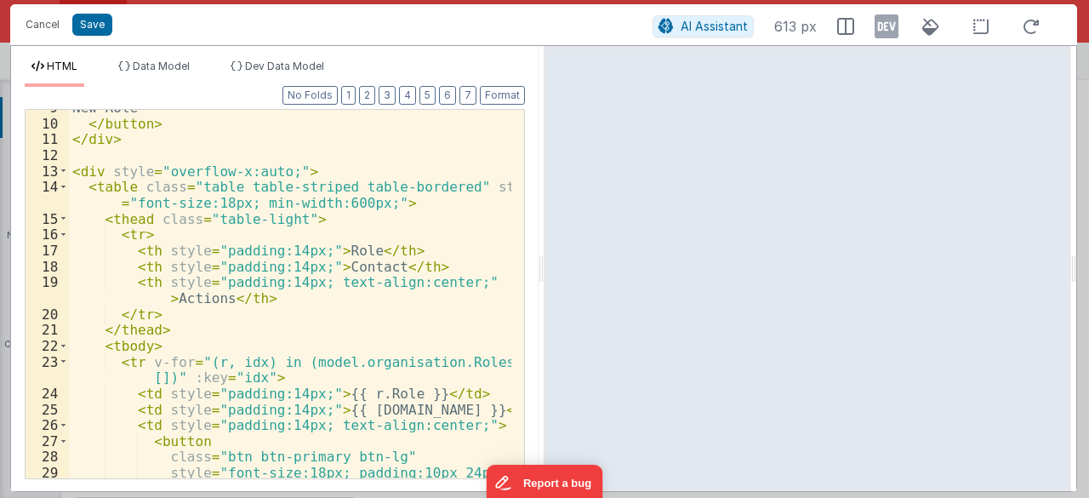
scroll to position [204, 0]
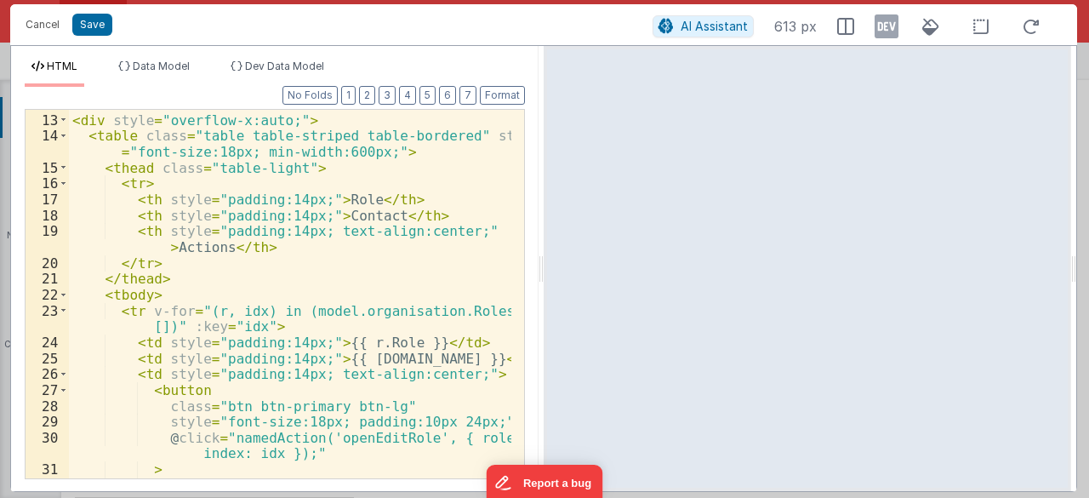
click at [337, 236] on div "< div style = "overflow-x:auto;" > < table class = "table table-striped table-b…" at bounding box center [290, 296] width 443 height 401
drag, startPoint x: 47, startPoint y: 30, endPoint x: 268, endPoint y: 0, distance: 223.1
click at [47, 30] on button "Cancel" at bounding box center [42, 25] width 51 height 24
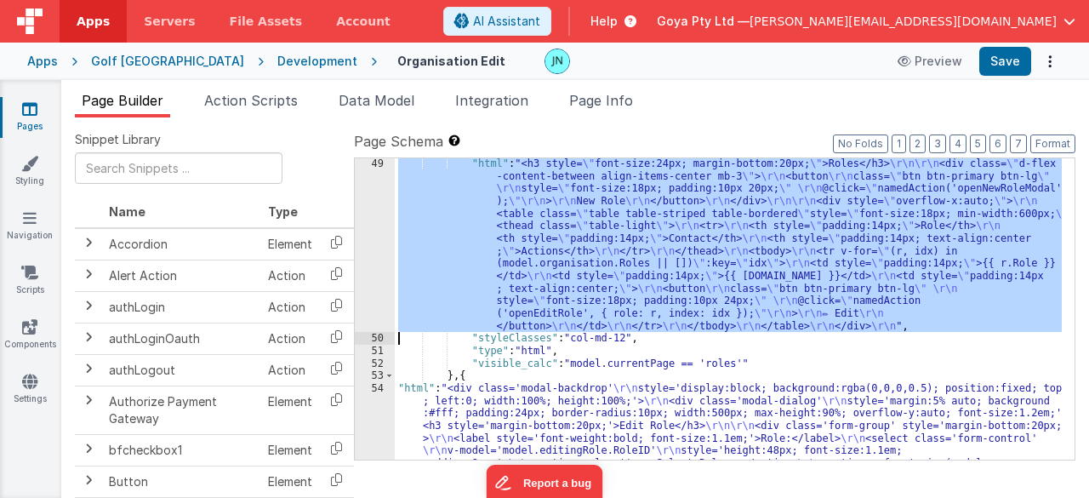
click at [588, 225] on div ""html" : "<h3 style= \" font-size:24px; margin-bottom:20px; \" >Roles</h3> \r\n…" at bounding box center [728, 308] width 667 height 301
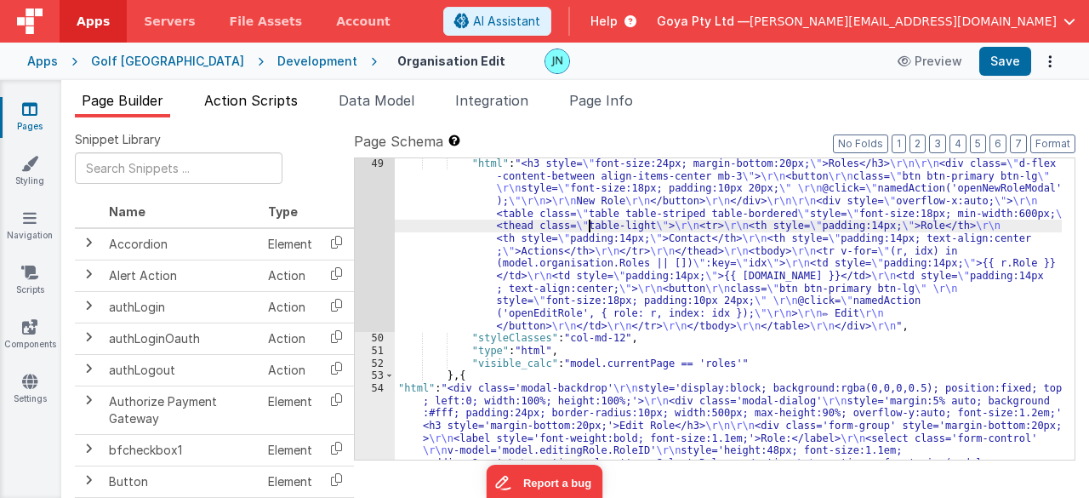
click at [269, 102] on span "Action Scripts" at bounding box center [251, 100] width 94 height 17
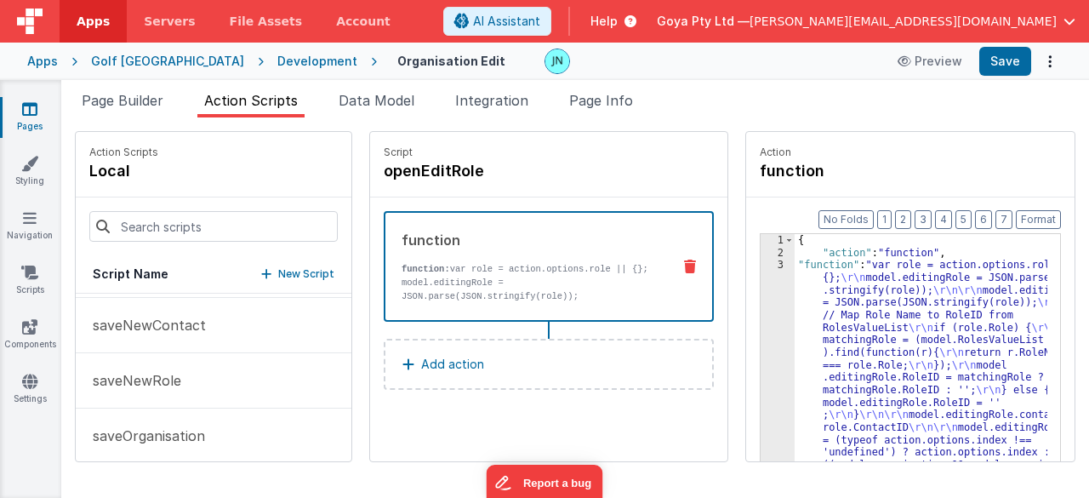
scroll to position [799, 0]
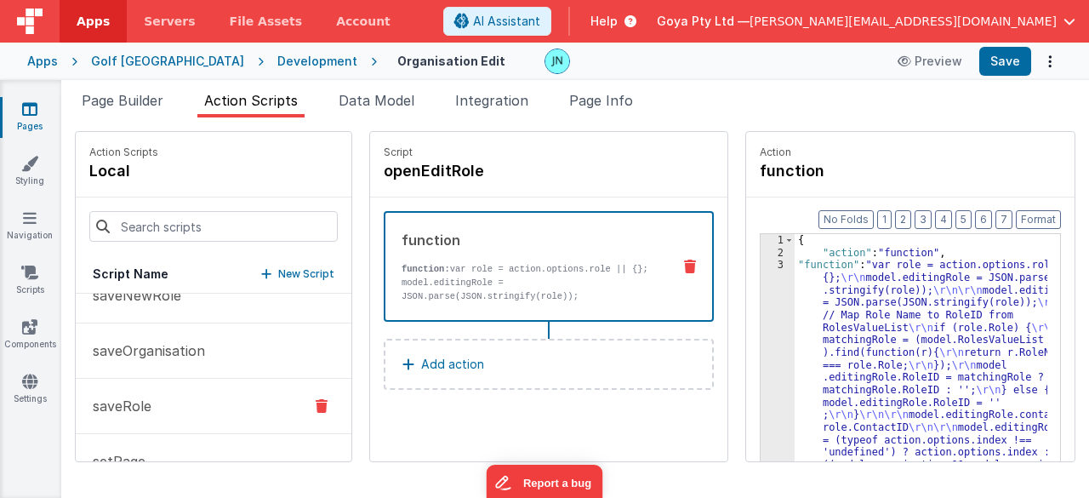
click at [169, 401] on button "saveRole" at bounding box center [214, 406] width 276 height 55
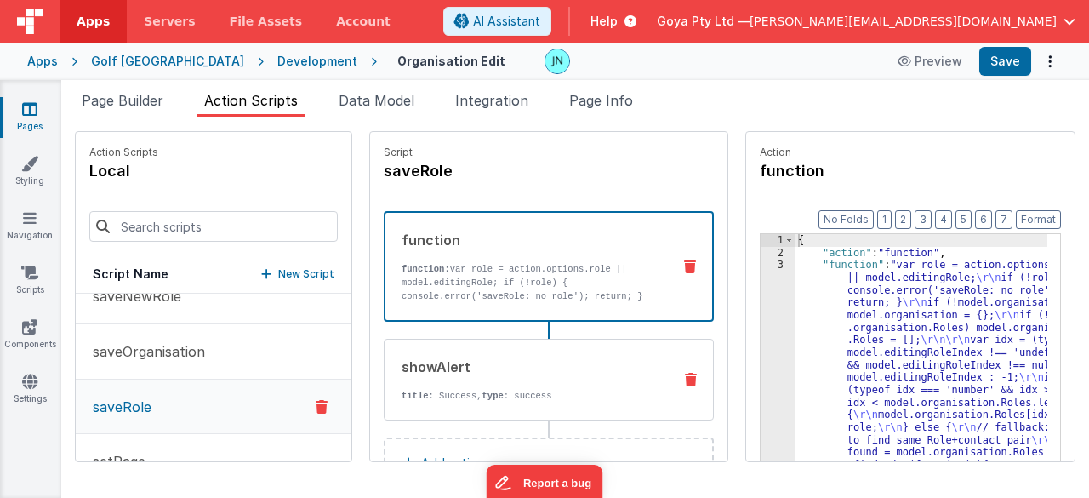
scroll to position [800, 0]
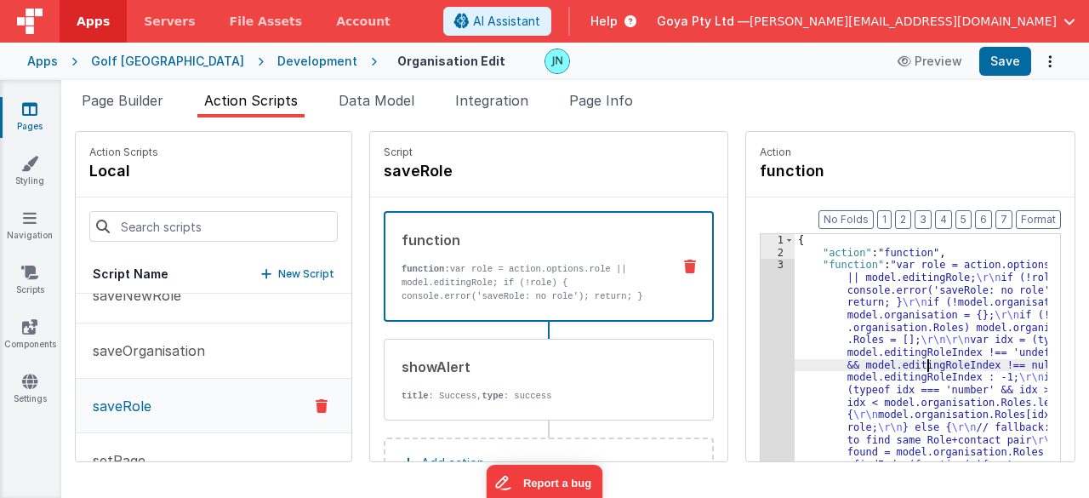
drag, startPoint x: 905, startPoint y: 367, endPoint x: 885, endPoint y: 365, distance: 19.6
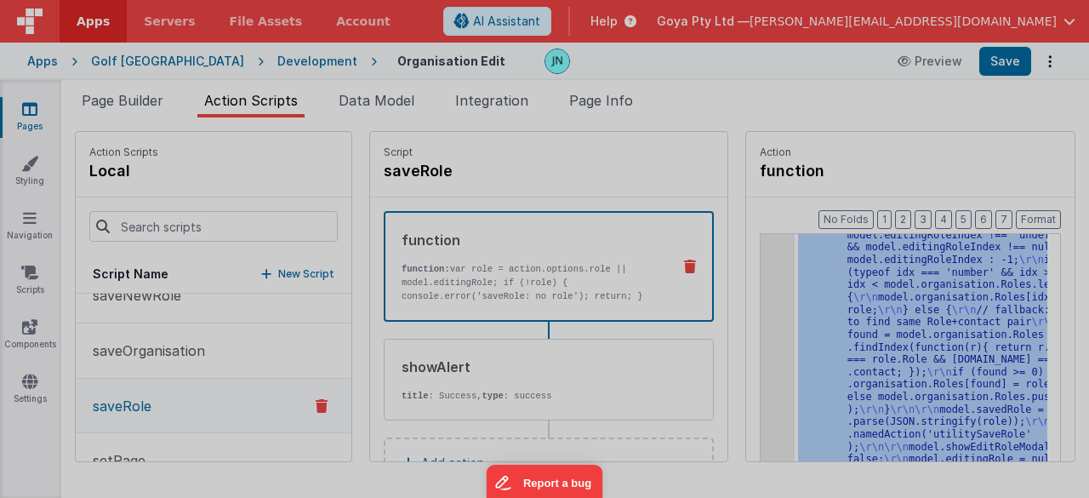
scroll to position [117, 0]
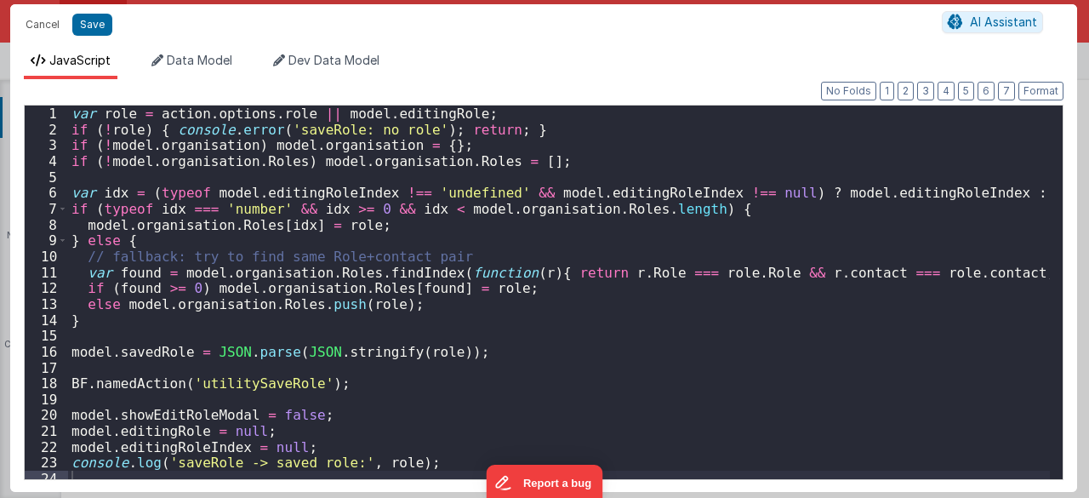
click at [628, 331] on div "var role = action . options . role || model . editingRole ; if ( ! role ) { con…" at bounding box center [559, 308] width 982 height 406
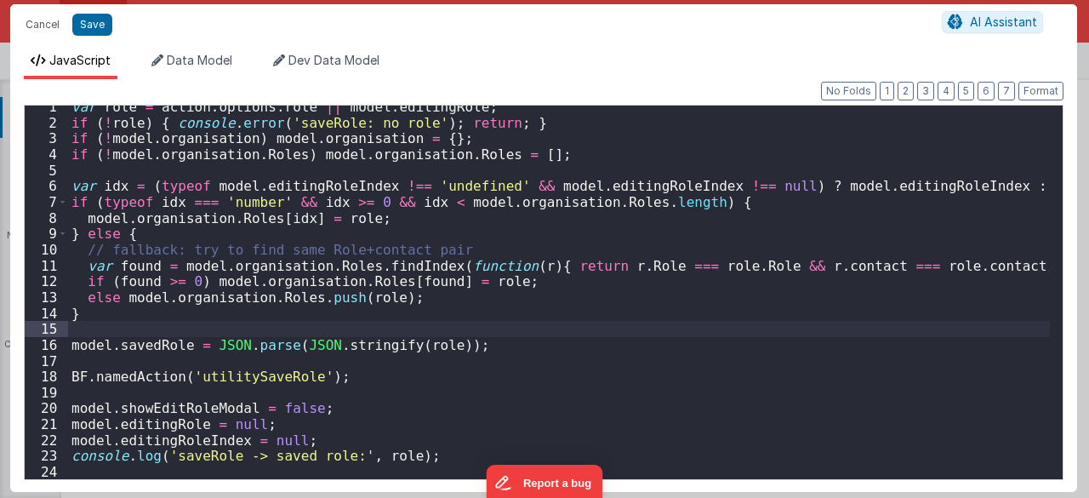
scroll to position [0, 0]
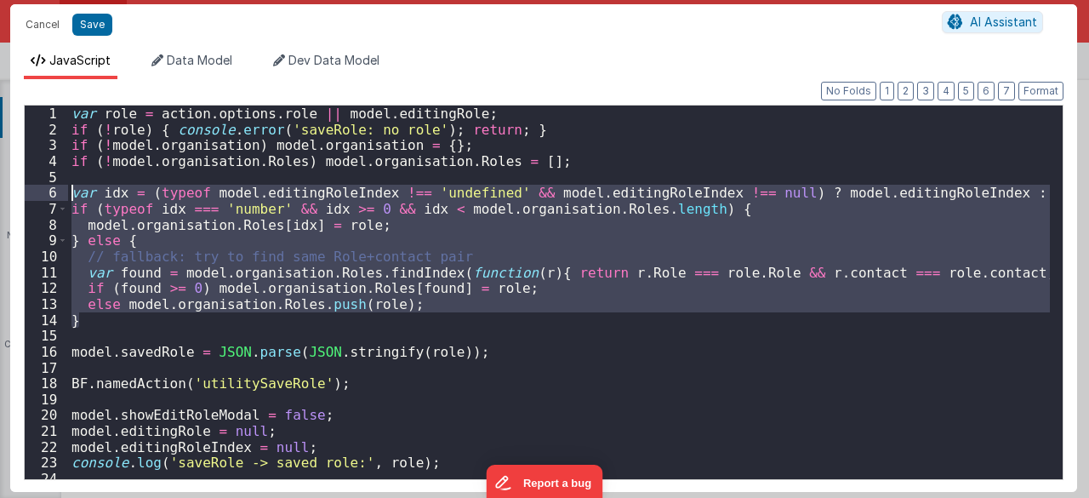
drag, startPoint x: 117, startPoint y: 323, endPoint x: 70, endPoint y: 197, distance: 134.6
click at [70, 197] on div "var role = action . options . role || model . editingRole ; if ( ! role ) { con…" at bounding box center [559, 308] width 982 height 406
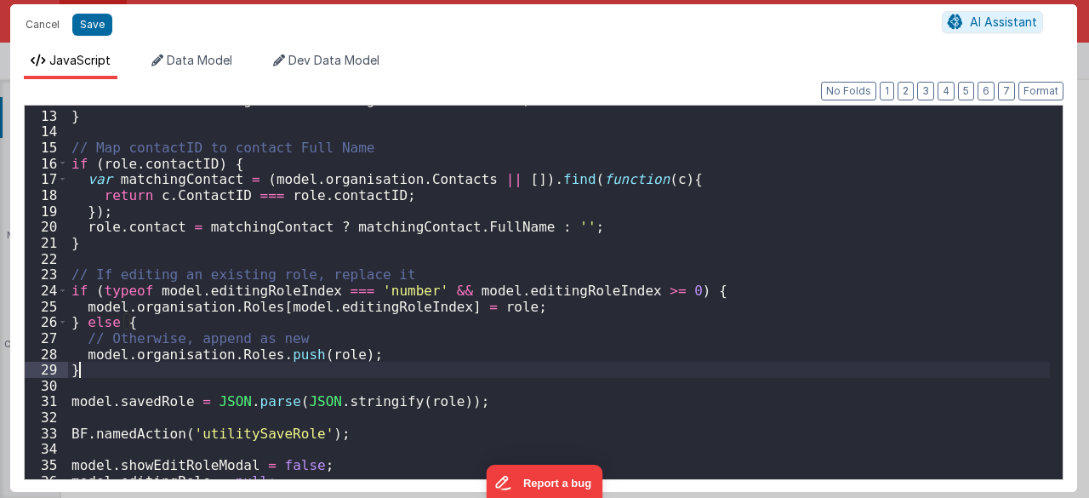
scroll to position [239, 0]
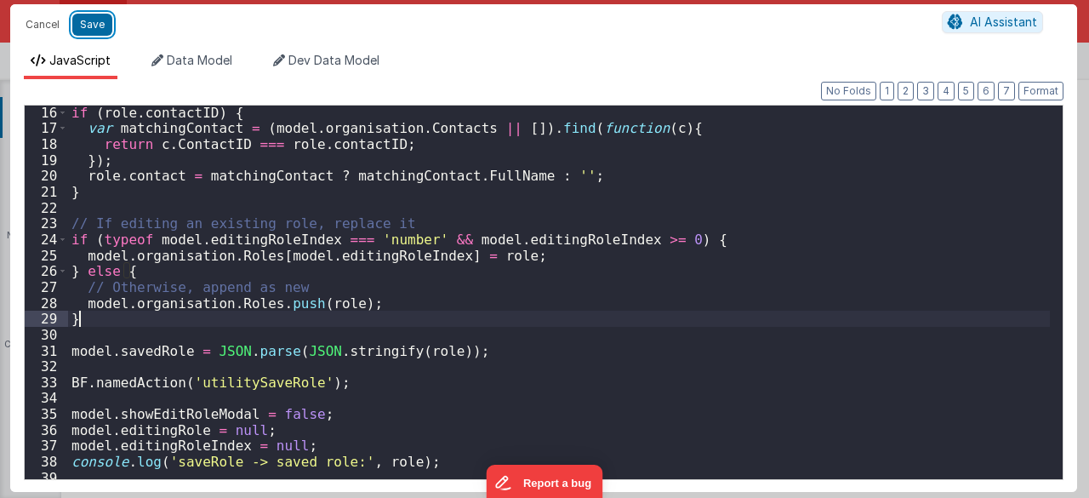
drag, startPoint x: 92, startPoint y: 27, endPoint x: 281, endPoint y: 37, distance: 189.1
click at [92, 27] on button "Save" at bounding box center [92, 25] width 40 height 22
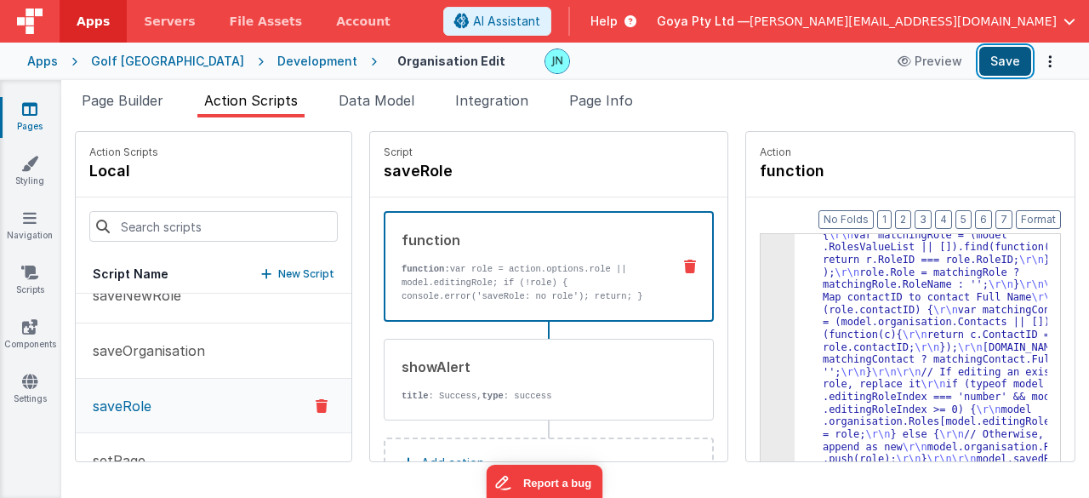
click at [999, 62] on button "Save" at bounding box center [1005, 61] width 52 height 29
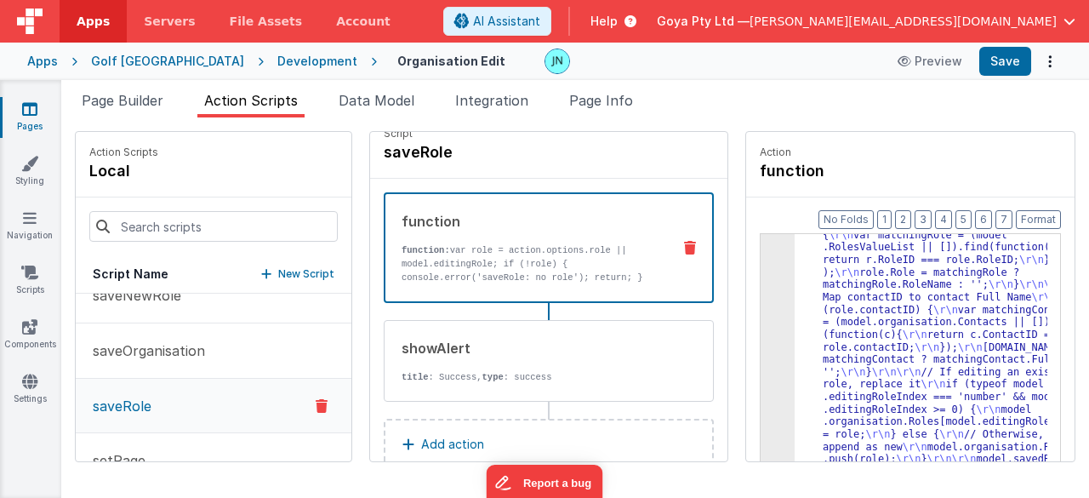
scroll to position [0, 0]
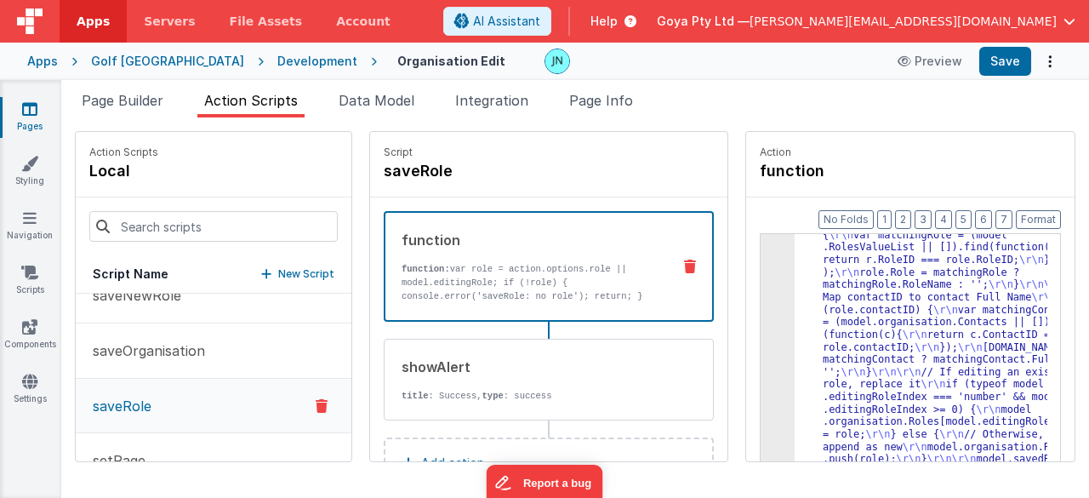
click at [117, 86] on div "Page Builder Action Scripts Data Model Integration Page Info Snippet Library Na…" at bounding box center [575, 289] width 1028 height 418
click at [119, 96] on span "Page Builder" at bounding box center [123, 100] width 82 height 17
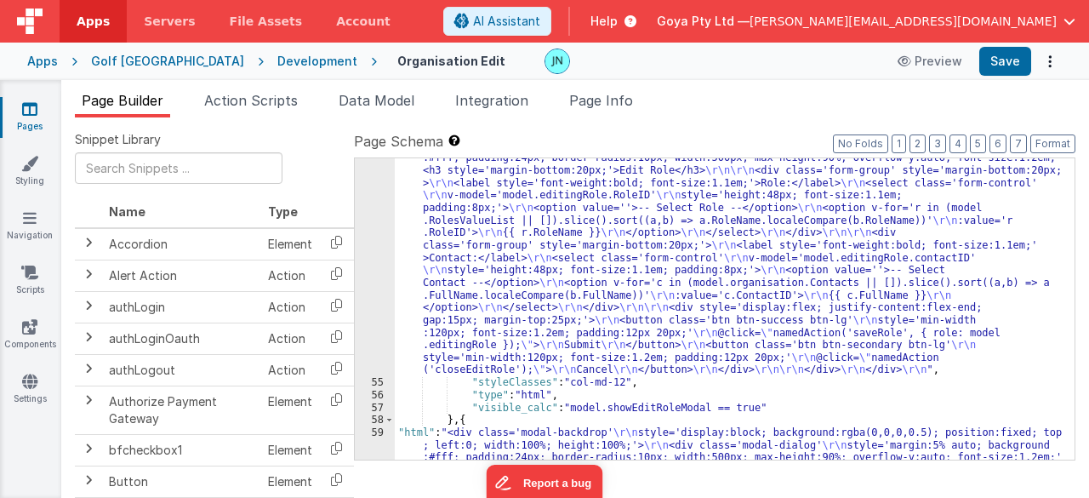
scroll to position [2877, 0]
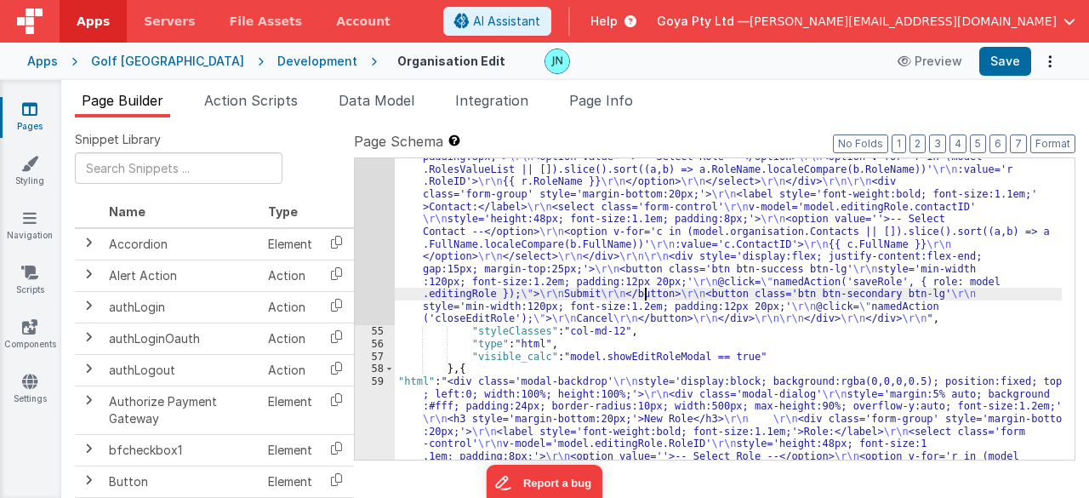
click at [645, 298] on div ""html" : "<div class='modal-backdrop' \r\n style='display:block; background:rgb…" at bounding box center [729, 482] width 668 height 813
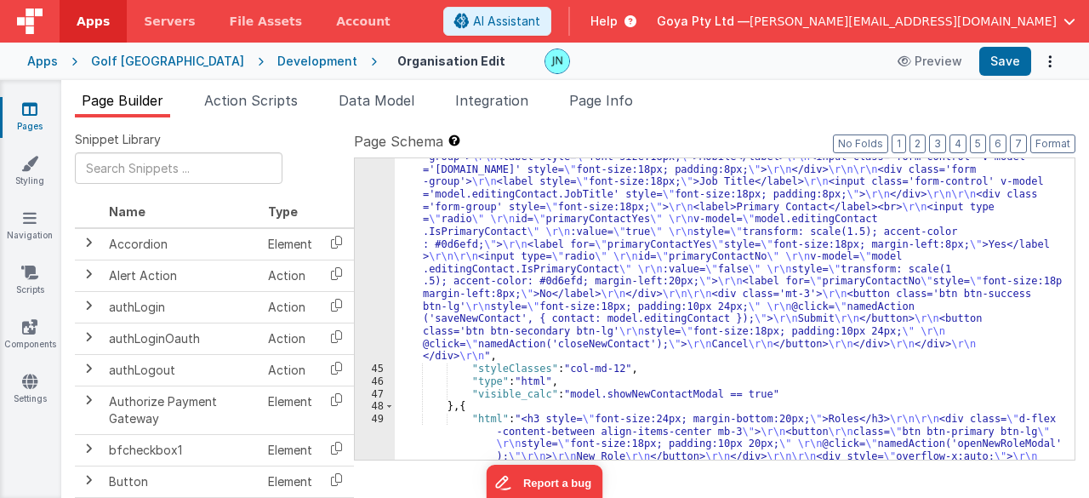
scroll to position [2315, 0]
click at [663, 321] on div ""html" : "<div class='modal-backdrop' \r\n style='display:block; background:rgb…" at bounding box center [729, 432] width 668 height 813
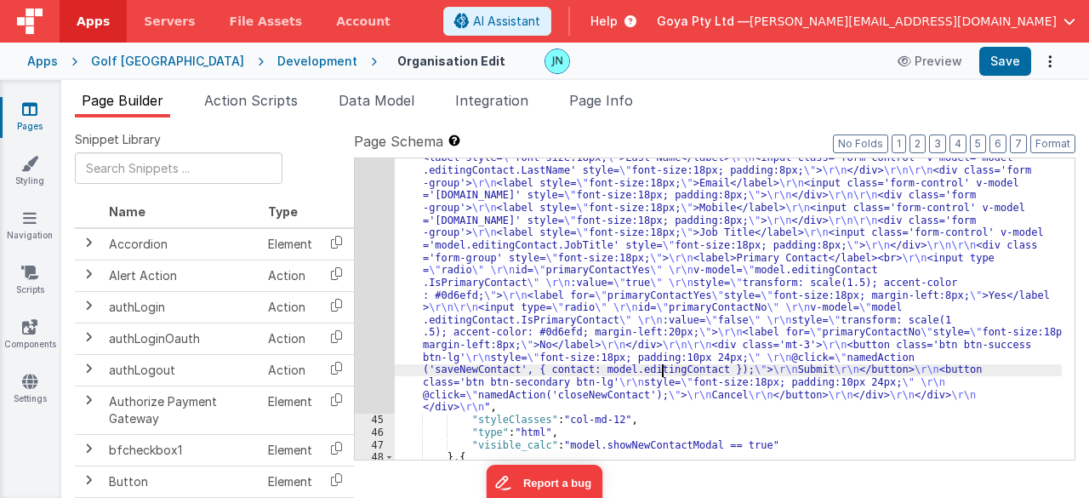
scroll to position [2213, 0]
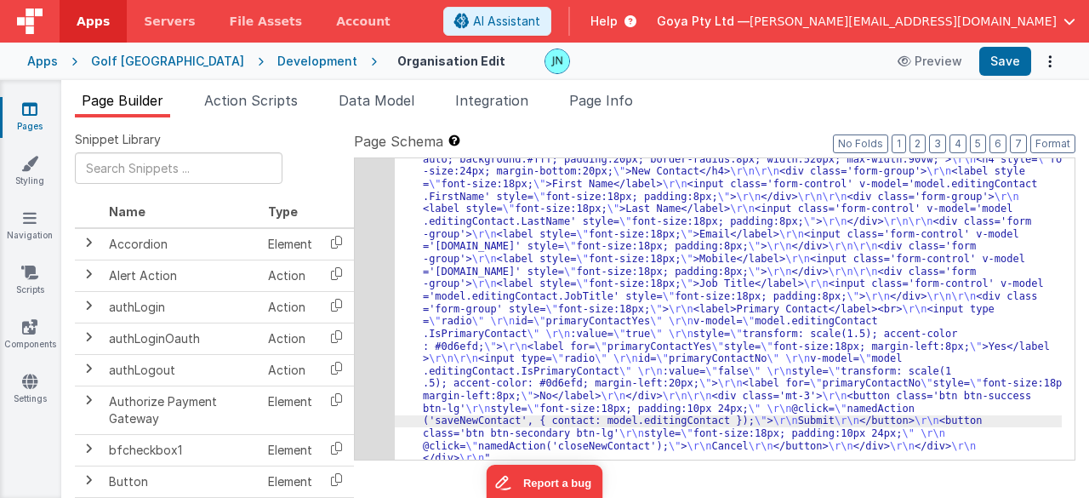
click at [373, 287] on div "44" at bounding box center [375, 296] width 40 height 337
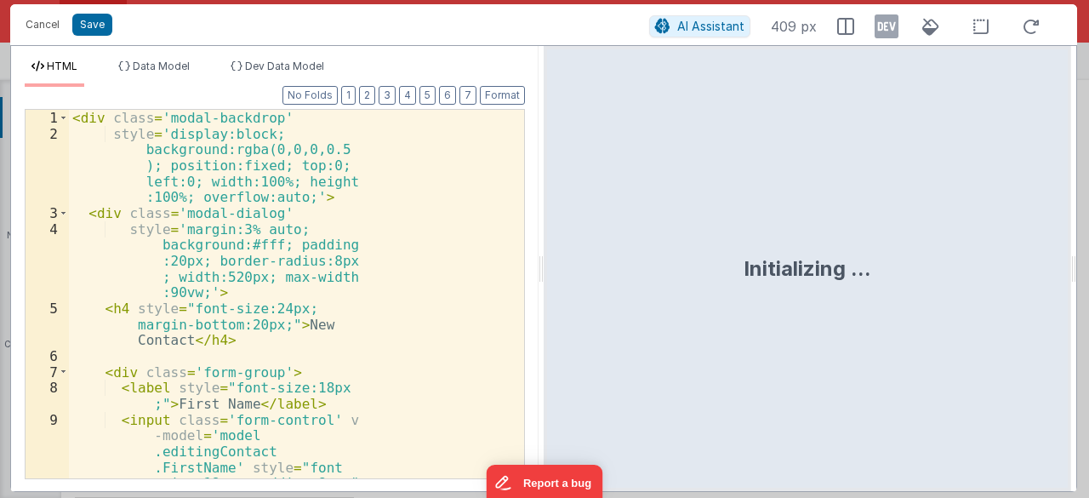
scroll to position [2230, 0]
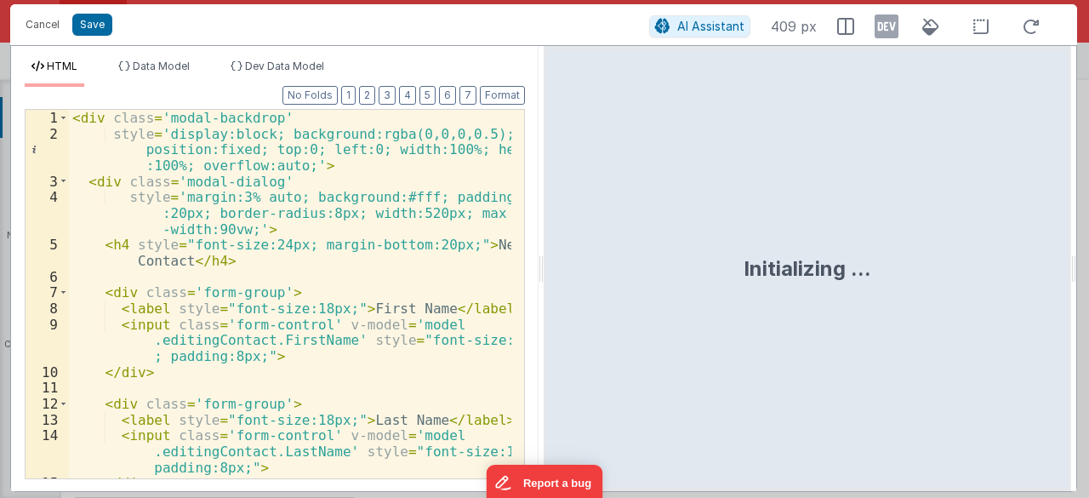
click at [410, 293] on div "< div class = 'modal-backdrop' style = 'display:block; background:rgba(0,0,0,0.…" at bounding box center [290, 310] width 443 height 401
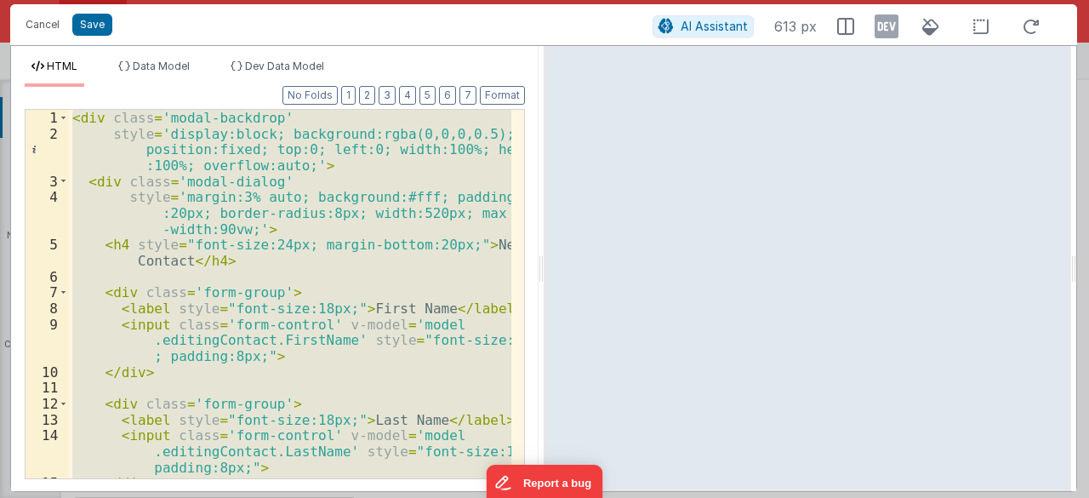
drag, startPoint x: 282, startPoint y: 224, endPoint x: 202, endPoint y: 159, distance: 102.8
click at [282, 224] on div "< div class = 'modal-backdrop' style = 'display:block; background:rgba(0,0,0,0.…" at bounding box center [290, 294] width 442 height 368
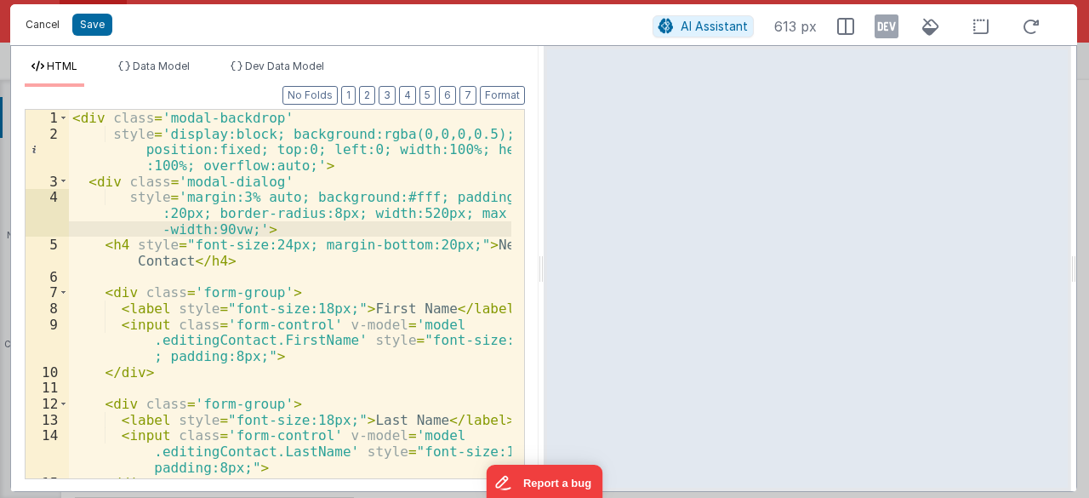
drag, startPoint x: 19, startPoint y: 28, endPoint x: 333, endPoint y: 197, distance: 357.3
click at [19, 28] on button "Cancel" at bounding box center [42, 25] width 51 height 24
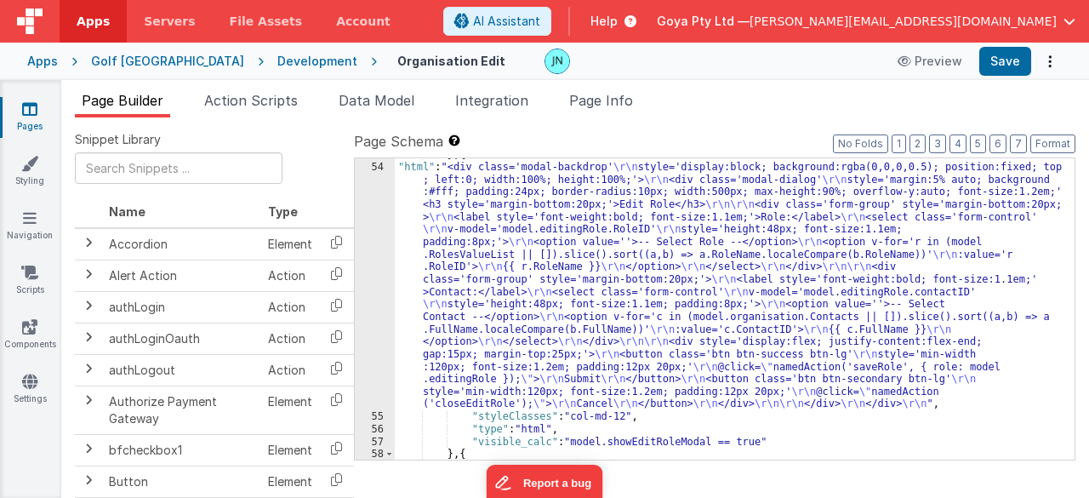
scroll to position [2843, 0]
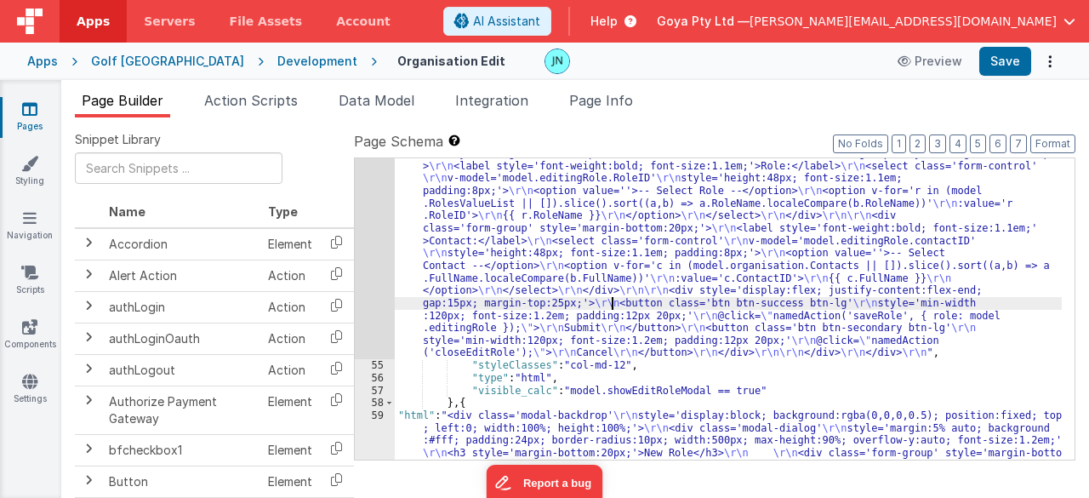
click at [371, 295] on div "54" at bounding box center [375, 234] width 40 height 249
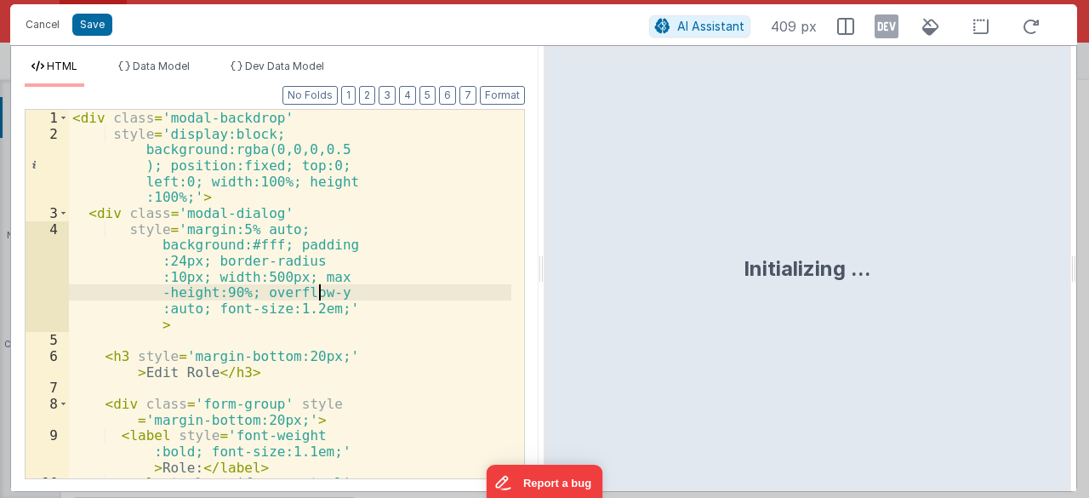
click at [371, 295] on div "< div class = 'modal-backdrop' style = 'display:block; background:rgba(0,0,0,0.…" at bounding box center [290, 327] width 442 height 434
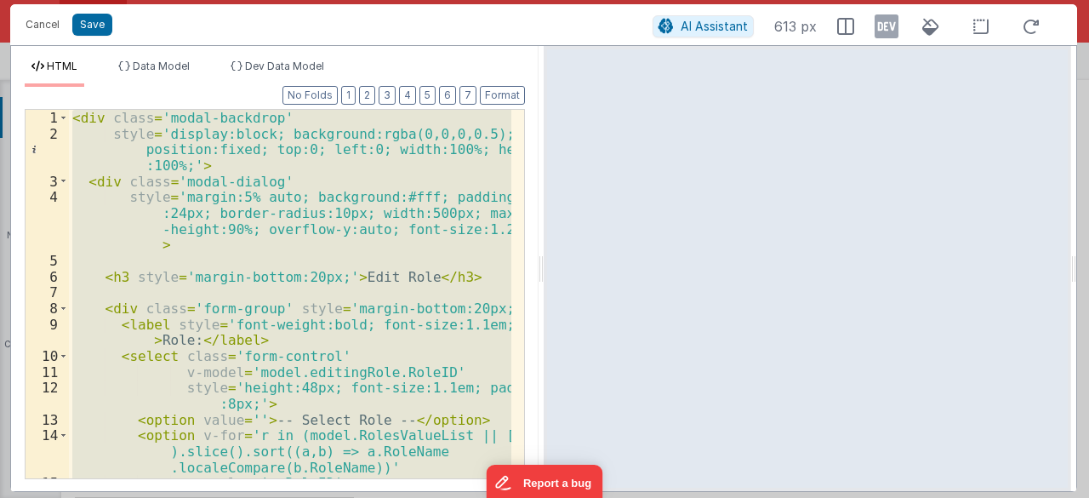
click at [227, 179] on div "< div class = 'modal-backdrop' style = 'display:block; background:rgba(0,0,0,0.…" at bounding box center [290, 294] width 442 height 368
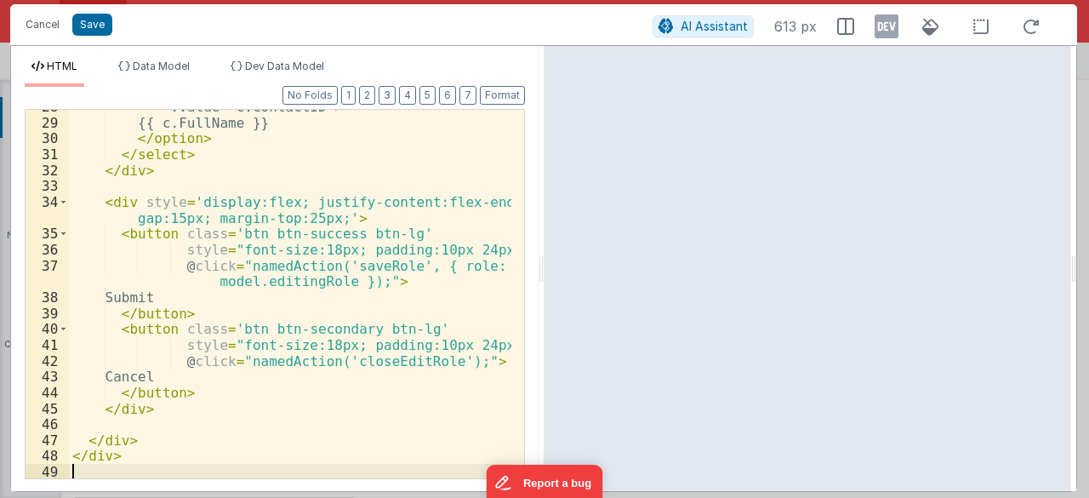
scroll to position [646, 0]
click at [104, 22] on button "Save" at bounding box center [92, 25] width 40 height 22
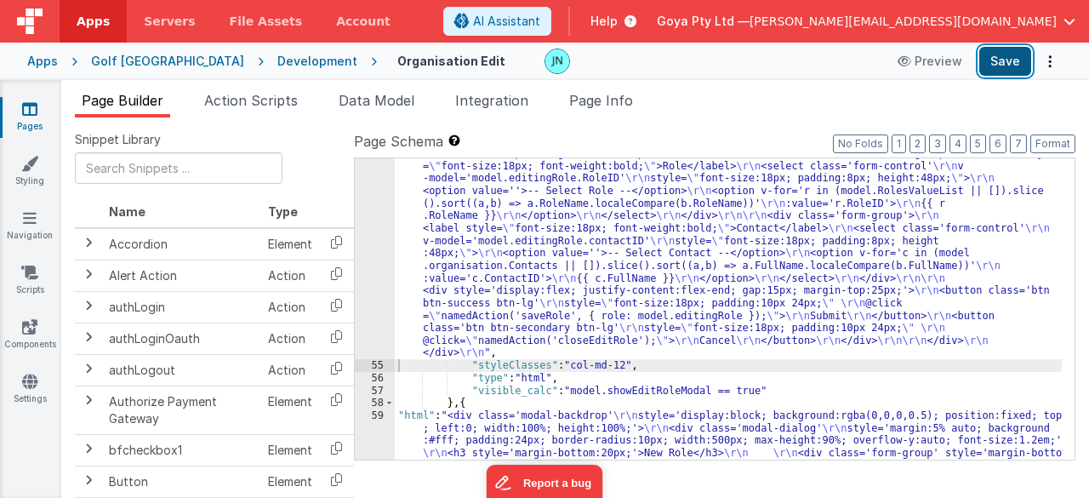
click at [1015, 59] on button "Save" at bounding box center [1005, 61] width 52 height 29
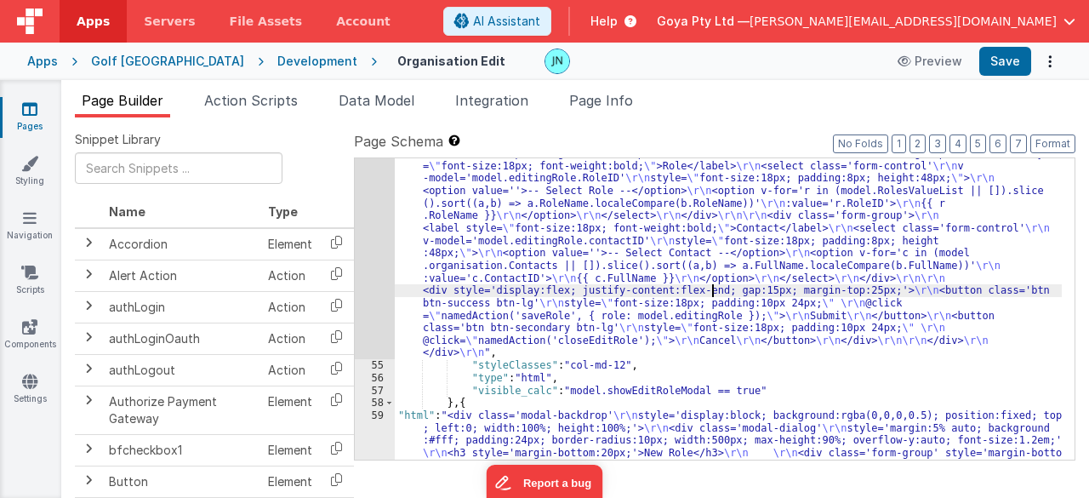
click at [373, 253] on div "54" at bounding box center [375, 234] width 40 height 249
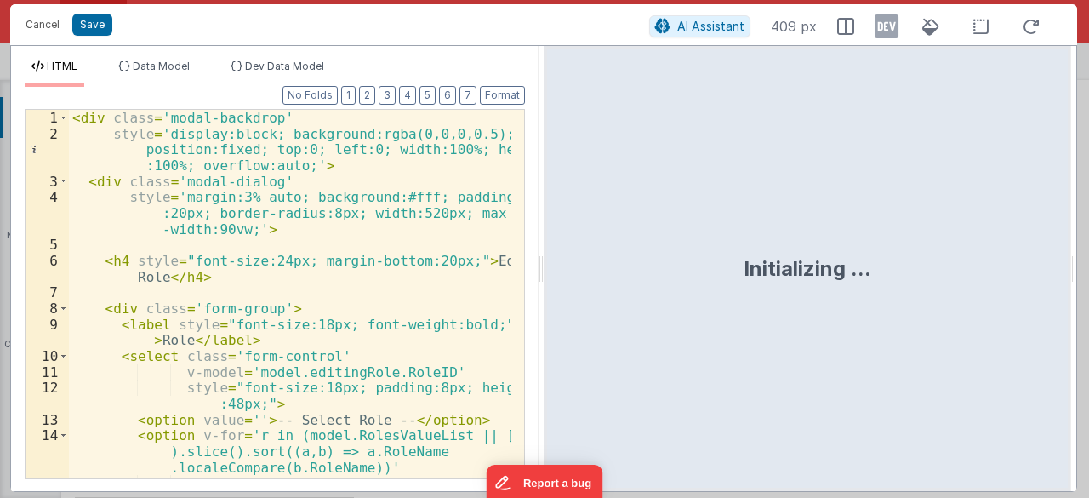
click at [420, 265] on div "< div class = 'modal-backdrop' style = 'display:block; background:rgba(0,0,0,0.…" at bounding box center [290, 310] width 443 height 401
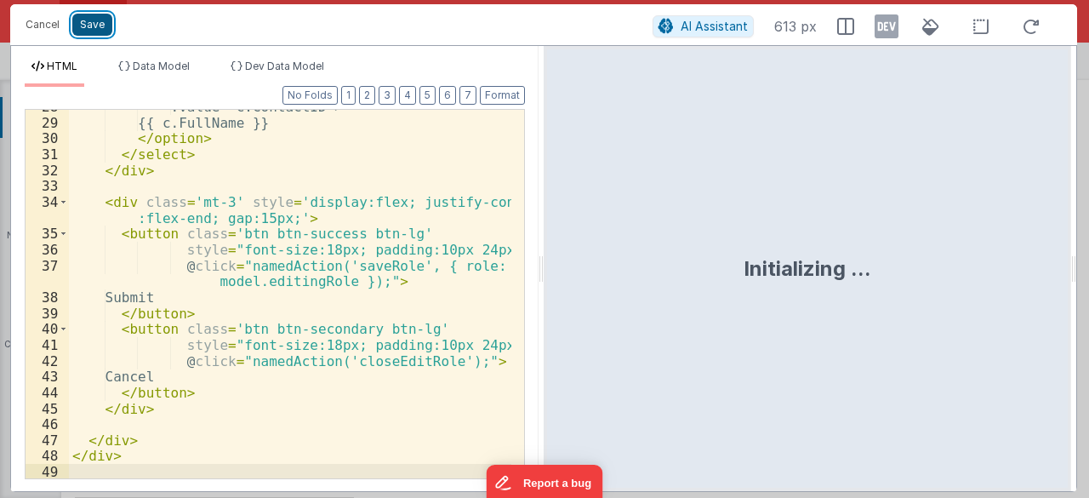
click at [92, 25] on button "Save" at bounding box center [92, 25] width 40 height 22
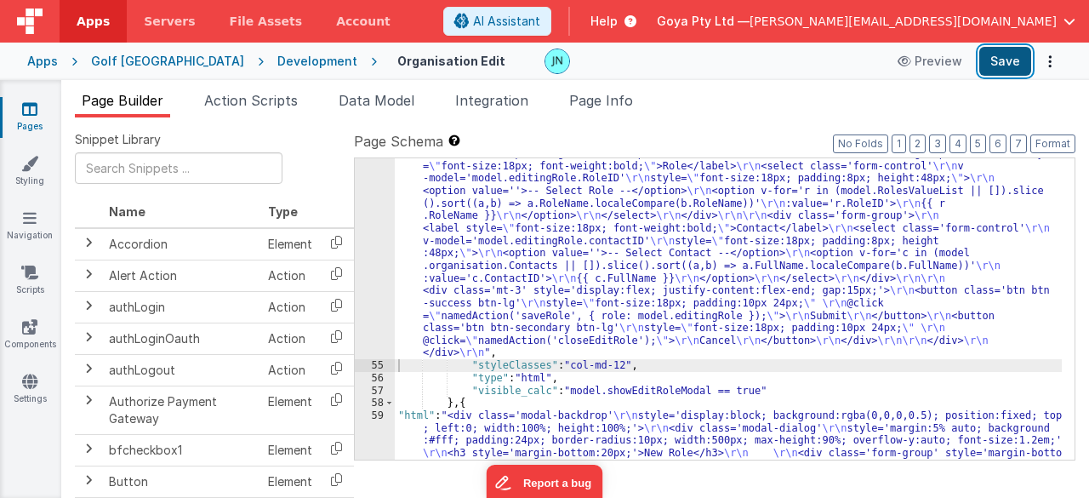
click at [1010, 48] on button "Save" at bounding box center [1005, 61] width 52 height 29
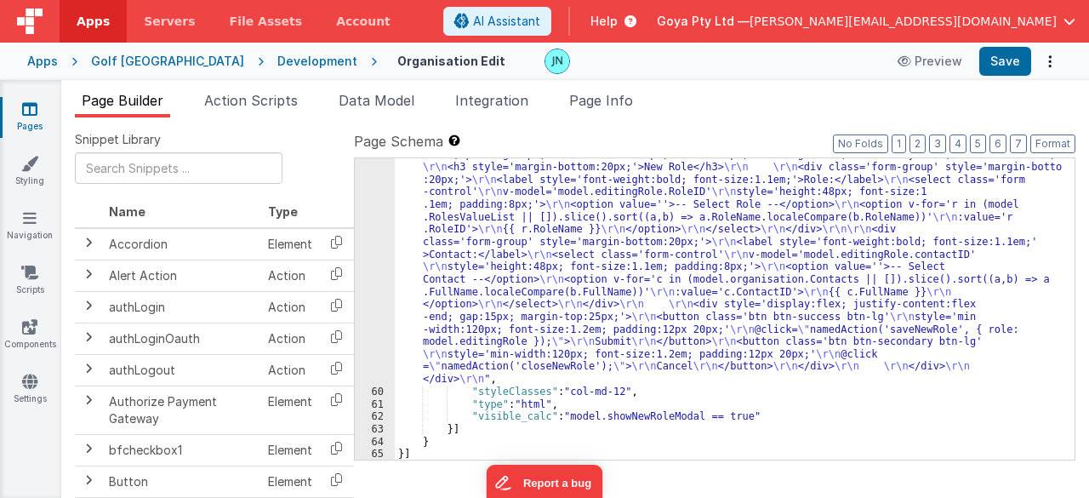
scroll to position [3128, 0]
click at [564, 300] on div ""html" : "<div class='modal-backdrop' \r\n style='display:block; background:rgb…" at bounding box center [729, 411] width 668 height 577
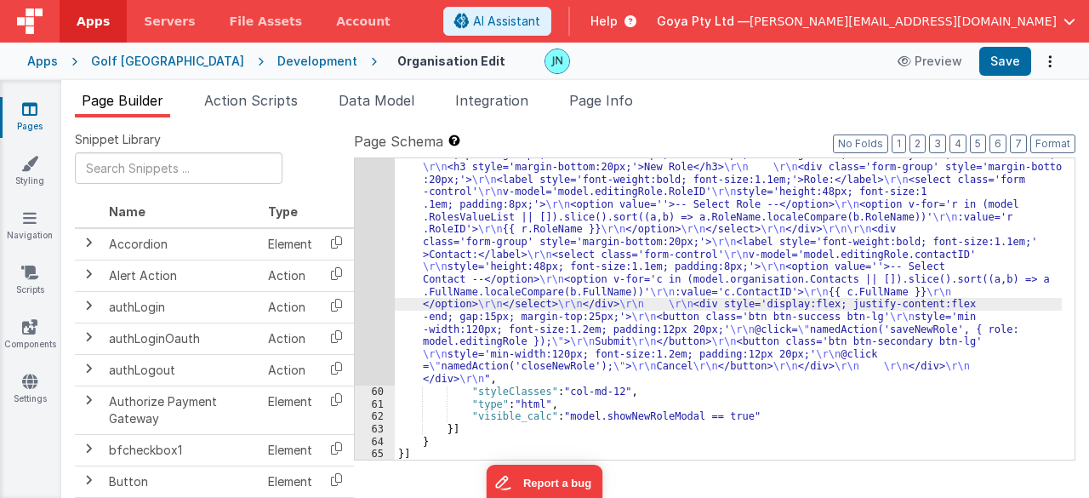
click at [385, 293] on div "59" at bounding box center [375, 254] width 40 height 262
click at [381, 290] on div "59" at bounding box center [375, 254] width 40 height 262
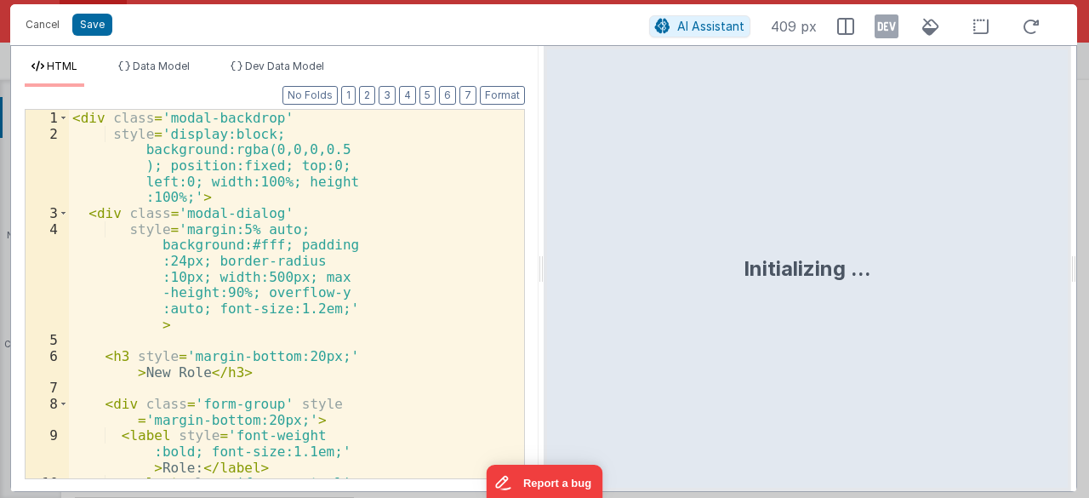
click at [406, 299] on div "< div class = 'modal-backdrop' style = 'display:block; background:rgba(0,0,0,0.…" at bounding box center [290, 327] width 442 height 434
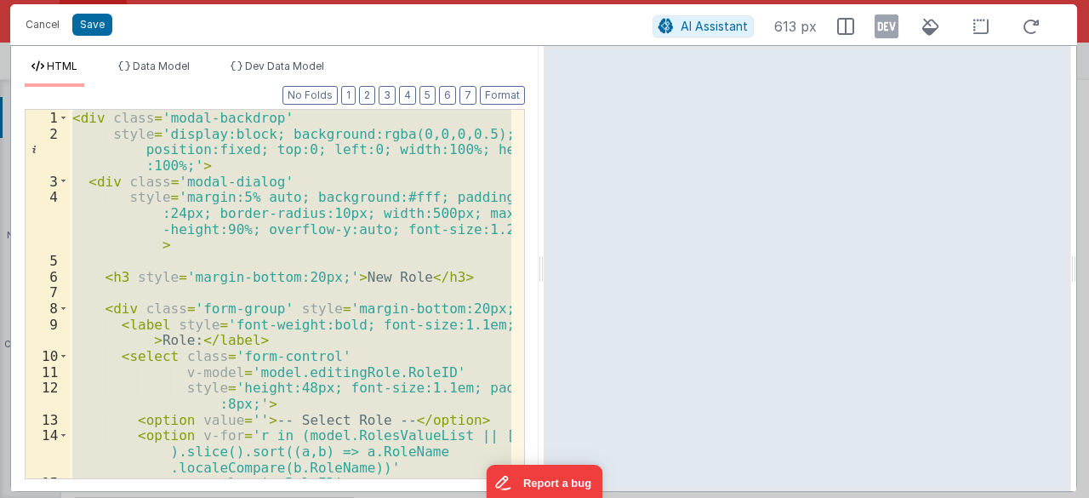
click at [387, 270] on div "< div class = 'modal-backdrop' style = 'display:block; background:rgba(0,0,0,0.…" at bounding box center [290, 294] width 442 height 368
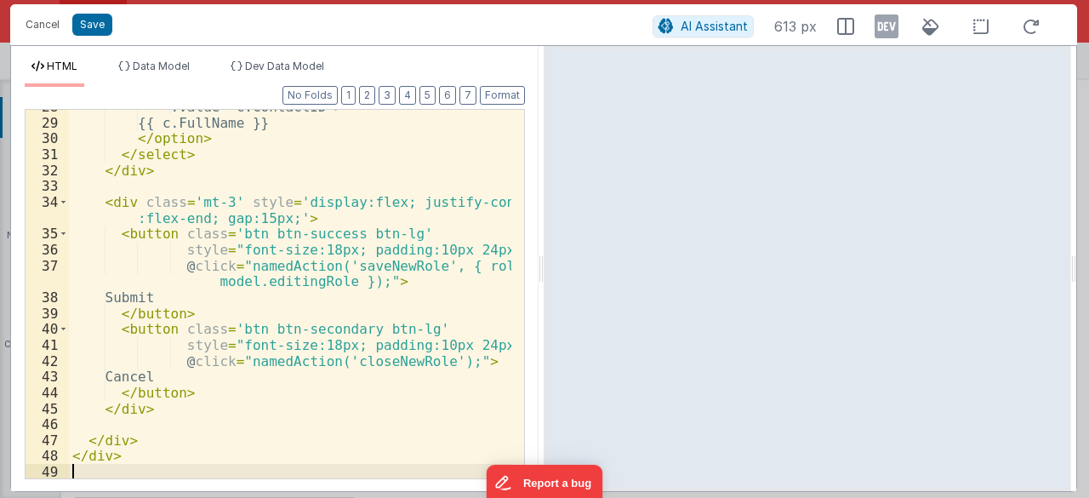
scroll to position [646, 0]
click at [92, 20] on button "Save" at bounding box center [92, 25] width 40 height 22
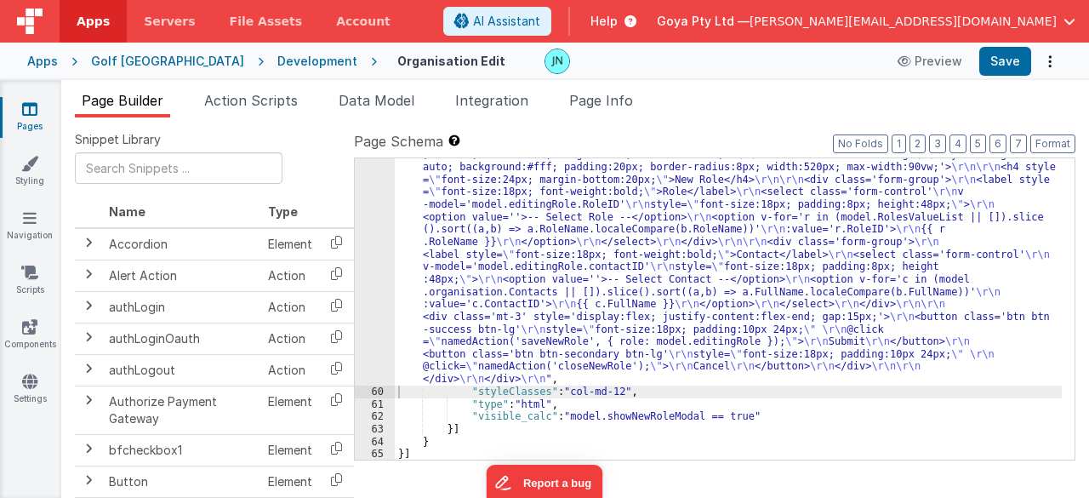
scroll to position [3116, 0]
drag, startPoint x: 1003, startPoint y: 54, endPoint x: 1005, endPoint y: 63, distance: 8.9
click at [1003, 54] on button "Save" at bounding box center [1005, 61] width 52 height 29
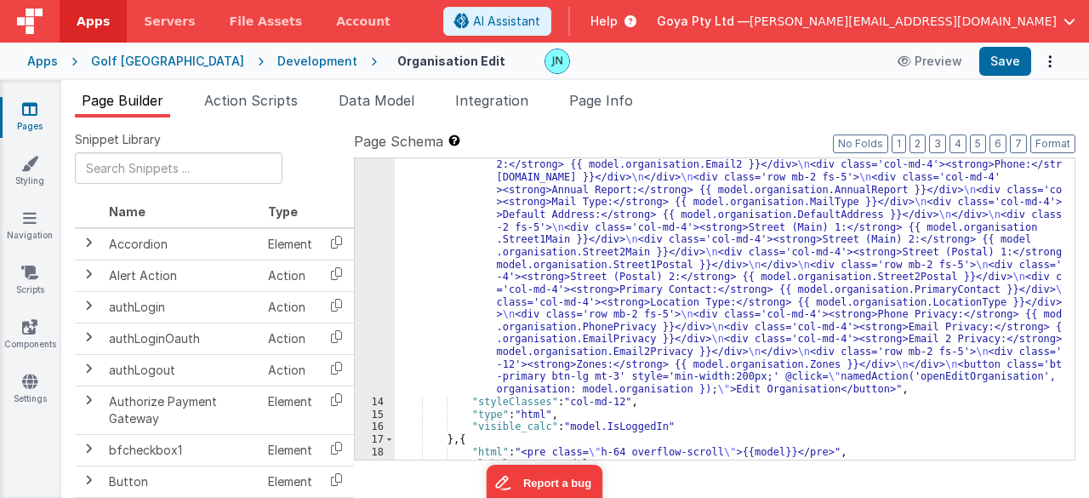
scroll to position [310, 0]
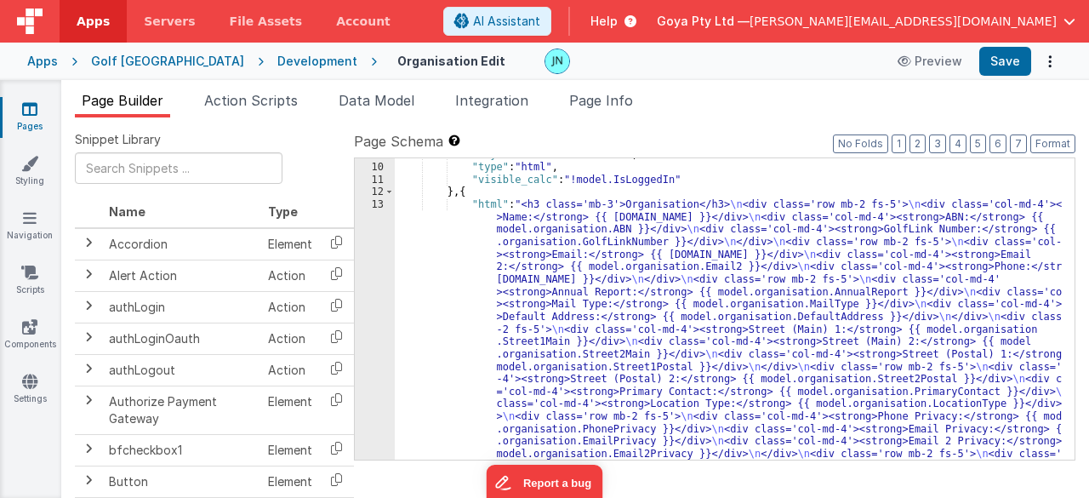
click at [738, 334] on div ""styleClasses" : "col-md-12" , "type" : "html" , "visible_calc" : "!model.IsLog…" at bounding box center [729, 455] width 668 height 614
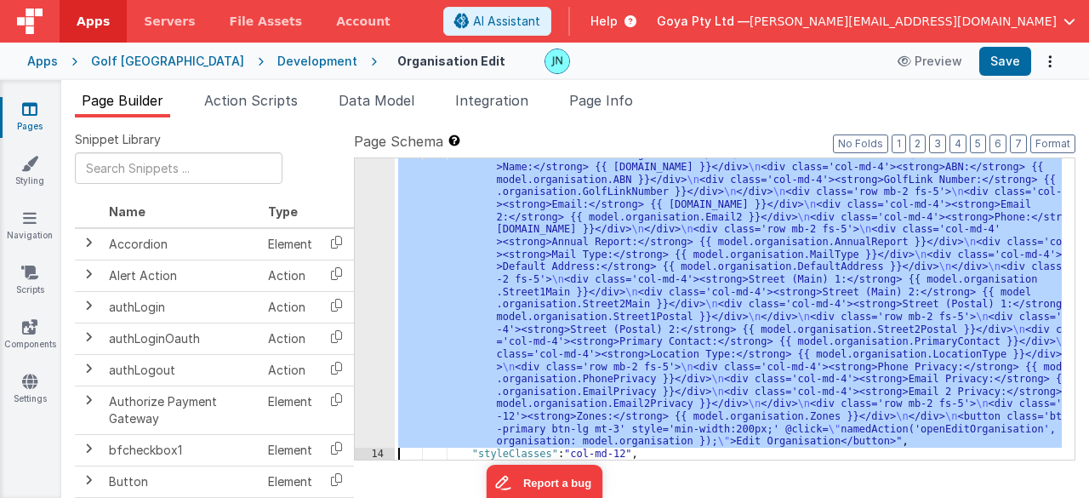
scroll to position [359, 0]
click at [376, 329] on div "13" at bounding box center [375, 297] width 40 height 299
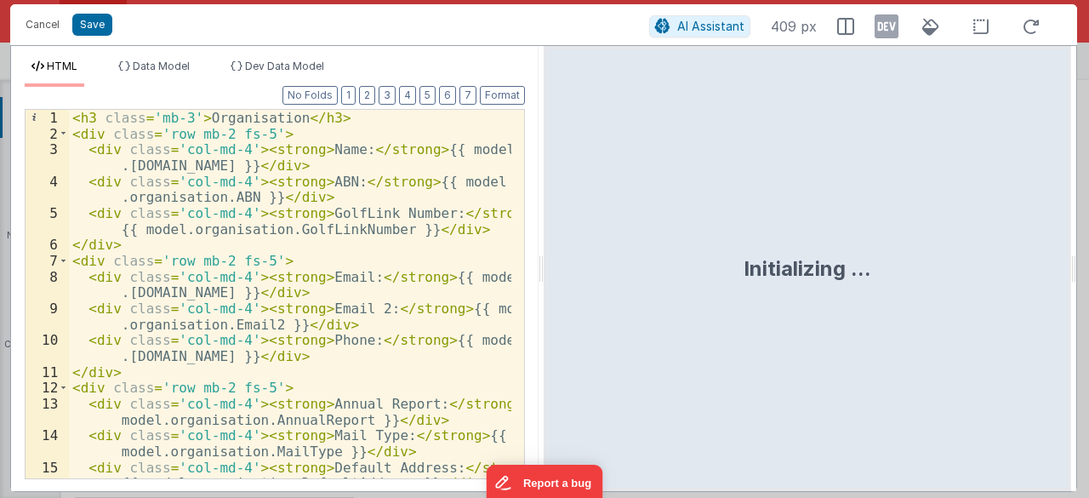
click at [384, 319] on div "< h3 class = 'mb-3' > Organisation </ h3 > < div class = 'row mb-2 fs-5' > < di…" at bounding box center [290, 310] width 443 height 401
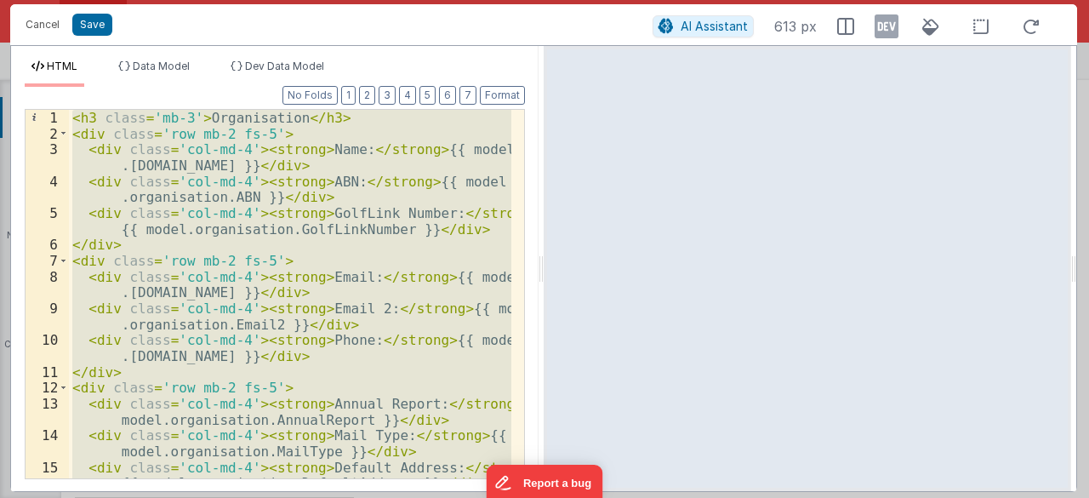
click at [335, 194] on div "< h3 class = 'mb-3' > Organisation </ h3 > < div class = 'row mb-2 fs-5' > < di…" at bounding box center [290, 294] width 442 height 368
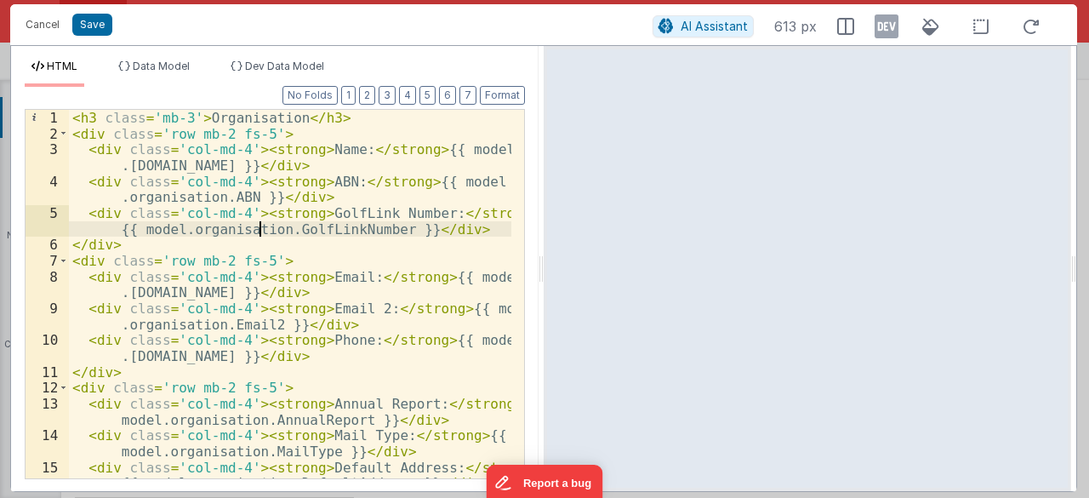
click at [262, 236] on div "< h3 class = 'mb-3' > Organisation </ h3 > < div class = 'row mb-2 fs-5' > < di…" at bounding box center [290, 310] width 443 height 401
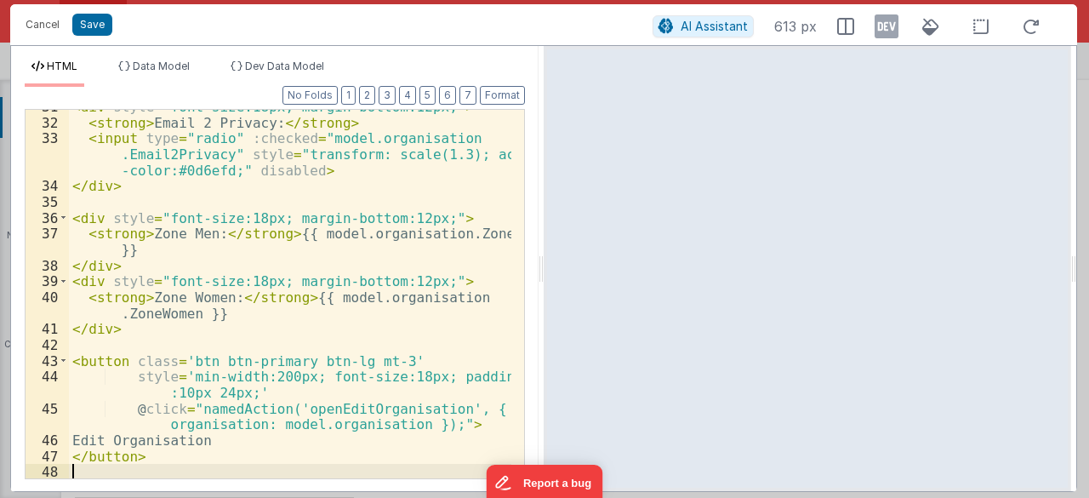
scroll to position [980, 0]
drag, startPoint x: 94, startPoint y: 31, endPoint x: 109, endPoint y: 37, distance: 16.0
click at [94, 31] on button "Save" at bounding box center [92, 25] width 40 height 22
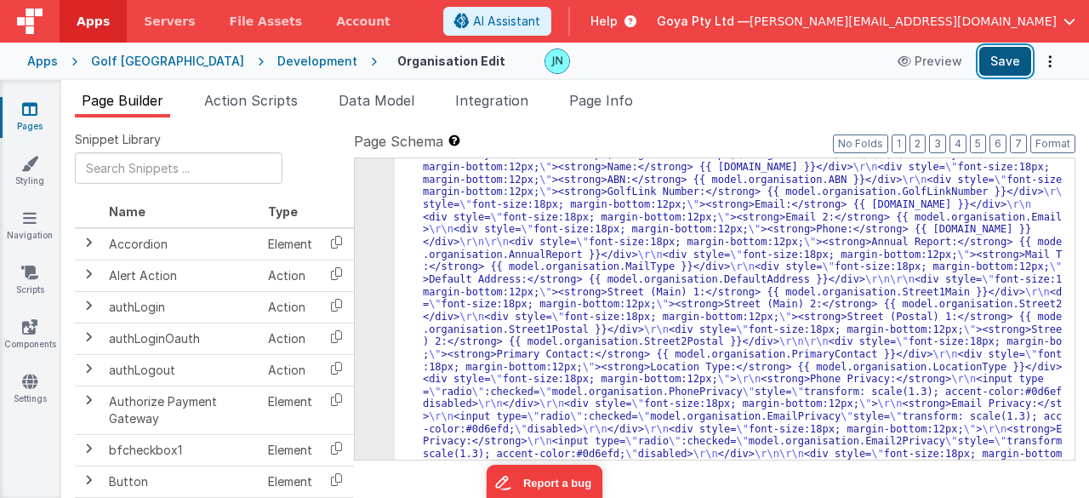
click at [1002, 62] on button "Save" at bounding box center [1005, 61] width 52 height 29
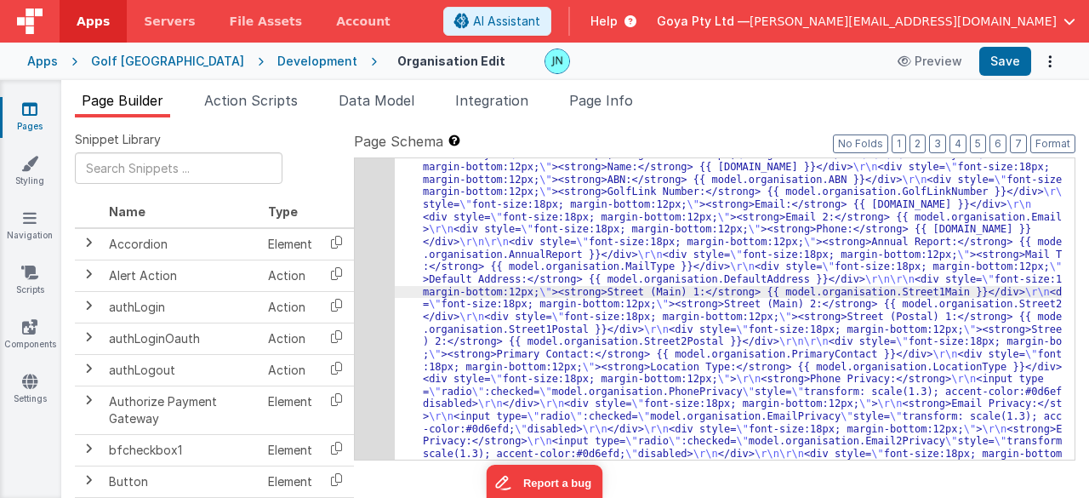
click at [378, 298] on div "13" at bounding box center [375, 335] width 40 height 374
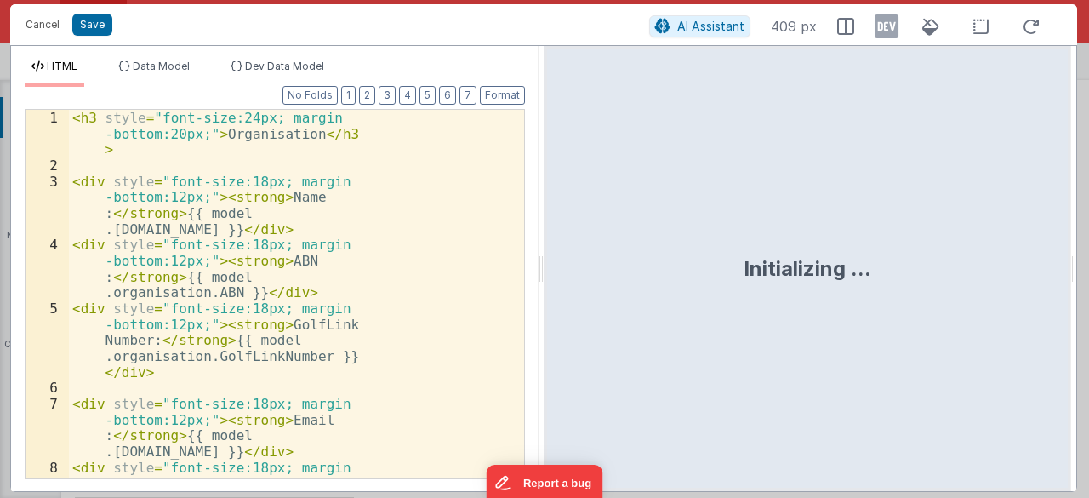
scroll to position [434, 0]
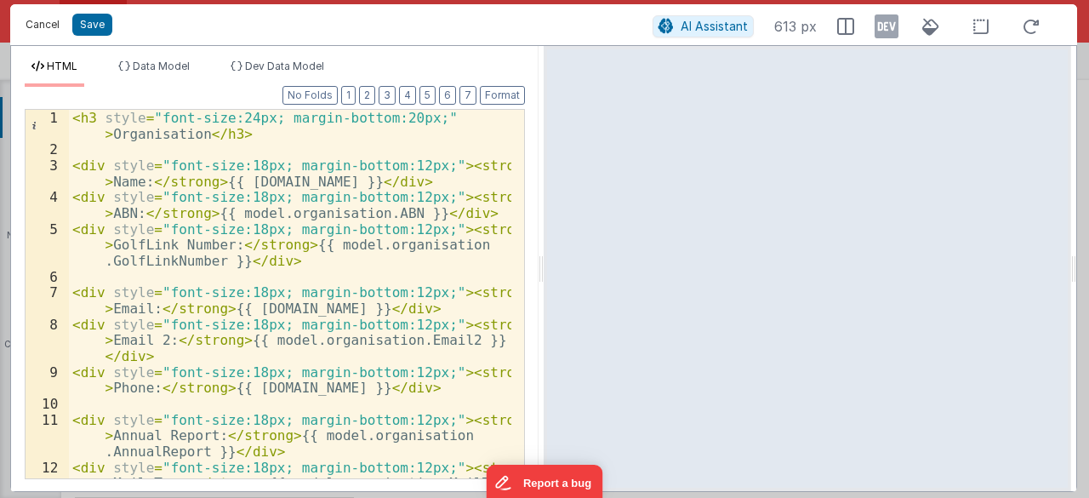
drag, startPoint x: 52, startPoint y: 24, endPoint x: 237, endPoint y: 28, distance: 185.5
click at [52, 24] on button "Cancel" at bounding box center [42, 25] width 51 height 24
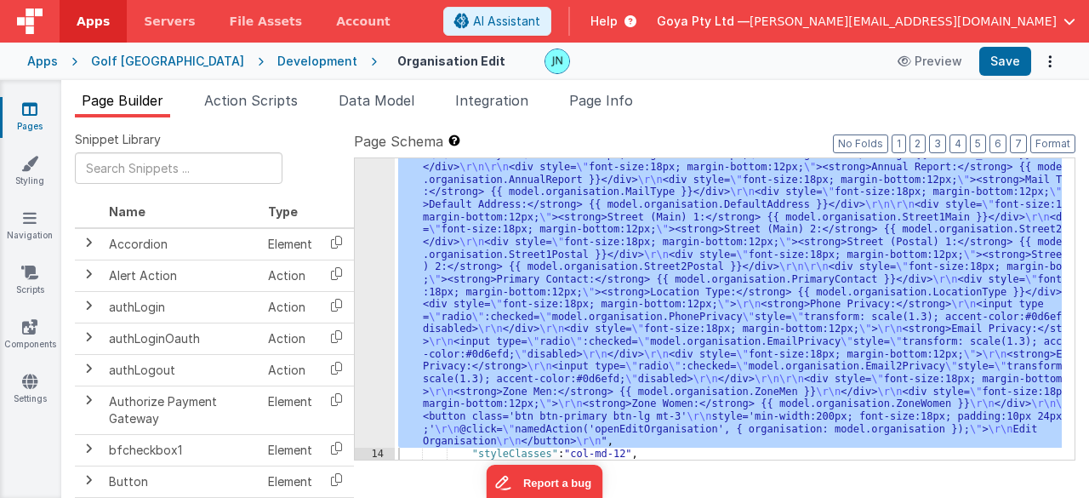
click at [551, 276] on div ""html" : "<h3 style= \" font-size:24px; margin-bottom:20px; \" >Organisation</h…" at bounding box center [728, 308] width 667 height 301
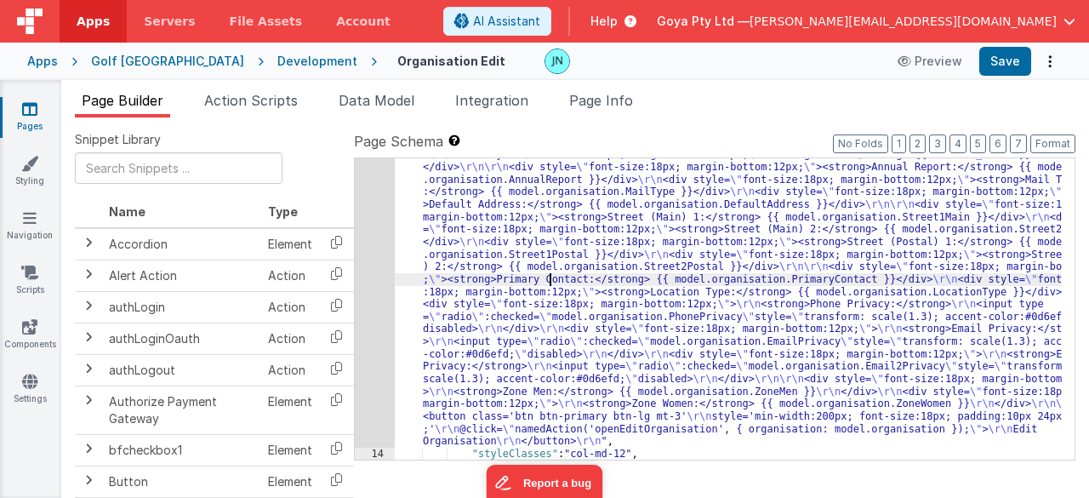
click at [386, 280] on div "13" at bounding box center [375, 260] width 40 height 374
click at [370, 278] on div "13" at bounding box center [375, 260] width 40 height 374
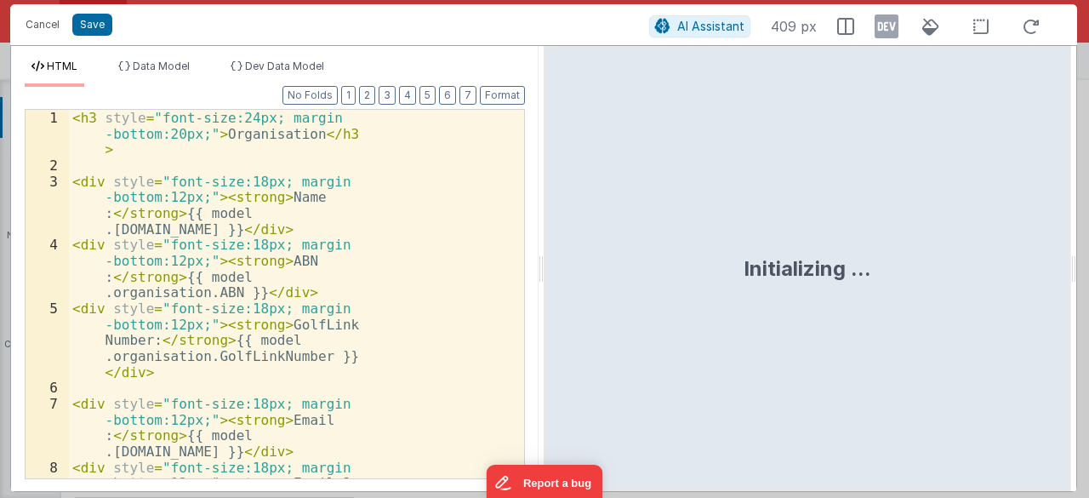
click at [372, 278] on div "< h3 style = "font-size:24px; margin -bottom:20px;" > Organisation </ h3 > < di…" at bounding box center [290, 350] width 442 height 481
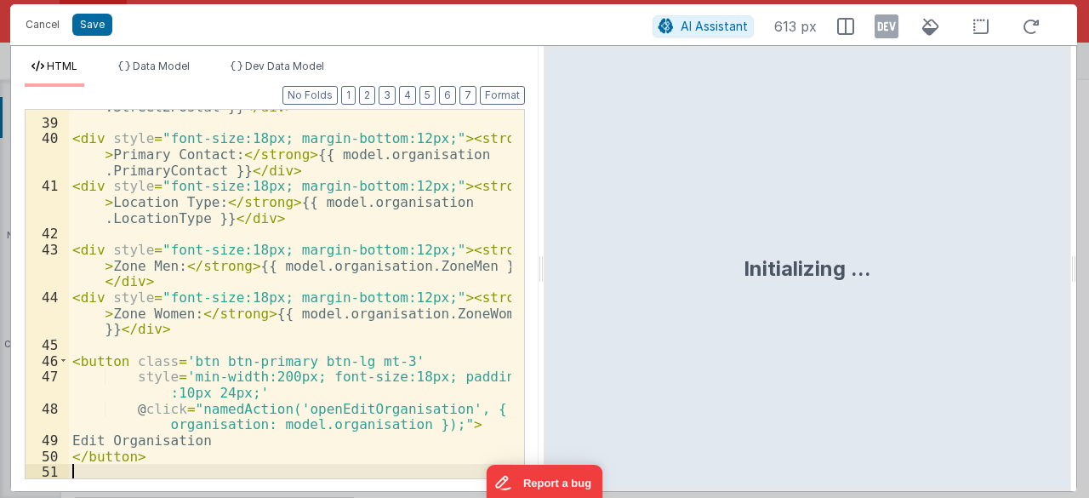
scroll to position [1138, 0]
drag, startPoint x: 90, startPoint y: 28, endPoint x: 818, endPoint y: 123, distance: 734.3
click at [90, 28] on button "Save" at bounding box center [92, 25] width 40 height 22
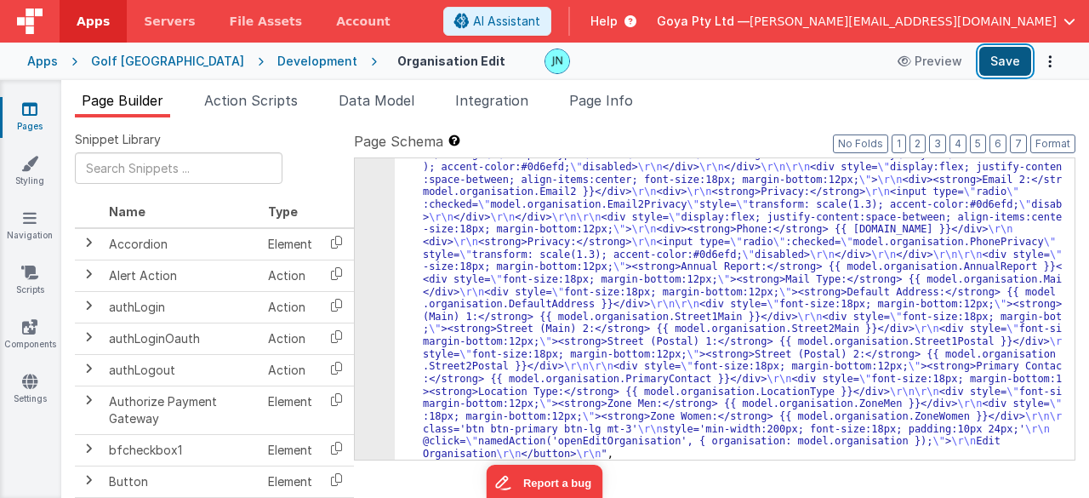
click at [999, 65] on button "Save" at bounding box center [1005, 61] width 52 height 29
drag, startPoint x: 563, startPoint y: 319, endPoint x: 506, endPoint y: 319, distance: 57.0
click at [563, 319] on div ""html" : "<h3 style= \" font-size:24px; margin-bottom:20px; \" >Organisation</h…" at bounding box center [729, 423] width 668 height 701
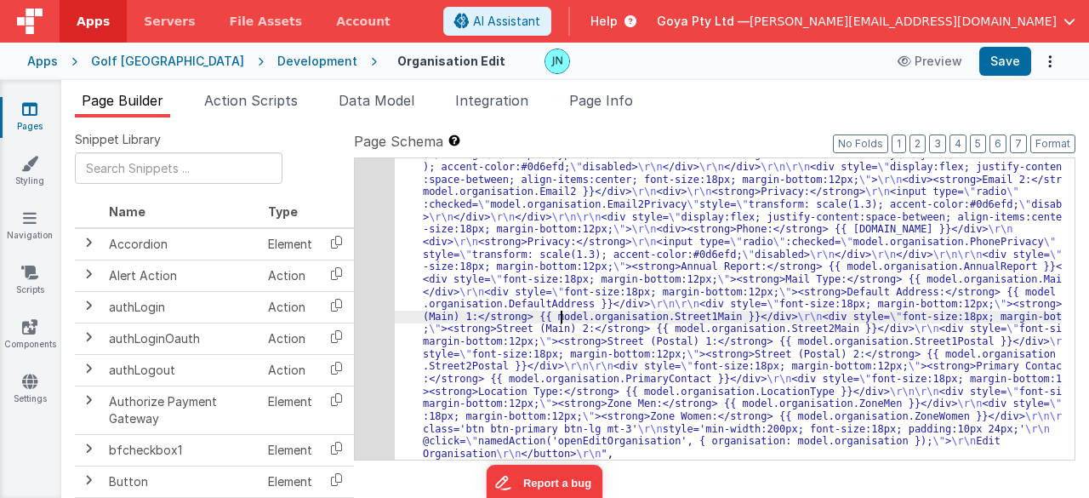
click at [371, 321] on div "13" at bounding box center [375, 266] width 40 height 387
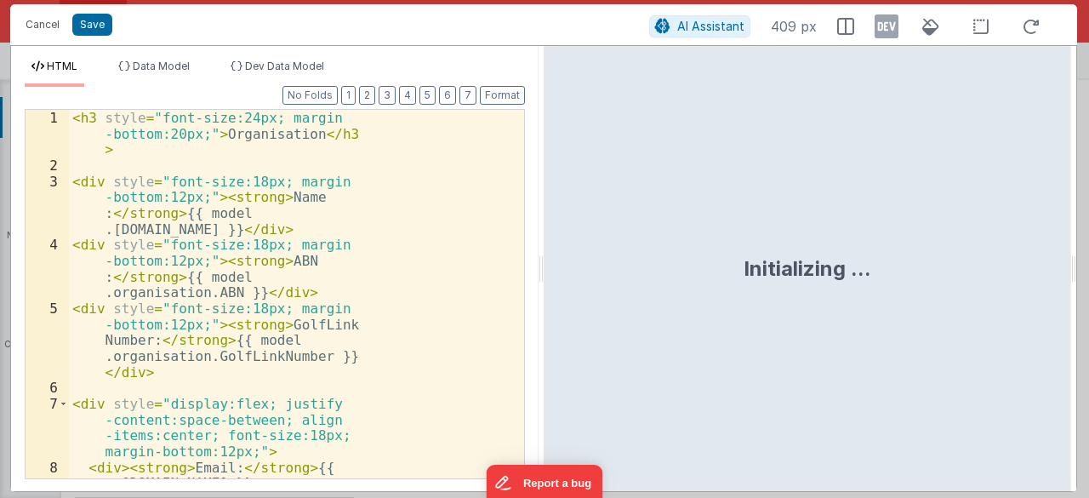
scroll to position [447, 0]
click at [367, 327] on div "< h3 style = "font-size:24px; margin -bottom:20px;" > Organisation </ h3 > < di…" at bounding box center [290, 342] width 442 height 465
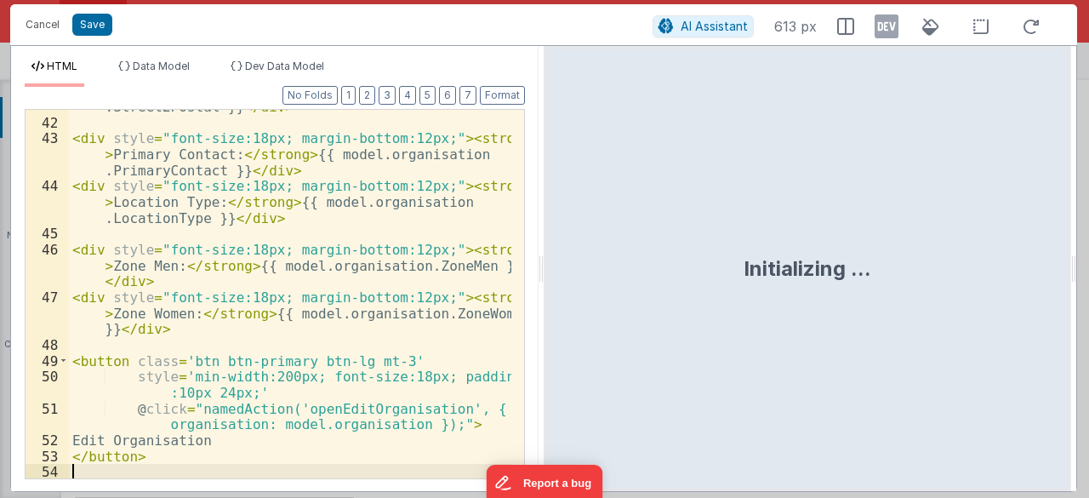
scroll to position [1107, 0]
click at [87, 9] on div "Cancel Save AI Assistant 613 px" at bounding box center [543, 24] width 1067 height 41
drag, startPoint x: 87, startPoint y: 21, endPoint x: 577, endPoint y: 60, distance: 491.5
click at [87, 21] on button "Save" at bounding box center [92, 25] width 40 height 22
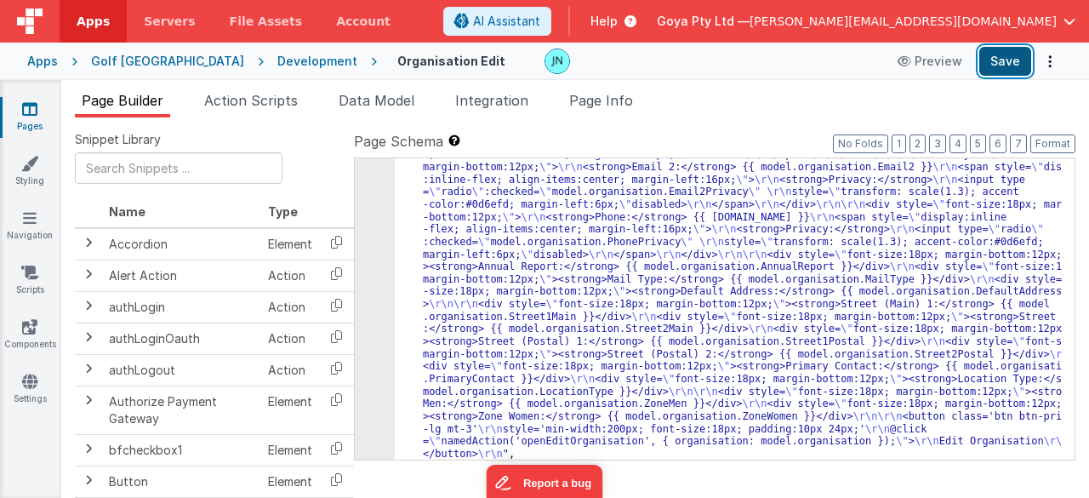
click at [1016, 62] on button "Save" at bounding box center [1005, 61] width 52 height 29
click at [569, 285] on div ""html" : "<h3 style= \" font-size:24px; margin-bottom:20px; \" >Organisation</h…" at bounding box center [729, 418] width 668 height 714
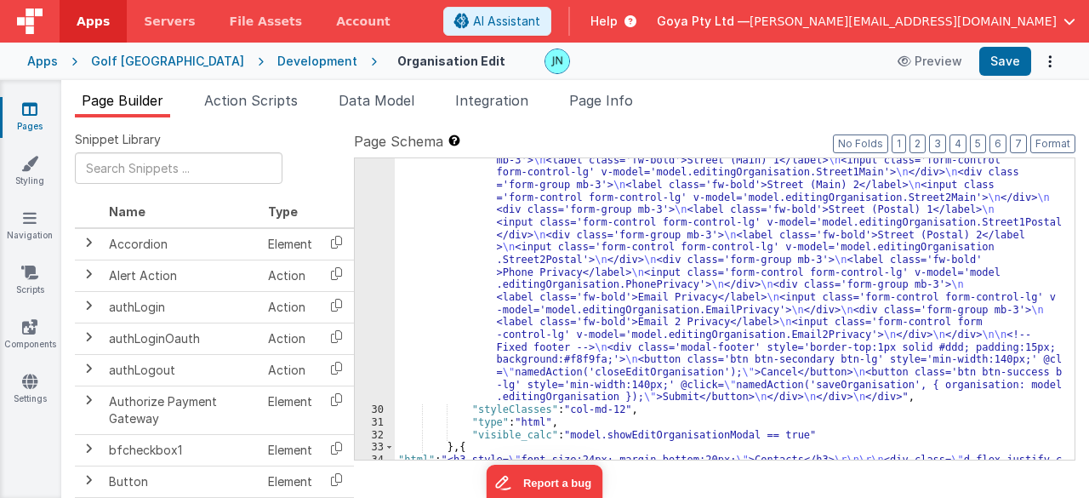
scroll to position [1416, 0]
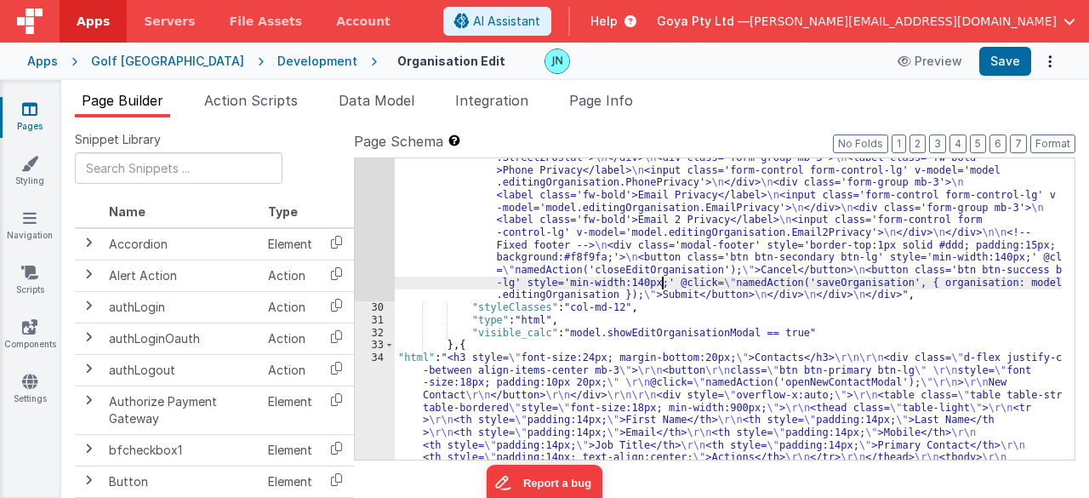
click at [662, 281] on div ""html" : "<div class='modal-backdrop' style='display:block; background:rgba(0,0…" at bounding box center [729, 290] width 668 height 1101
click at [371, 234] on div "29" at bounding box center [375, 20] width 40 height 561
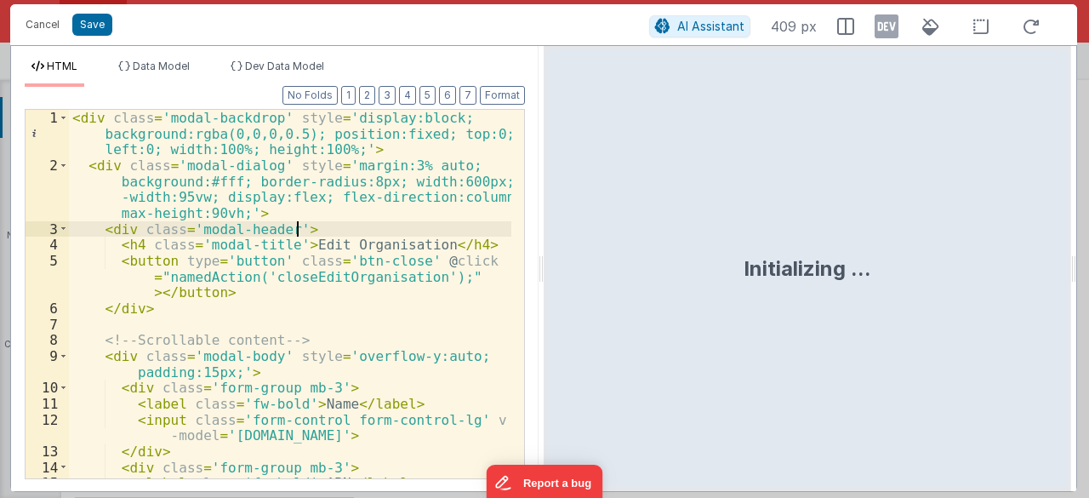
click at [384, 230] on div "< div class = 'modal-backdrop' style = 'display:block; background:rgba(0,0,0,0.…" at bounding box center [290, 334] width 443 height 449
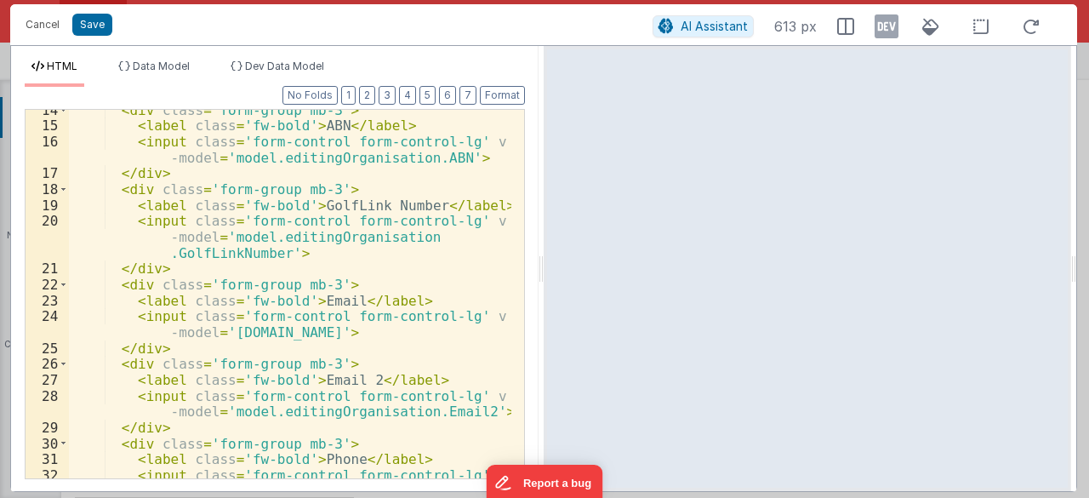
scroll to position [408, 0]
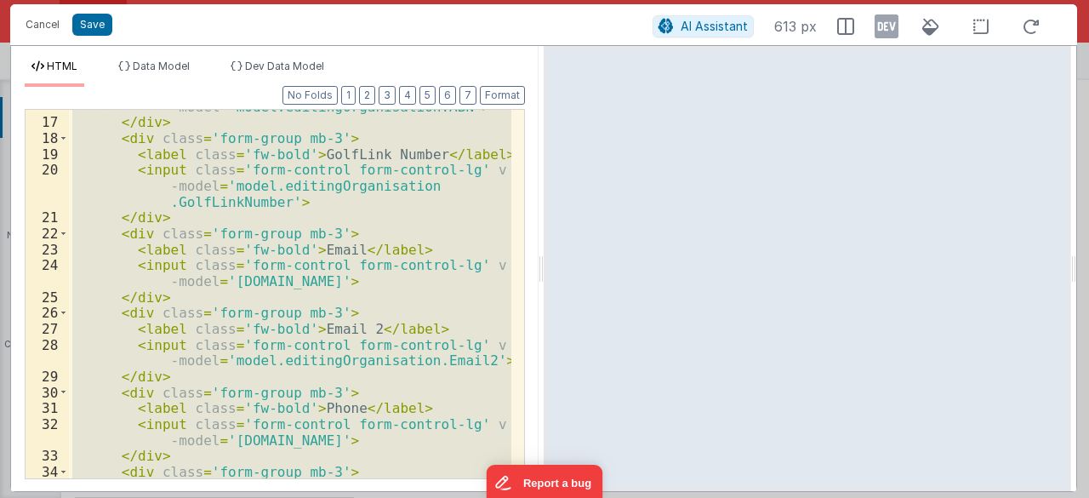
click at [389, 223] on div "< input class = 'form-control form-control-lg' v -model = 'model.editingOrganis…" at bounding box center [290, 294] width 442 height 368
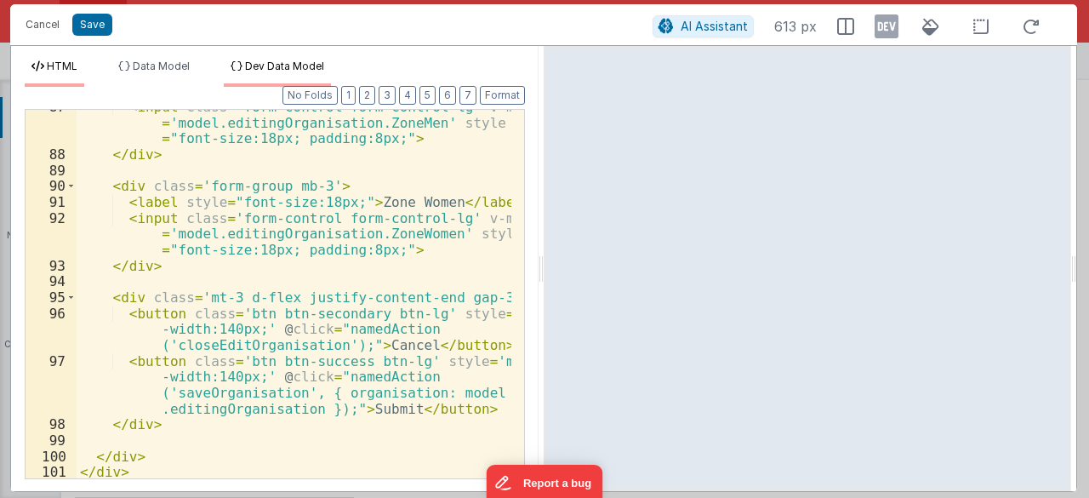
scroll to position [2281, 0]
click at [105, 22] on button "Save" at bounding box center [92, 25] width 40 height 22
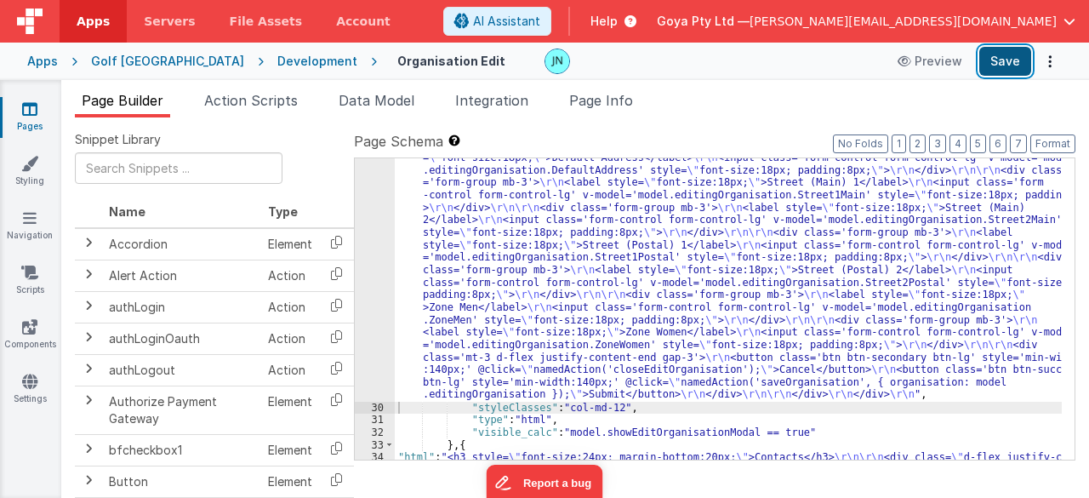
click at [1001, 71] on button "Save" at bounding box center [1005, 61] width 52 height 29
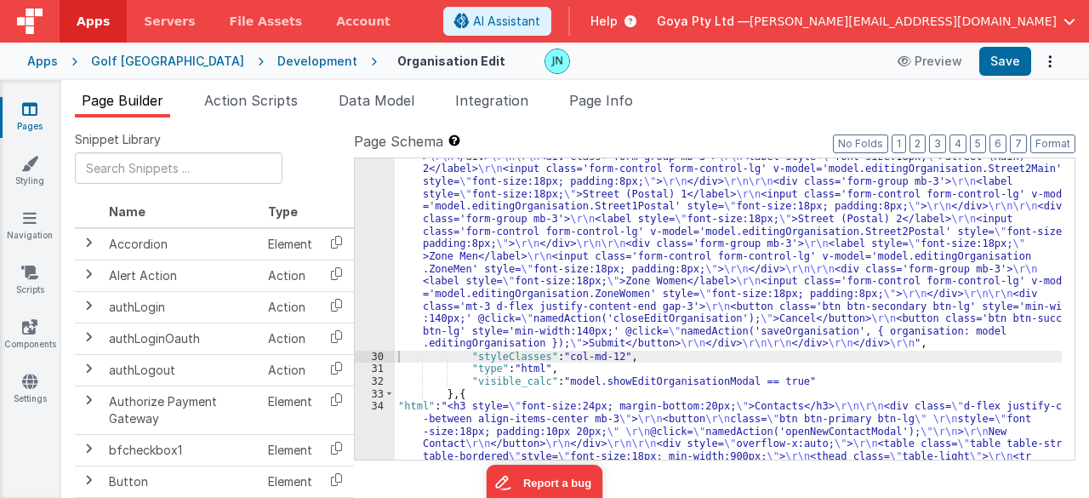
scroll to position [1569, 0]
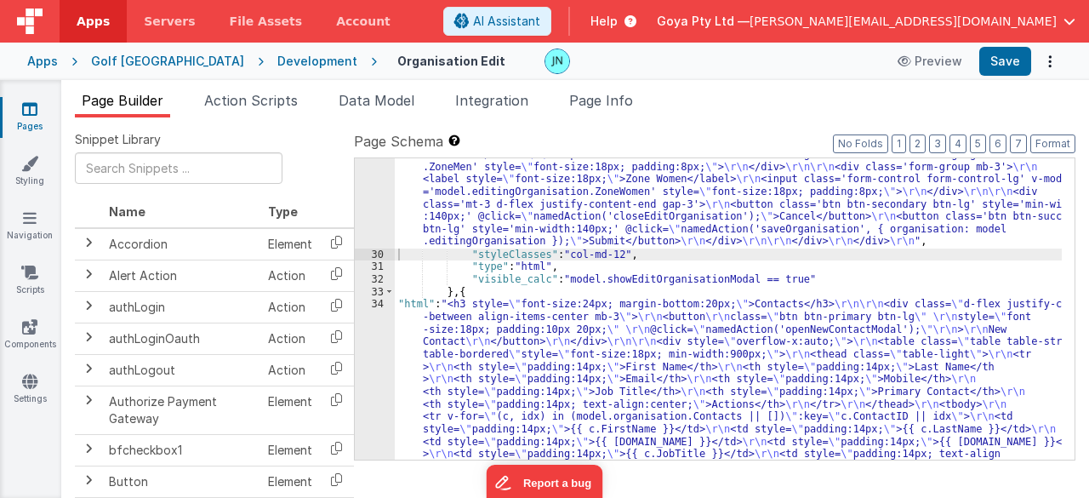
click at [629, 220] on div ""html" : "<div class='modal-backdrop' \r\n style='display:block; background:rgb…" at bounding box center [729, 187] width 668 height 1200
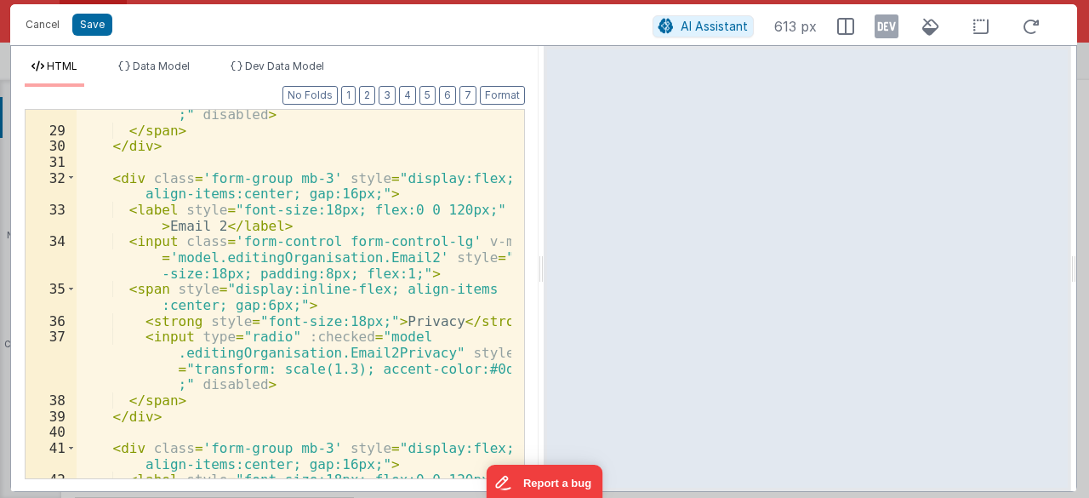
scroll to position [766, 0]
click at [225, 379] on div "< input type = "radio" :checked = "model .editingOrganisation.EmailPrivacy" sty…" at bounding box center [294, 291] width 435 height 465
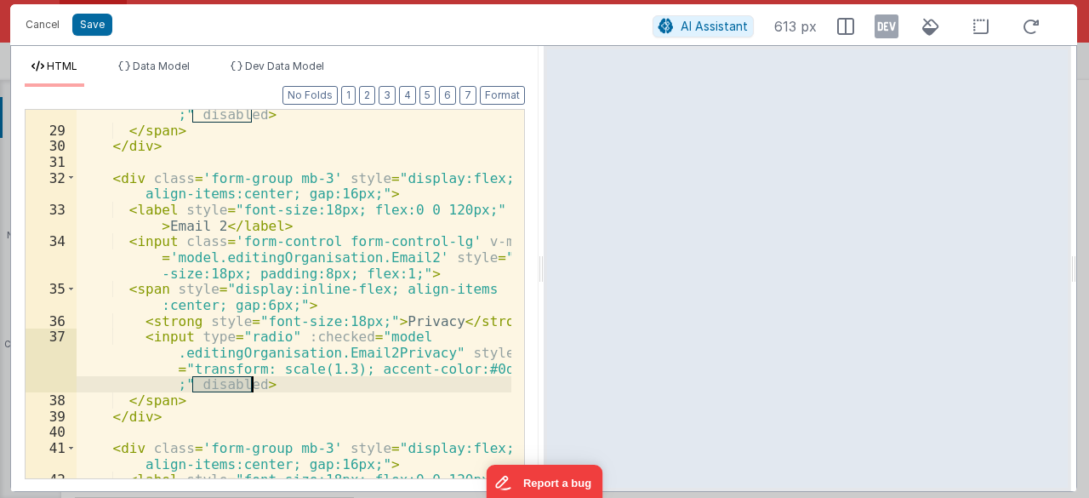
click at [225, 379] on div "< input type = "radio" :checked = "model .editingOrganisation.EmailPrivacy" sty…" at bounding box center [294, 291] width 435 height 465
click at [255, 336] on div "< input type = "radio" :checked = "model .editingOrganisation.EmailPrivacy" sty…" at bounding box center [294, 291] width 435 height 465
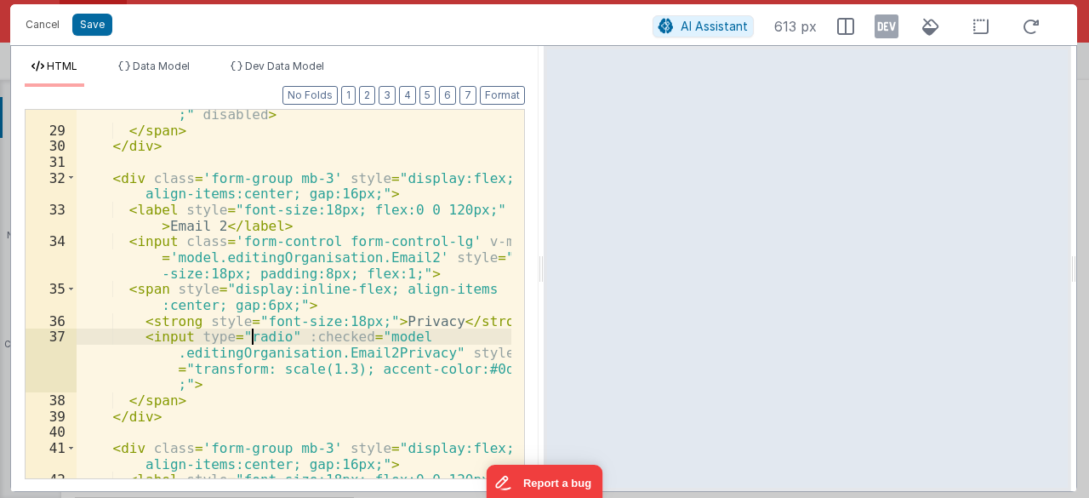
click at [255, 336] on div "< input type = "radio" :checked = "model .editingOrganisation.EmailPrivacy" sty…" at bounding box center [294, 291] width 435 height 465
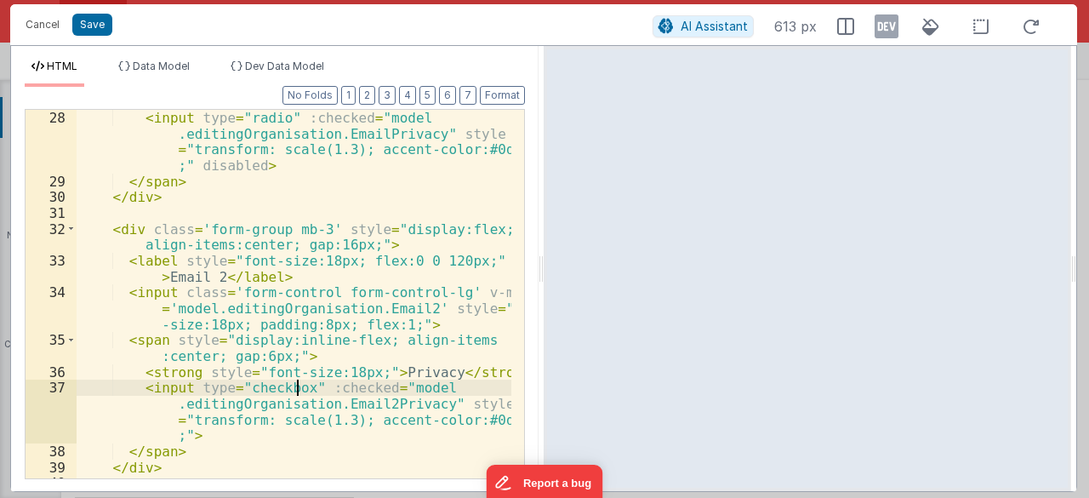
scroll to position [663, 0]
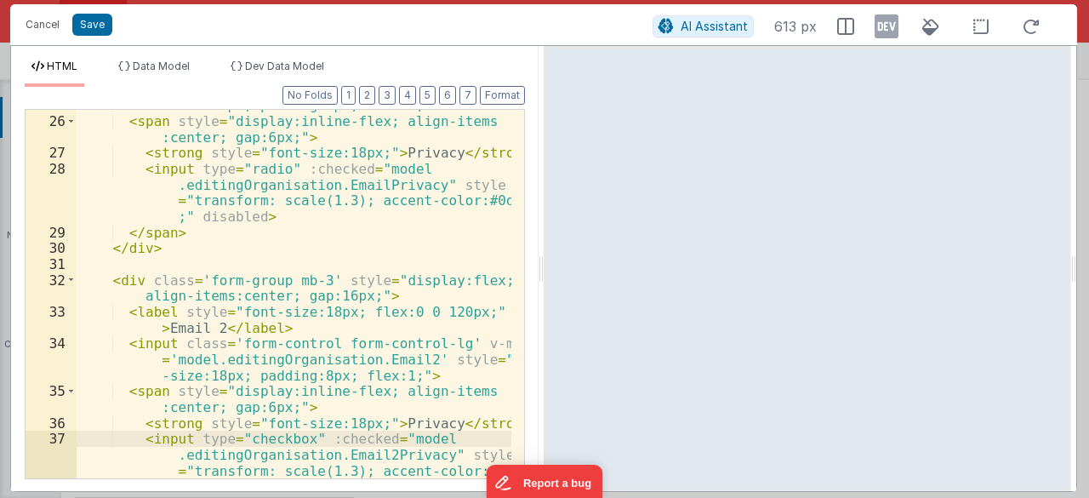
click at [212, 219] on div "< input class = 'form-control form-control-lg' v-model = '[DOMAIN_NAME]' style …" at bounding box center [294, 305] width 435 height 481
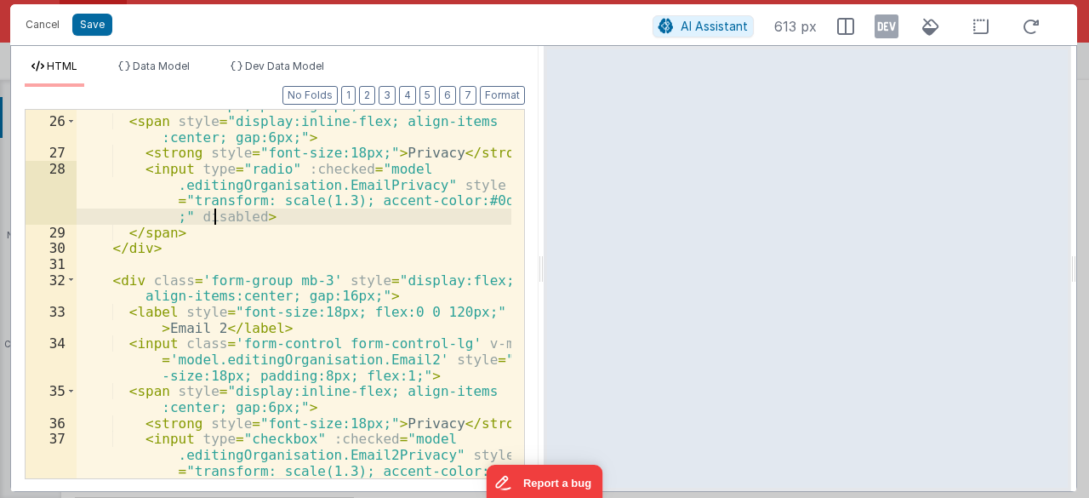
click at [212, 219] on div "< input class = 'form-control form-control-lg' v-model = '[DOMAIN_NAME]' style …" at bounding box center [294, 305] width 435 height 481
click at [248, 162] on div "< input class = 'form-control form-control-lg' v-model = '[DOMAIN_NAME]' style …" at bounding box center [294, 305] width 435 height 481
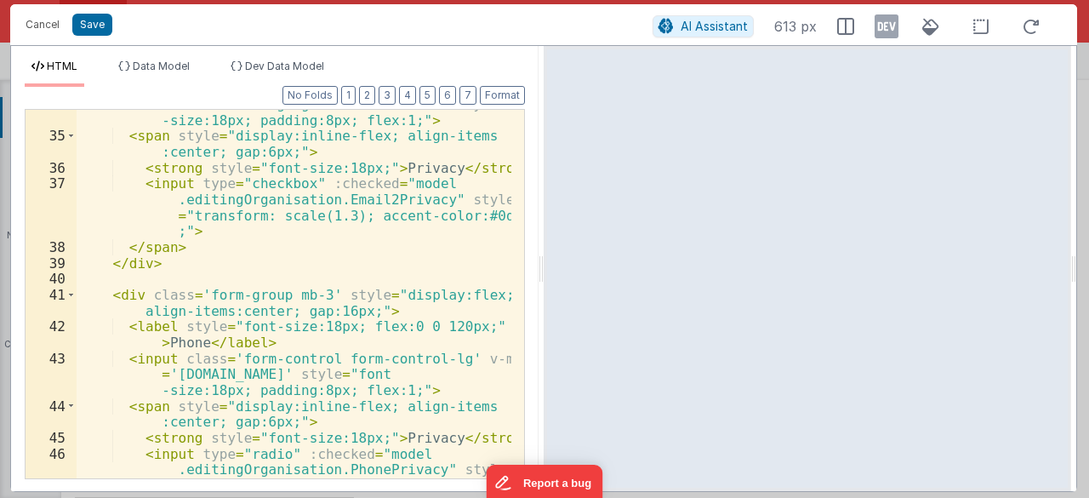
scroll to position [970, 0]
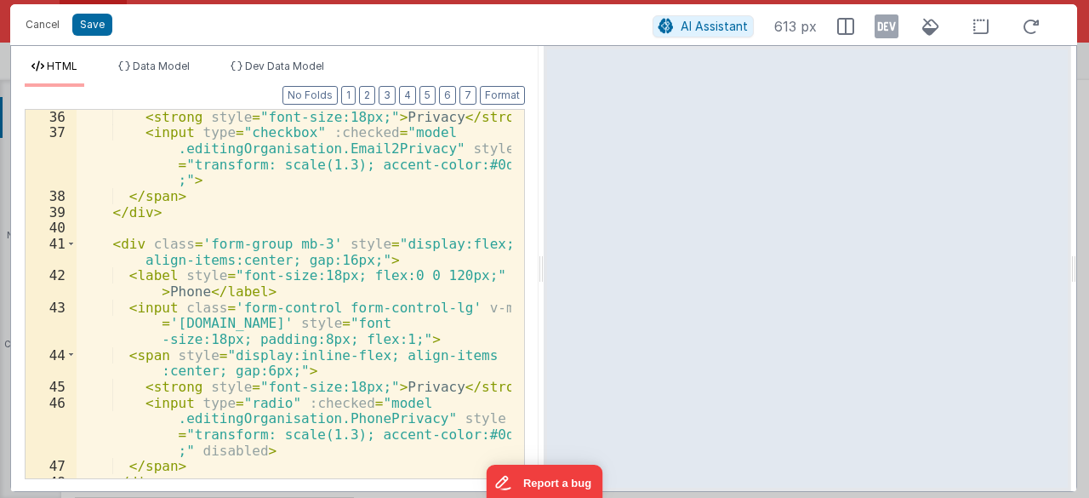
click at [231, 457] on div "< strong style = "font-size:18px;" > Privacy </ strong > < input type = "checkb…" at bounding box center [294, 309] width 435 height 401
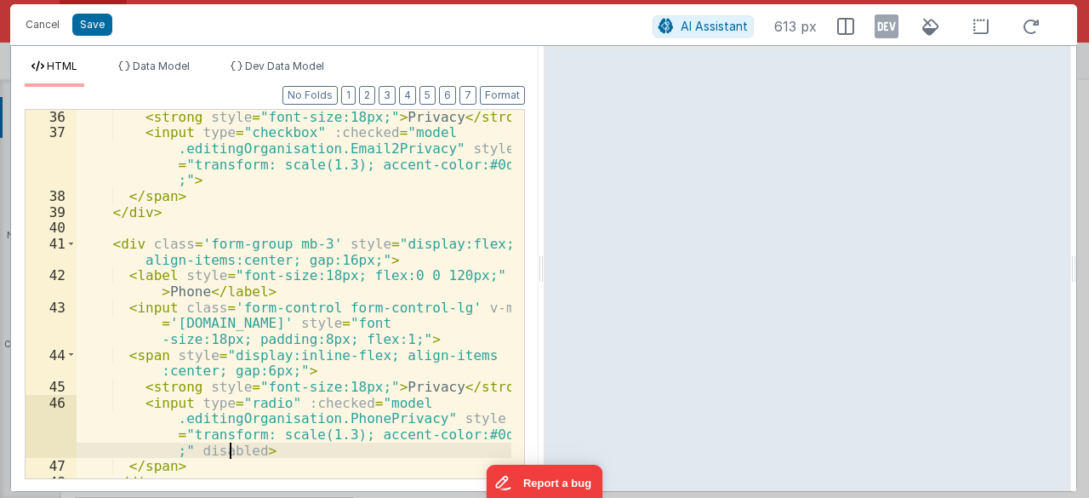
drag, startPoint x: 231, startPoint y: 457, endPoint x: 243, endPoint y: 453, distance: 12.6
click at [231, 457] on div "< strong style = "font-size:18px;" > Privacy </ strong > < input type = "checkb…" at bounding box center [294, 309] width 435 height 401
click at [256, 401] on div "< strong style = "font-size:18px;" > Privacy </ strong > < input type = "checkb…" at bounding box center [294, 309] width 435 height 401
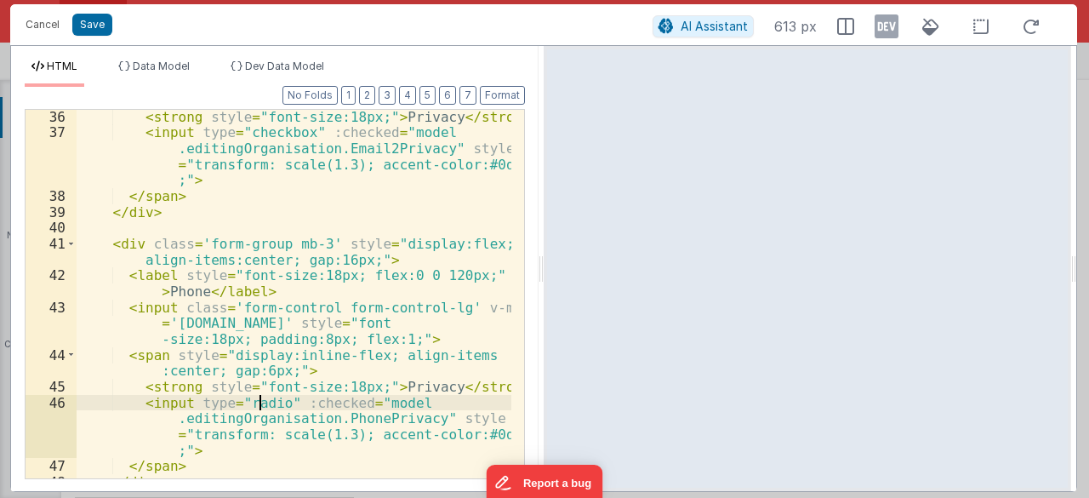
click at [256, 401] on div "< strong style = "font-size:18px;" > Privacy </ strong > < input type = "checkb…" at bounding box center [294, 309] width 435 height 401
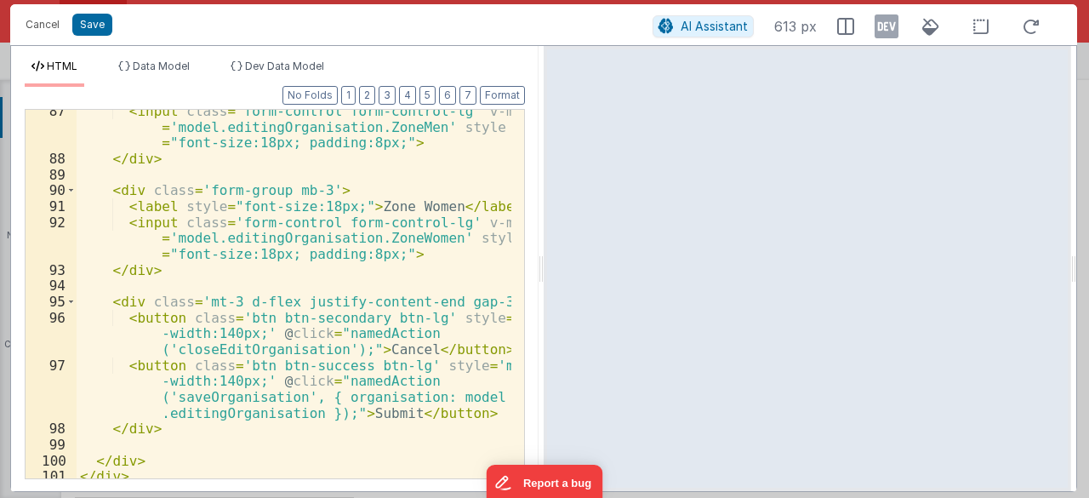
scroll to position [2297, 0]
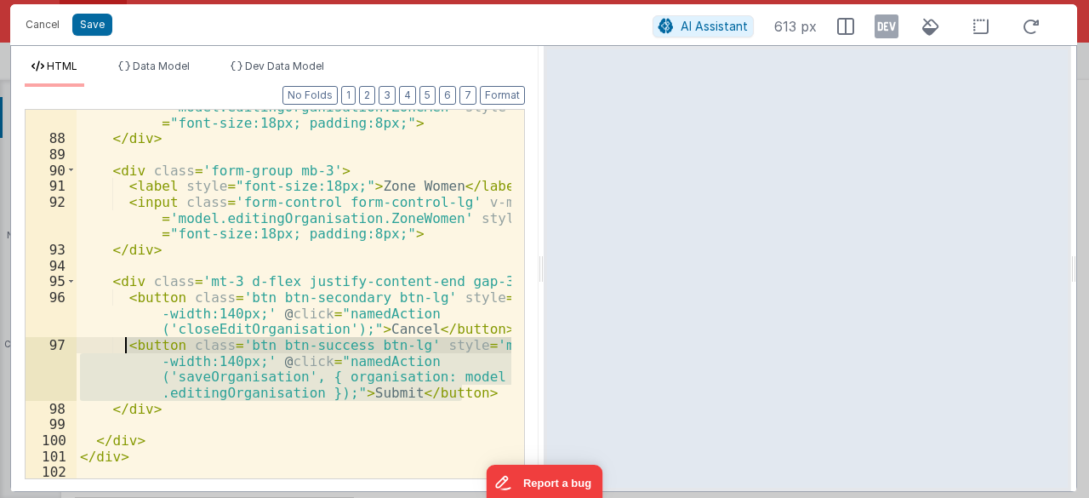
drag, startPoint x: 466, startPoint y: 389, endPoint x: 128, endPoint y: 346, distance: 341.2
click at [128, 346] on div "< input class = 'form-control form-control-lg' v-model = 'model.editingOrganisa…" at bounding box center [294, 300] width 435 height 434
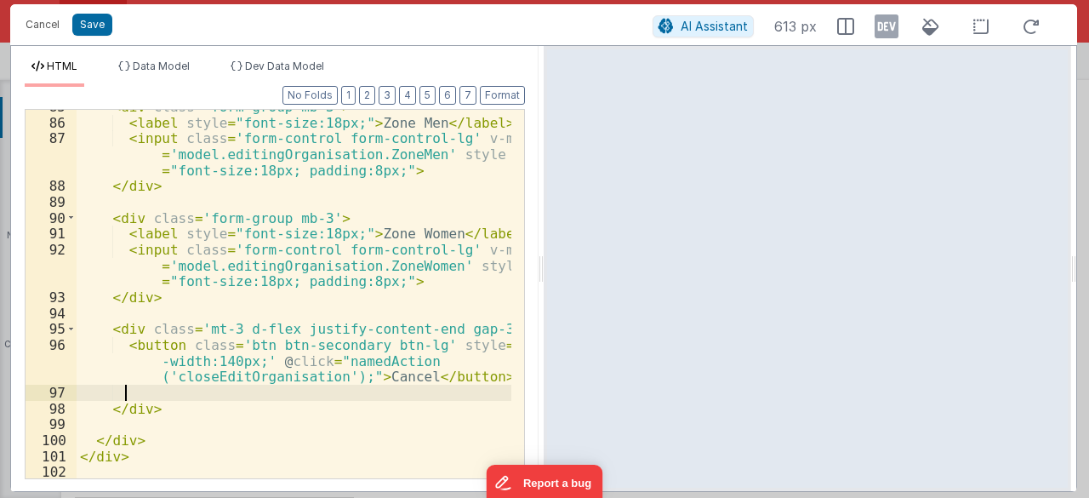
scroll to position [2250, 0]
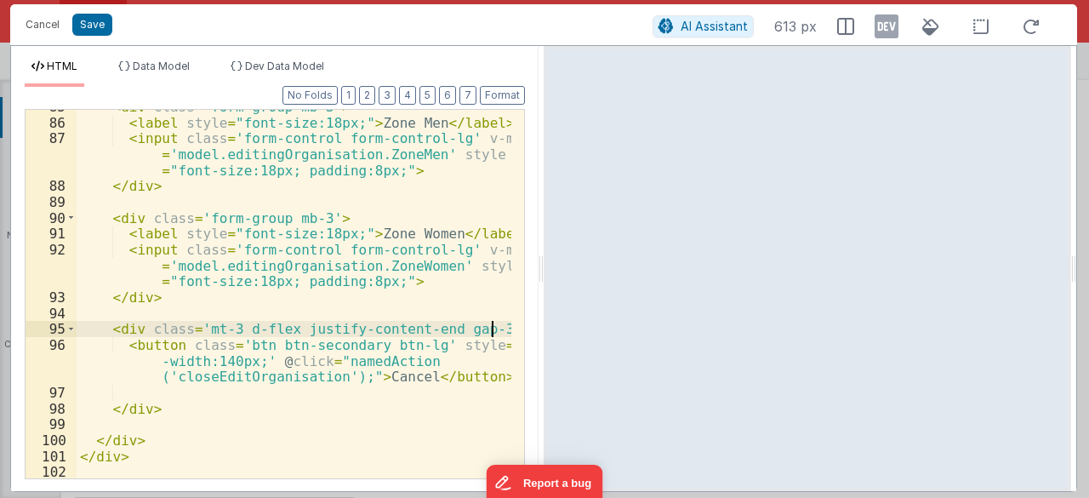
drag, startPoint x: 492, startPoint y: 327, endPoint x: 501, endPoint y: 322, distance: 10.3
click at [492, 327] on div "< div class = 'form-group mb-3' > < label style = "font-size:18px;" > Zone Men …" at bounding box center [294, 299] width 435 height 401
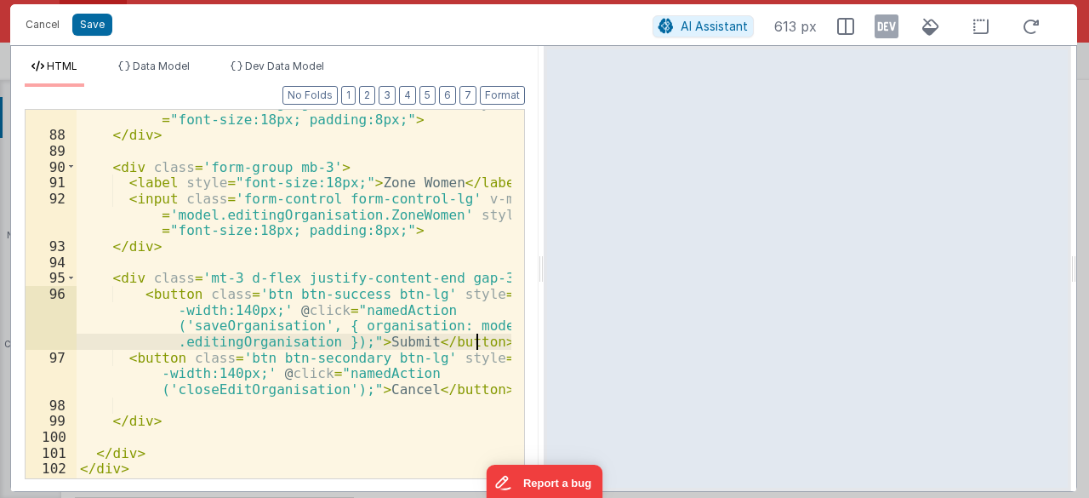
scroll to position [2301, 0]
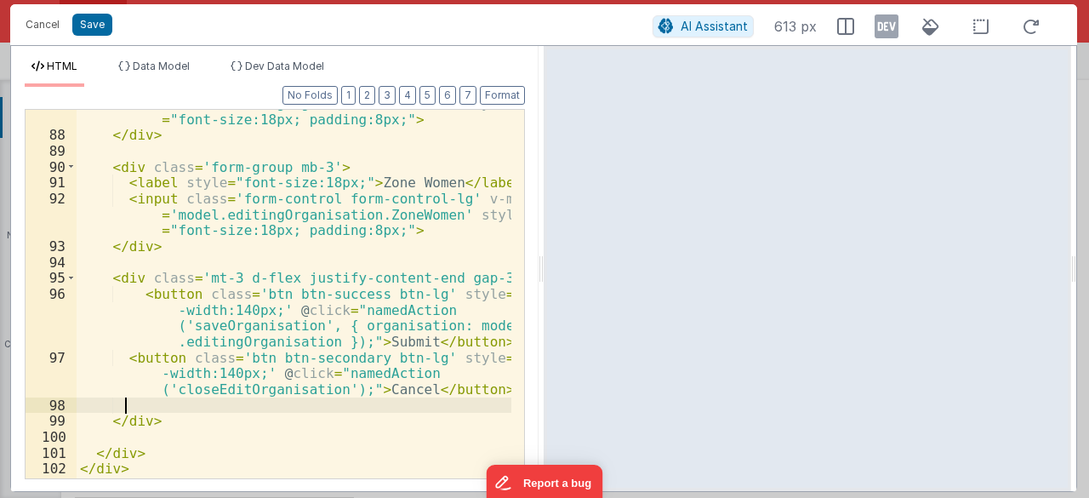
click at [194, 407] on div "< input class = 'form-control form-control-lg' v-model = 'model.editingOrganisa…" at bounding box center [294, 296] width 435 height 434
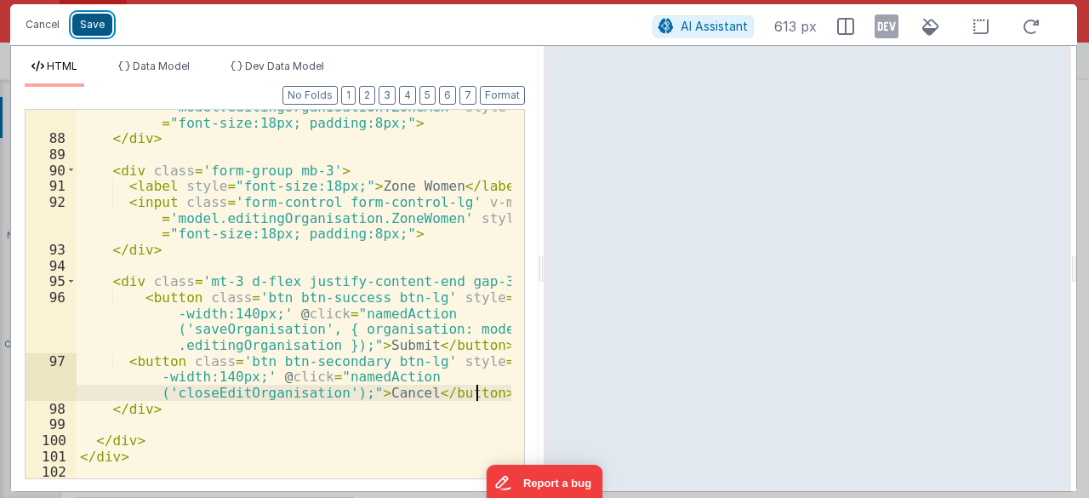
click at [103, 31] on button "Save" at bounding box center [92, 25] width 40 height 22
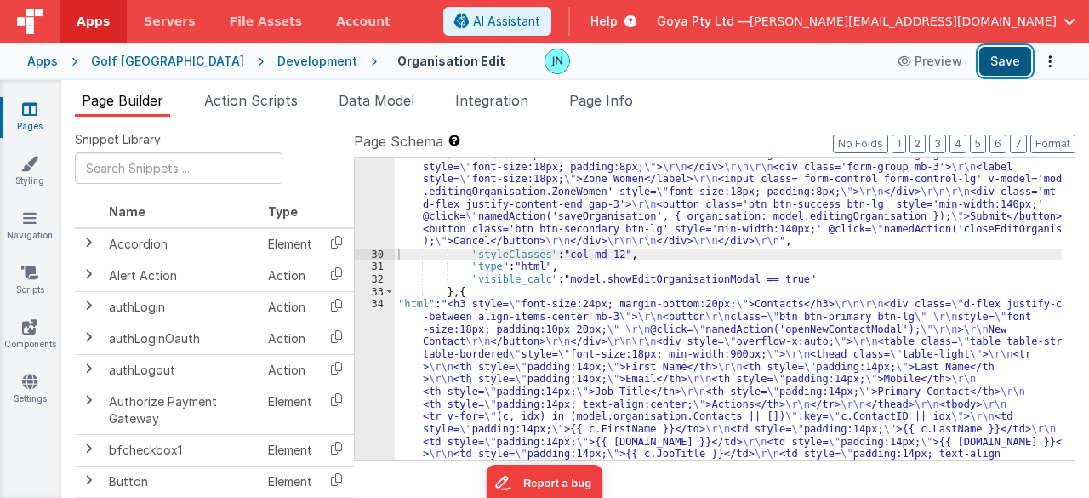
click at [1010, 57] on button "Save" at bounding box center [1005, 61] width 52 height 29
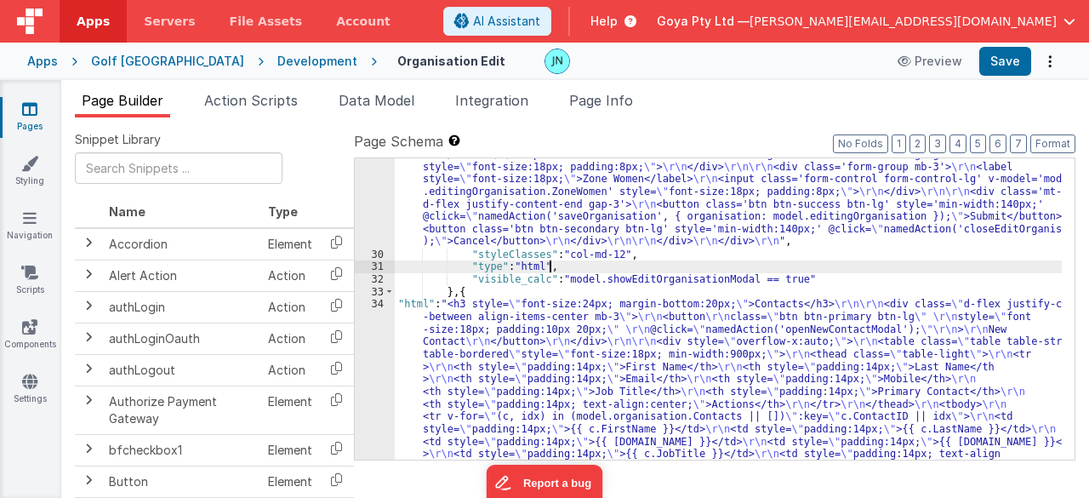
click at [635, 270] on div ""html" : "<div class='modal-backdrop' \r\n style='display:block; background:rgb…" at bounding box center [729, 187] width 668 height 1200
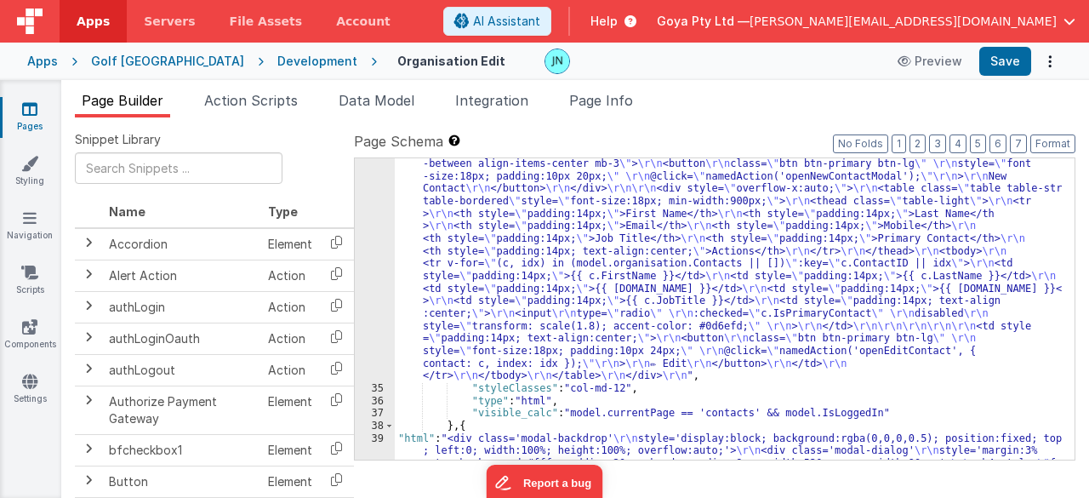
scroll to position [1722, 0]
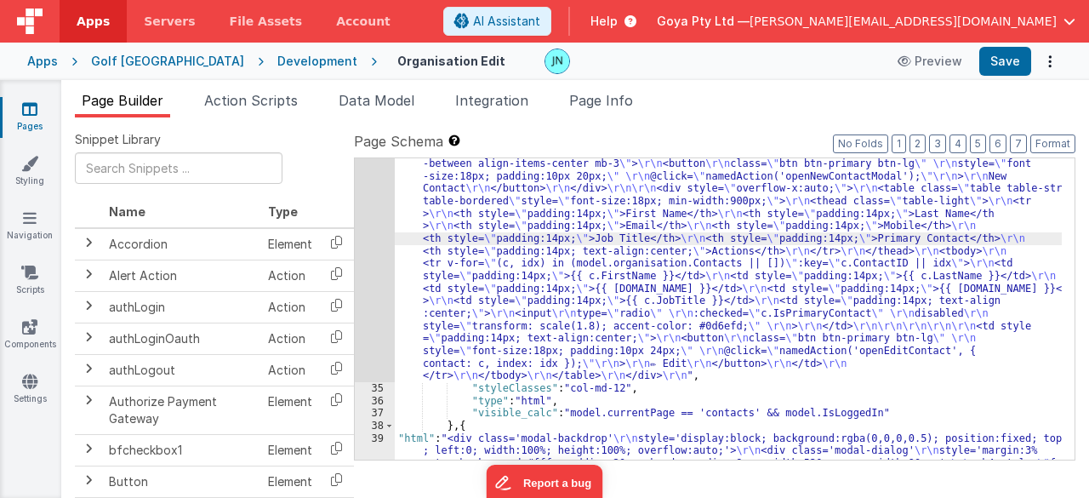
click at [381, 241] on div "34" at bounding box center [375, 263] width 40 height 237
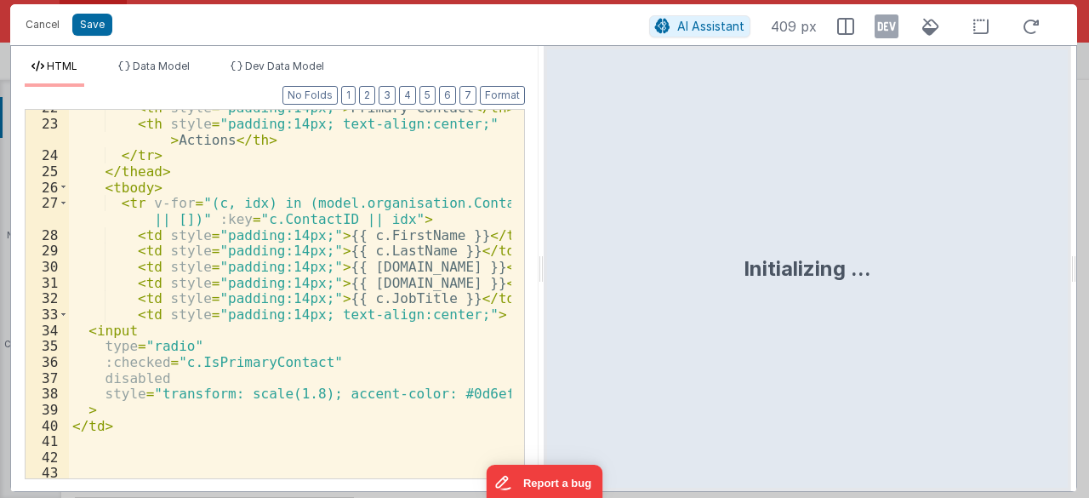
scroll to position [340, 0]
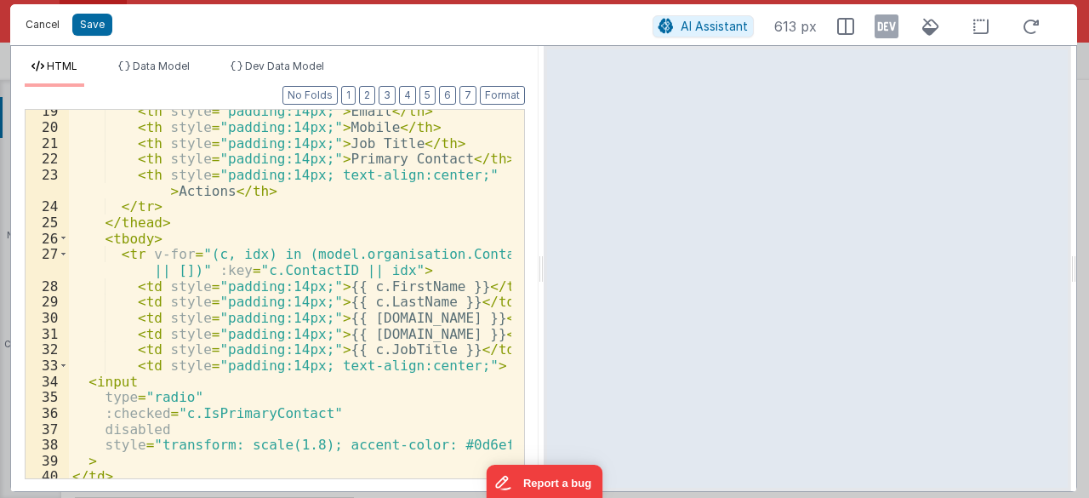
drag, startPoint x: 24, startPoint y: 26, endPoint x: 545, endPoint y: 200, distance: 549.5
click at [24, 26] on button "Cancel" at bounding box center [42, 25] width 51 height 24
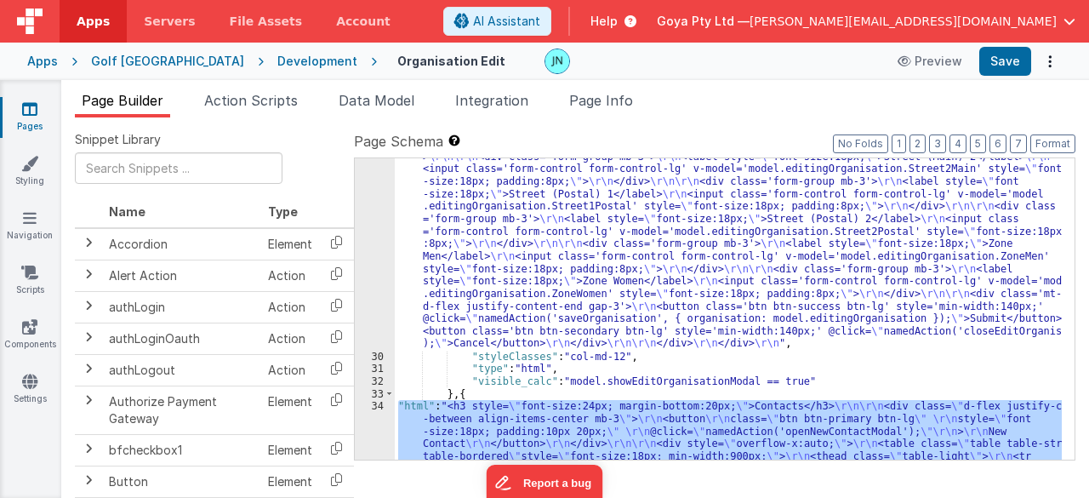
scroll to position [1467, 0]
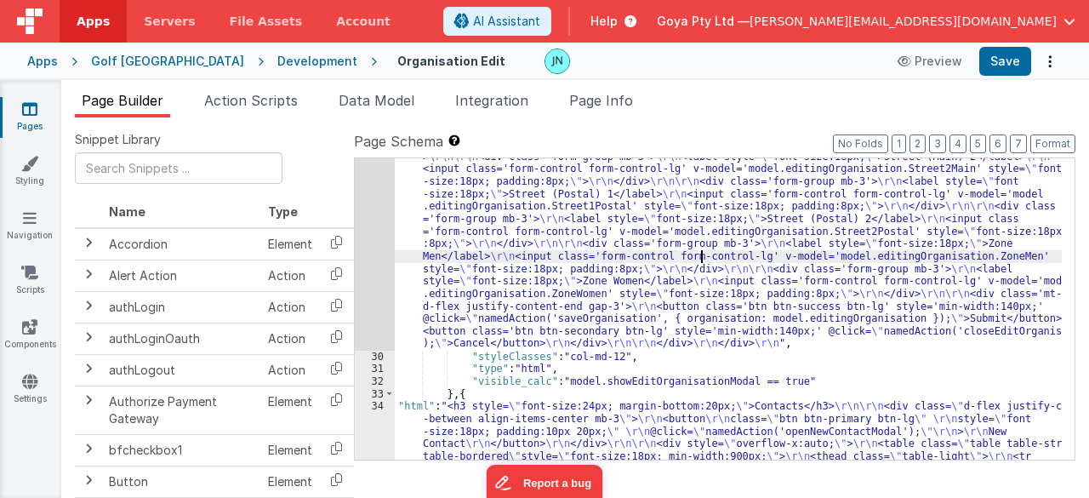
click at [699, 253] on div ""html" : "<div class='modal-backdrop' \r\n style='display:block; background:rgb…" at bounding box center [729, 289] width 668 height 1200
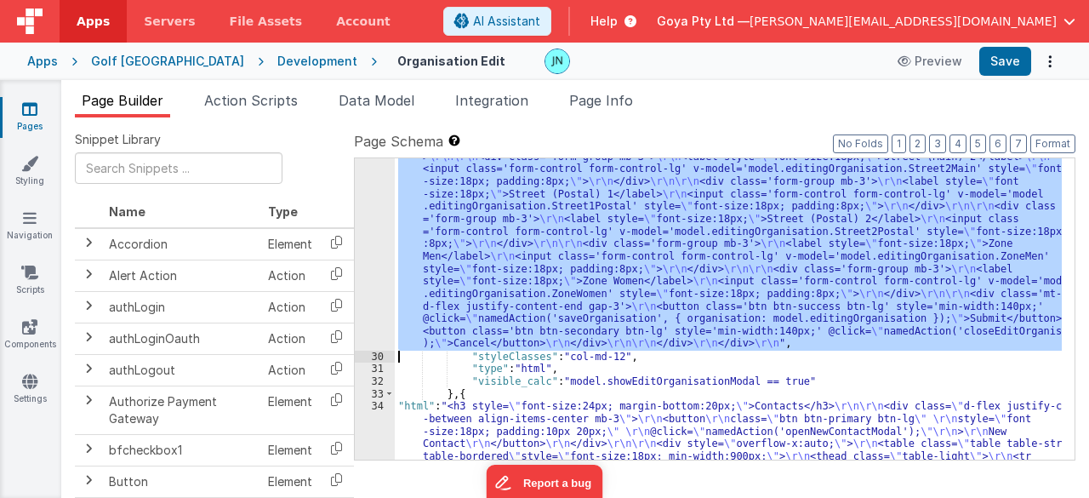
click at [374, 251] on div "29" at bounding box center [375, 19] width 40 height 661
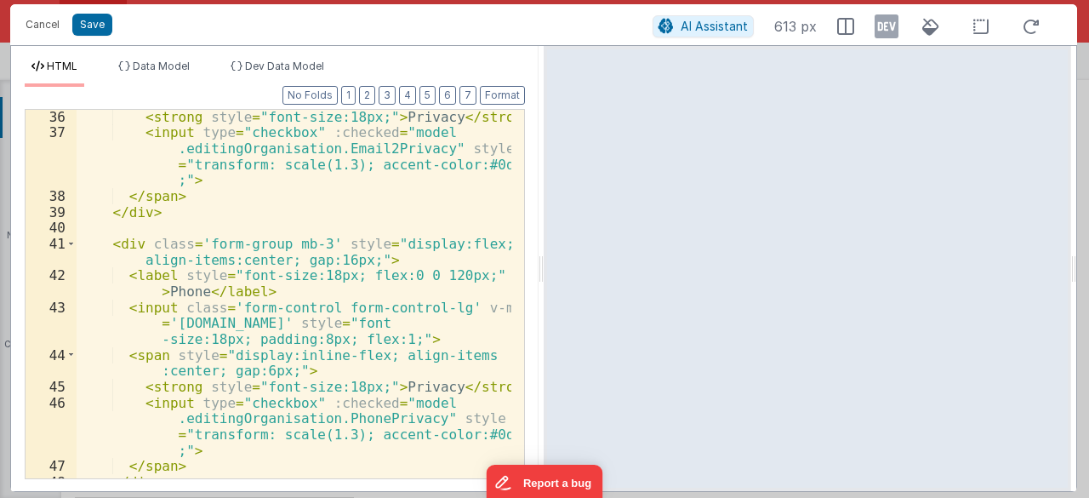
scroll to position [1072, 0]
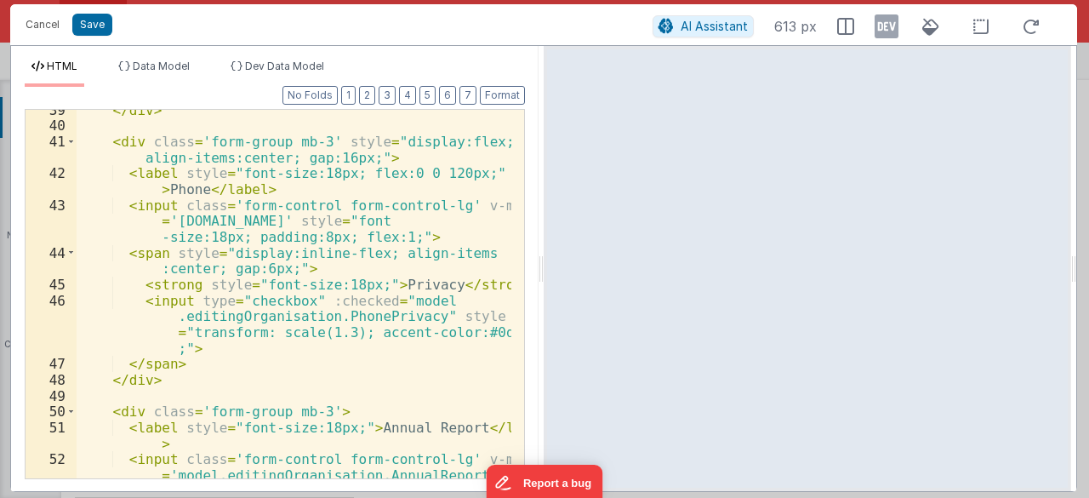
click at [383, 310] on div "</ div > < div class = 'form-group mb-3' style = "display:flex; align-items:cen…" at bounding box center [294, 319] width 435 height 434
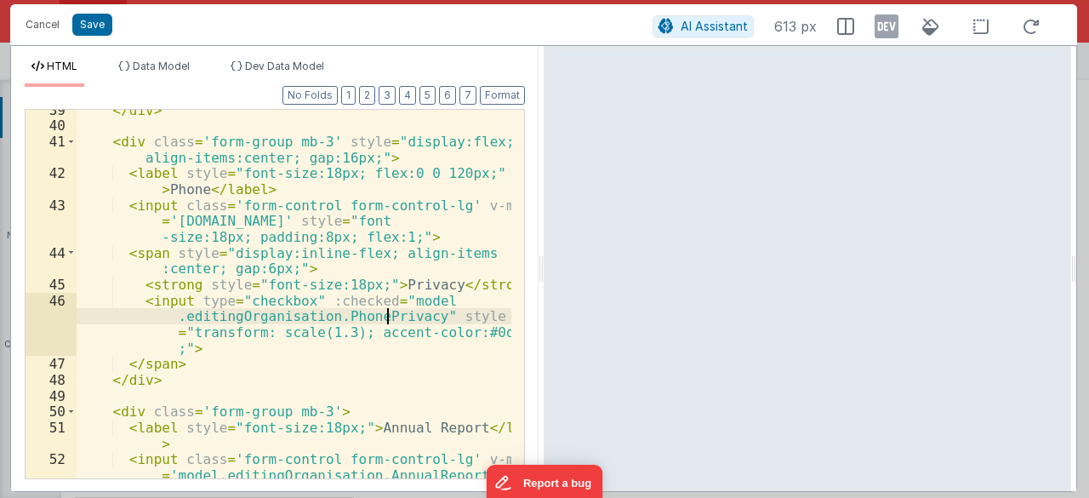
click at [383, 310] on div "</ div > < div class = 'form-group mb-3' style = "display:flex; align-items:cen…" at bounding box center [294, 319] width 435 height 434
click at [267, 321] on div "</ div > < div class = 'form-group mb-3' style = "display:flex; align-items:cen…" at bounding box center [294, 319] width 435 height 434
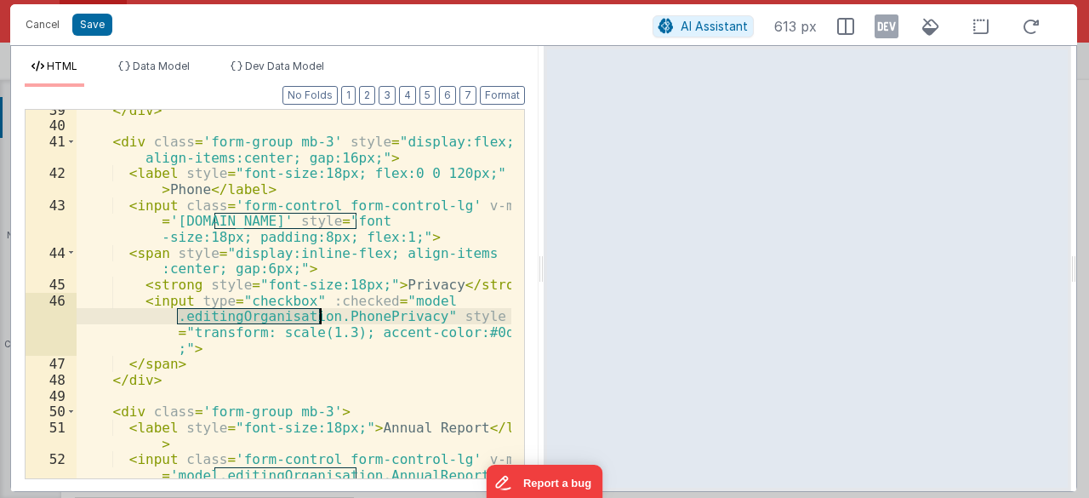
click at [267, 321] on div "</ div > < div class = 'form-group mb-3' style = "display:flex; align-items:cen…" at bounding box center [294, 319] width 435 height 434
click at [364, 316] on div "</ div > < div class = 'form-group mb-3' style = "display:flex; align-items:cen…" at bounding box center [294, 319] width 435 height 434
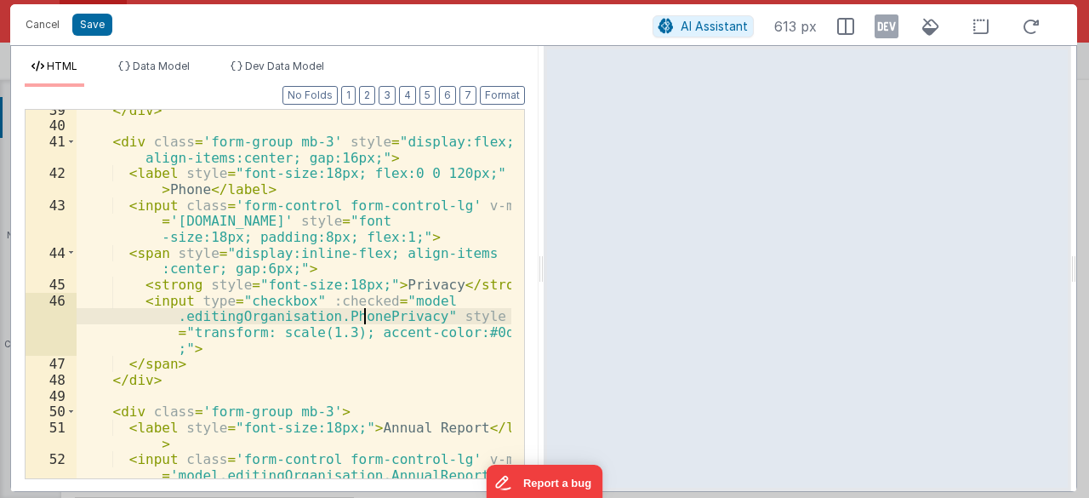
click at [364, 316] on div "</ div > < div class = 'form-group mb-3' style = "display:flex; align-items:cen…" at bounding box center [294, 319] width 435 height 434
click at [303, 299] on div "</ div > < div class = 'form-group mb-3' style = "display:flex; align-items:cen…" at bounding box center [294, 319] width 435 height 434
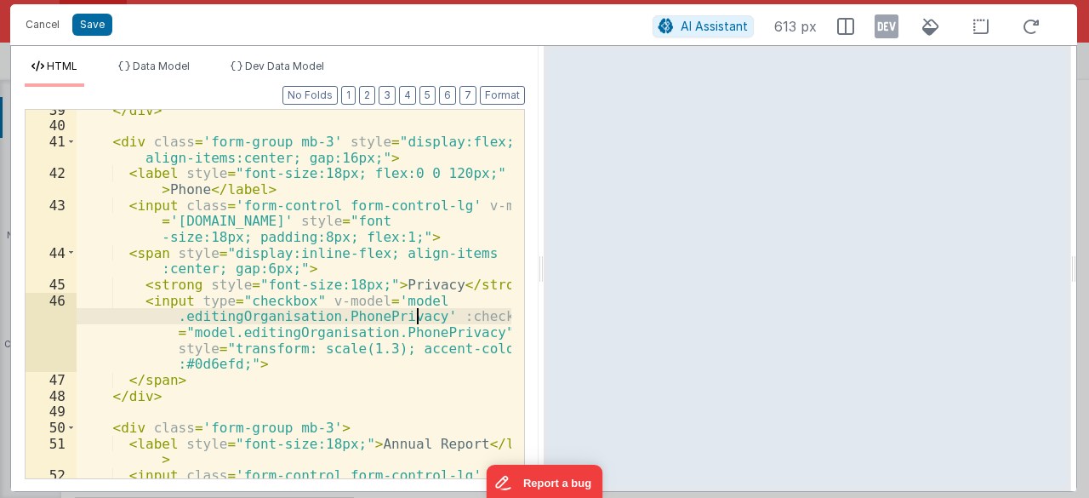
click at [434, 316] on div "</ div > < div class = 'form-group mb-3' style = "display:flex; align-items:cen…" at bounding box center [294, 319] width 435 height 434
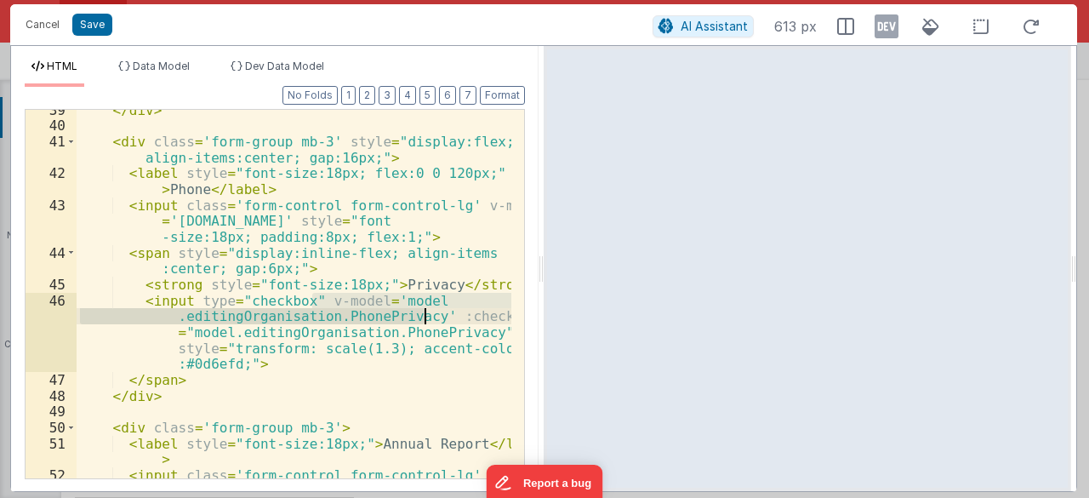
drag, startPoint x: 312, startPoint y: 295, endPoint x: 425, endPoint y: 316, distance: 115.0
click at [425, 316] on div "</ div > < div class = 'form-group mb-3' style = "display:flex; align-items:cen…" at bounding box center [294, 319] width 435 height 434
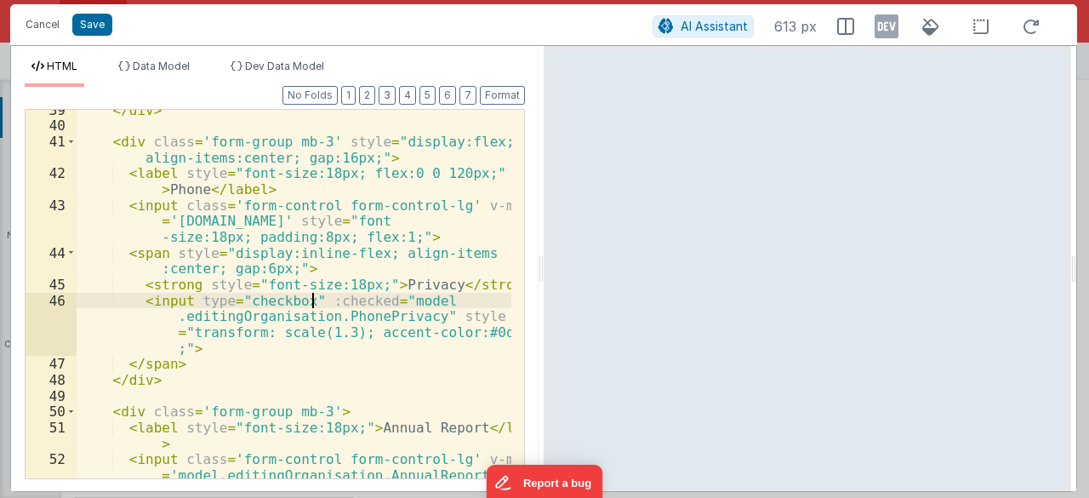
click at [424, 317] on div "</ div > < div class = 'form-group mb-3' style = "display:flex; align-items:cen…" at bounding box center [294, 319] width 435 height 434
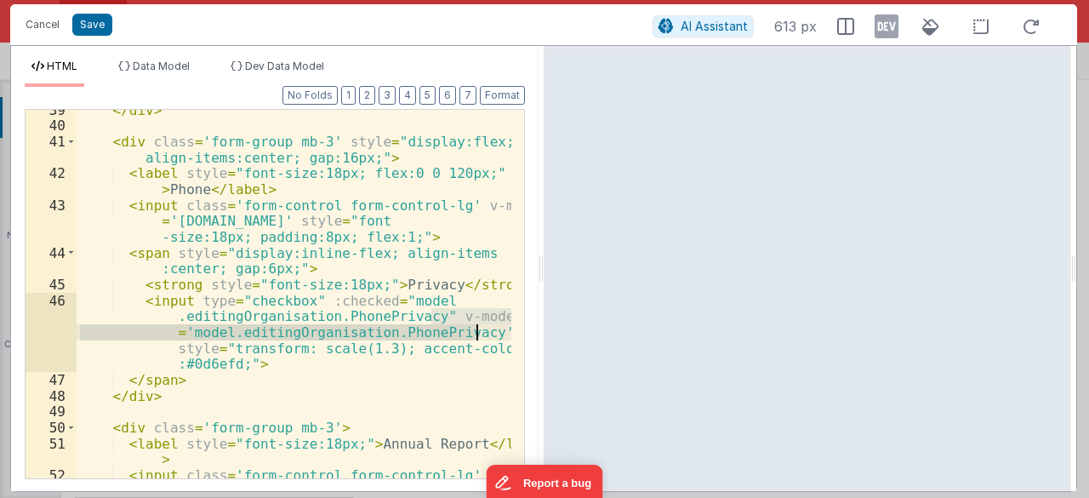
drag, startPoint x: 431, startPoint y: 314, endPoint x: 480, endPoint y: 334, distance: 52.6
click at [480, 334] on div "</ div > < div class = 'form-group mb-3' style = "display:flex; align-items:cen…" at bounding box center [294, 319] width 435 height 434
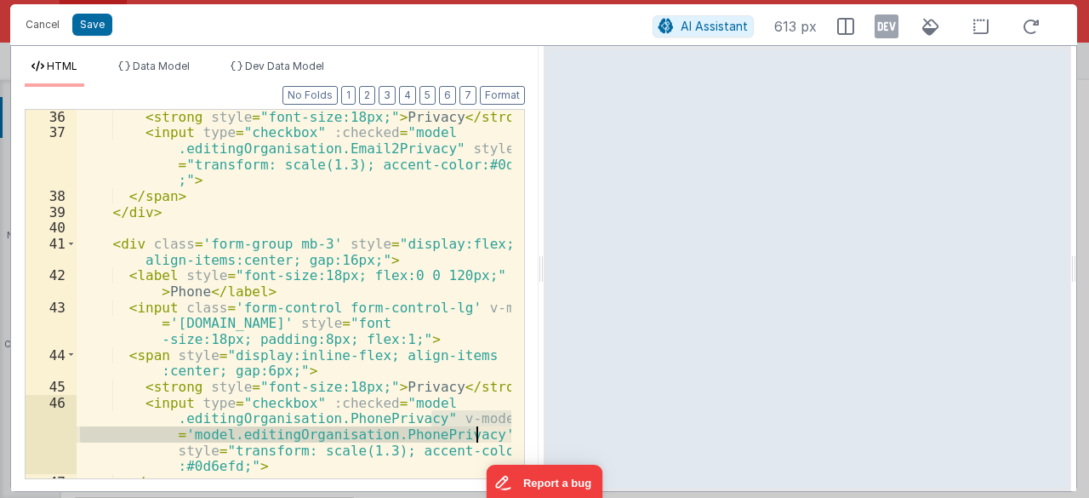
scroll to position [868, 0]
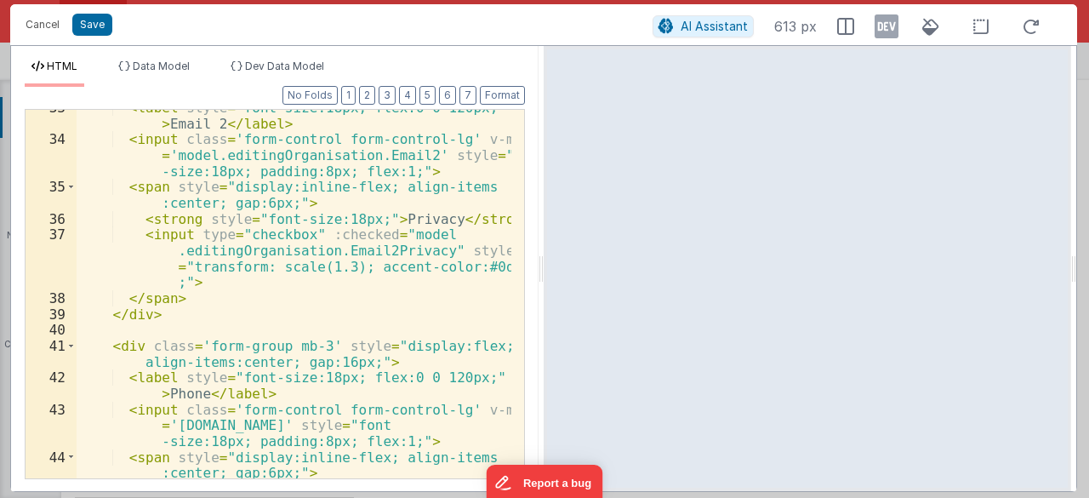
click at [430, 247] on div "< label style = "font-size:18px; flex:0 0 120px;" > Email 2 </ label > < input …" at bounding box center [294, 309] width 435 height 418
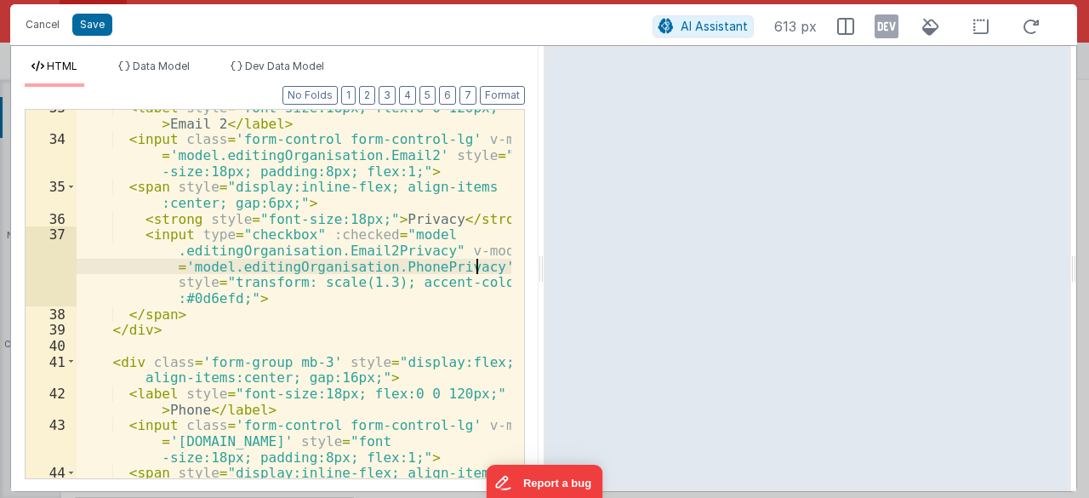
click at [380, 247] on div "< label style = "font-size:18px; flex:0 0 120px;" > Email 2 </ label > < input …" at bounding box center [294, 317] width 435 height 434
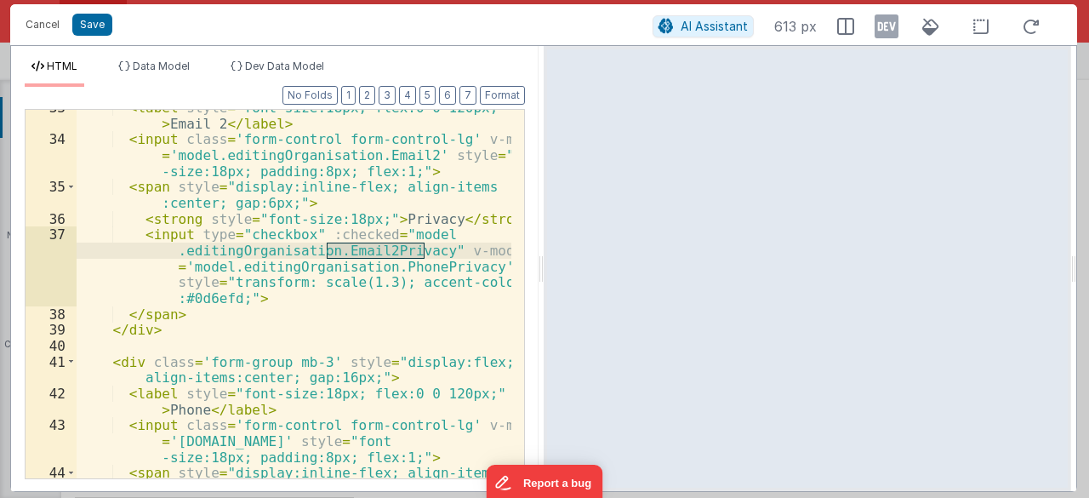
click at [429, 268] on div "< label style = "font-size:18px; flex:0 0 120px;" > Email 2 </ label > < input …" at bounding box center [294, 317] width 435 height 434
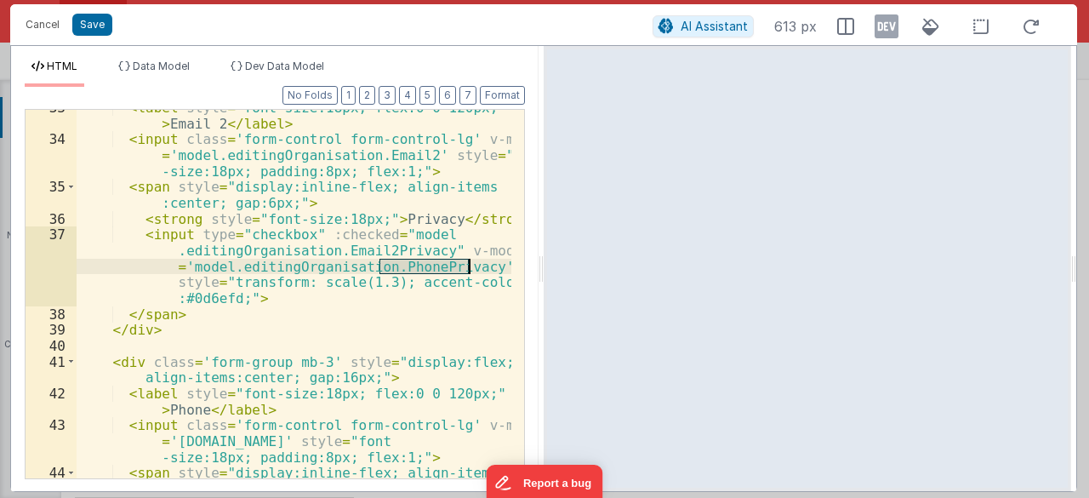
click at [429, 268] on div "< label style = "font-size:18px; flex:0 0 120px;" > Email 2 </ label > < input …" at bounding box center [294, 317] width 435 height 434
drag, startPoint x: 437, startPoint y: 256, endPoint x: 490, endPoint y: 268, distance: 54.1
click at [490, 268] on div "< label style = "font-size:18px; flex:0 0 120px;" > Email 2 </ label > < input …" at bounding box center [294, 317] width 435 height 434
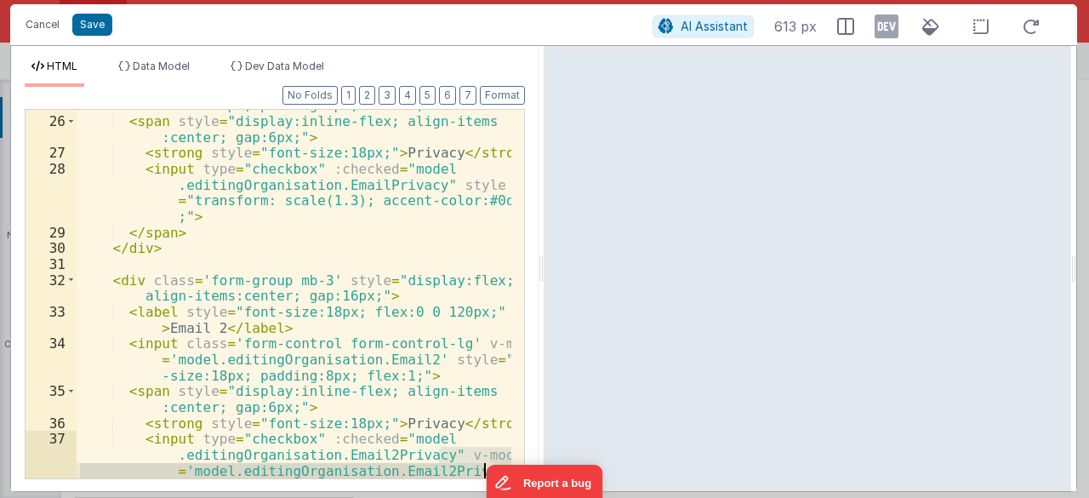
scroll to position [663, 0]
click at [424, 184] on div "< input class = 'form-control form-control-lg' v-model = '[DOMAIN_NAME]' style …" at bounding box center [294, 313] width 435 height 497
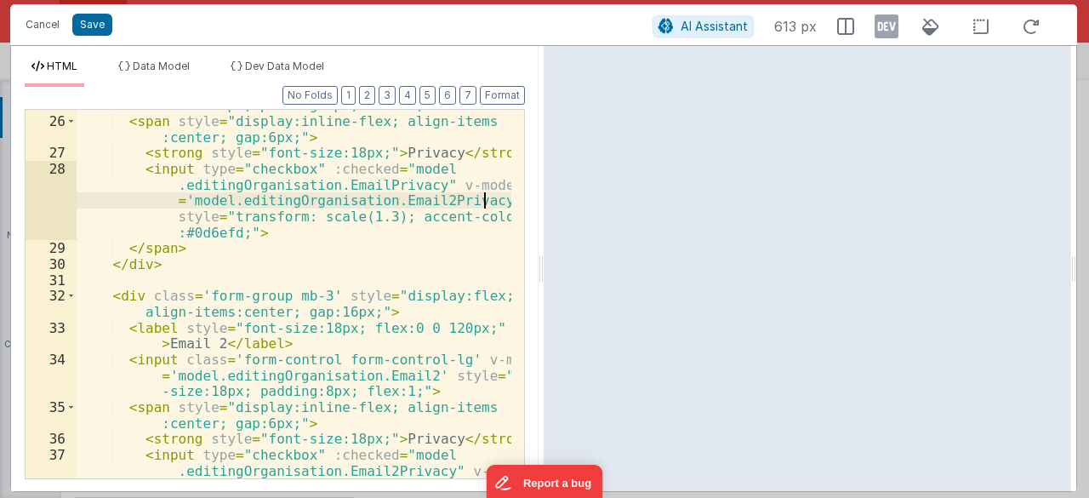
click at [361, 184] on div "< input class = 'form-control form-control-lg' v-model = '[DOMAIN_NAME]' style …" at bounding box center [294, 313] width 435 height 497
click at [424, 203] on div "< input class = 'form-control form-control-lg' v-model = '[DOMAIN_NAME]' style …" at bounding box center [294, 313] width 435 height 497
drag, startPoint x: 424, startPoint y: 203, endPoint x: 408, endPoint y: 196, distance: 16.8
click at [424, 203] on div "< input class = 'form-control form-control-lg' v-model = '[DOMAIN_NAME]' style …" at bounding box center [294, 313] width 435 height 497
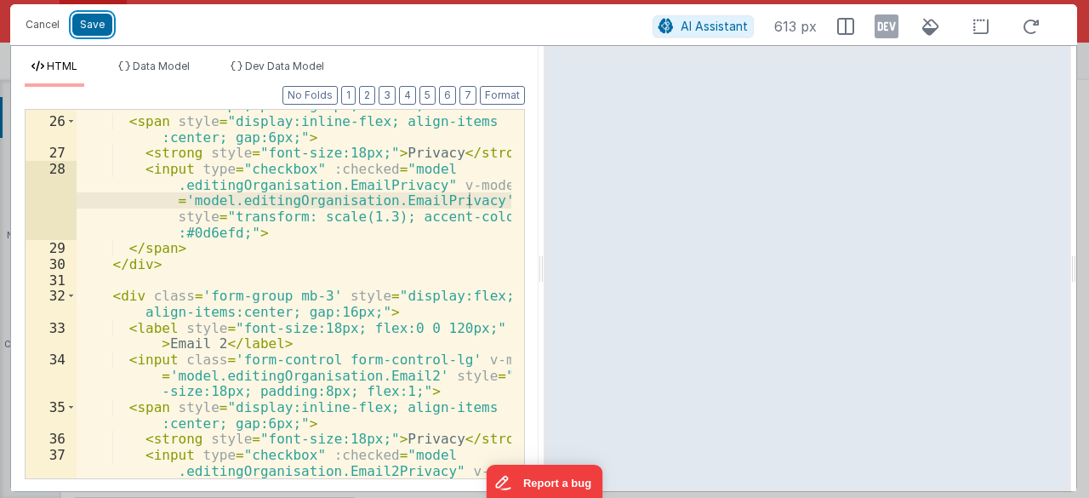
drag, startPoint x: 88, startPoint y: 20, endPoint x: 129, endPoint y: 26, distance: 41.4
click at [88, 20] on button "Save" at bounding box center [92, 25] width 40 height 22
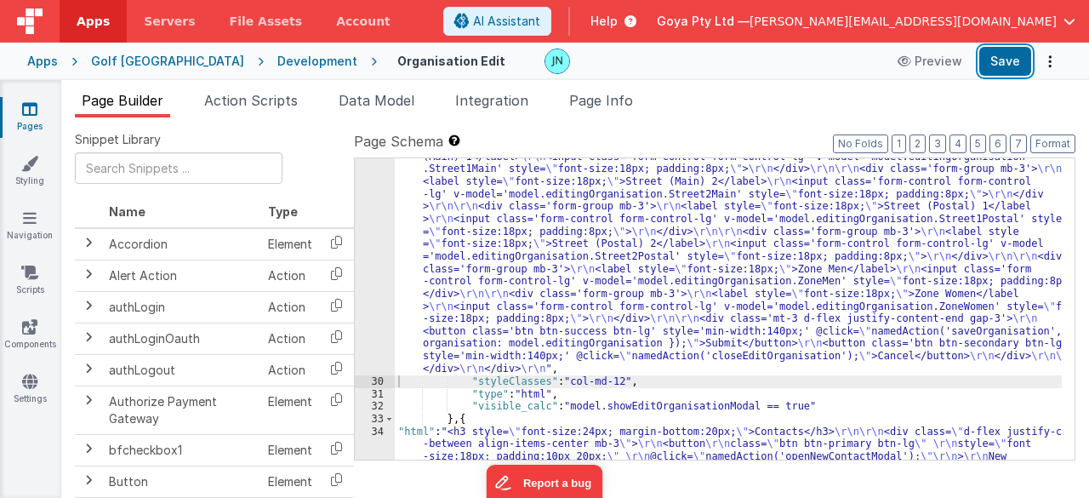
drag, startPoint x: 1001, startPoint y: 69, endPoint x: 1012, endPoint y: 79, distance: 15.0
click at [1001, 69] on button "Save" at bounding box center [1005, 61] width 52 height 29
